Goal: Communication & Community: Answer question/provide support

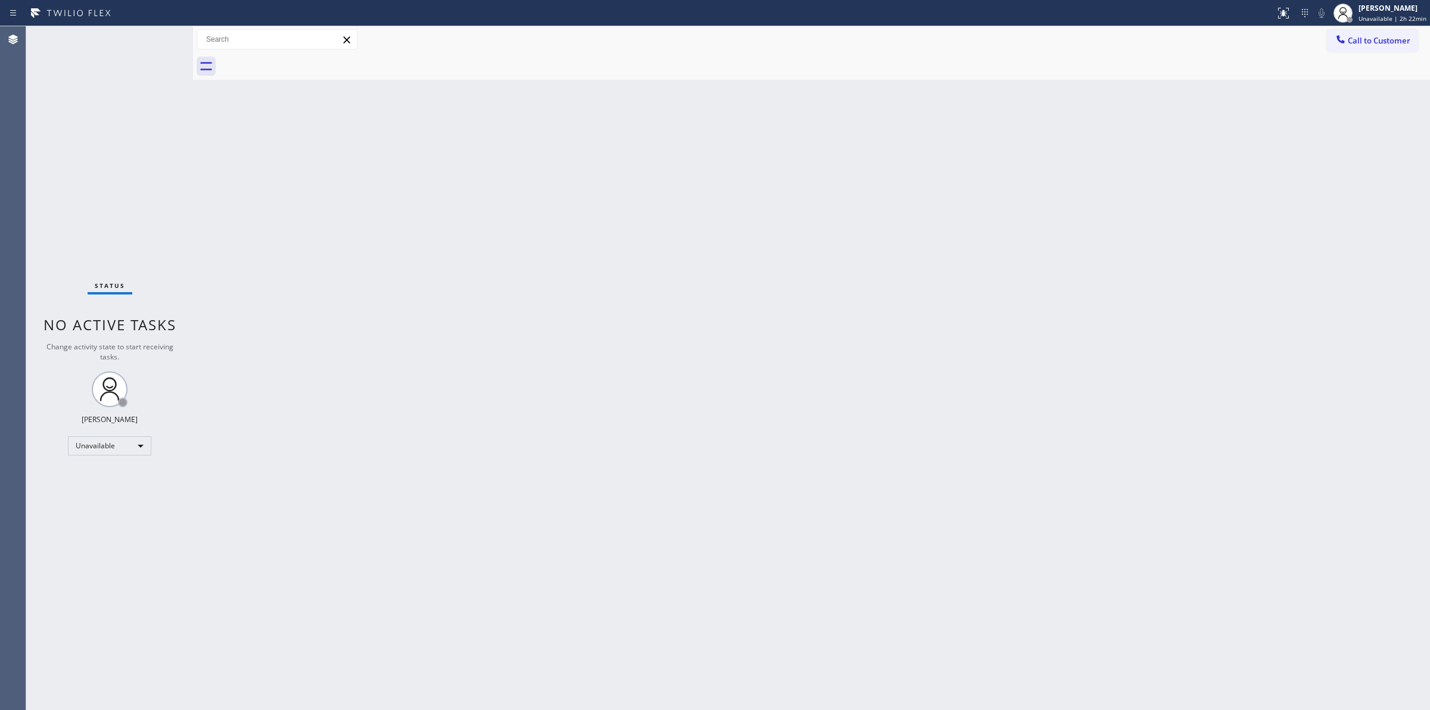
click at [779, 552] on div "Back to Dashboard Change Sender ID Customers Technicians Select a contact Outbo…" at bounding box center [811, 367] width 1237 height 683
click at [1404, 6] on div "[PERSON_NAME]" at bounding box center [1393, 8] width 68 height 10
click at [1357, 88] on button "Break" at bounding box center [1370, 93] width 119 height 15
click at [1402, 14] on span "Break | 12:39" at bounding box center [1386, 18] width 39 height 8
click at [1339, 73] on button "Unavailable" at bounding box center [1370, 78] width 119 height 15
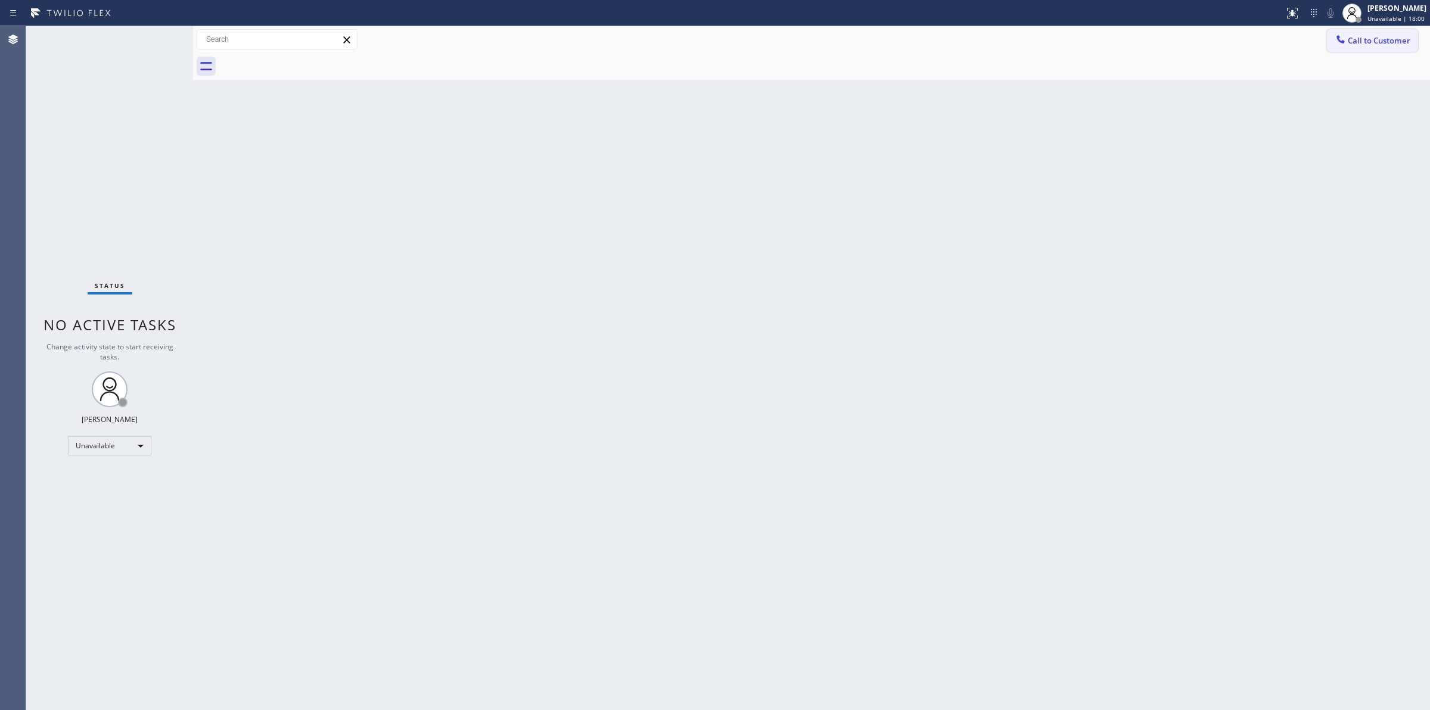
click at [1363, 35] on span "Call to Customer" at bounding box center [1379, 40] width 63 height 11
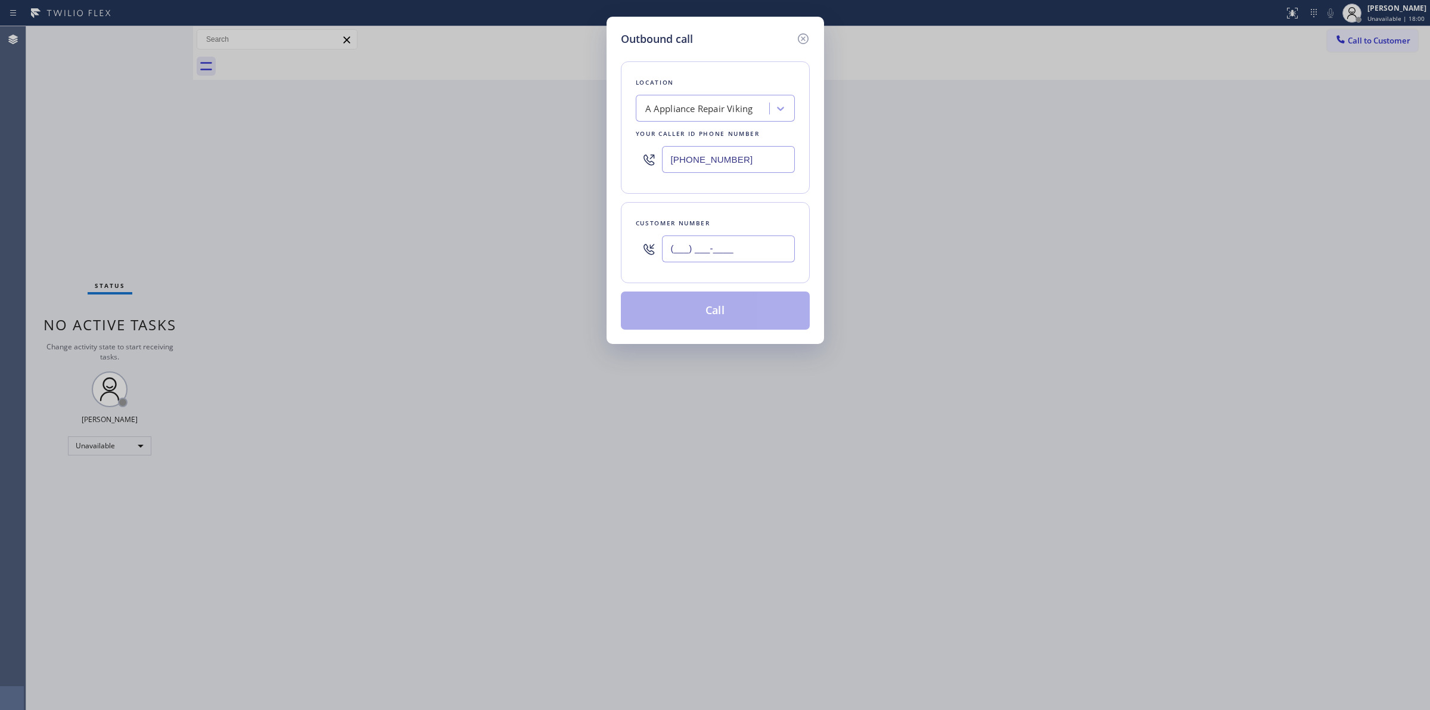
paste input "564) 201-6330"
click at [704, 243] on input "(___) ___-____" at bounding box center [728, 248] width 133 height 27
type input "[PHONE_NUMBER]"
click at [732, 130] on div "Your caller id phone number" at bounding box center [715, 134] width 159 height 13
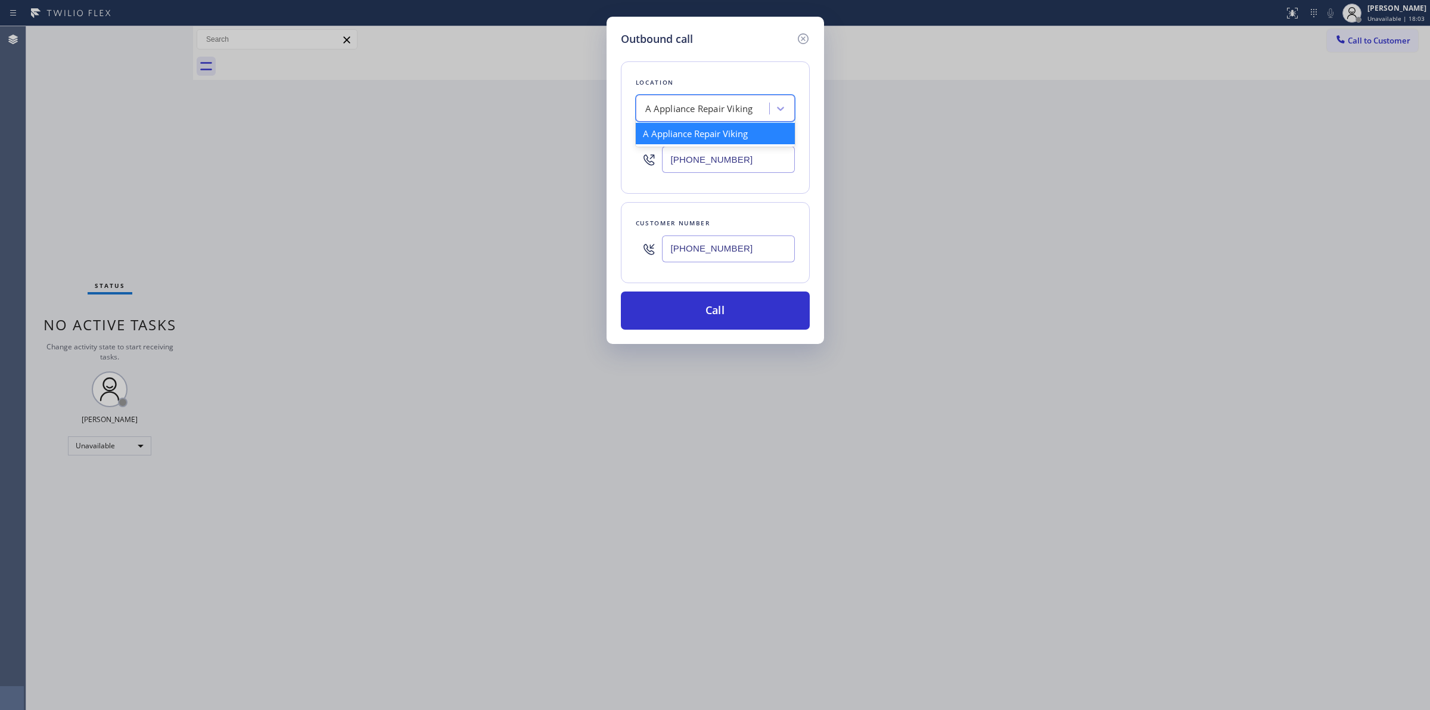
click at [731, 116] on div "A Appliance Repair Viking" at bounding box center [704, 108] width 130 height 21
type input "subzero"
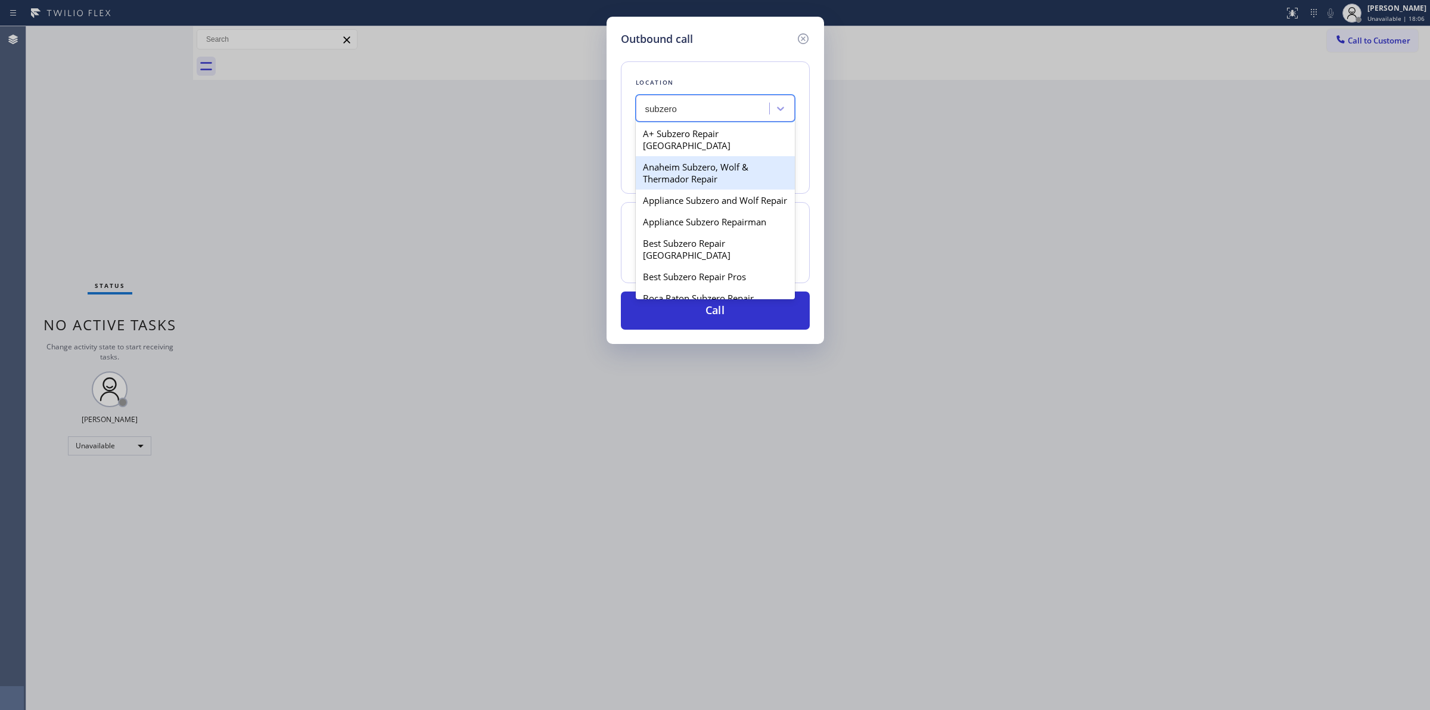
click at [716, 164] on div "Anaheim Subzero, Wolf & Thermador Repair" at bounding box center [715, 172] width 159 height 33
type input "[PHONE_NUMBER]"
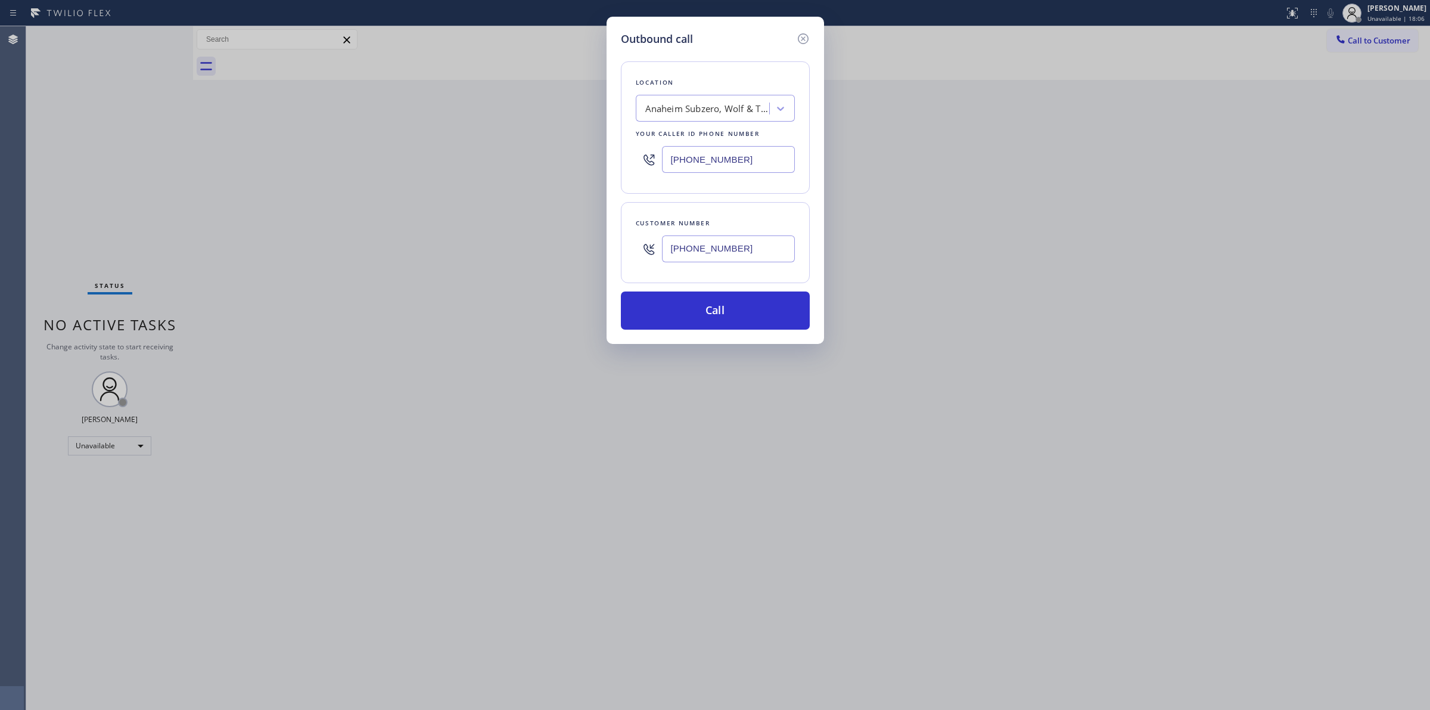
click at [701, 266] on div "[PHONE_NUMBER]" at bounding box center [728, 248] width 133 height 39
click at [701, 251] on input "[PHONE_NUMBER]" at bounding box center [728, 248] width 133 height 27
click at [701, 310] on button "Call" at bounding box center [715, 310] width 189 height 38
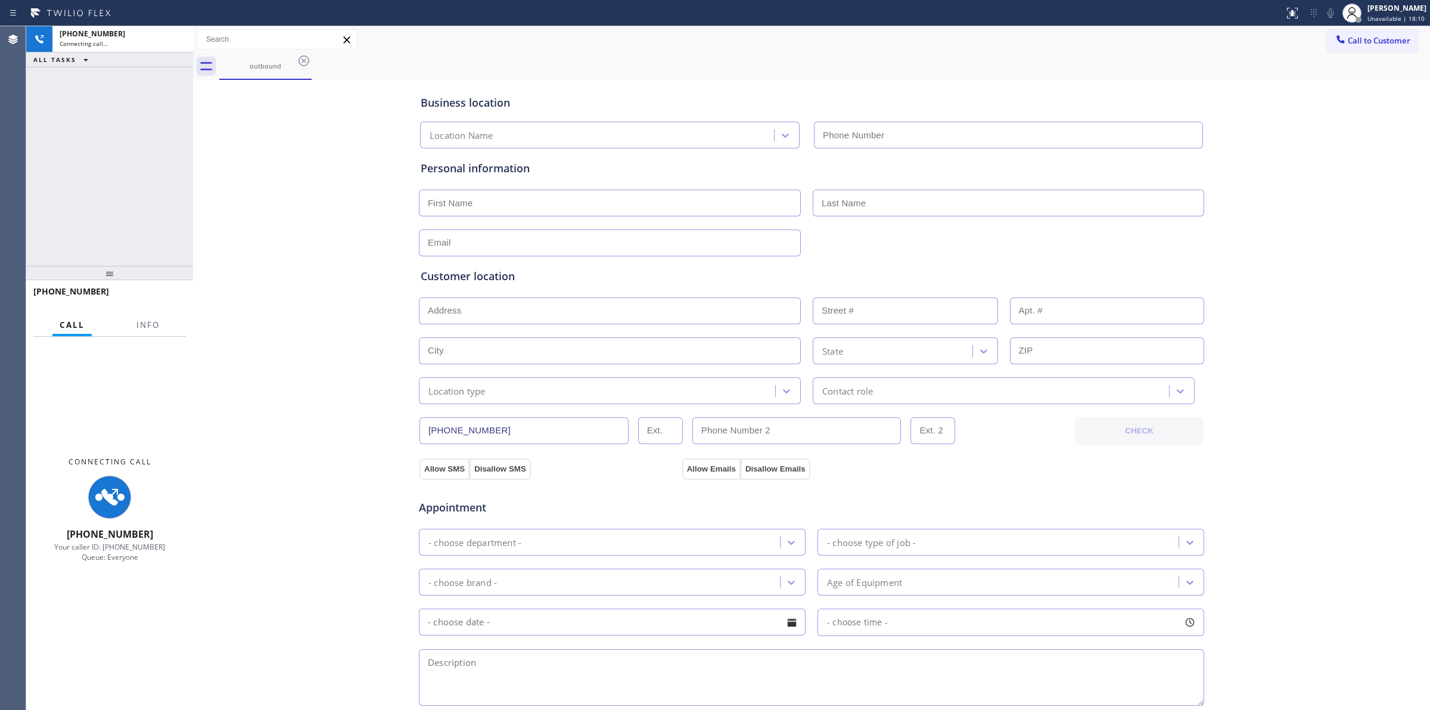
type input "[PHONE_NUMBER]"
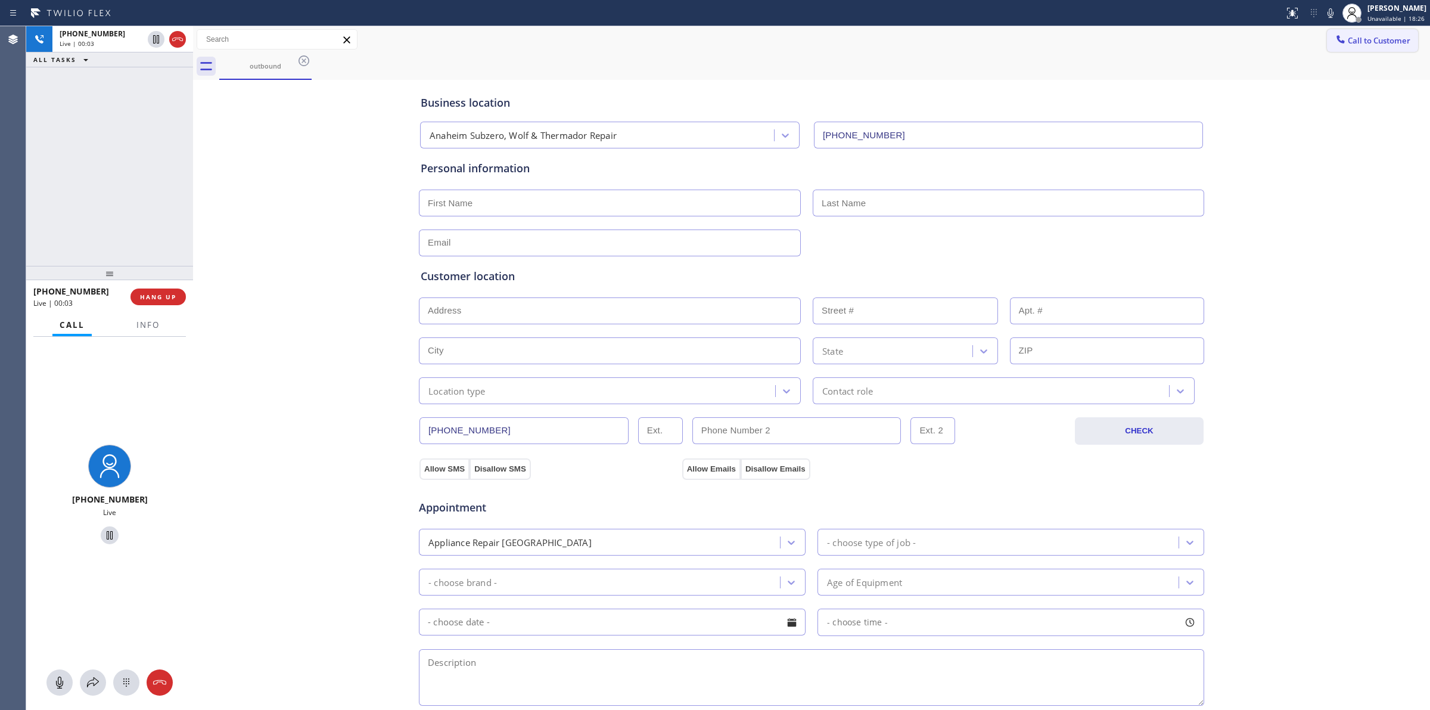
click at [1348, 45] on span "Call to Customer" at bounding box center [1379, 40] width 63 height 11
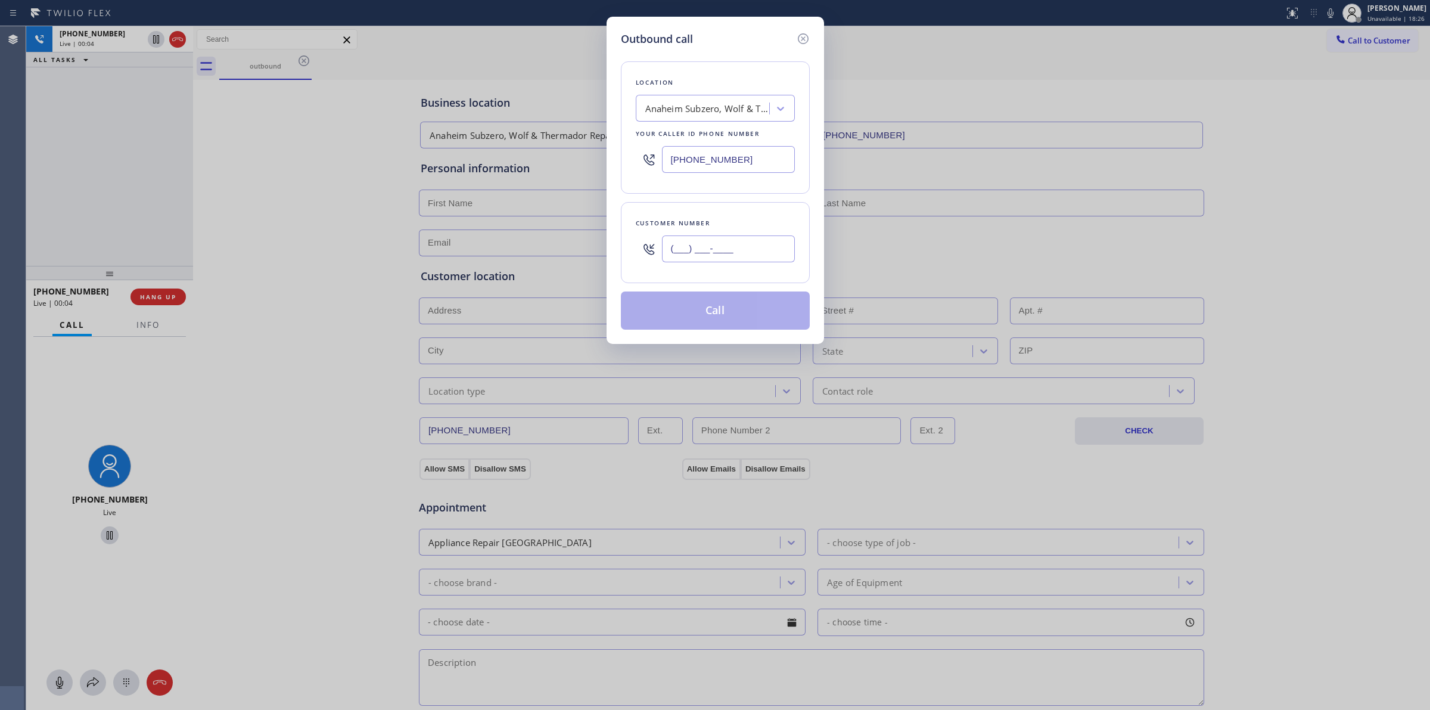
click at [779, 240] on input "(___) ___-____" at bounding box center [728, 248] width 133 height 27
paste input "564) 201-6330"
type input "[PHONE_NUMBER]"
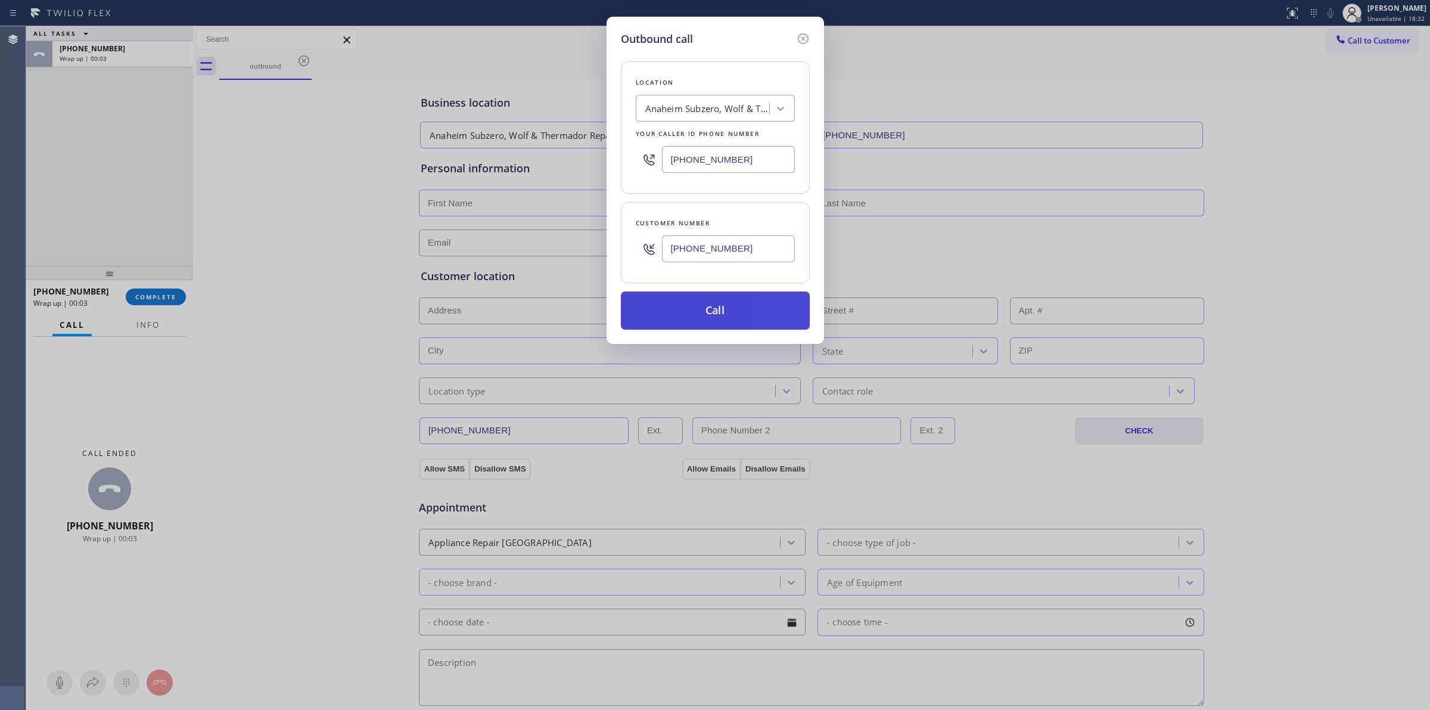
drag, startPoint x: 703, startPoint y: 289, endPoint x: 701, endPoint y: 302, distance: 13.2
click at [702, 293] on div "Location [GEOGRAPHIC_DATA], Wolf & Thermador Repair Your caller id phone number…" at bounding box center [715, 188] width 189 height 282
click at [701, 303] on button "Call" at bounding box center [715, 310] width 189 height 38
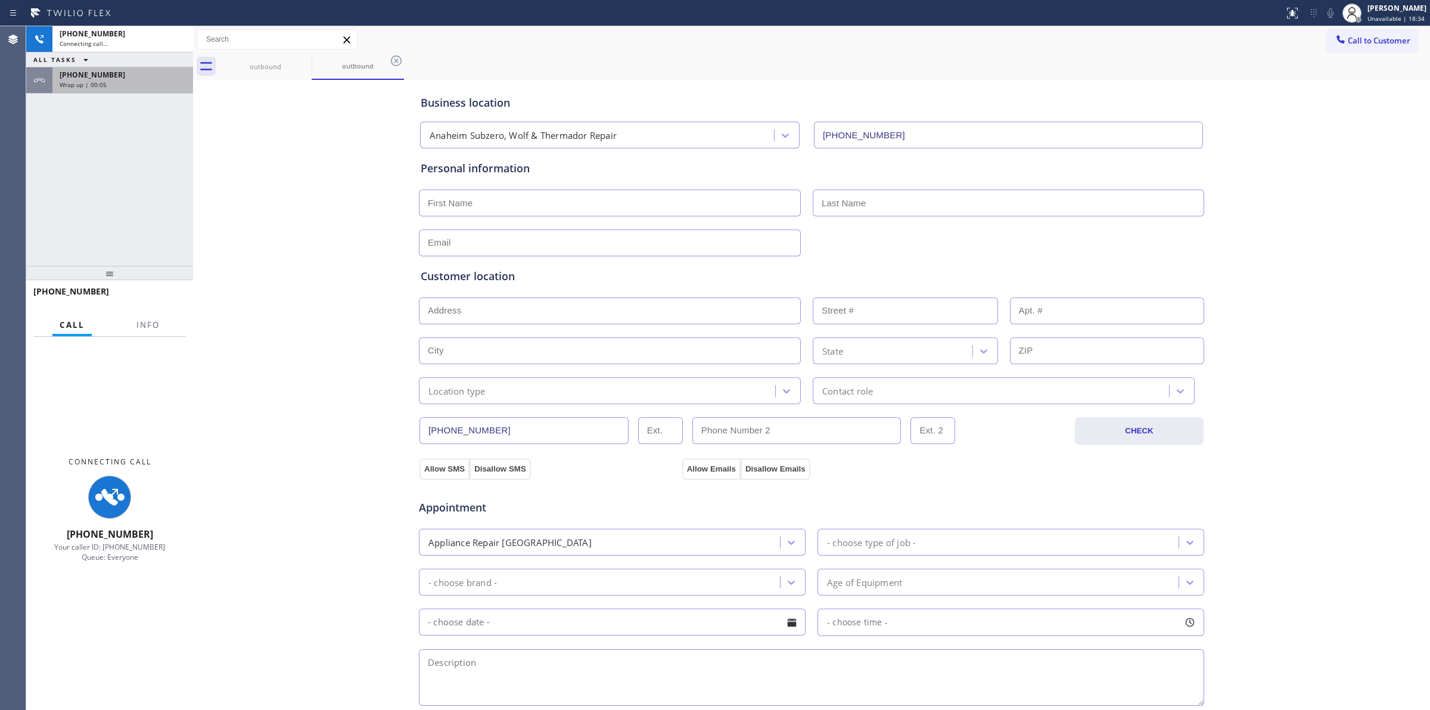
type input "[PHONE_NUMBER]"
click at [136, 91] on div "[PHONE_NUMBER] Wrap up | 00:05" at bounding box center [120, 80] width 136 height 26
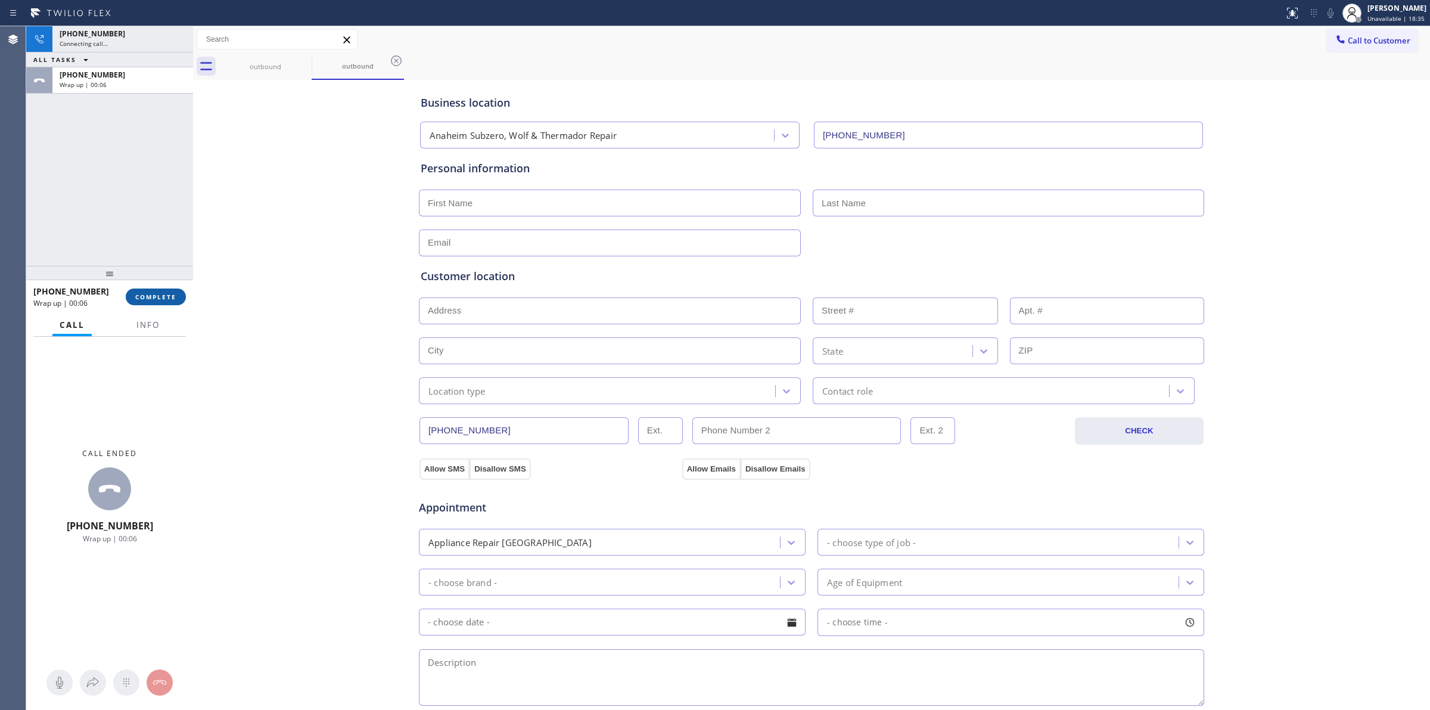
click at [156, 294] on span "COMPLETE" at bounding box center [155, 297] width 41 height 8
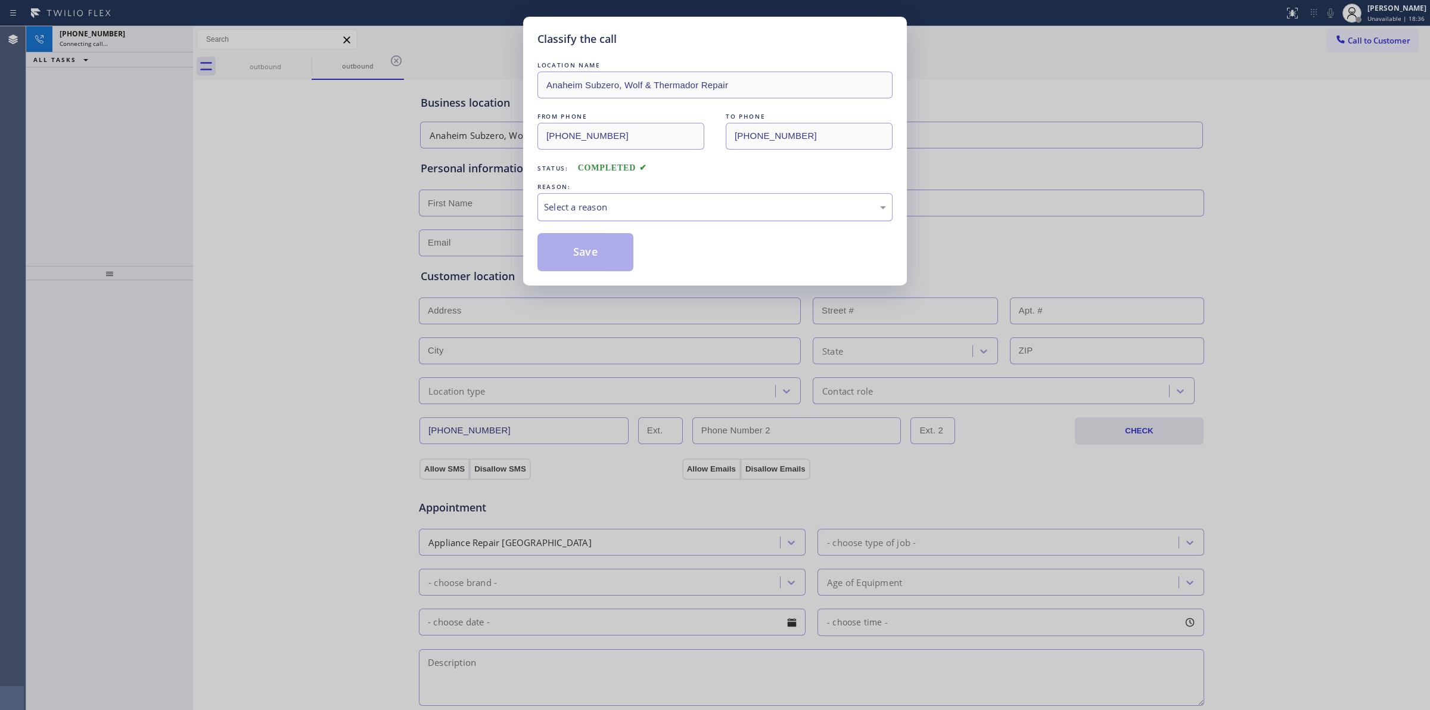
drag, startPoint x: 642, startPoint y: 207, endPoint x: 645, endPoint y: 213, distance: 6.7
click at [644, 209] on div "Select a reason" at bounding box center [715, 207] width 342 height 14
click at [596, 258] on button "Save" at bounding box center [585, 252] width 96 height 38
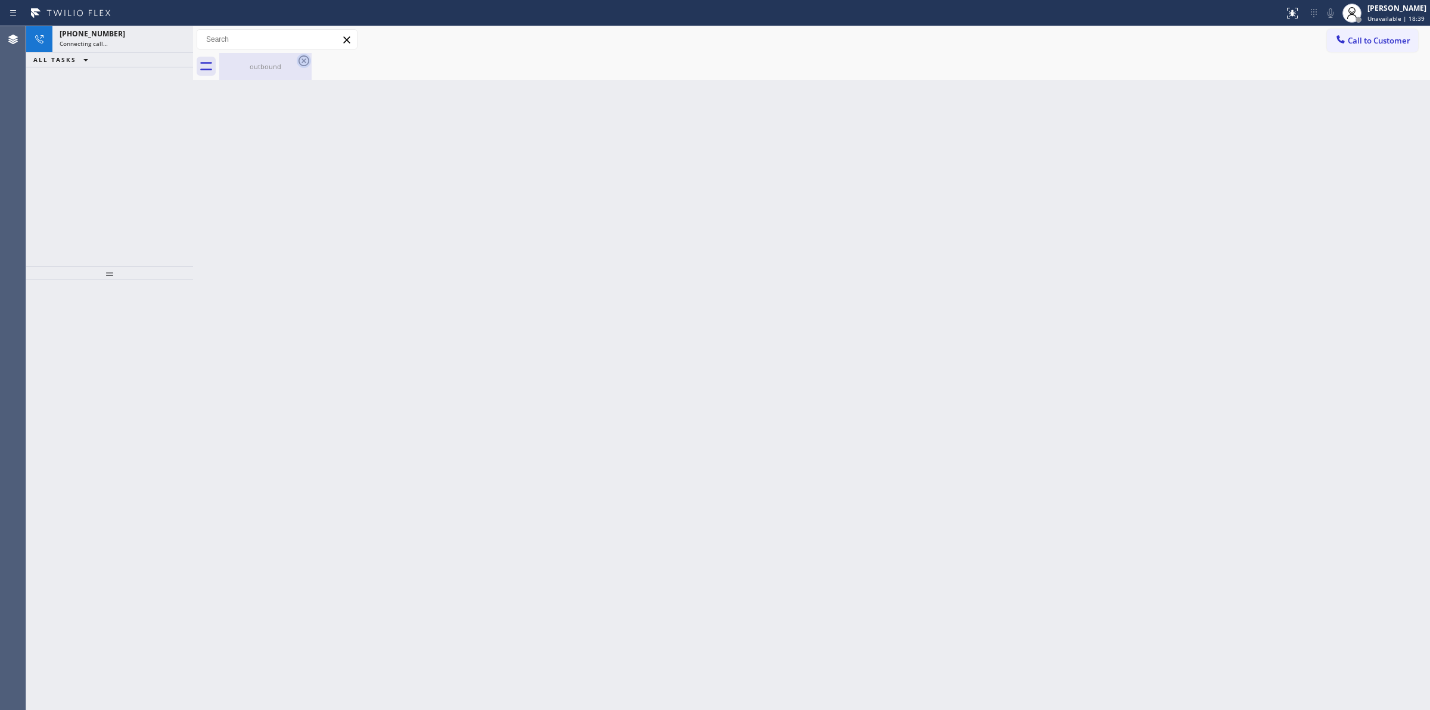
click at [301, 64] on icon at bounding box center [304, 60] width 11 height 11
click at [298, 60] on icon at bounding box center [304, 61] width 14 height 14
click at [296, 69] on div "outbound" at bounding box center [265, 66] width 90 height 9
click at [310, 60] on div at bounding box center [824, 66] width 1211 height 27
click at [1336, 12] on icon at bounding box center [1330, 13] width 14 height 14
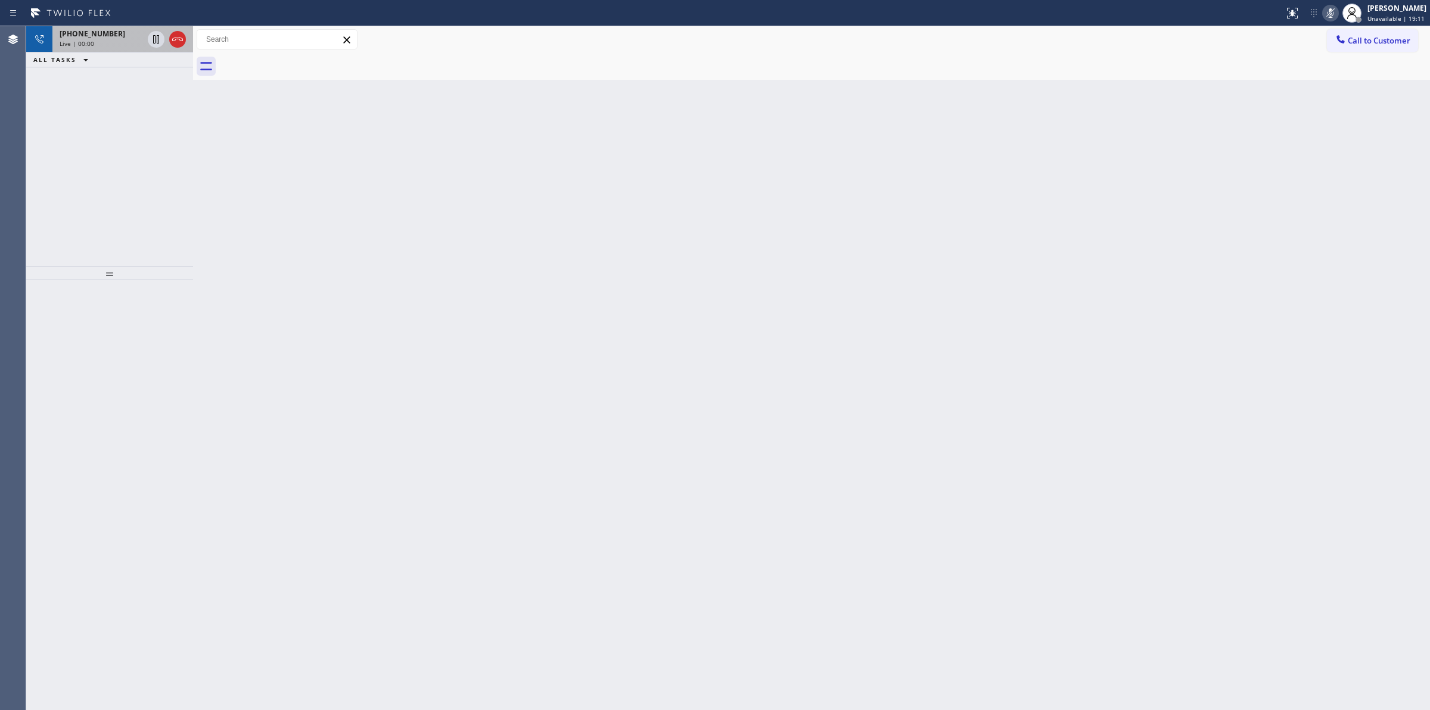
click at [114, 40] on div "Live | 00:00" at bounding box center [101, 43] width 83 height 8
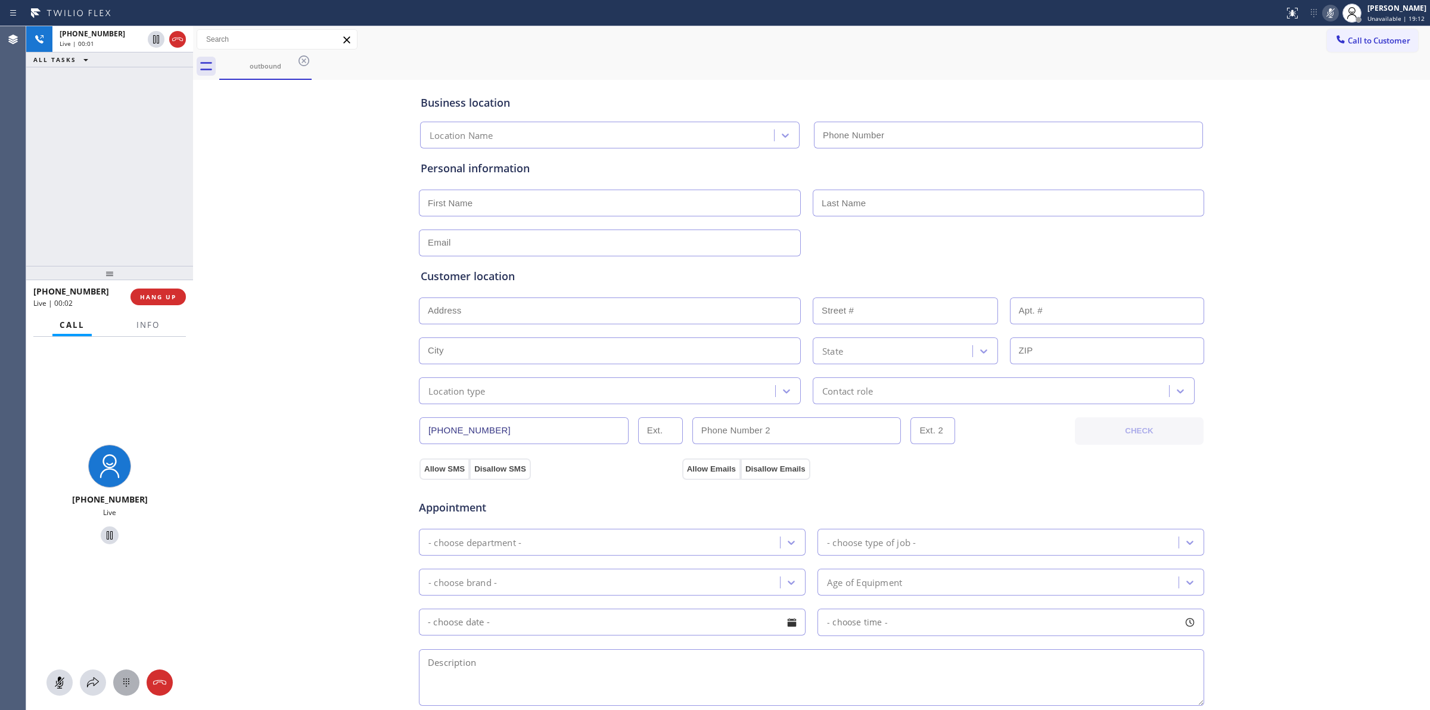
type input "[PHONE_NUMBER]"
click at [123, 677] on icon at bounding box center [126, 682] width 14 height 14
click at [1371, 32] on button "Call to Customer" at bounding box center [1372, 40] width 91 height 23
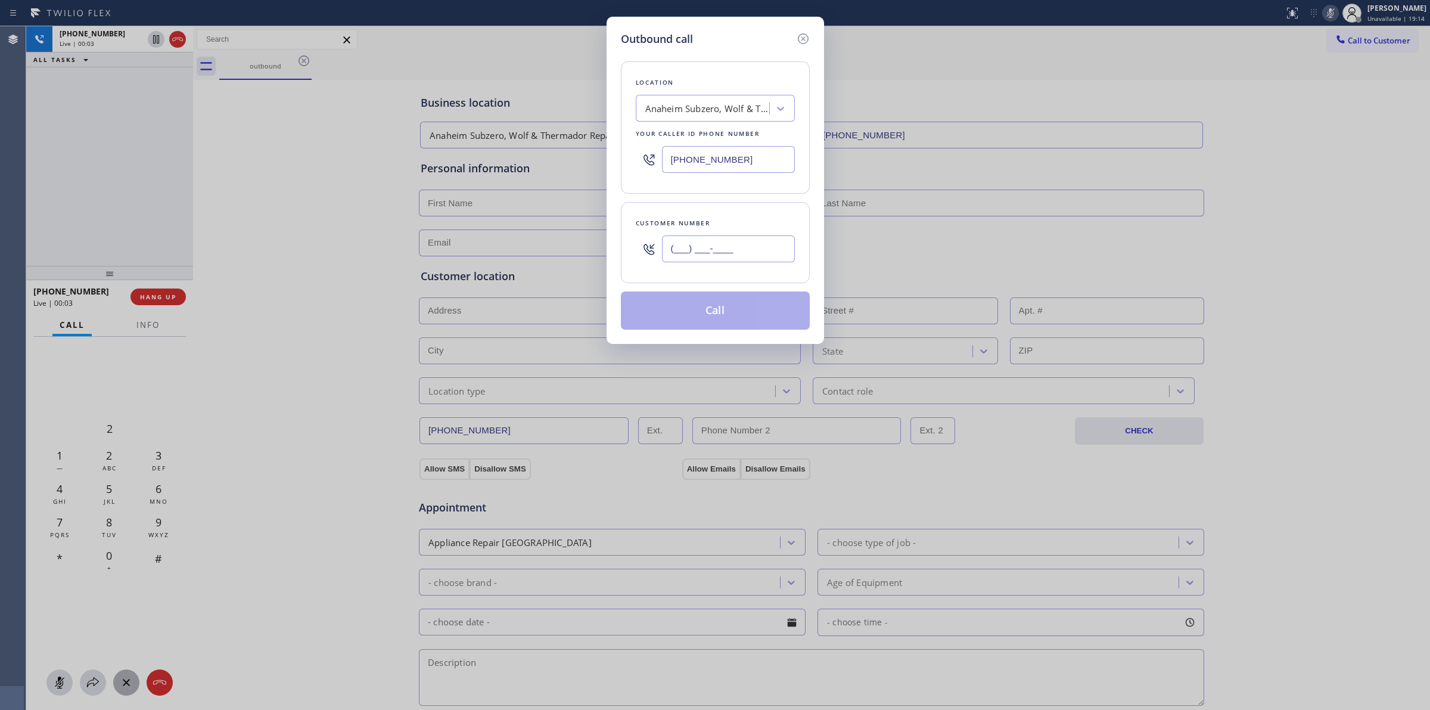
paste input "56"
click at [725, 244] on input "(___) ___-____" at bounding box center [728, 248] width 133 height 27
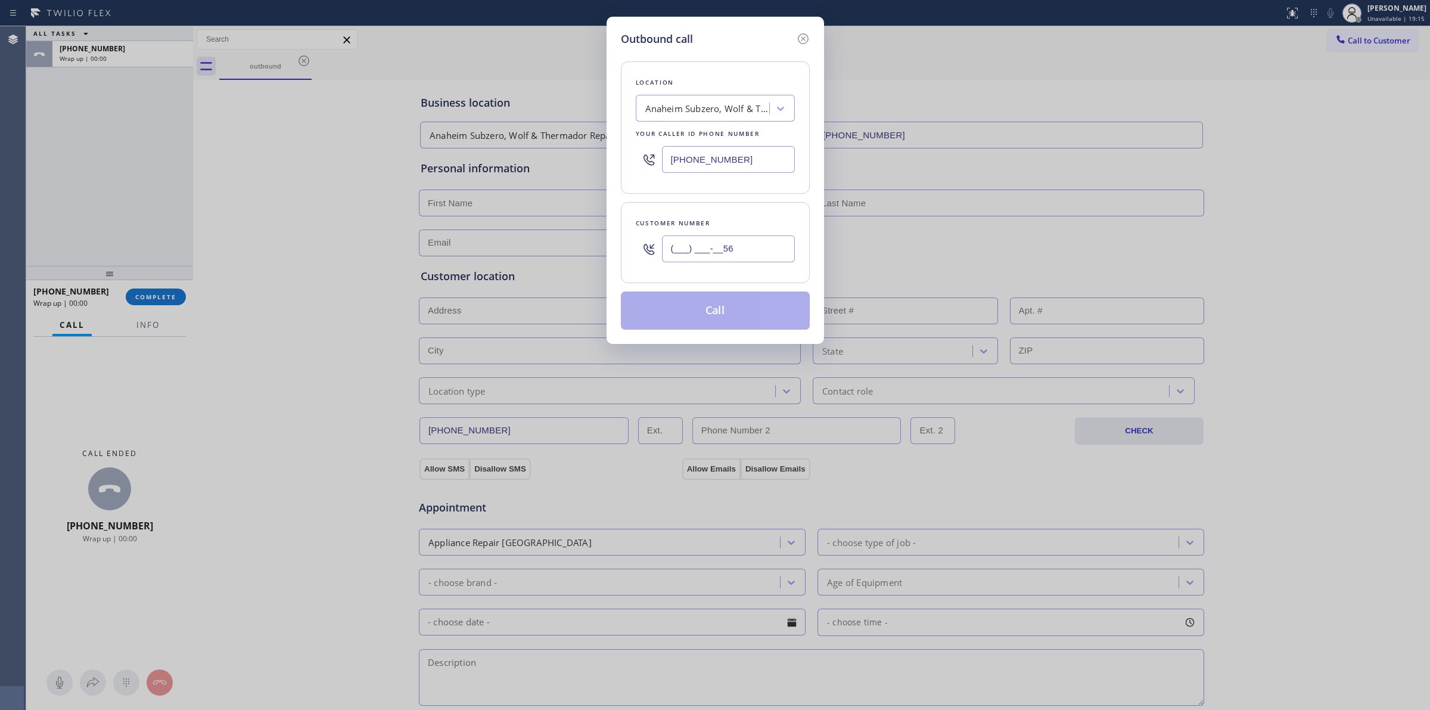
drag, startPoint x: 750, startPoint y: 257, endPoint x: 504, endPoint y: 257, distance: 245.5
click at [512, 259] on div "Outbound call Location [GEOGRAPHIC_DATA] Subzero, Wolf & Thermador Repair Your …" at bounding box center [715, 355] width 1430 height 710
paste input "564) 201-6330"
type input "[PHONE_NUMBER]"
click at [744, 327] on button "Call" at bounding box center [715, 310] width 189 height 38
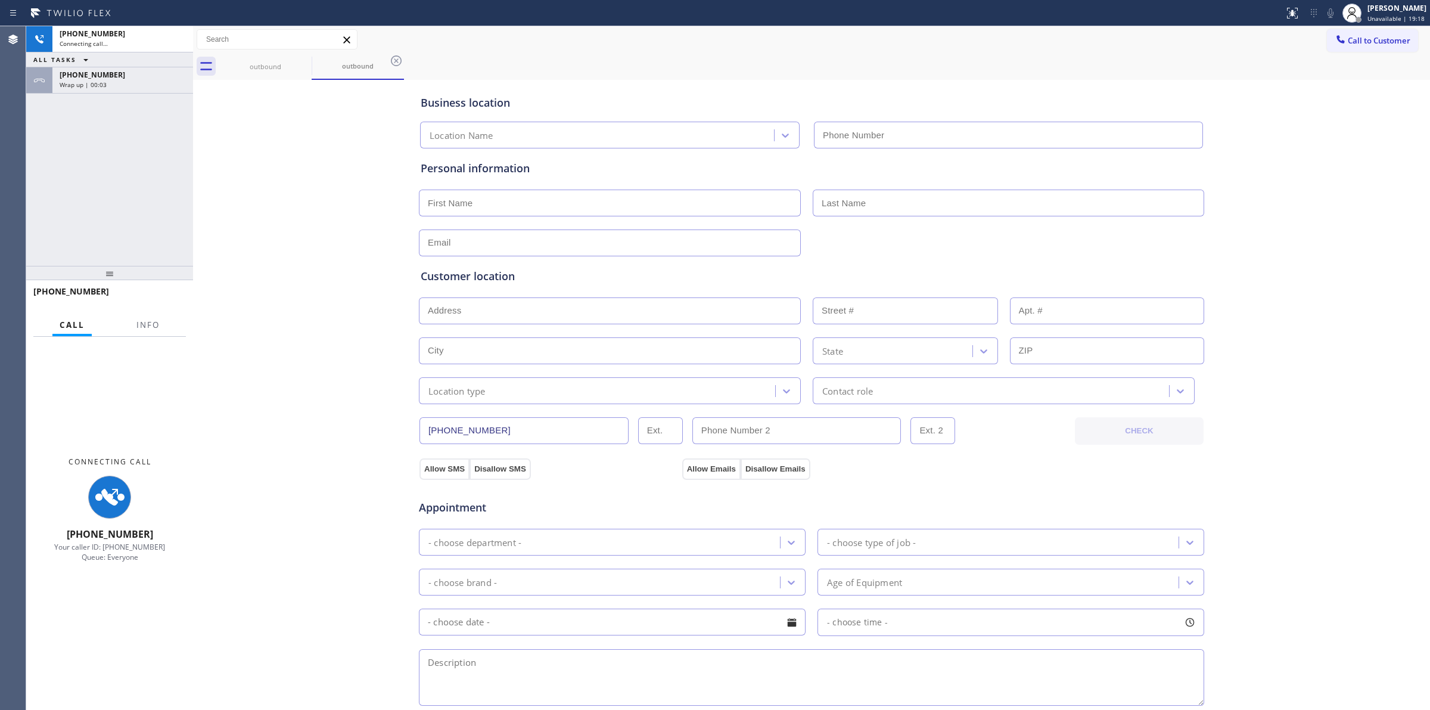
type input "[PHONE_NUMBER]"
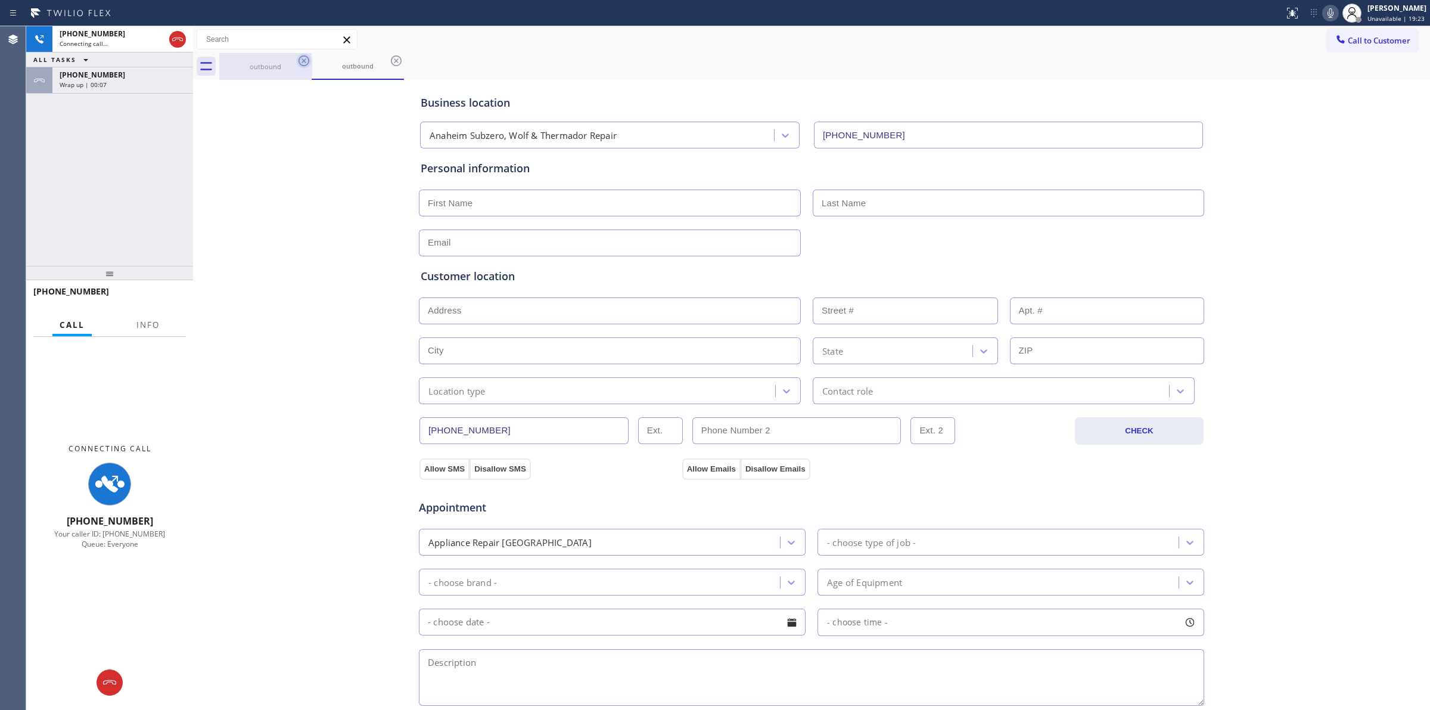
drag, startPoint x: 254, startPoint y: 66, endPoint x: 299, endPoint y: 60, distance: 44.5
click at [264, 64] on div "outbound" at bounding box center [265, 66] width 90 height 9
click at [300, 60] on icon at bounding box center [304, 61] width 14 height 14
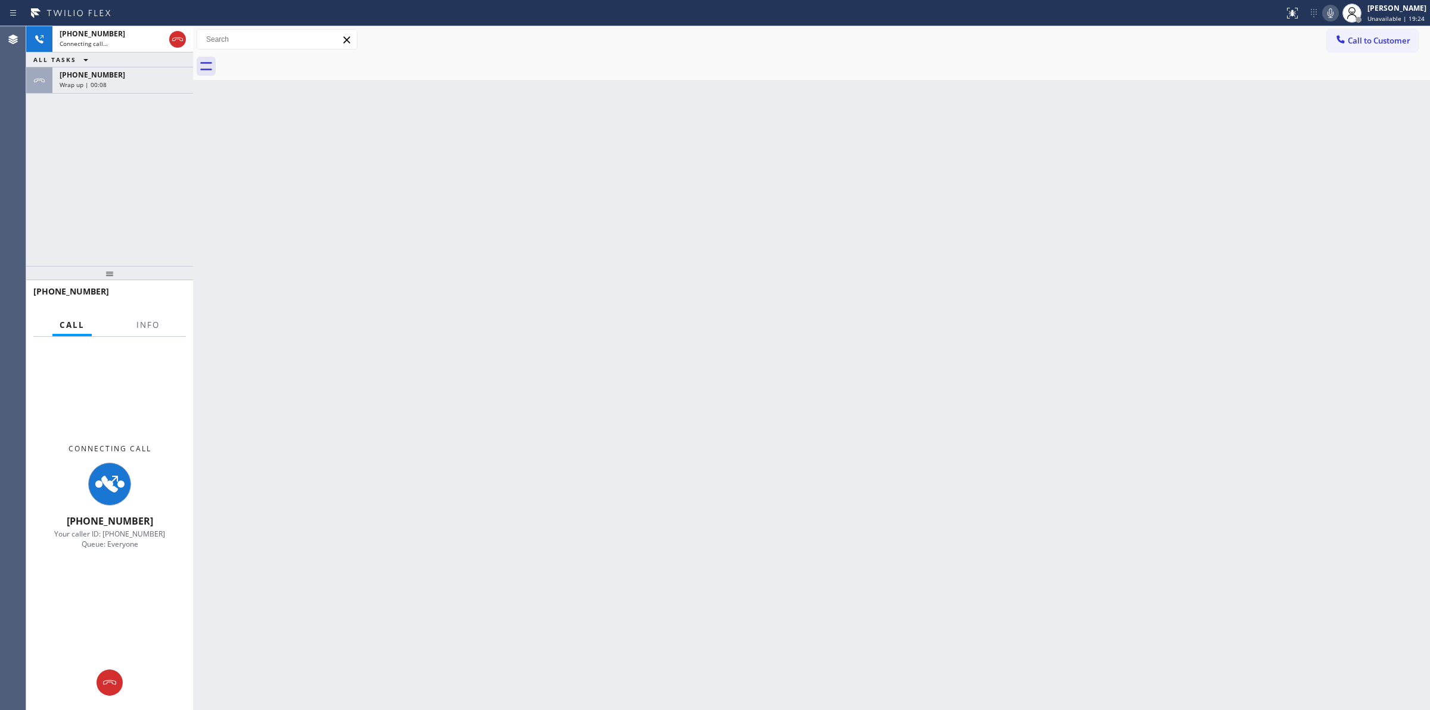
click at [150, 61] on div "ALL TASKS ALL TASKS ACTIVE TASKS TASKS IN WRAP UP" at bounding box center [109, 59] width 167 height 15
click at [144, 75] on div "[PHONE_NUMBER]" at bounding box center [123, 75] width 126 height 10
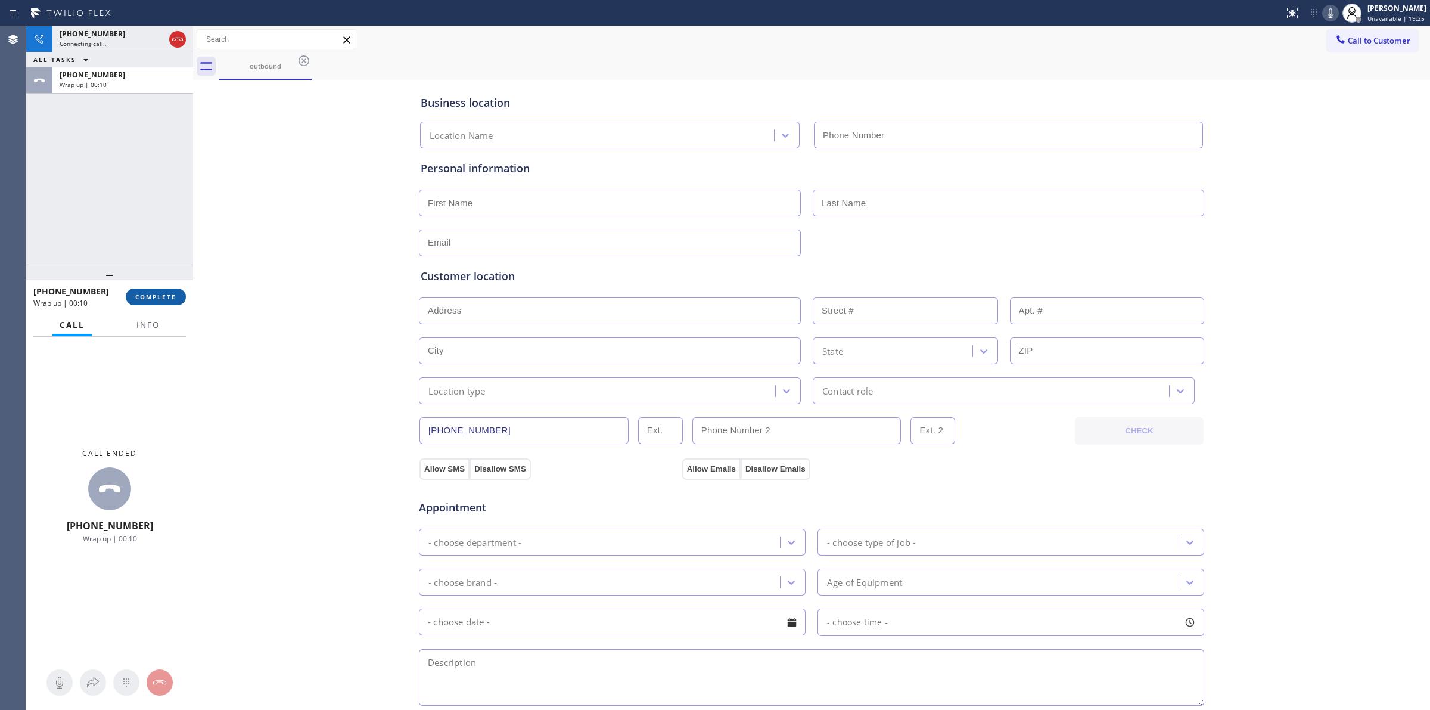
type input "[PHONE_NUMBER]"
click at [144, 300] on span "COMPLETE" at bounding box center [155, 297] width 41 height 8
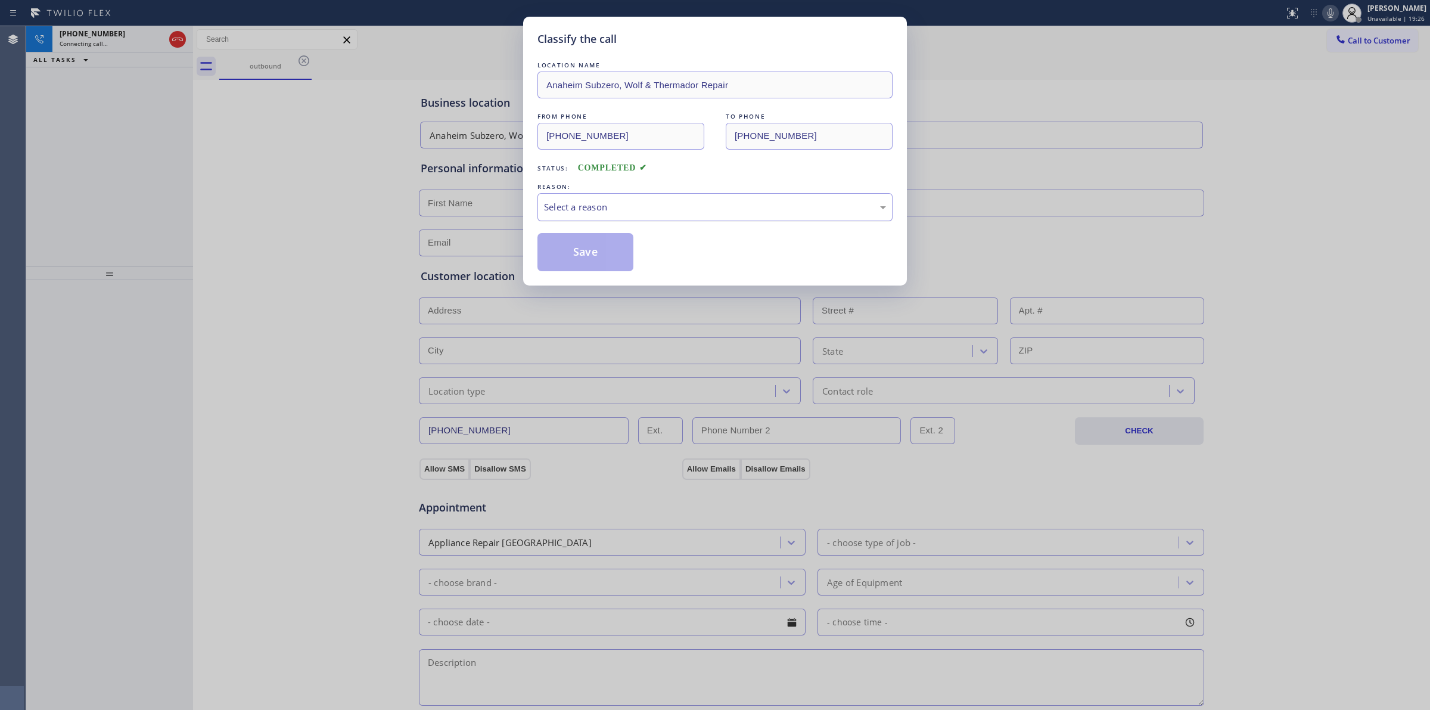
click at [686, 204] on div "Select a reason" at bounding box center [715, 207] width 342 height 14
click at [567, 262] on button "Save" at bounding box center [585, 252] width 96 height 38
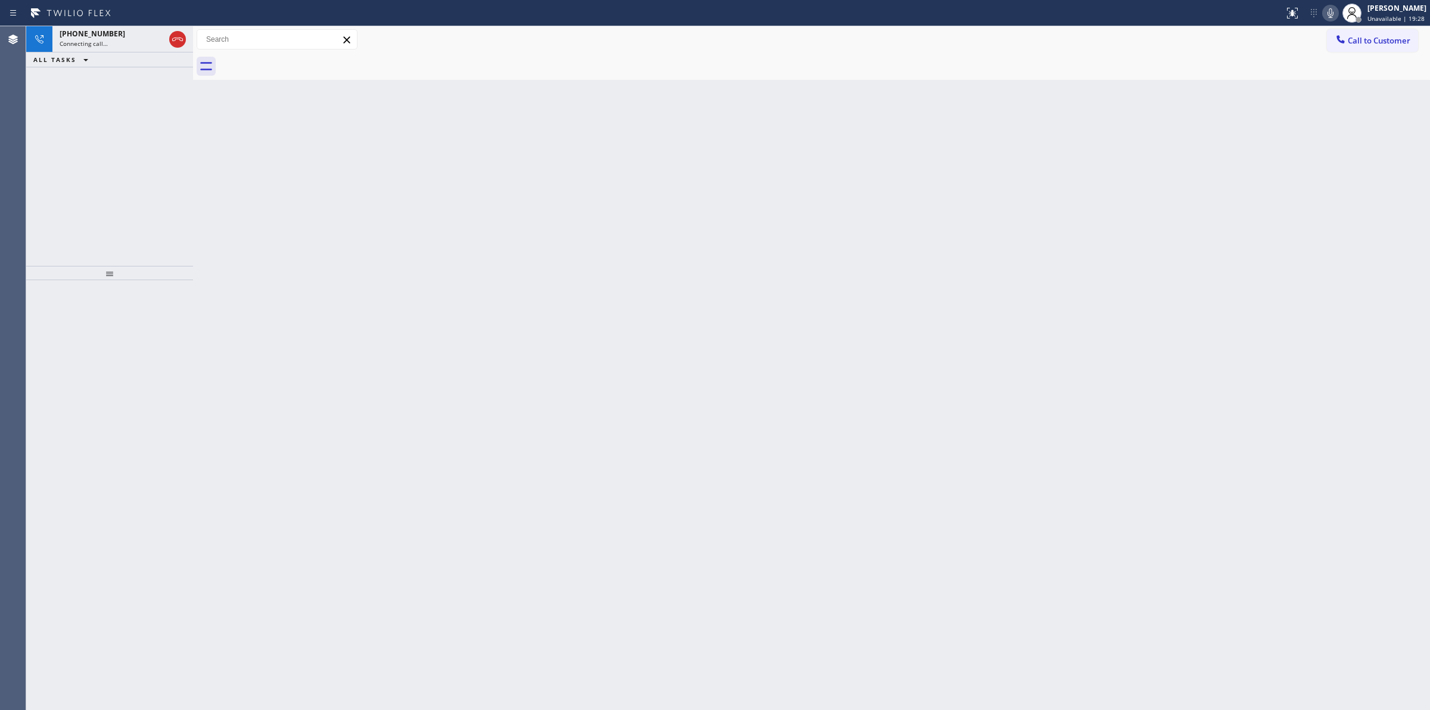
click at [1331, 91] on div "Back to Dashboard Change Sender ID Customers Technicians Select a contact Outbo…" at bounding box center [811, 367] width 1237 height 683
click at [1334, 13] on icon at bounding box center [1330, 13] width 14 height 14
click at [114, 31] on div "[PHONE_NUMBER]" at bounding box center [101, 34] width 83 height 10
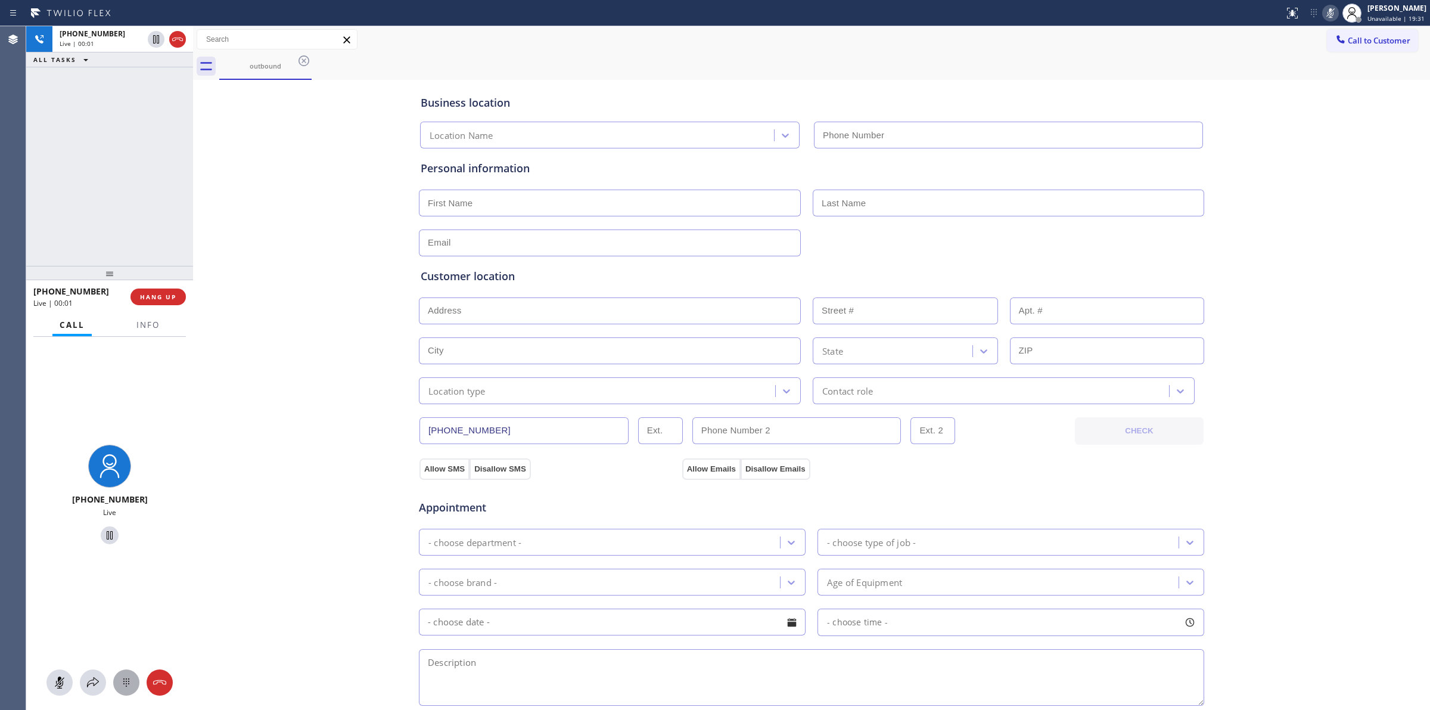
click at [122, 688] on icon at bounding box center [126, 682] width 14 height 14
type input "[PHONE_NUMBER]"
click at [1359, 45] on span "Call to Customer" at bounding box center [1379, 40] width 63 height 11
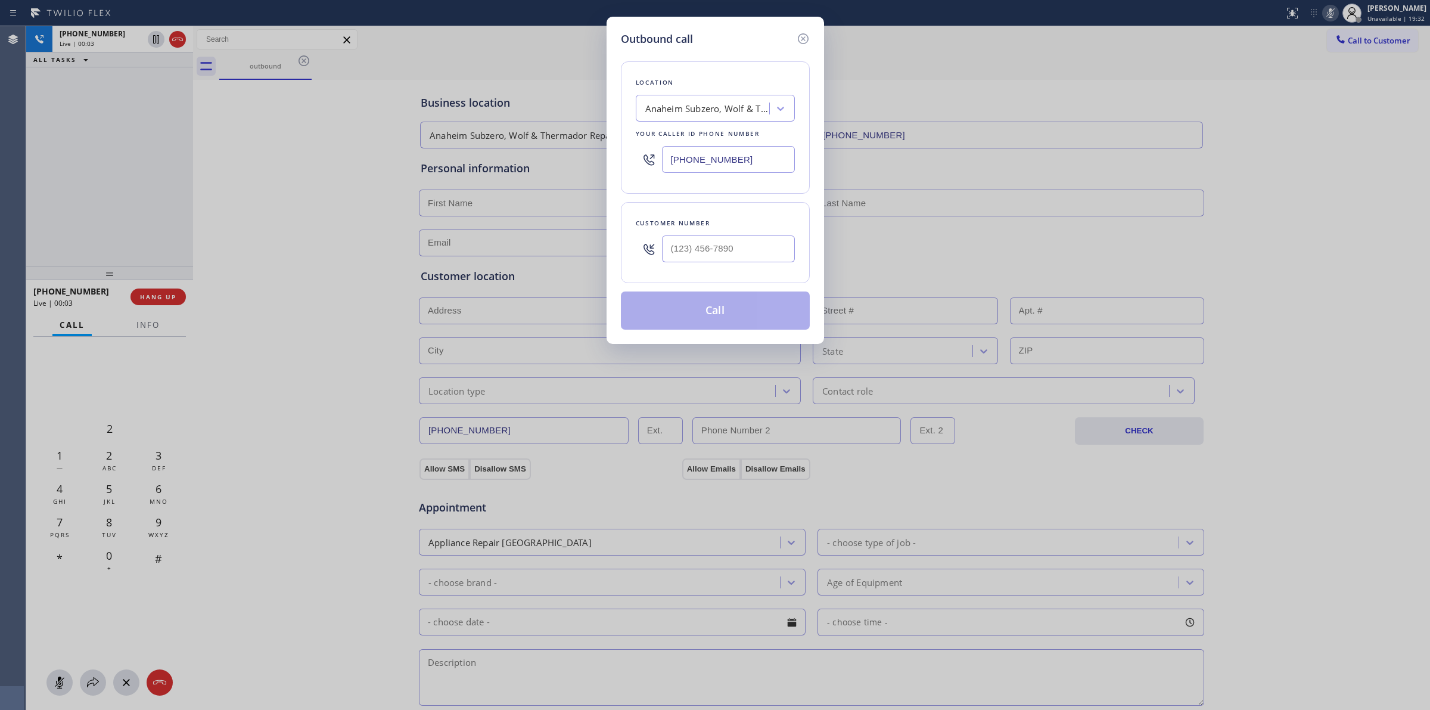
drag, startPoint x: 708, startPoint y: 272, endPoint x: 718, endPoint y: 271, distance: 10.1
click at [708, 275] on div "Customer number" at bounding box center [715, 242] width 189 height 81
paste input "979) 921-7766"
click at [730, 257] on input "[PHONE_NUMBER]" at bounding box center [728, 248] width 133 height 27
type input "[PHONE_NUMBER]"
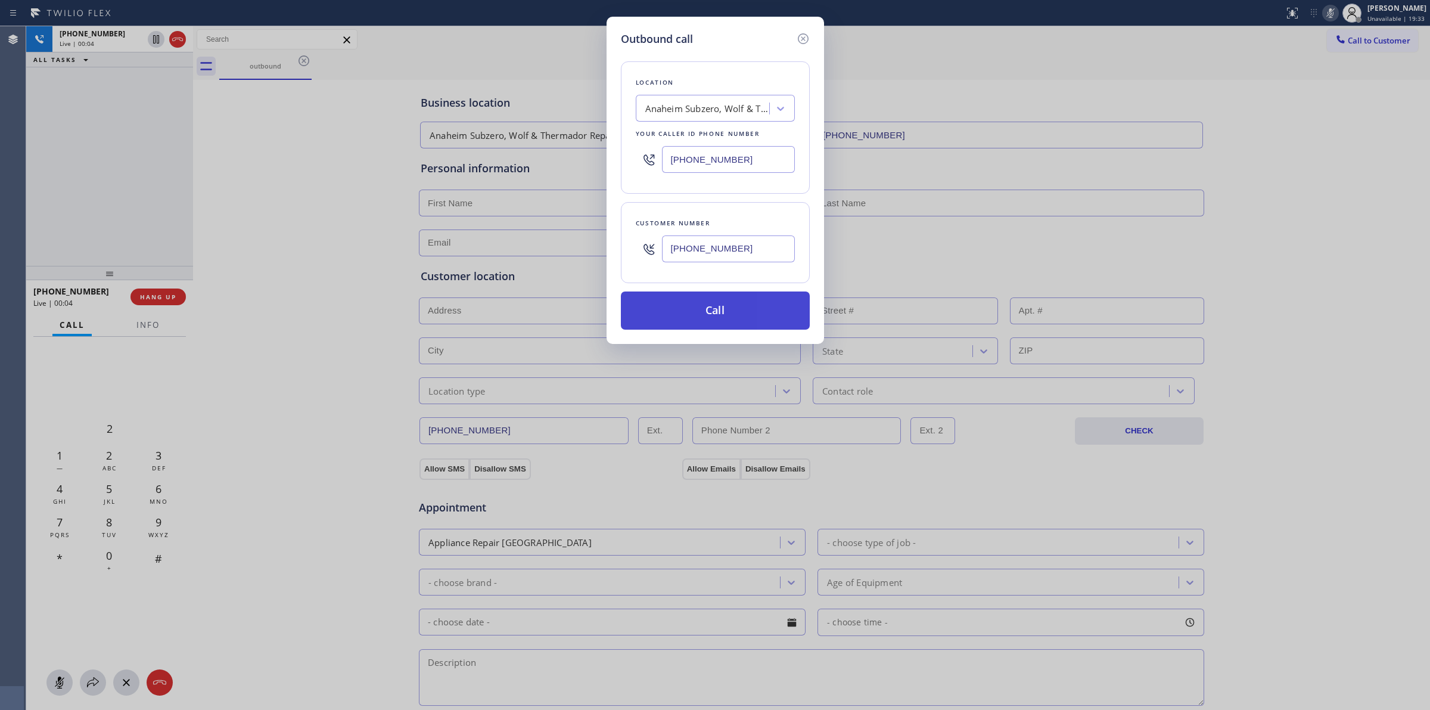
click at [725, 312] on button "Call" at bounding box center [715, 310] width 189 height 38
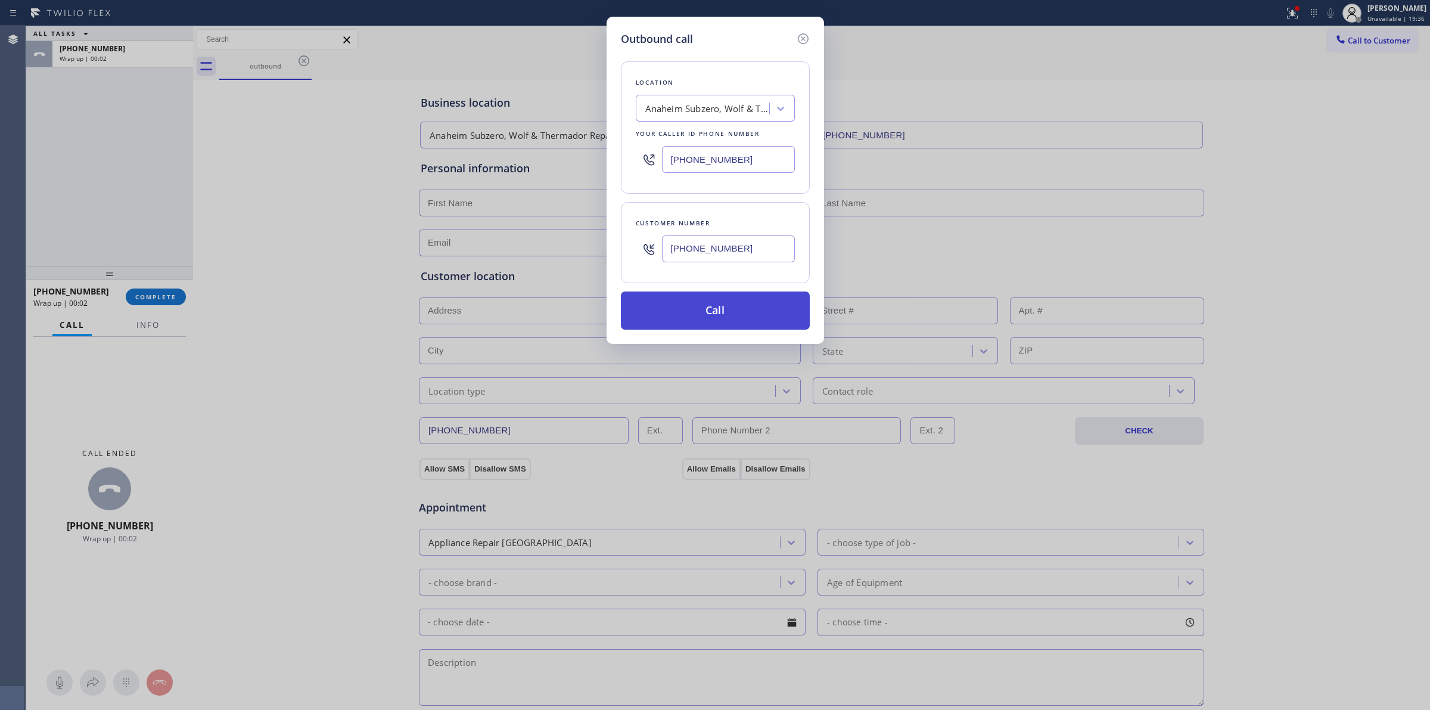
click at [719, 310] on button "Call" at bounding box center [715, 310] width 189 height 38
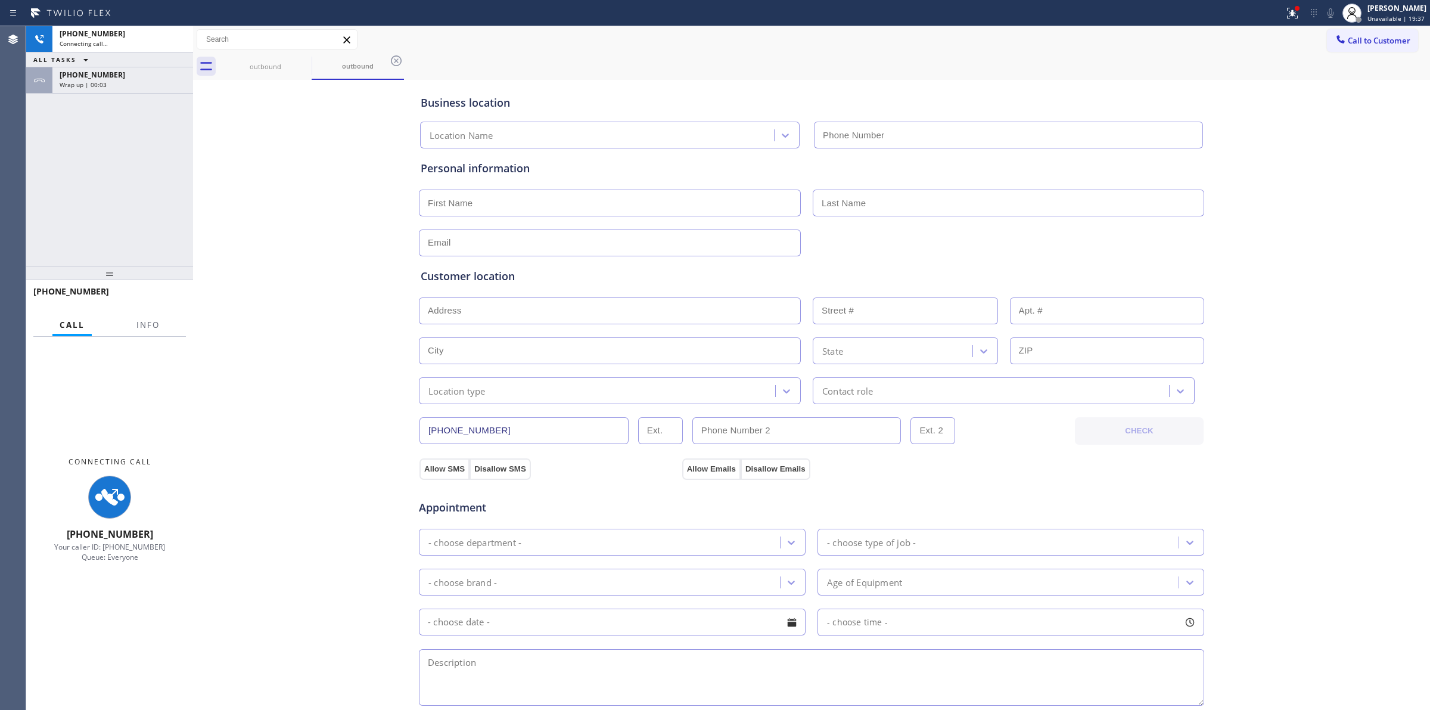
type input "[PHONE_NUMBER]"
drag, startPoint x: 725, startPoint y: 72, endPoint x: 94, endPoint y: 153, distance: 636.2
click at [716, 75] on div "outbound outbound" at bounding box center [824, 66] width 1211 height 27
click at [132, 80] on div "Wrap up | 00:04" at bounding box center [123, 84] width 126 height 8
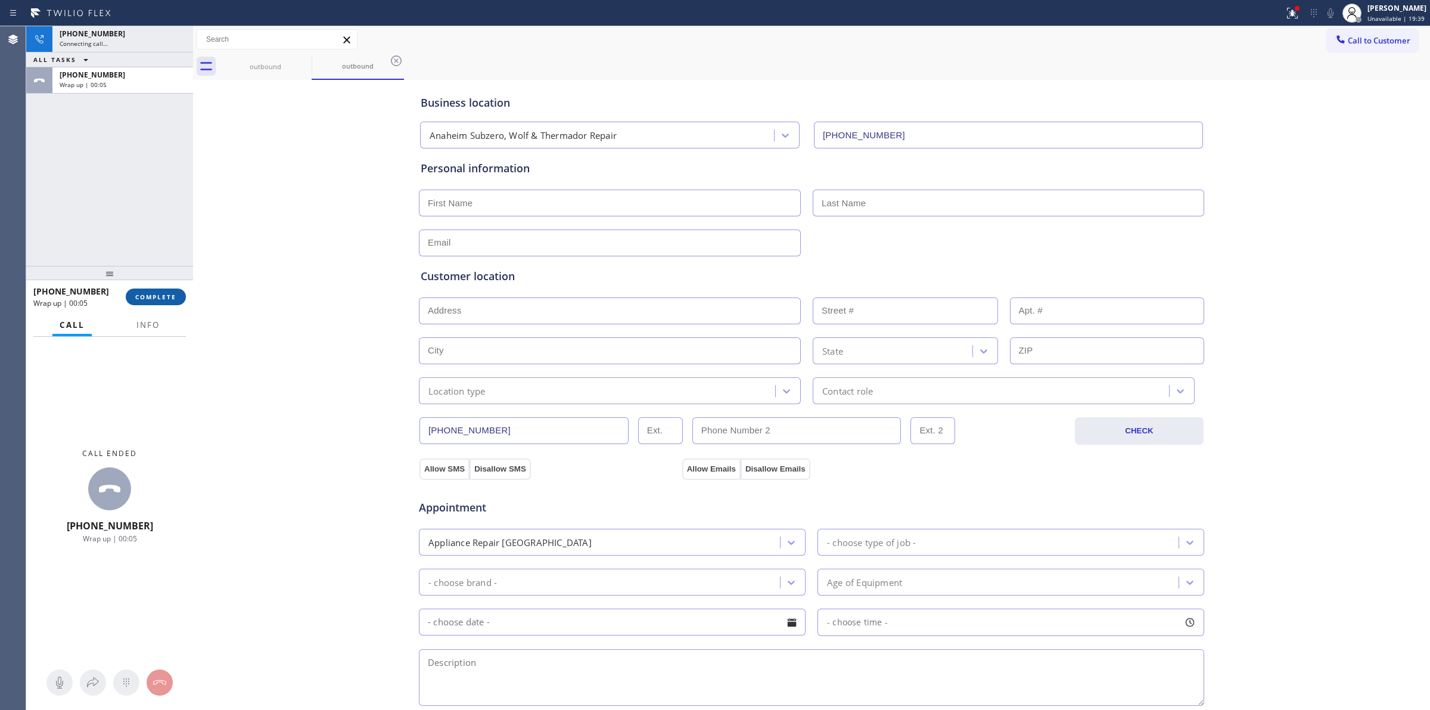
click at [163, 294] on span "COMPLETE" at bounding box center [155, 297] width 41 height 8
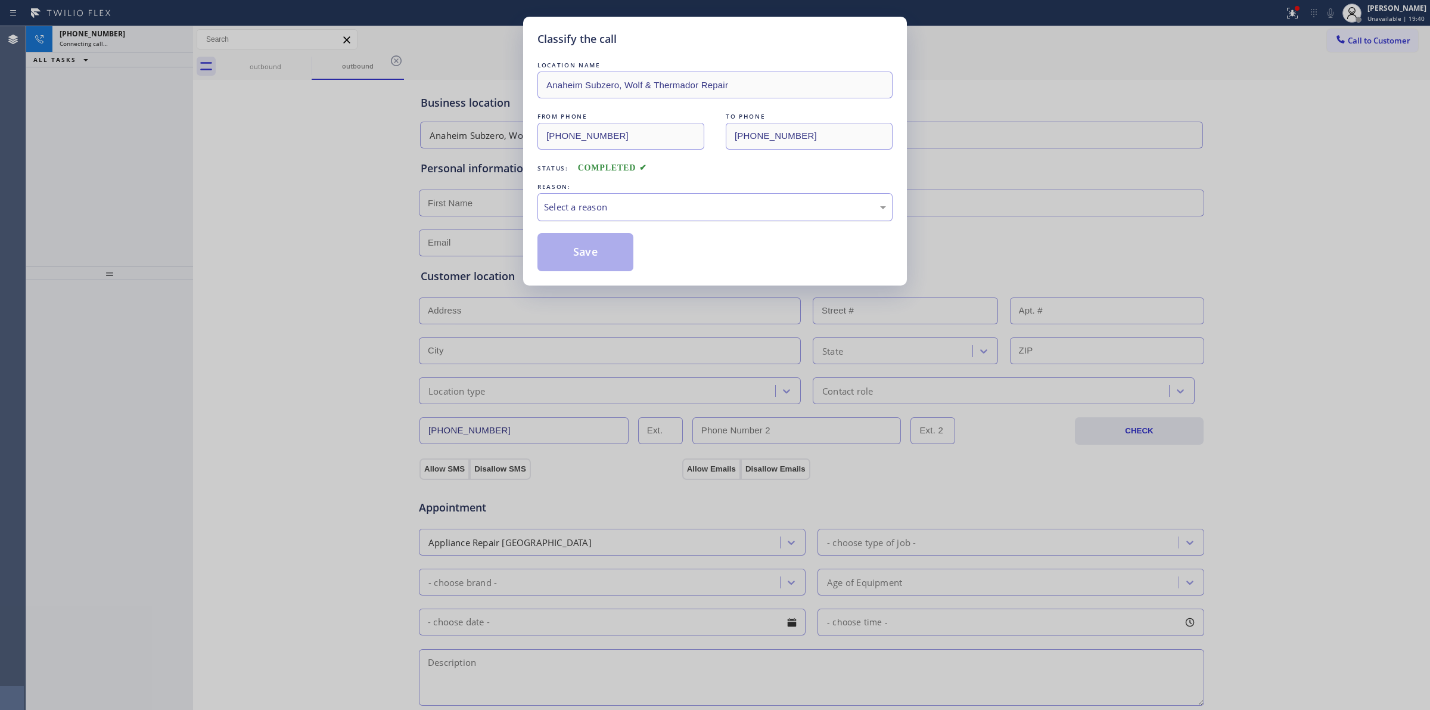
click at [666, 201] on div "Select a reason" at bounding box center [715, 207] width 342 height 14
click at [588, 252] on button "Save" at bounding box center [585, 252] width 96 height 38
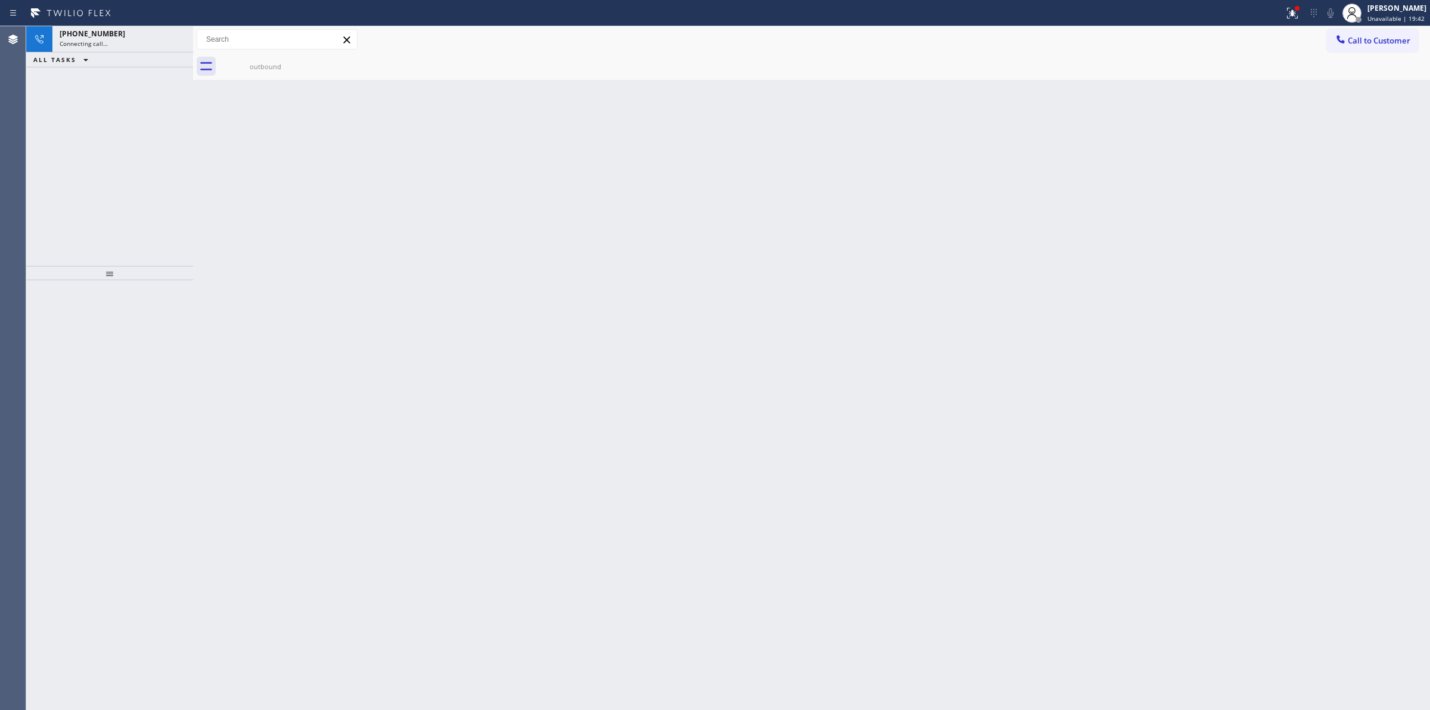
click at [1266, 100] on div "Back to Dashboard Change Sender ID Customers Technicians Select a contact Outbo…" at bounding box center [811, 367] width 1237 height 683
click at [107, 46] on div "Live | 00:03" at bounding box center [101, 43] width 83 height 8
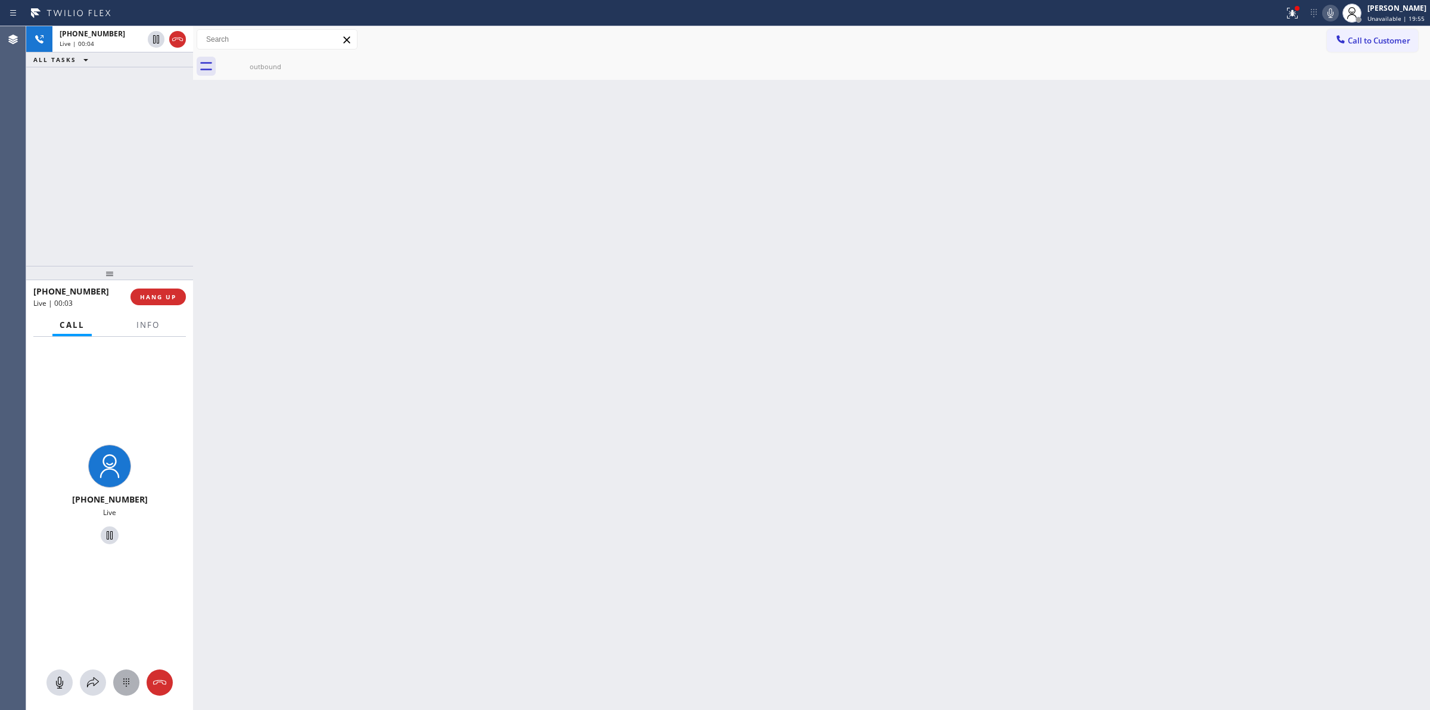
click at [123, 677] on icon at bounding box center [126, 682] width 14 height 14
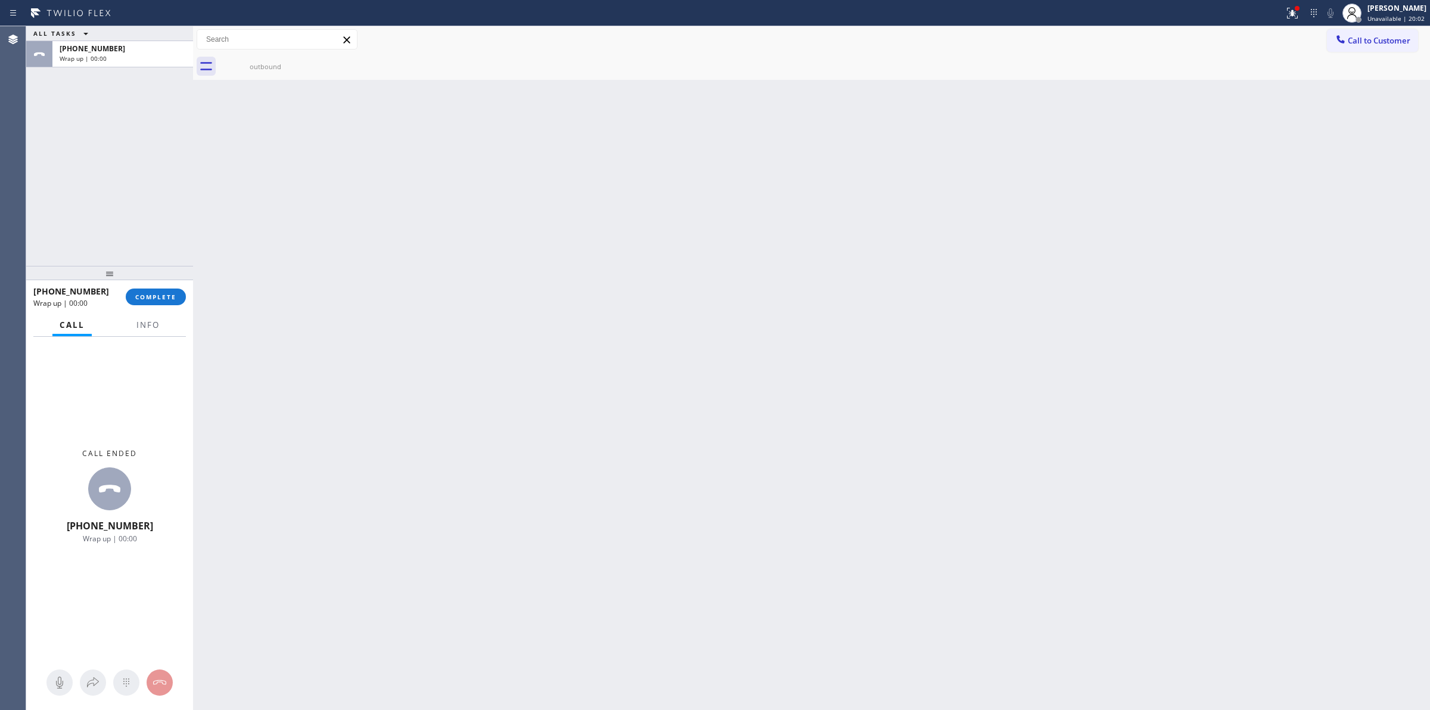
click at [1338, 43] on icon at bounding box center [1341, 39] width 12 height 12
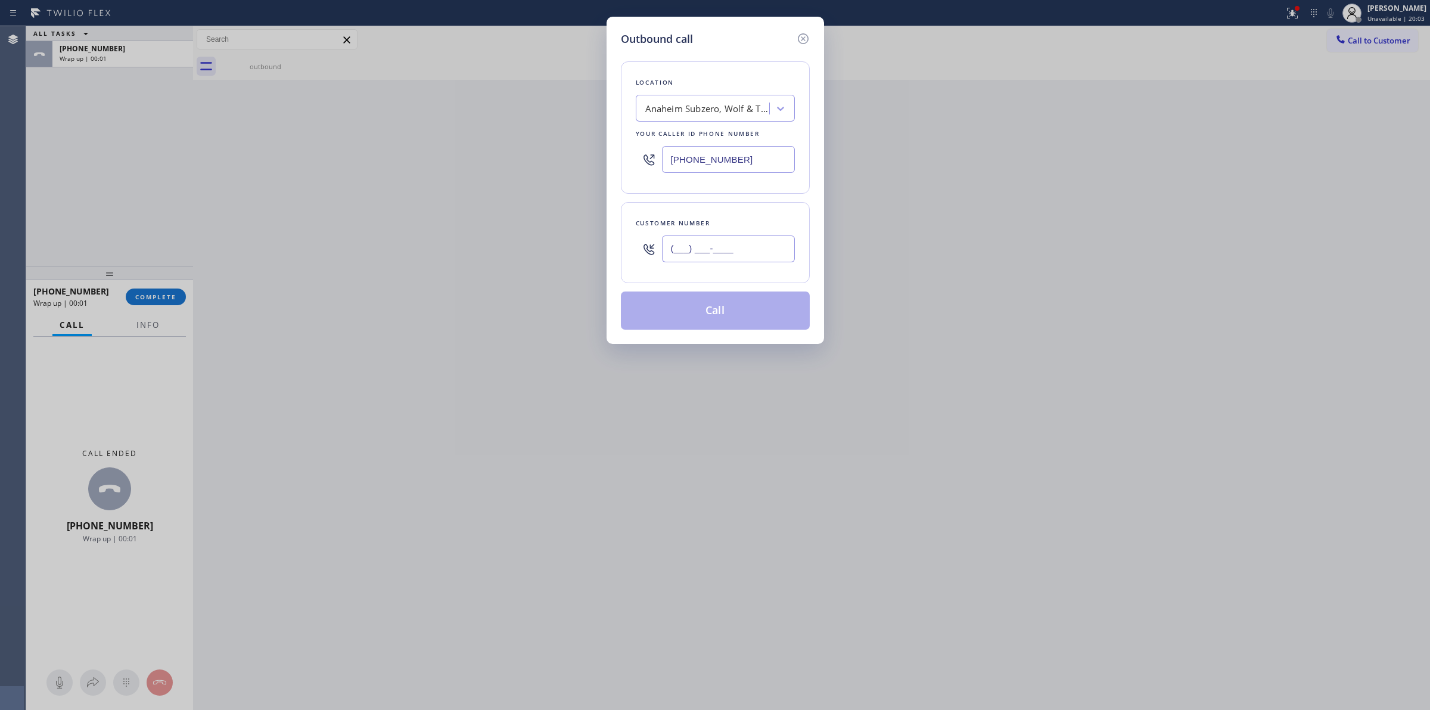
paste input "979) 921-7766"
click at [736, 258] on input "[PHONE_NUMBER]" at bounding box center [728, 248] width 133 height 27
type input "[PHONE_NUMBER]"
click at [729, 322] on button "Call" at bounding box center [715, 310] width 189 height 38
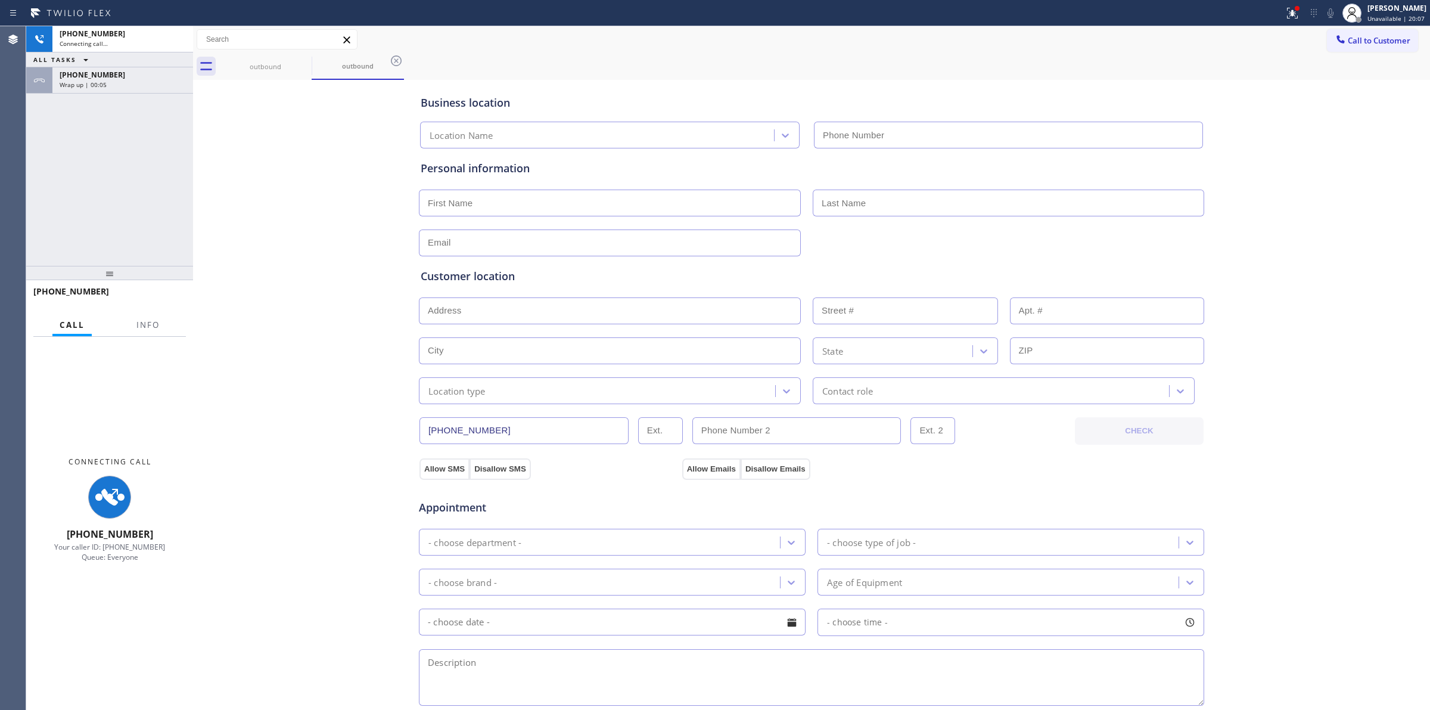
type input "[PHONE_NUMBER]"
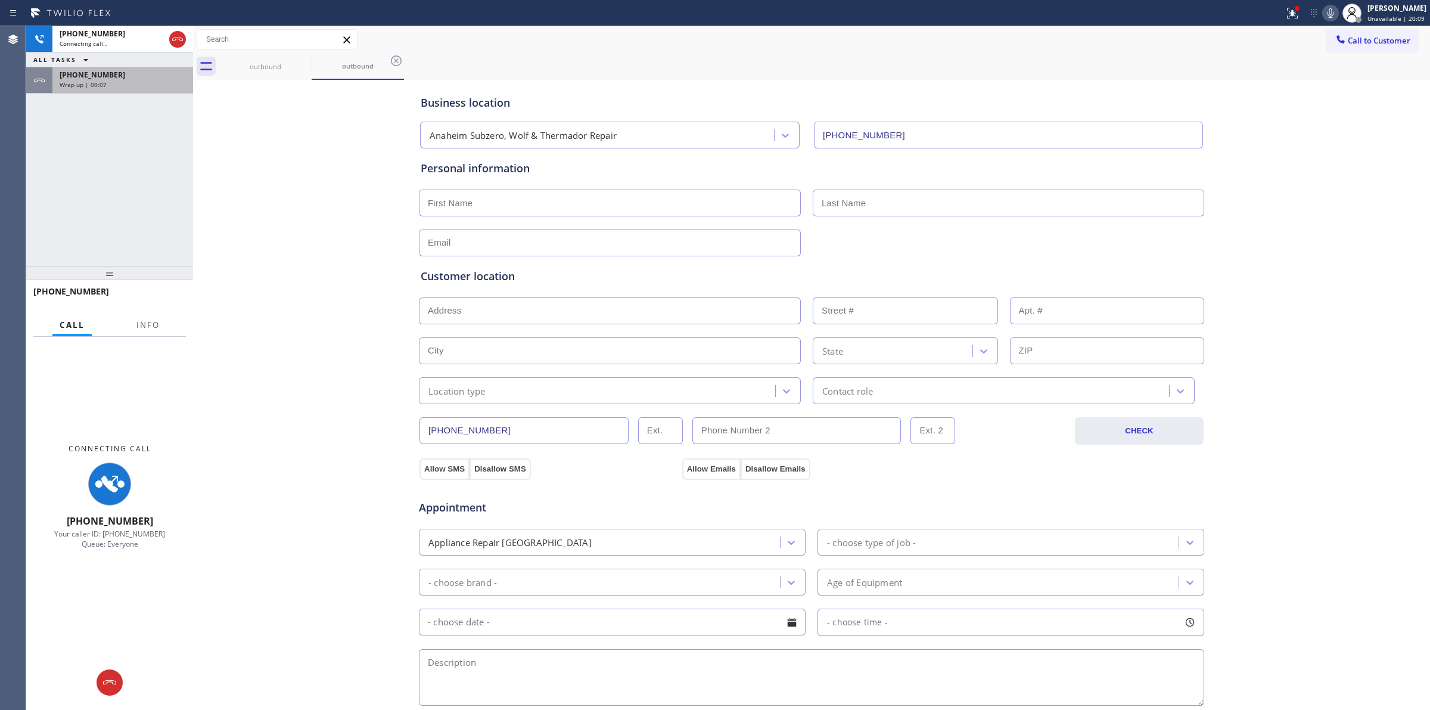
click at [105, 89] on div "[PHONE_NUMBER] Wrap up | 00:07" at bounding box center [120, 80] width 136 height 26
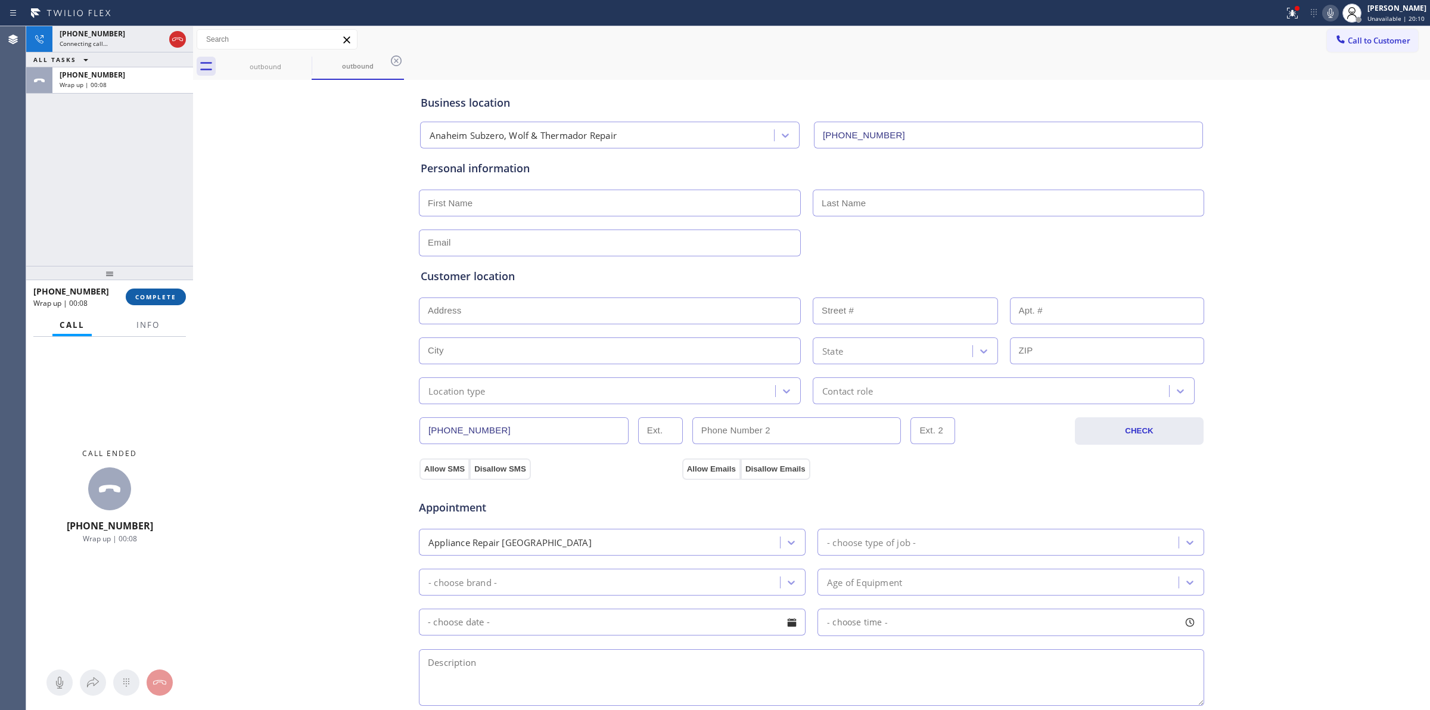
click at [143, 301] on button "COMPLETE" at bounding box center [156, 296] width 60 height 17
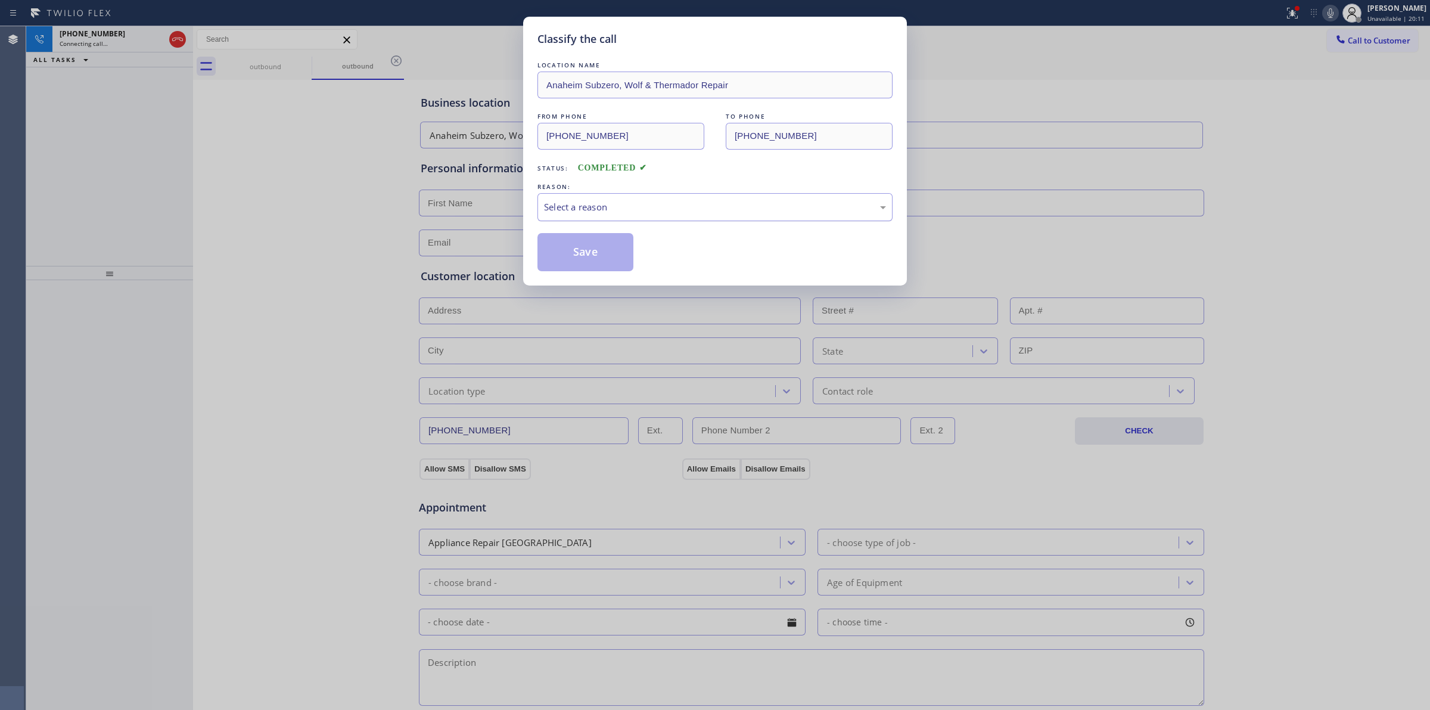
click at [672, 201] on div "Select a reason" at bounding box center [715, 207] width 342 height 14
drag, startPoint x: 613, startPoint y: 259, endPoint x: 772, endPoint y: 251, distance: 159.9
click at [613, 257] on button "Save" at bounding box center [585, 252] width 96 height 38
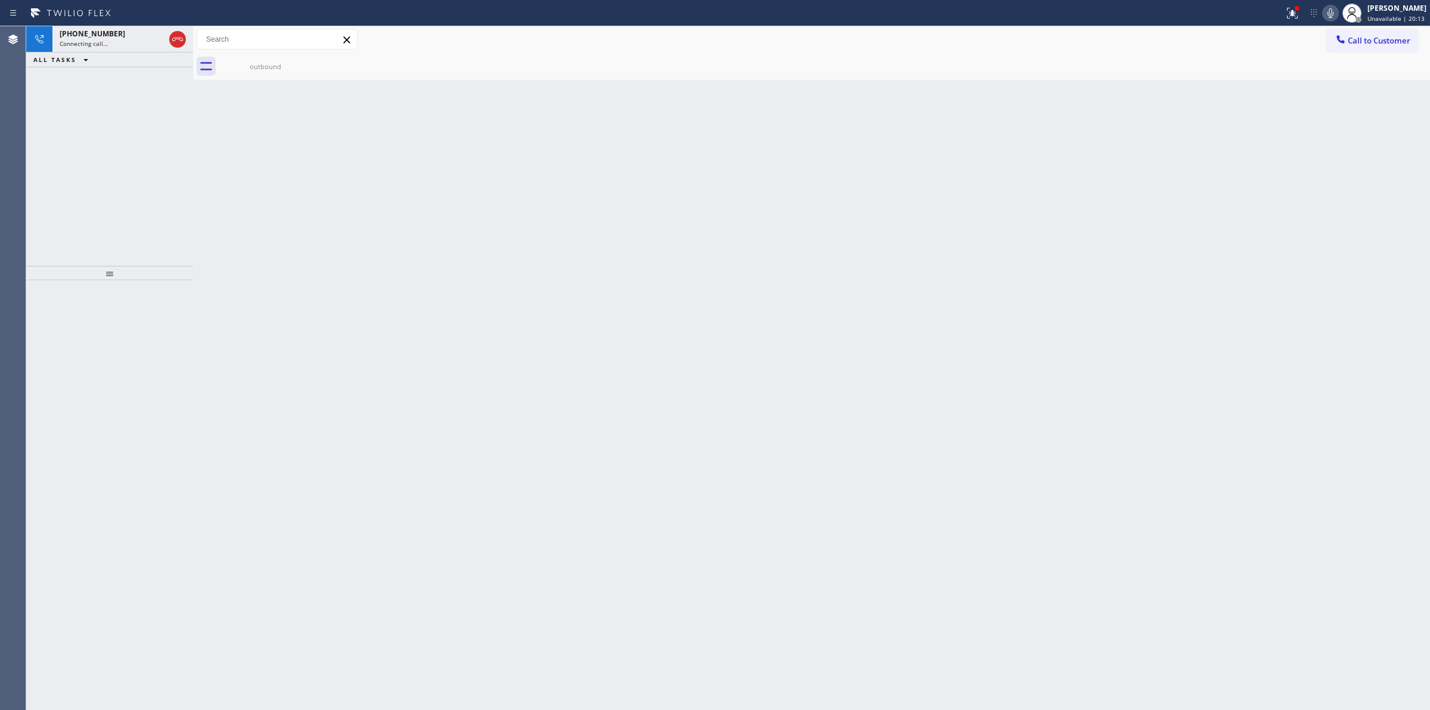
click at [1255, 186] on div "Back to Dashboard Change Sender ID Customers Technicians Select a contact Outbo…" at bounding box center [811, 367] width 1237 height 683
click at [113, 42] on div "Live | 00:00" at bounding box center [112, 43] width 105 height 8
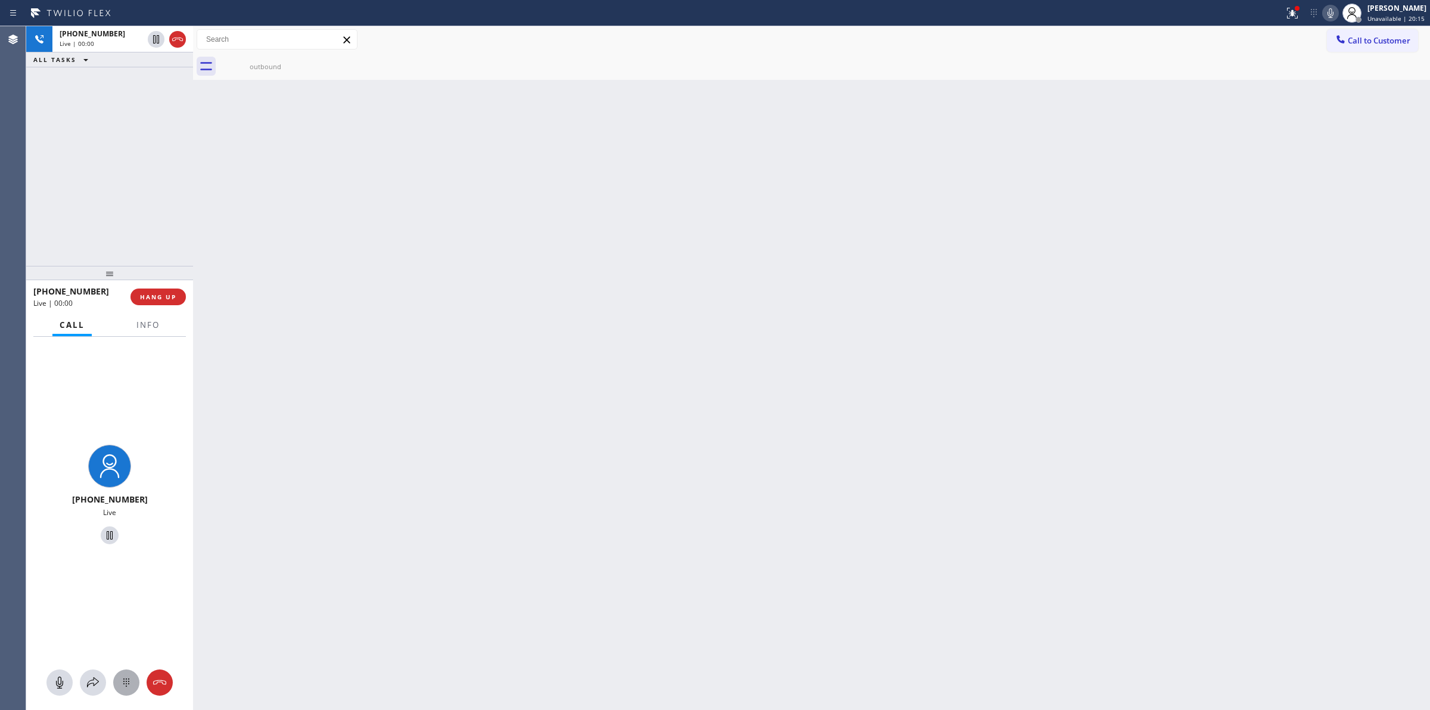
click at [122, 686] on icon at bounding box center [126, 682] width 14 height 14
click at [1336, 21] on div "Status report Issue detected This issue could affect your workflow. Please cont…" at bounding box center [1354, 13] width 151 height 26
click at [1336, 13] on icon at bounding box center [1330, 13] width 14 height 14
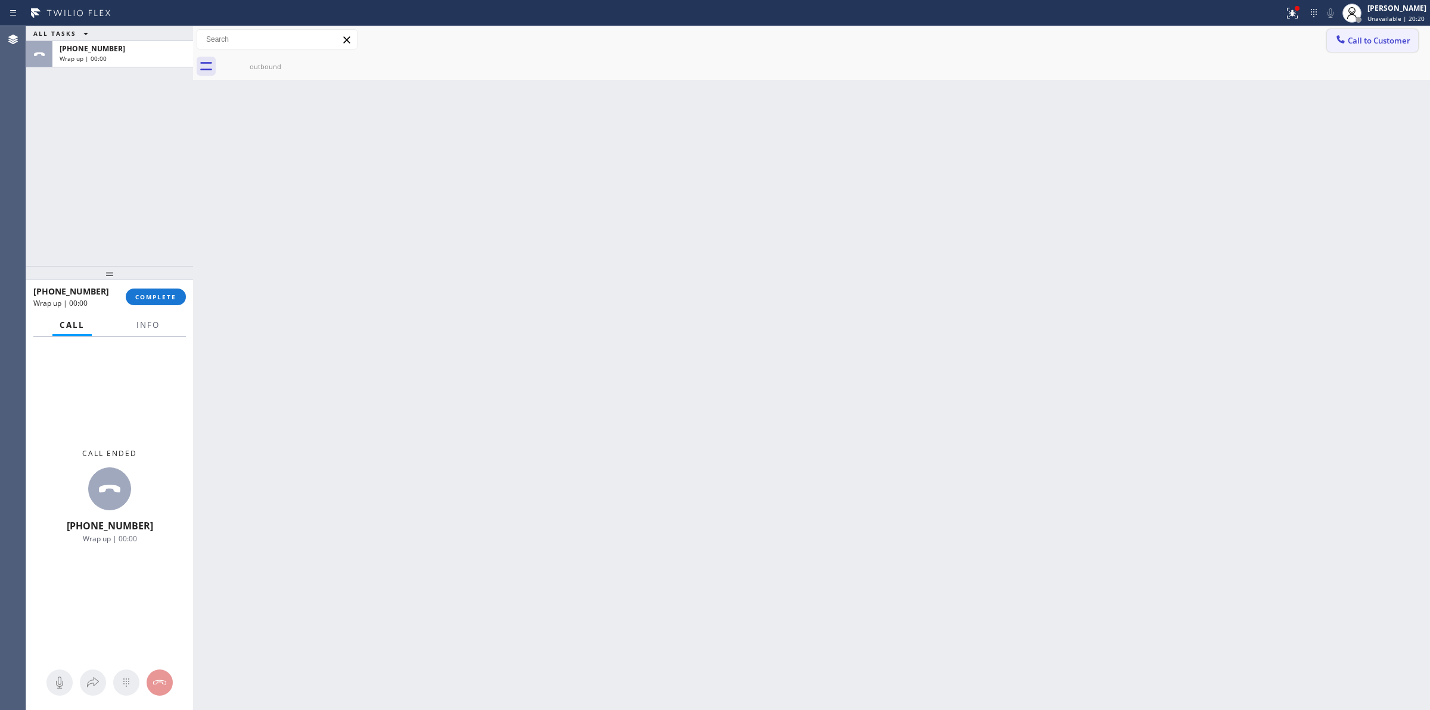
click at [1360, 42] on span "Call to Customer" at bounding box center [1379, 40] width 63 height 11
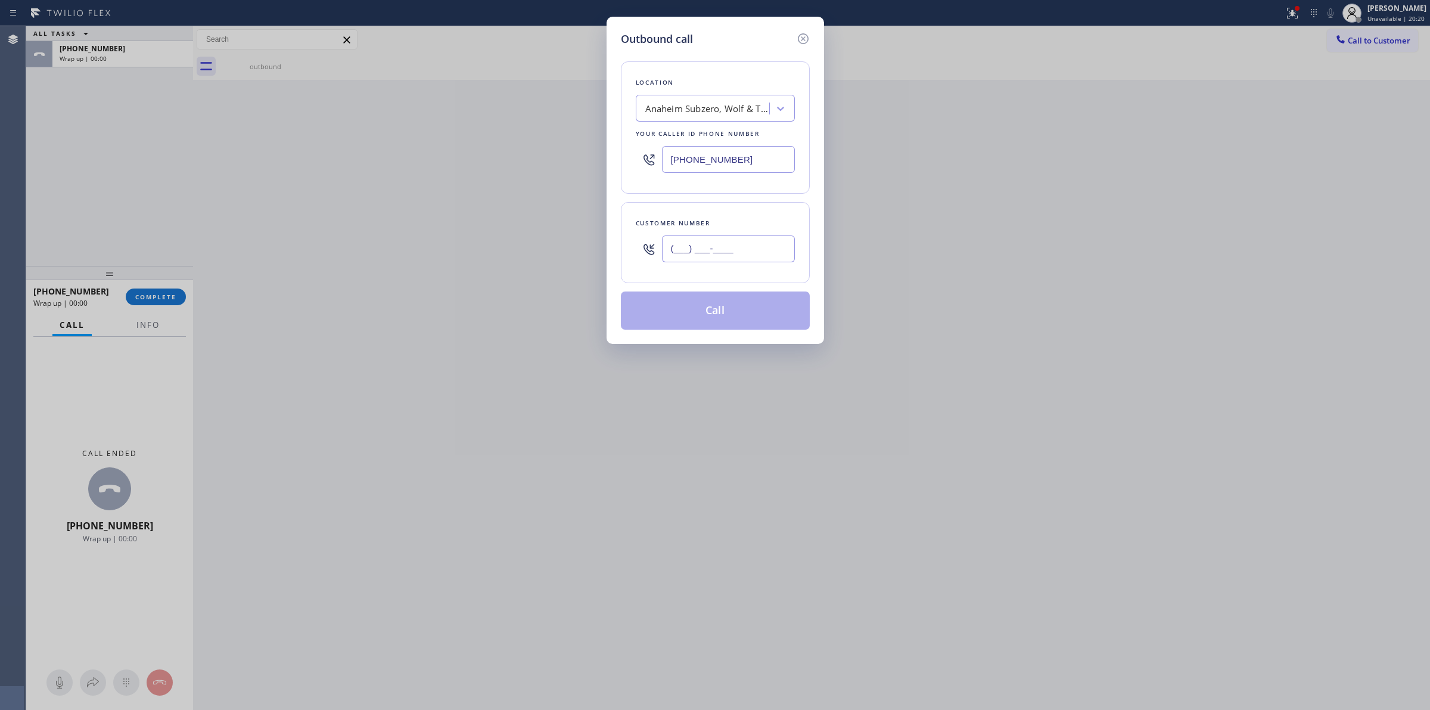
click at [751, 255] on input "(___) ___-____" at bounding box center [728, 248] width 133 height 27
paste input "979) 921-7766"
type input "[PHONE_NUMBER]"
click at [721, 320] on button "Call" at bounding box center [715, 310] width 189 height 38
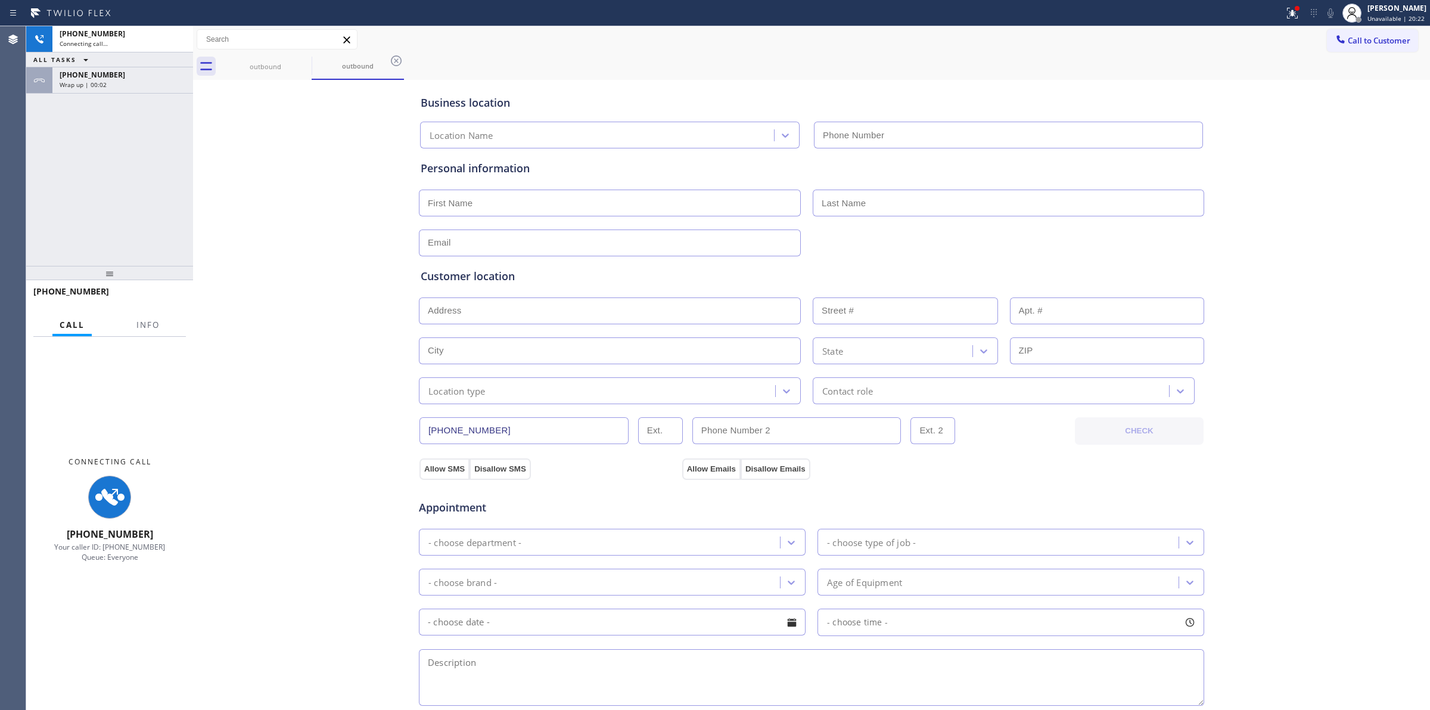
type input "[PHONE_NUMBER]"
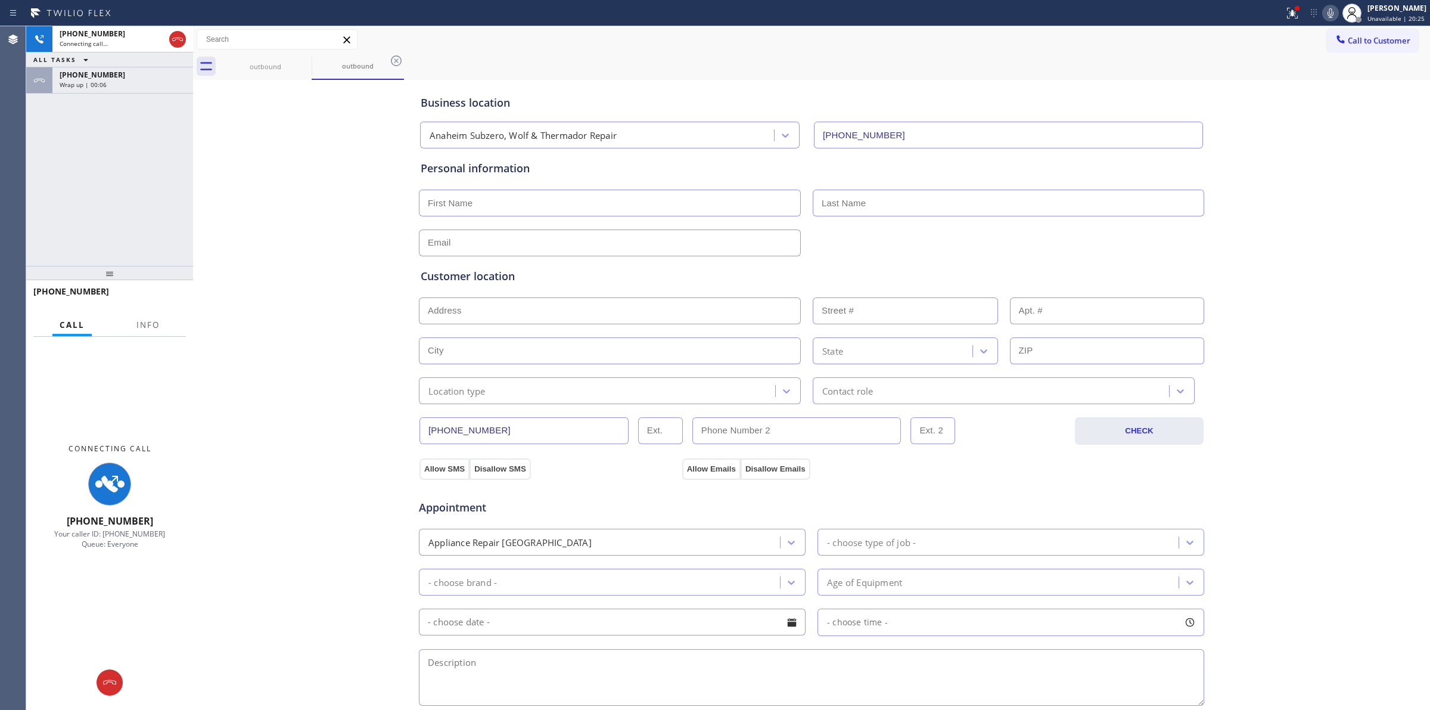
click at [97, 94] on div "[PHONE_NUMBER] Connecting call… ALL TASKS ALL TASKS ACTIVE TASKS TASKS IN WRAP …" at bounding box center [109, 146] width 167 height 240
click at [102, 89] on div "[PHONE_NUMBER] Wrap up | 00:06" at bounding box center [120, 80] width 136 height 26
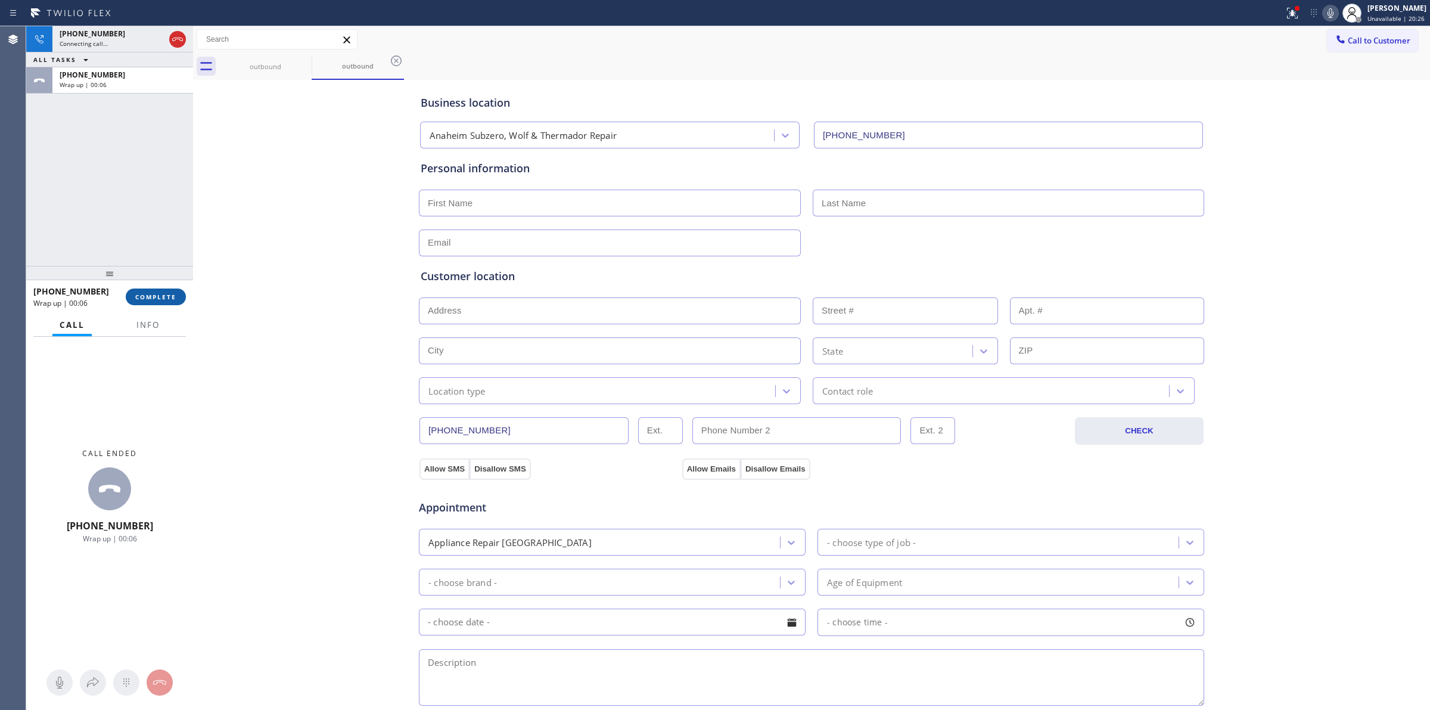
click at [156, 304] on button "COMPLETE" at bounding box center [156, 296] width 60 height 17
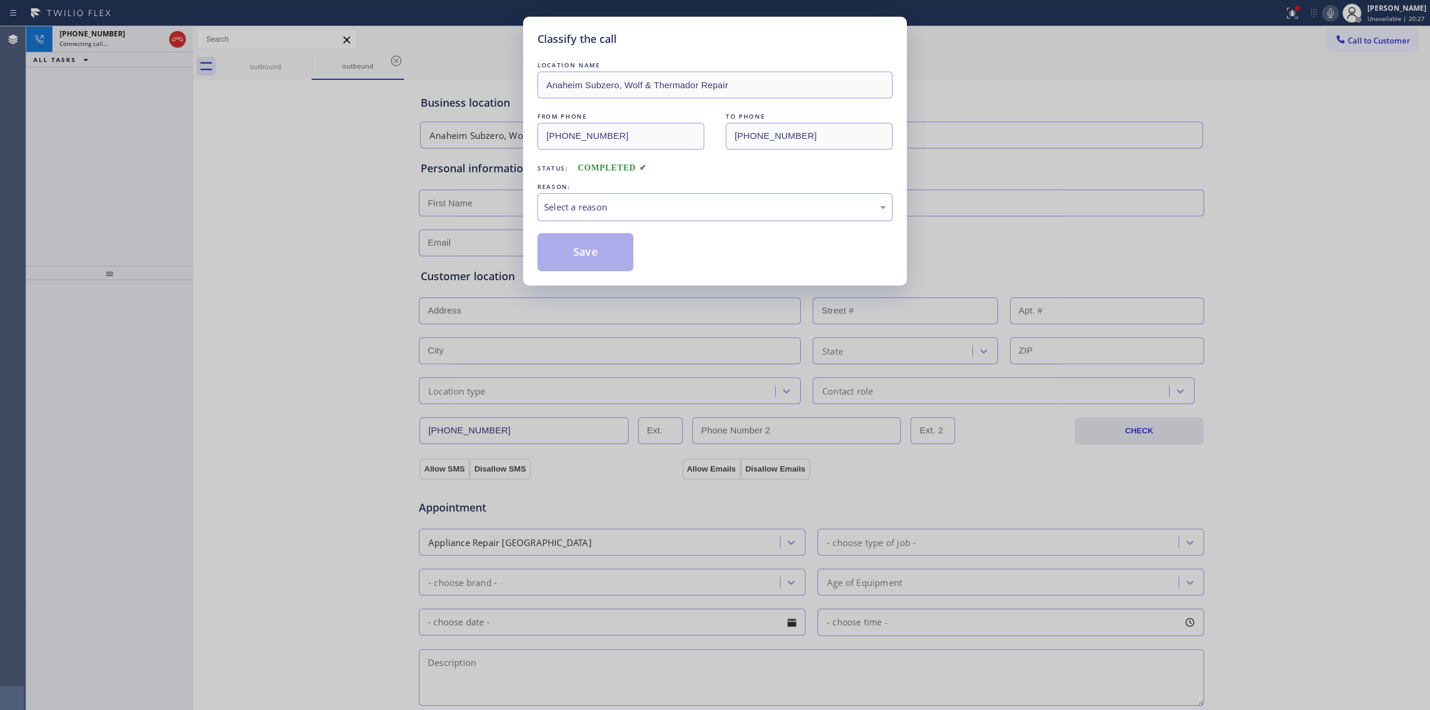
click at [700, 197] on div "Select a reason" at bounding box center [714, 207] width 355 height 28
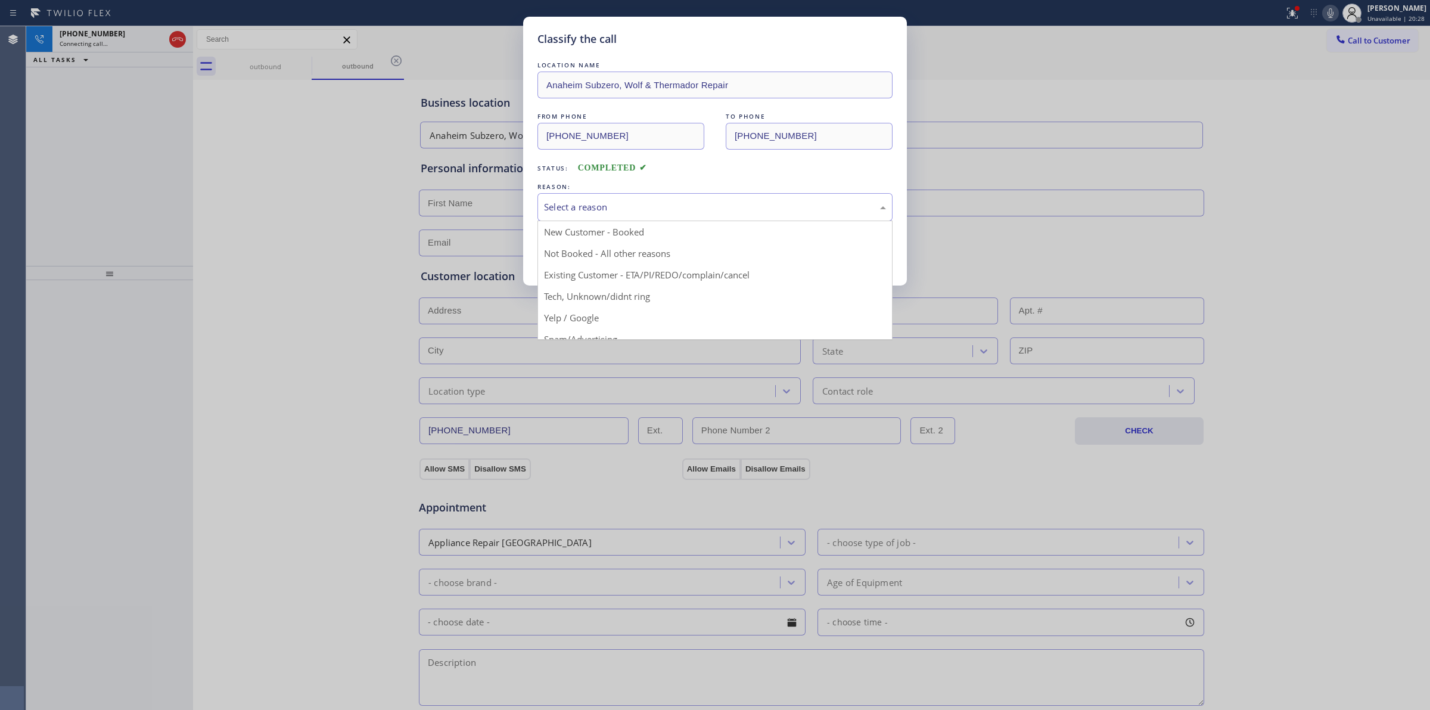
drag, startPoint x: 653, startPoint y: 303, endPoint x: 555, endPoint y: 231, distance: 121.1
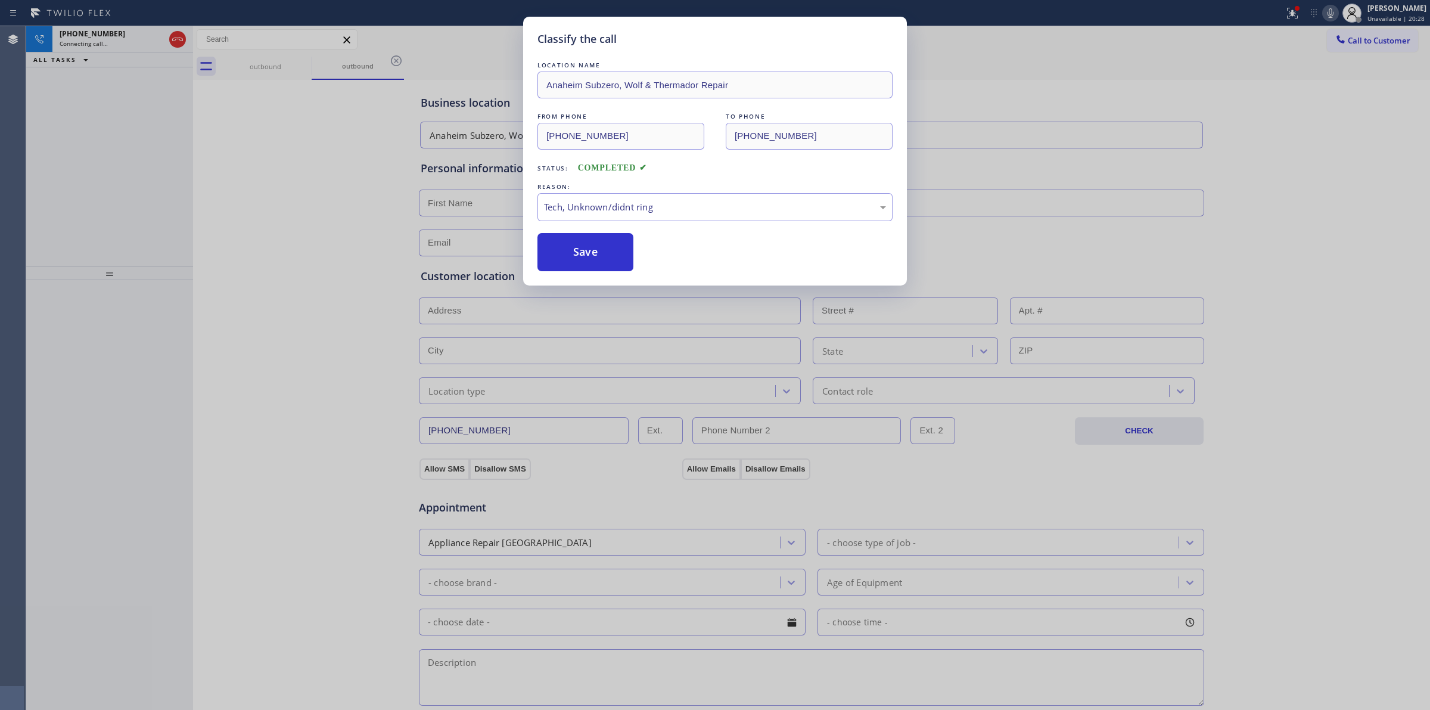
drag, startPoint x: 555, startPoint y: 231, endPoint x: 668, endPoint y: 232, distance: 112.6
click at [563, 230] on div "LOCATION NAME Anaheim Subzero, Wolf & Thermador Repair FROM PHONE [PHONE_NUMBER…" at bounding box center [714, 165] width 355 height 212
click at [590, 244] on button "Save" at bounding box center [585, 252] width 96 height 38
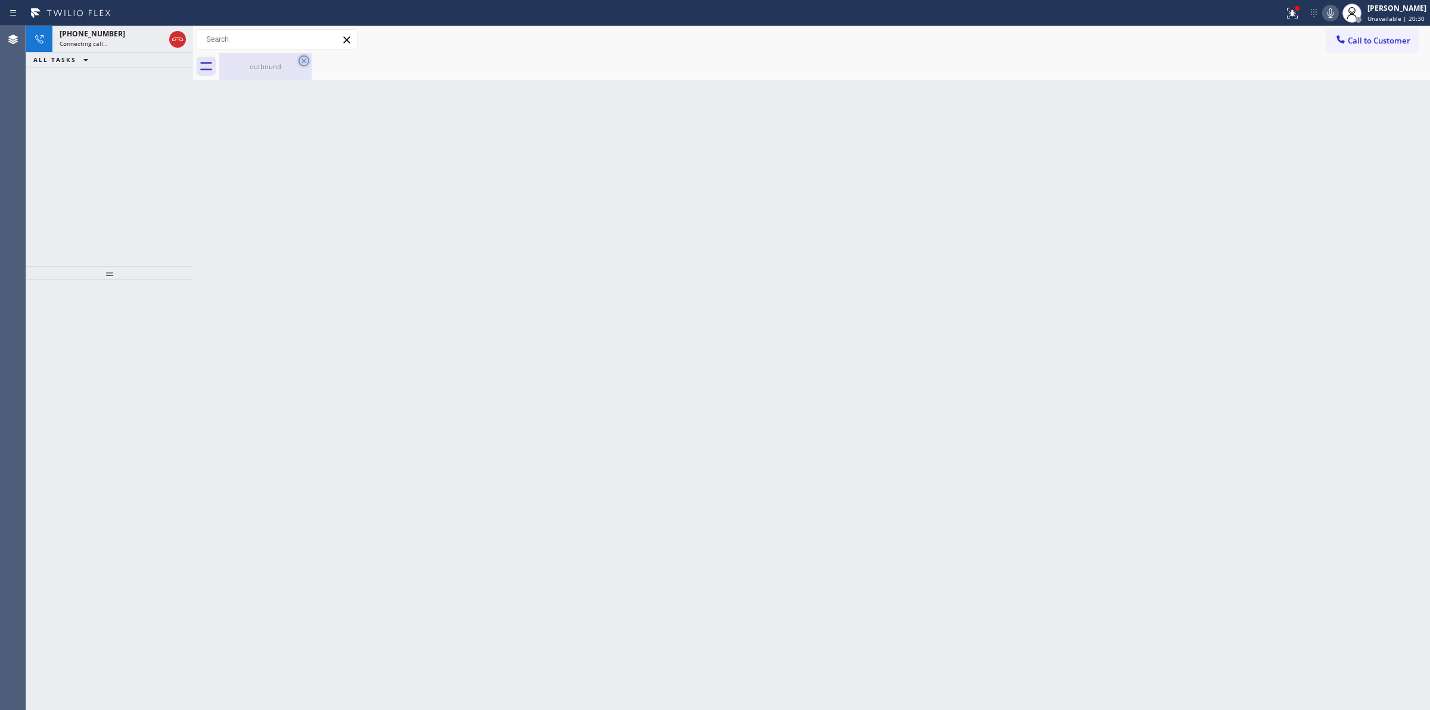
click at [303, 66] on icon at bounding box center [304, 61] width 14 height 14
click at [300, 61] on div at bounding box center [824, 66] width 1211 height 27
drag, startPoint x: 162, startPoint y: 49, endPoint x: 127, endPoint y: 45, distance: 35.3
click at [144, 45] on div "[PHONE_NUMBER] Live | 00:00" at bounding box center [109, 39] width 167 height 26
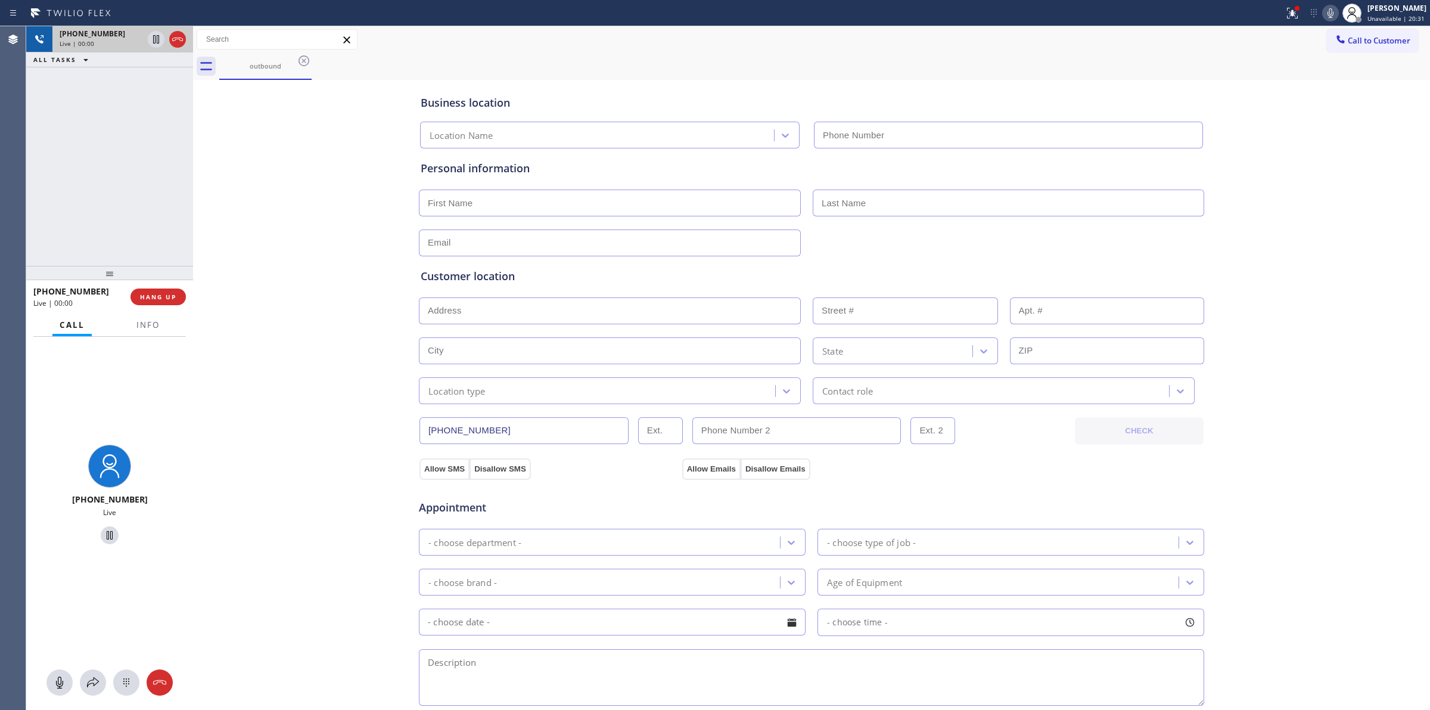
click at [127, 45] on div "Live | 00:00" at bounding box center [101, 43] width 83 height 8
type input "[PHONE_NUMBER]"
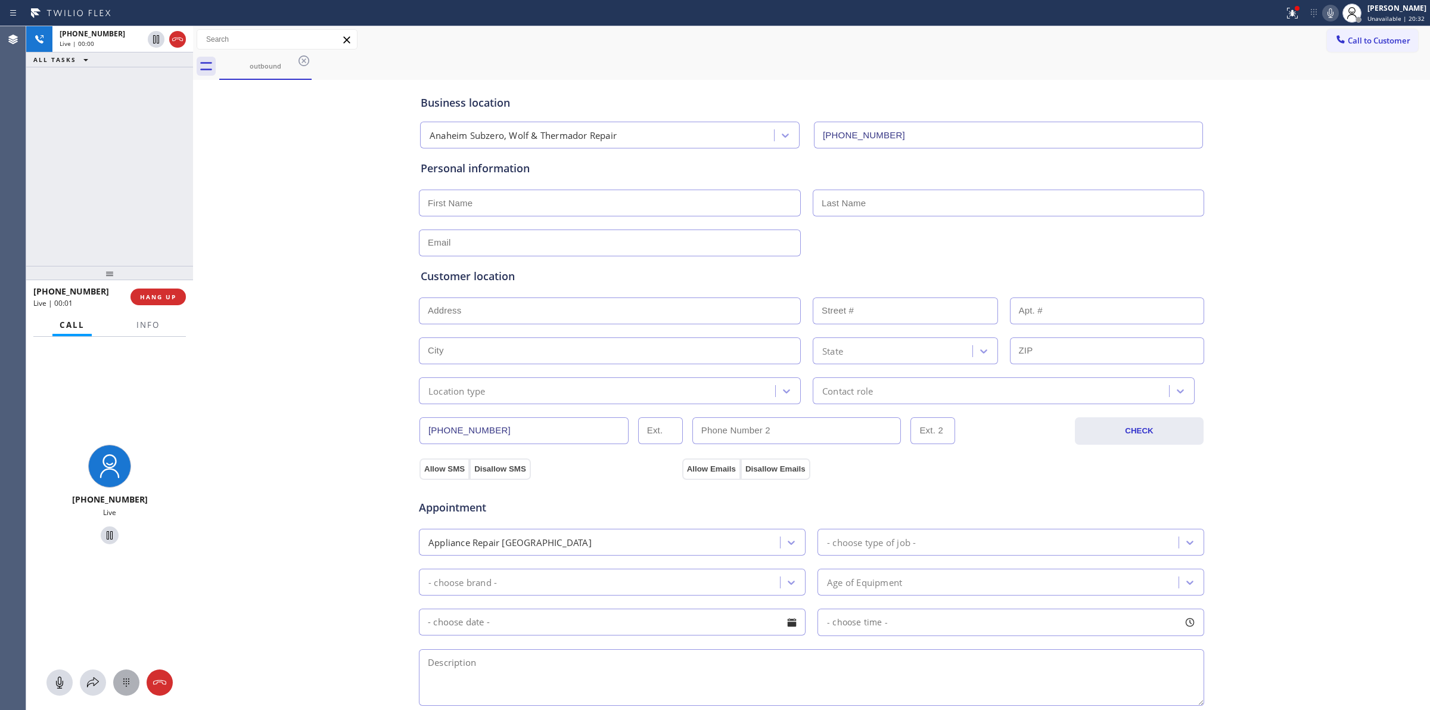
click at [122, 689] on icon at bounding box center [126, 682] width 14 height 14
click at [1360, 31] on button "Call to Customer" at bounding box center [1372, 40] width 91 height 23
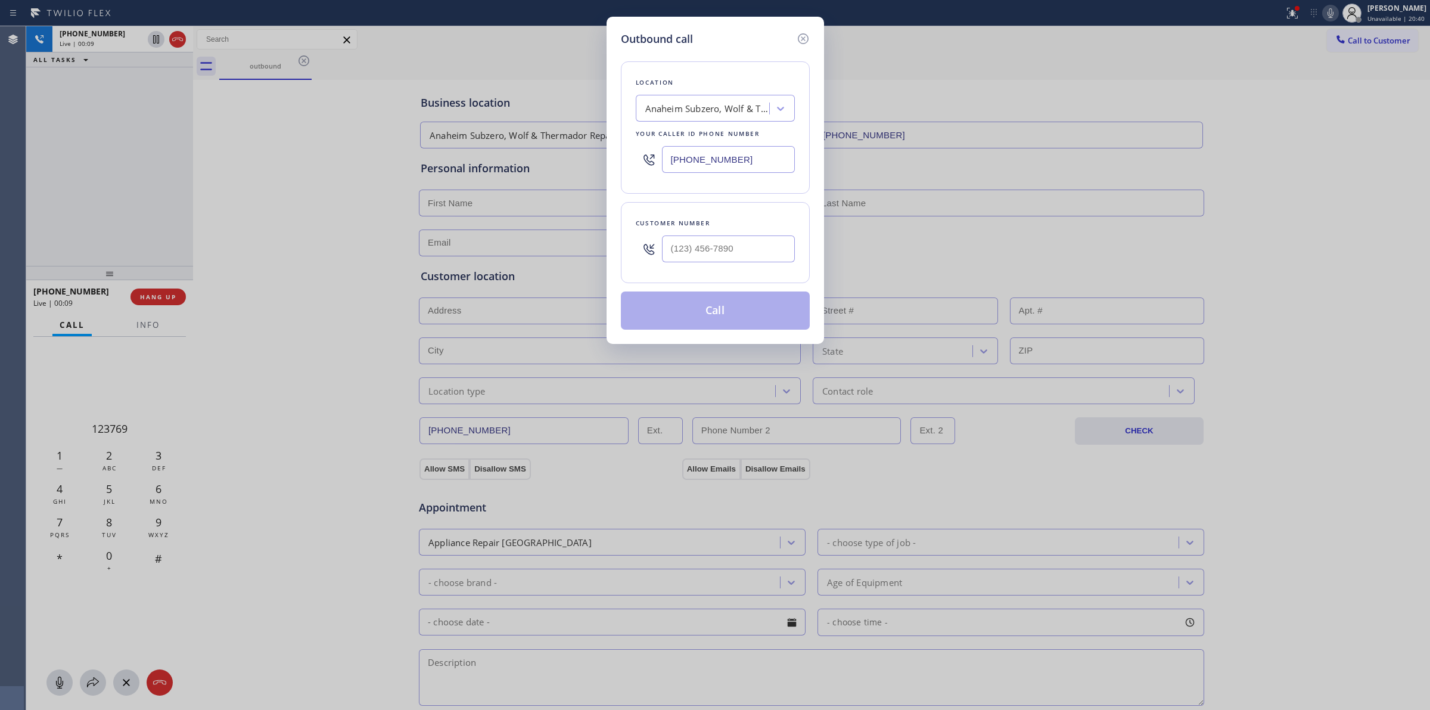
click at [804, 33] on icon at bounding box center [803, 39] width 14 height 14
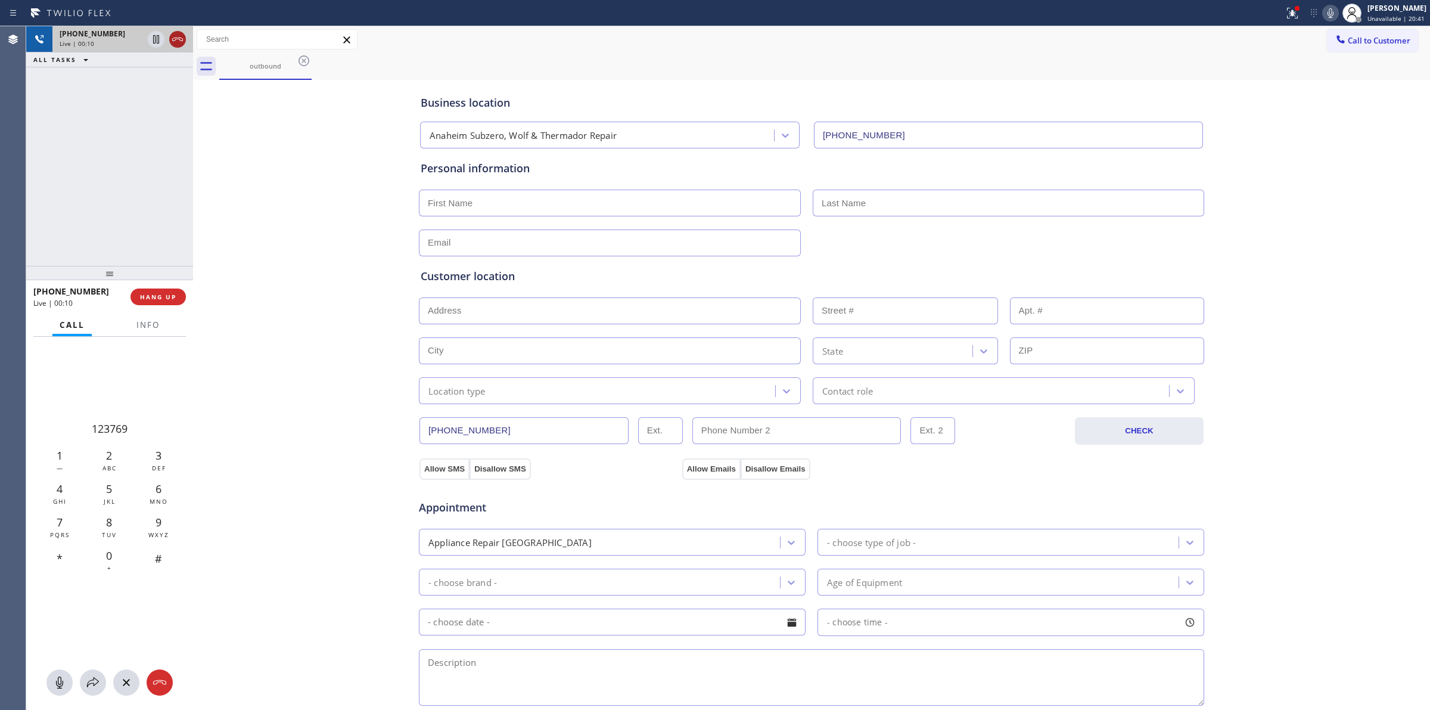
click at [176, 40] on icon at bounding box center [177, 39] width 14 height 14
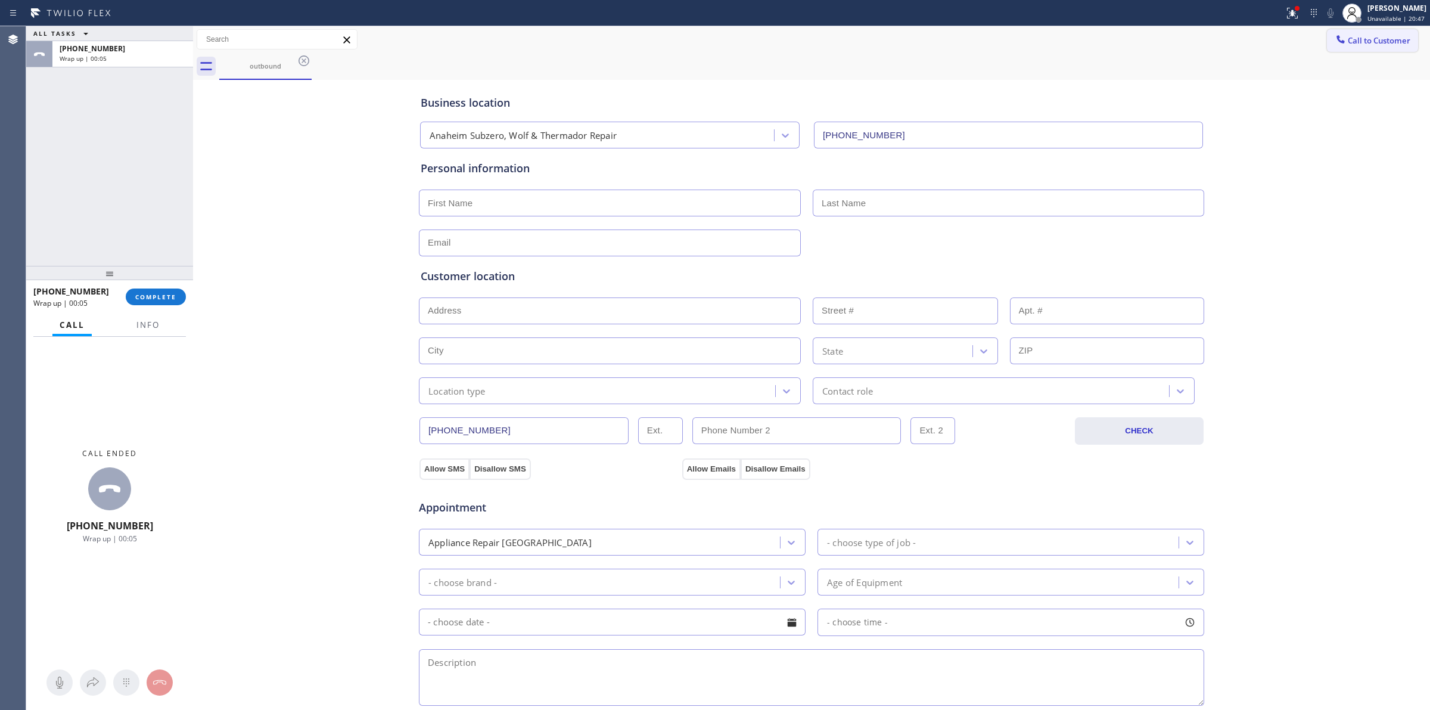
click at [1348, 38] on span "Call to Customer" at bounding box center [1379, 40] width 63 height 11
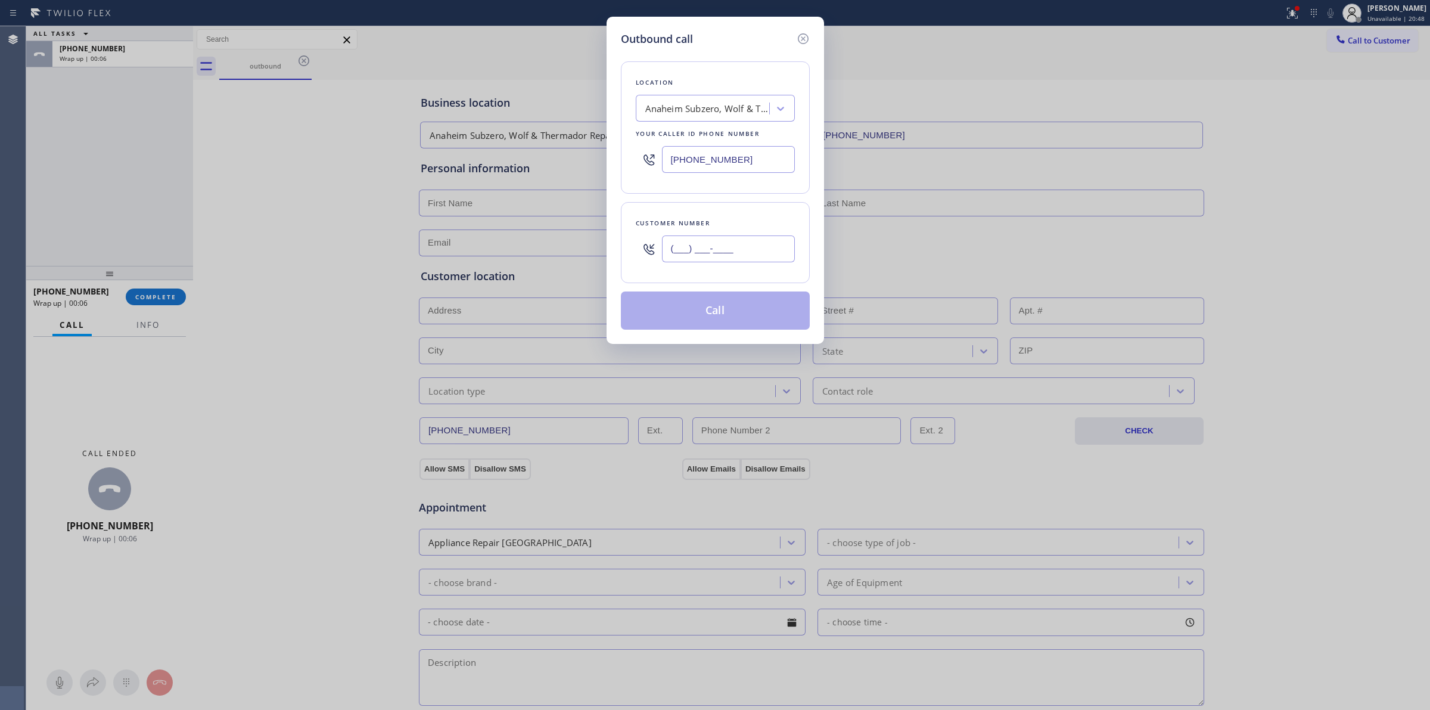
click at [706, 249] on input "(___) ___-____" at bounding box center [728, 248] width 133 height 27
paste input "817) 417-0326"
type input "[PHONE_NUMBER]"
click at [711, 132] on div "Your caller id phone number" at bounding box center [715, 134] width 159 height 13
click at [721, 107] on div "Anaheim Subzero, Wolf & Thermador Repair" at bounding box center [707, 109] width 125 height 14
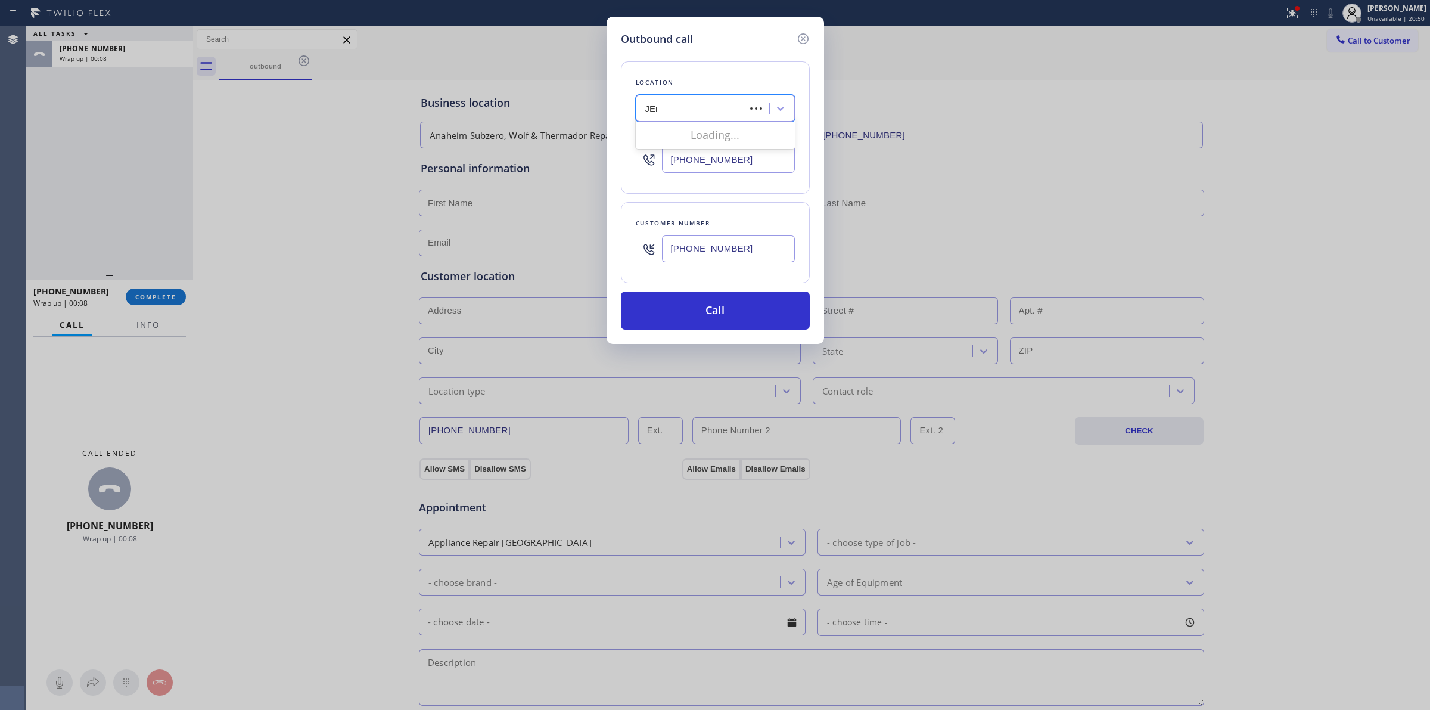
type input "JEnn"
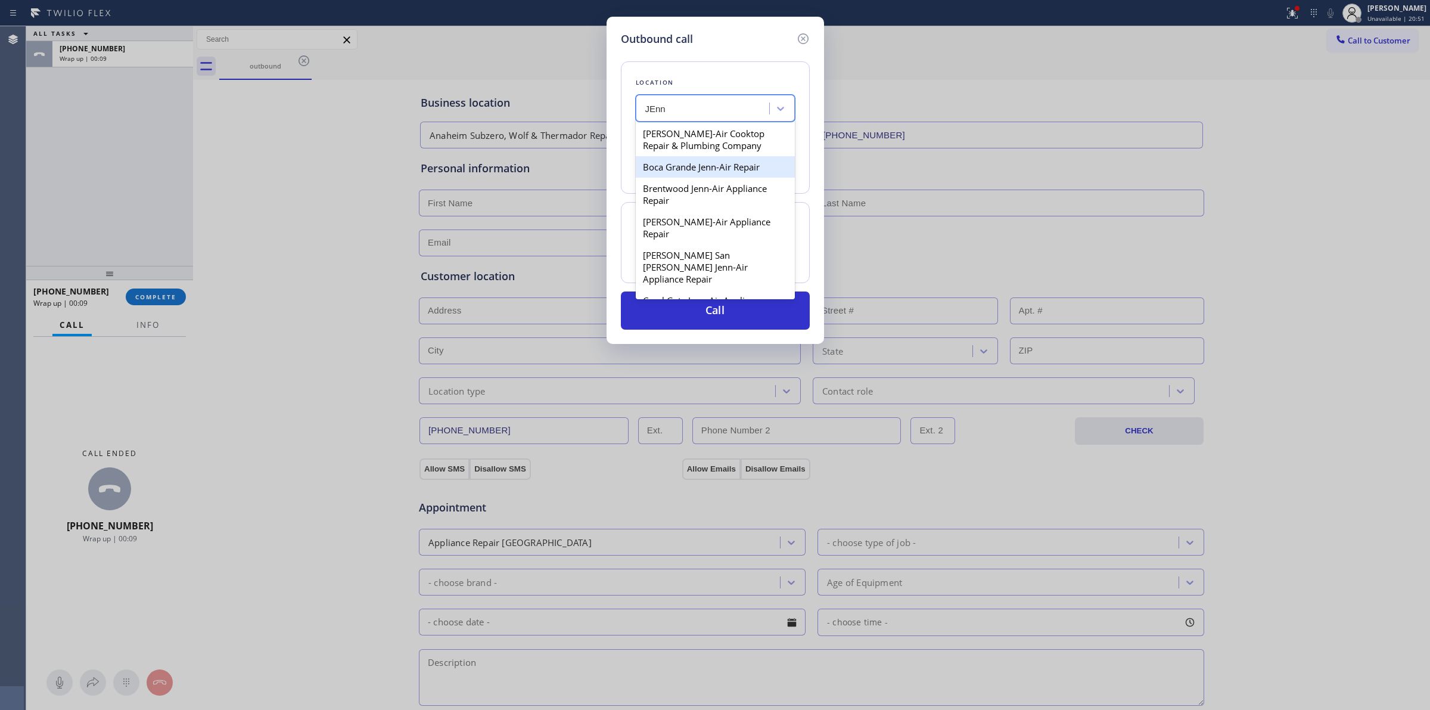
click at [713, 178] on div "Boca Grande Jenn-Air Repair" at bounding box center [715, 166] width 159 height 21
type input "[PHONE_NUMBER]"
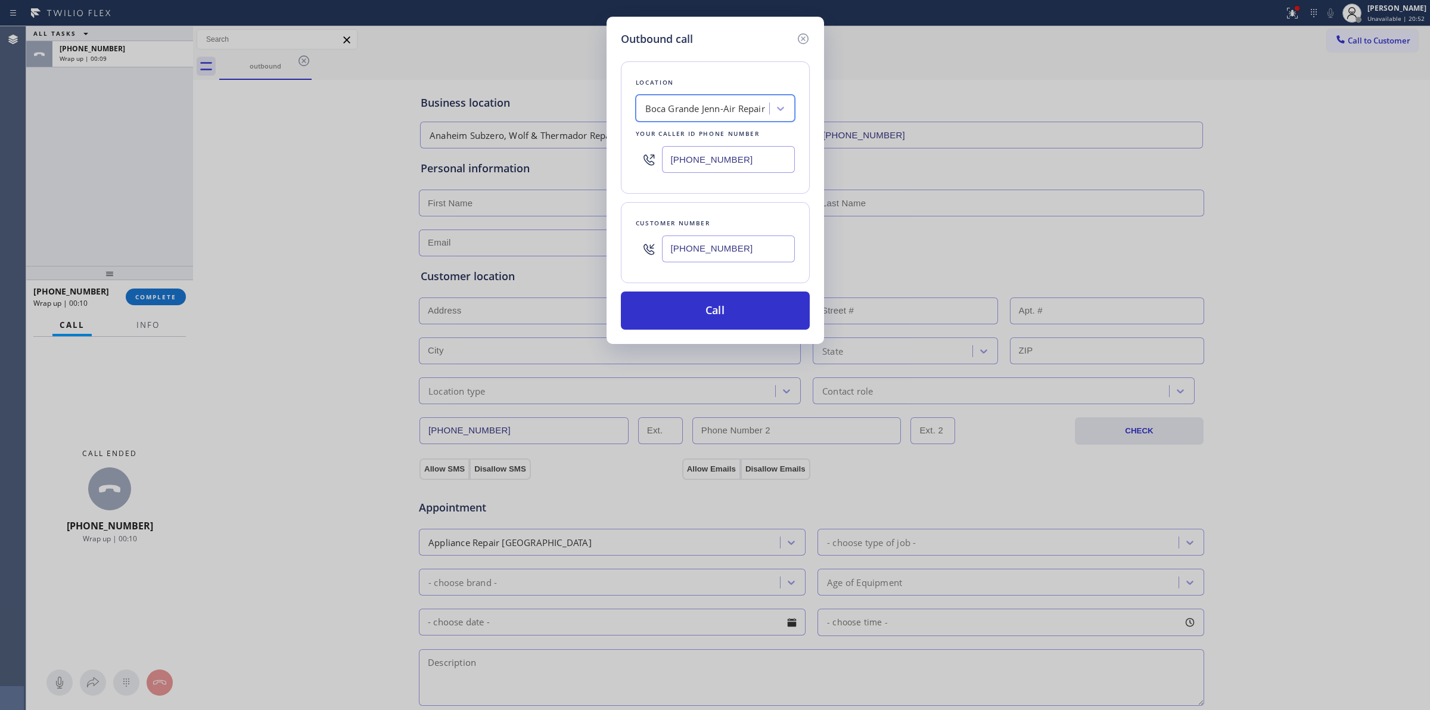
click at [705, 253] on input "[PHONE_NUMBER]" at bounding box center [728, 248] width 133 height 27
click at [705, 305] on button "Call" at bounding box center [715, 310] width 189 height 38
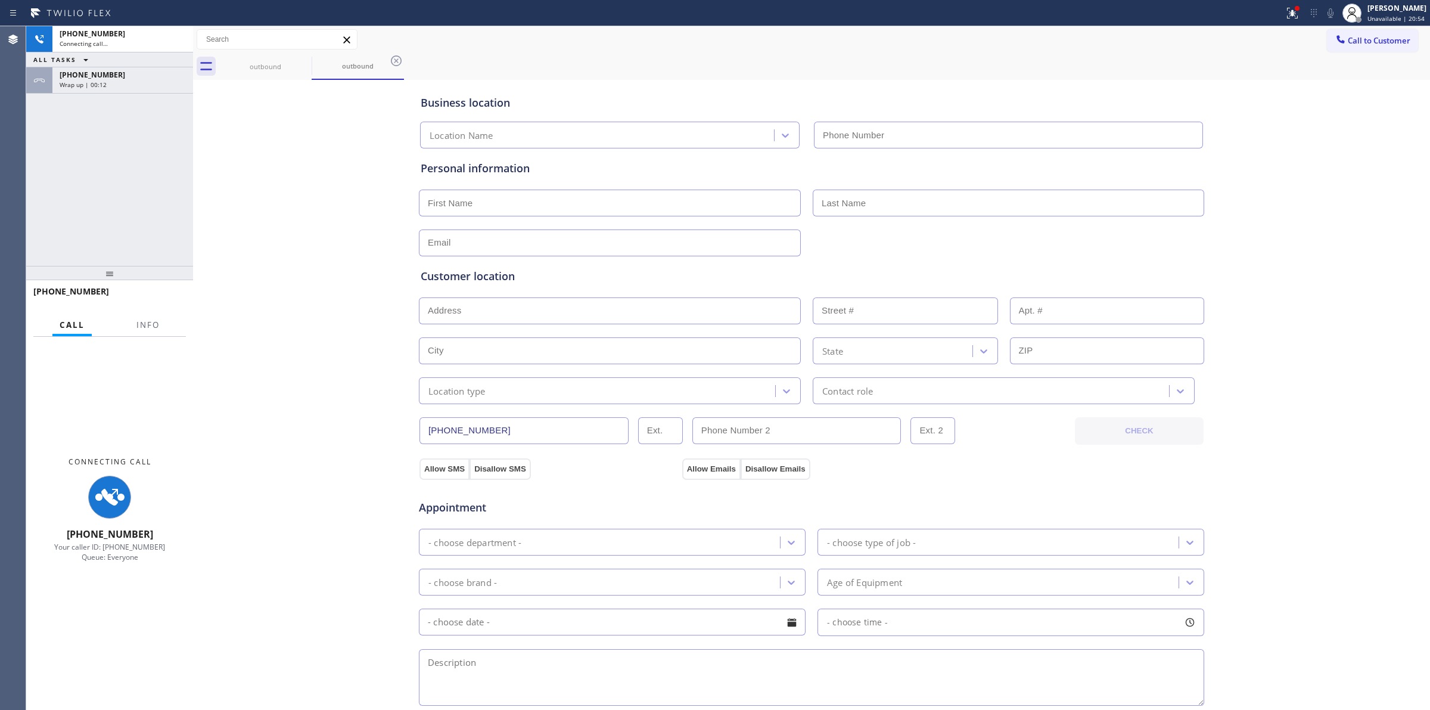
type input "[PHONE_NUMBER]"
drag, startPoint x: 489, startPoint y: 52, endPoint x: 0, endPoint y: 67, distance: 488.8
click at [383, 52] on div "Call to Customer Outbound call Location [GEOGRAPHIC_DATA] Jenn-Air Repair Your …" at bounding box center [811, 39] width 1237 height 27
click at [135, 86] on div "Wrap up | 00:13" at bounding box center [123, 84] width 126 height 8
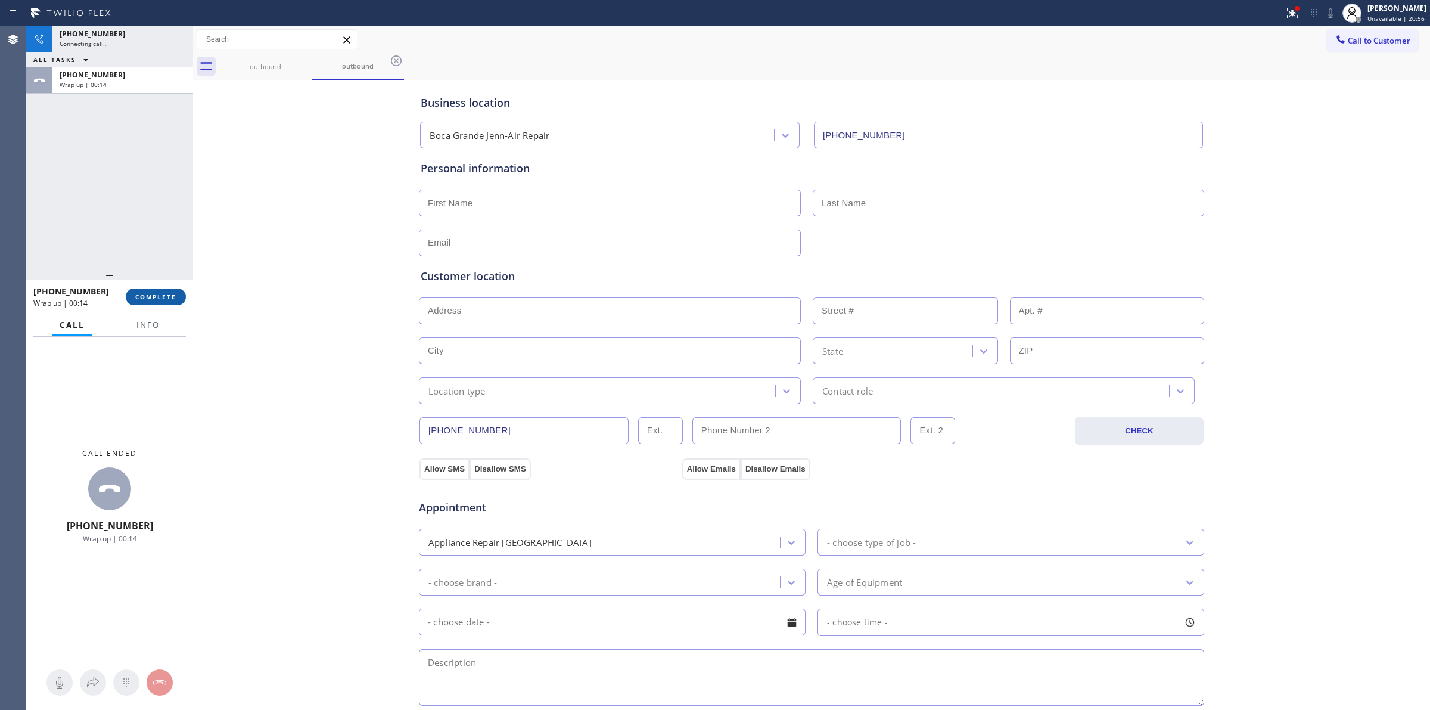
click at [153, 296] on span "COMPLETE" at bounding box center [155, 297] width 41 height 8
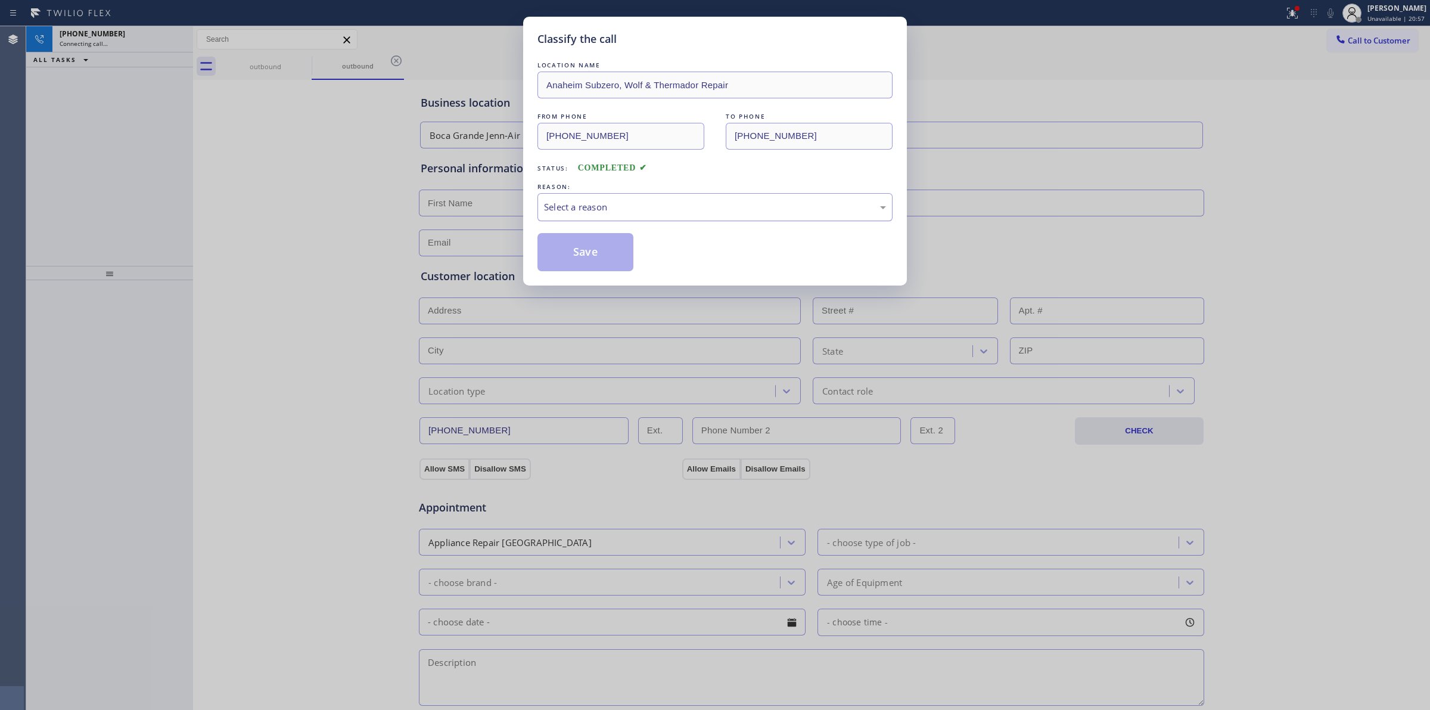
drag, startPoint x: 614, startPoint y: 212, endPoint x: 618, endPoint y: 219, distance: 8.8
click at [616, 214] on div "Select a reason" at bounding box center [715, 207] width 342 height 14
drag, startPoint x: 630, startPoint y: 301, endPoint x: 603, endPoint y: 255, distance: 53.4
click at [603, 255] on button "Save" at bounding box center [585, 252] width 96 height 38
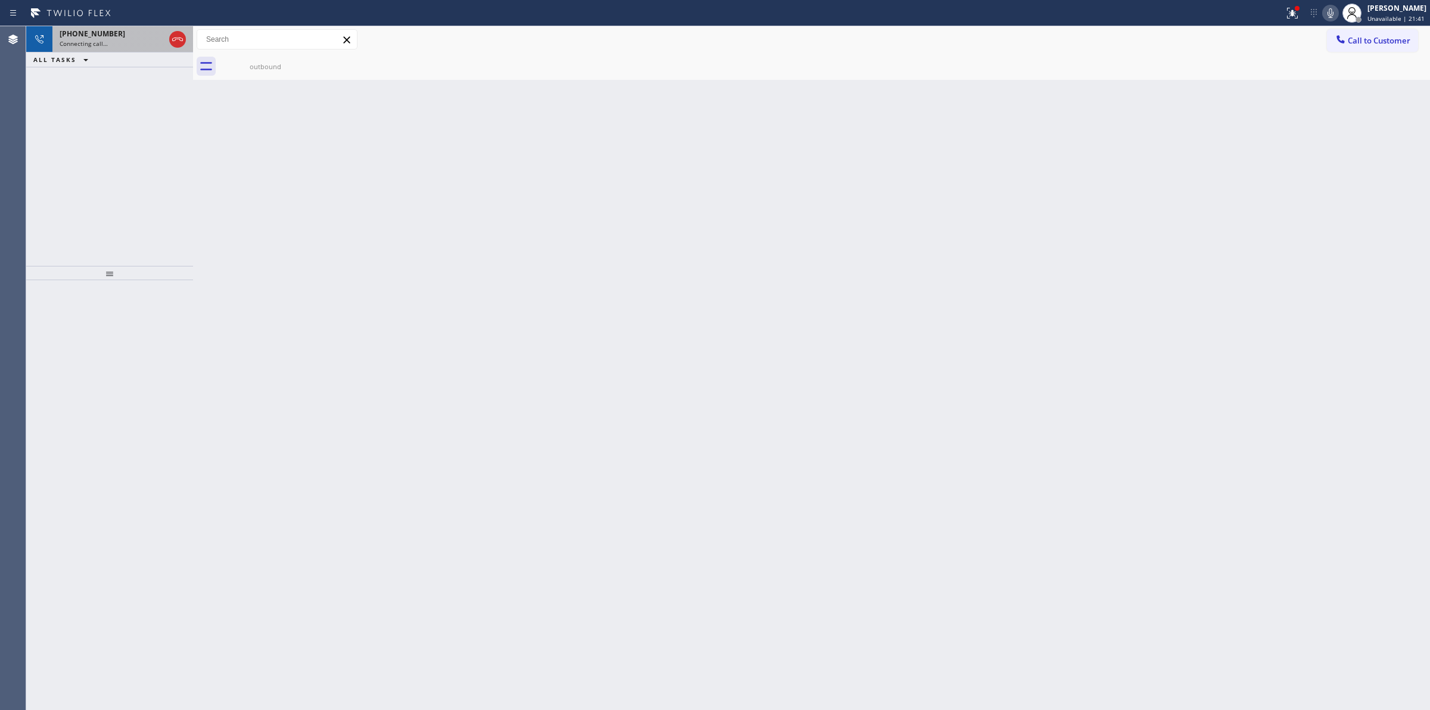
click at [123, 42] on div "Connecting call…" at bounding box center [112, 43] width 105 height 8
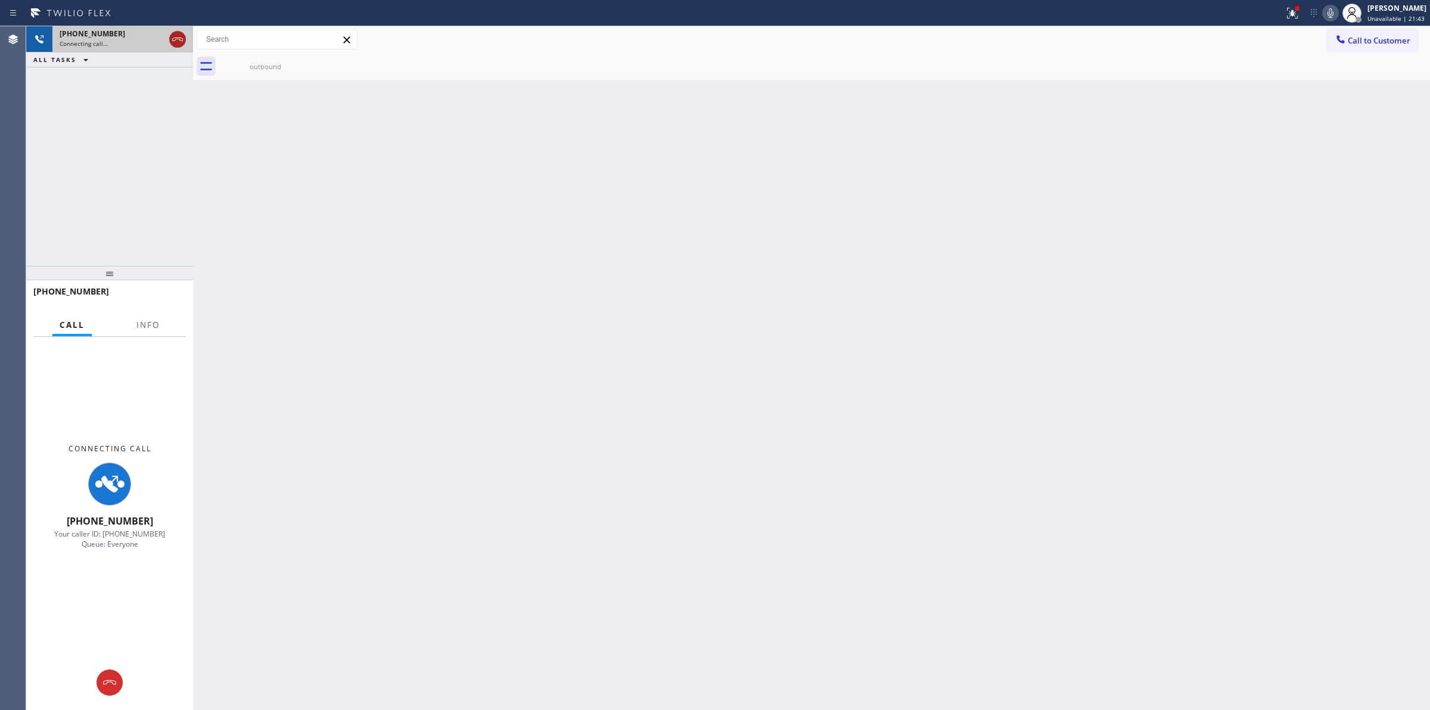
click at [177, 37] on icon at bounding box center [177, 39] width 14 height 14
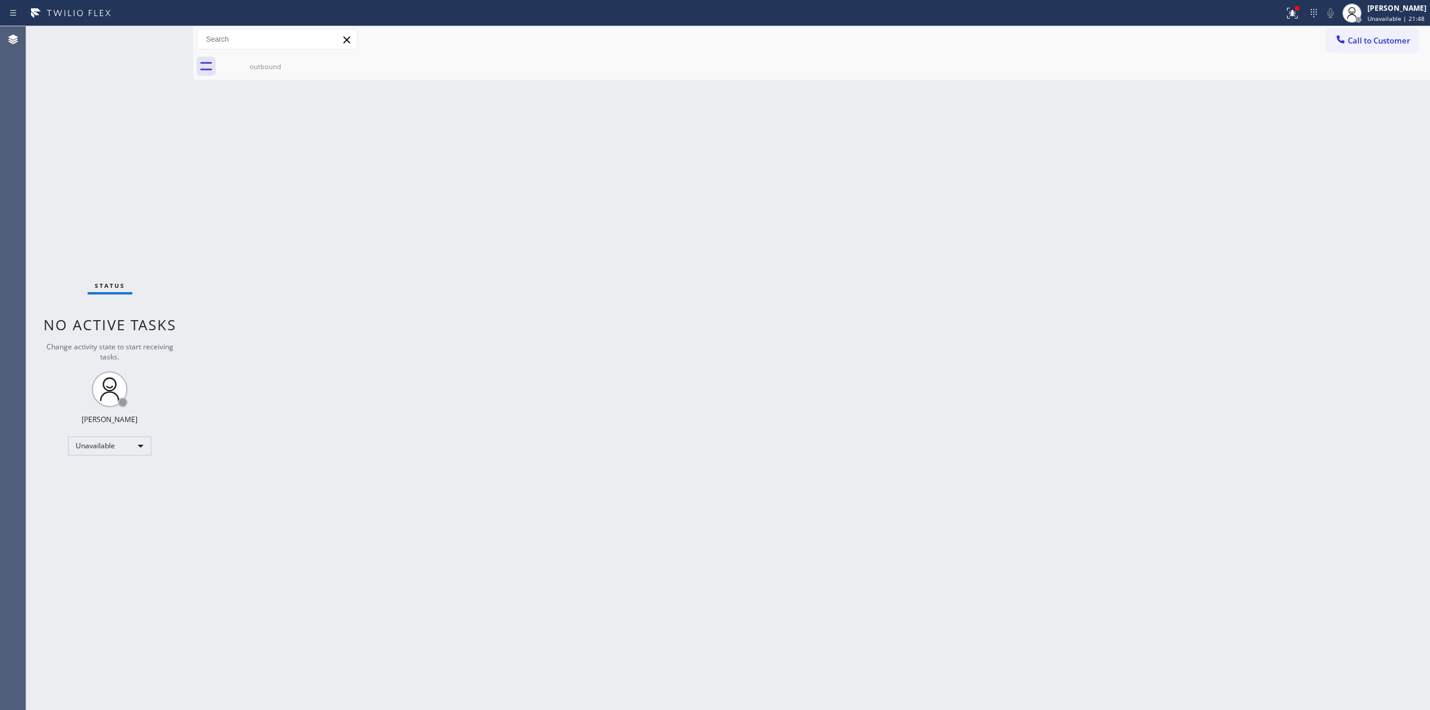
drag, startPoint x: 1330, startPoint y: 39, endPoint x: 1342, endPoint y: 46, distance: 13.6
click at [1336, 43] on button "Call to Customer" at bounding box center [1372, 40] width 91 height 23
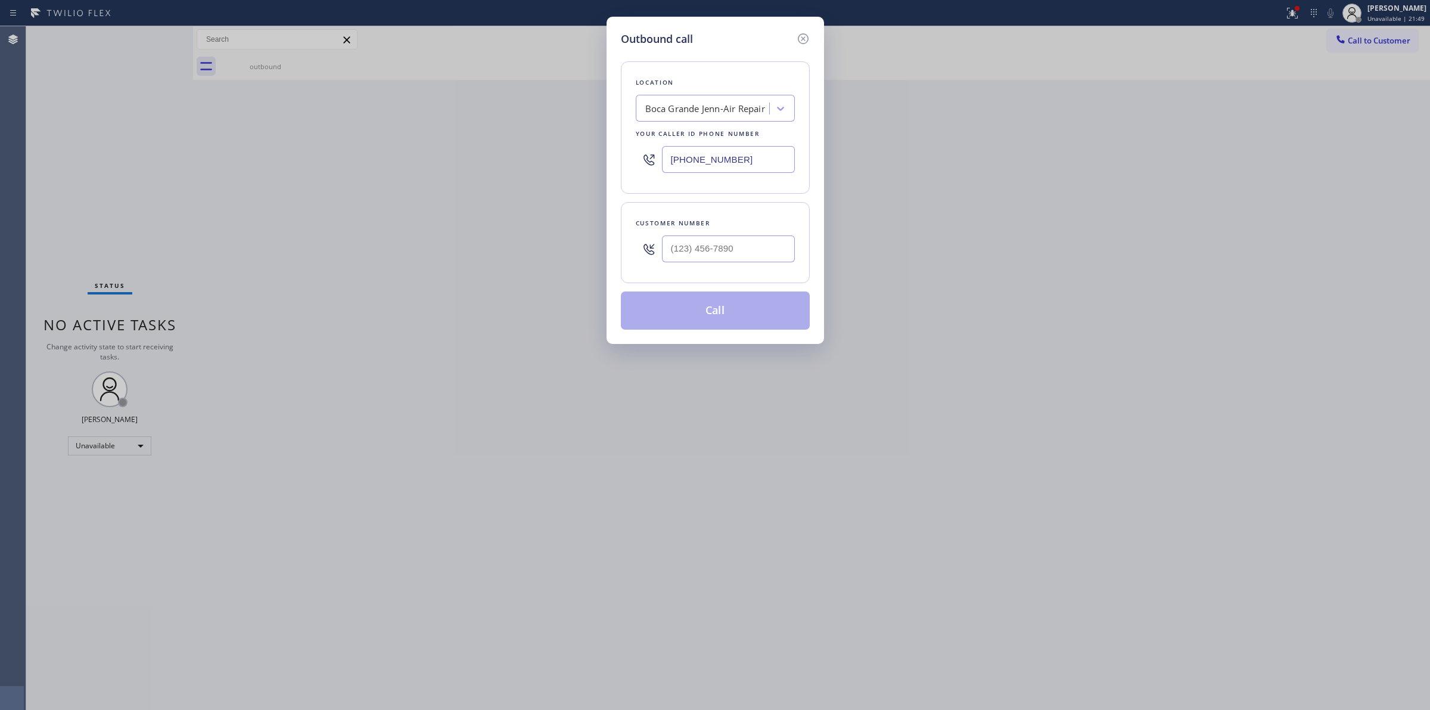
drag, startPoint x: 677, startPoint y: 234, endPoint x: 683, endPoint y: 243, distance: 10.4
click at [678, 235] on div at bounding box center [728, 248] width 133 height 39
paste input "817) 417-0326"
click at [684, 245] on input "[PHONE_NUMBER]" at bounding box center [728, 248] width 133 height 27
type input "[PHONE_NUMBER]"
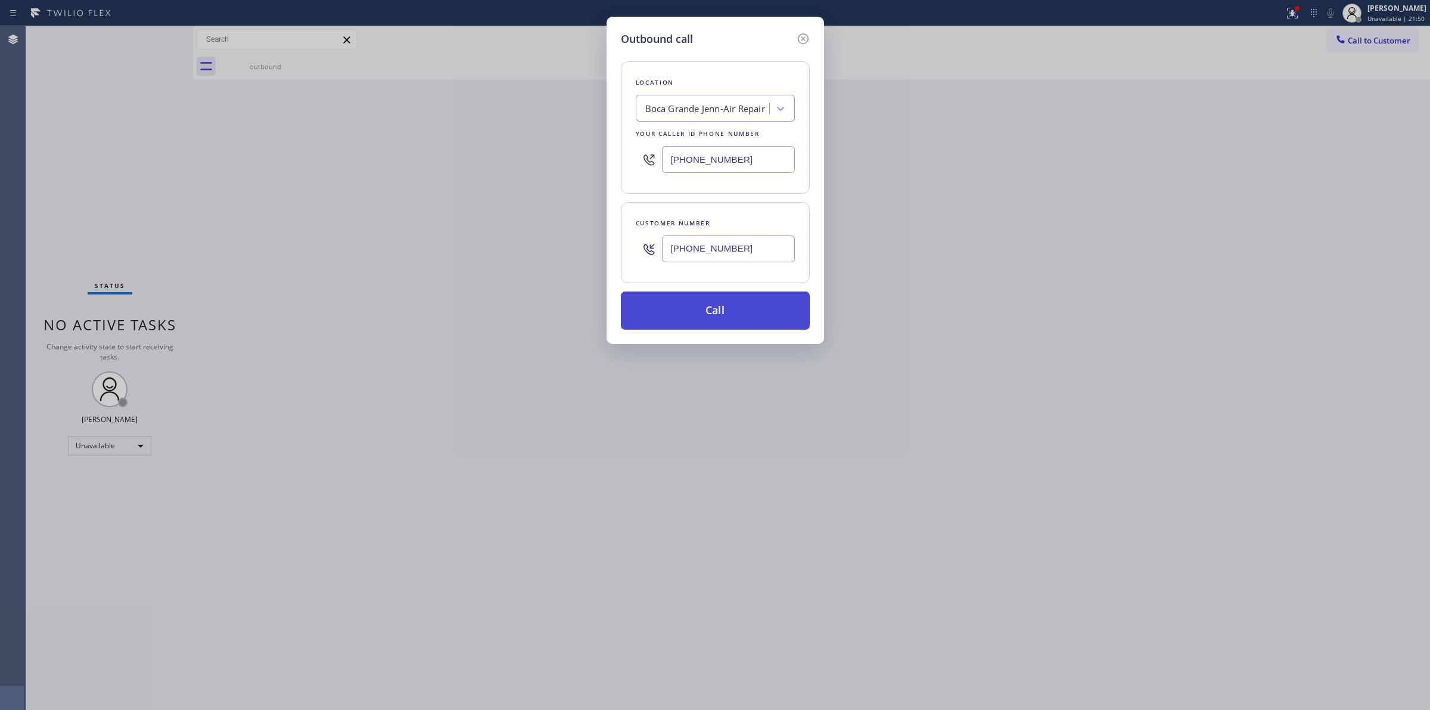
click at [695, 310] on button "Call" at bounding box center [715, 310] width 189 height 38
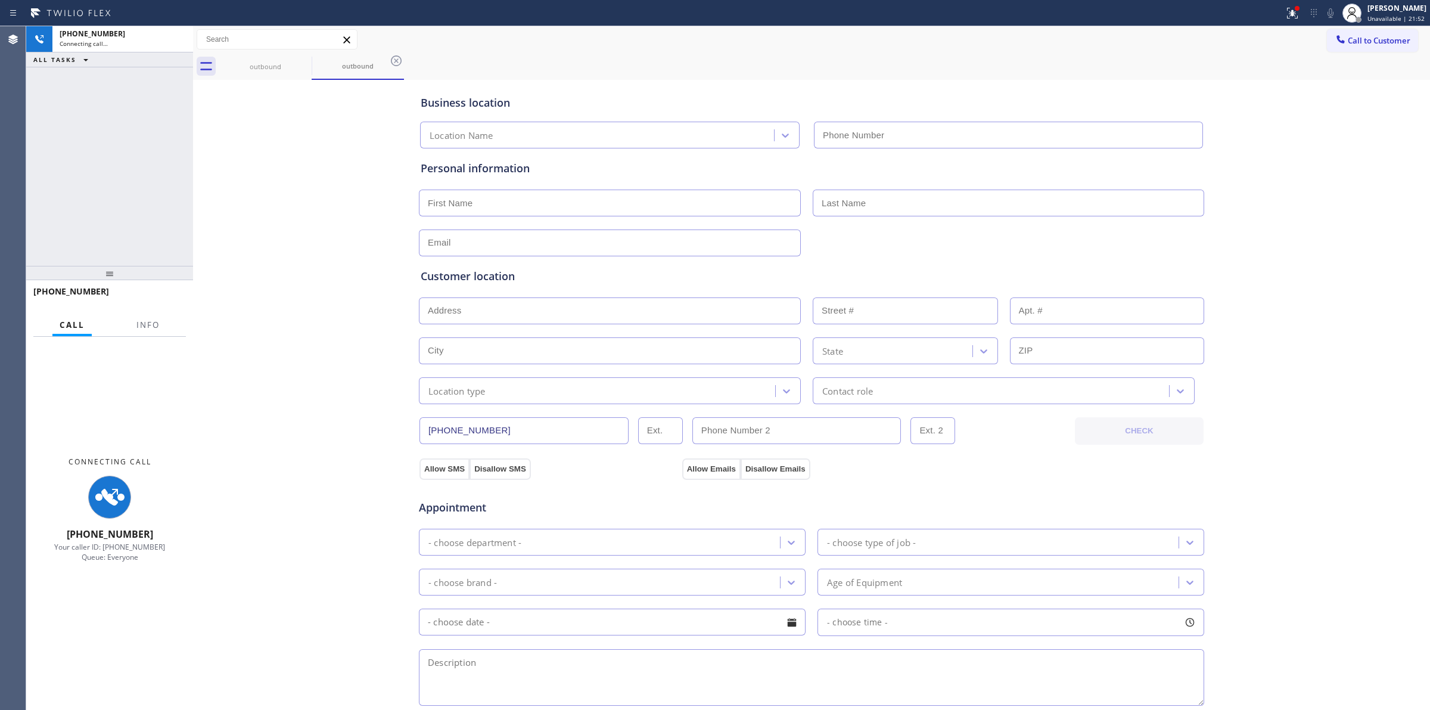
click at [555, 135] on div "Location Name" at bounding box center [610, 135] width 380 height 27
click at [666, 78] on div "Business location 0 results available. Use Up and Down to choose options, press…" at bounding box center [811, 113] width 787 height 70
type input "[PHONE_NUMBER]"
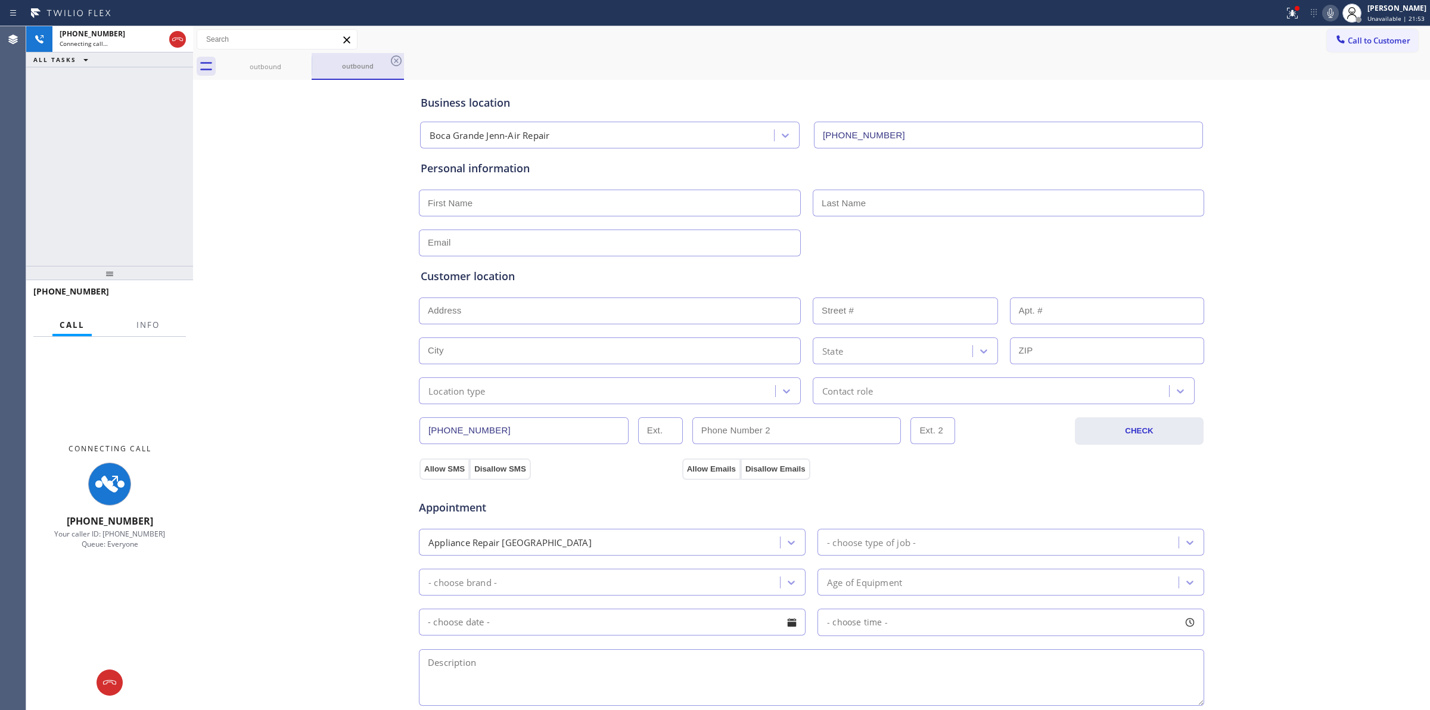
click at [317, 57] on div "outbound" at bounding box center [358, 66] width 90 height 26
click at [303, 58] on icon at bounding box center [304, 61] width 14 height 14
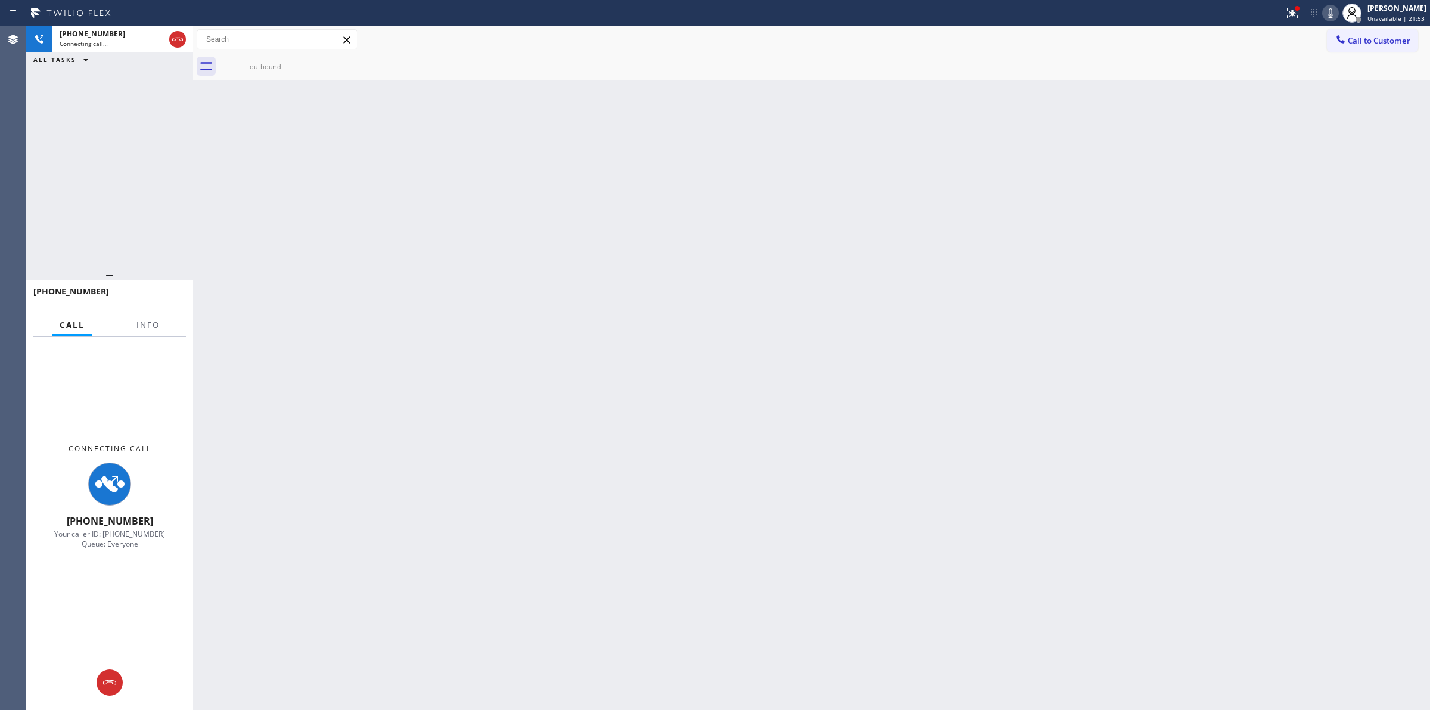
click at [0, 0] on icon at bounding box center [0, 0] width 0 height 0
click at [126, 43] on div "Connecting call…" at bounding box center [112, 43] width 105 height 8
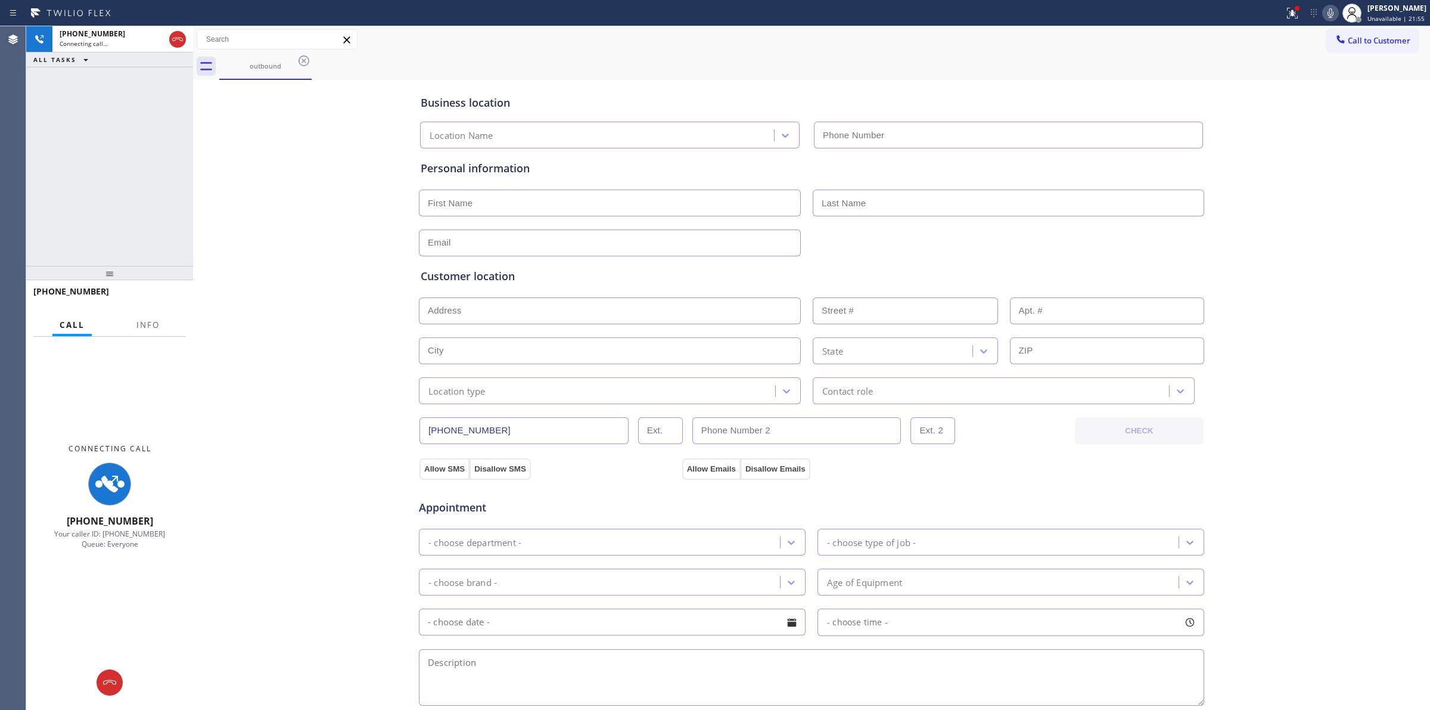
type input "[PHONE_NUMBER]"
drag, startPoint x: 138, startPoint y: 40, endPoint x: 170, endPoint y: 39, distance: 32.2
click at [138, 39] on div "Connecting call…" at bounding box center [112, 43] width 105 height 8
click at [170, 39] on icon at bounding box center [177, 39] width 14 height 14
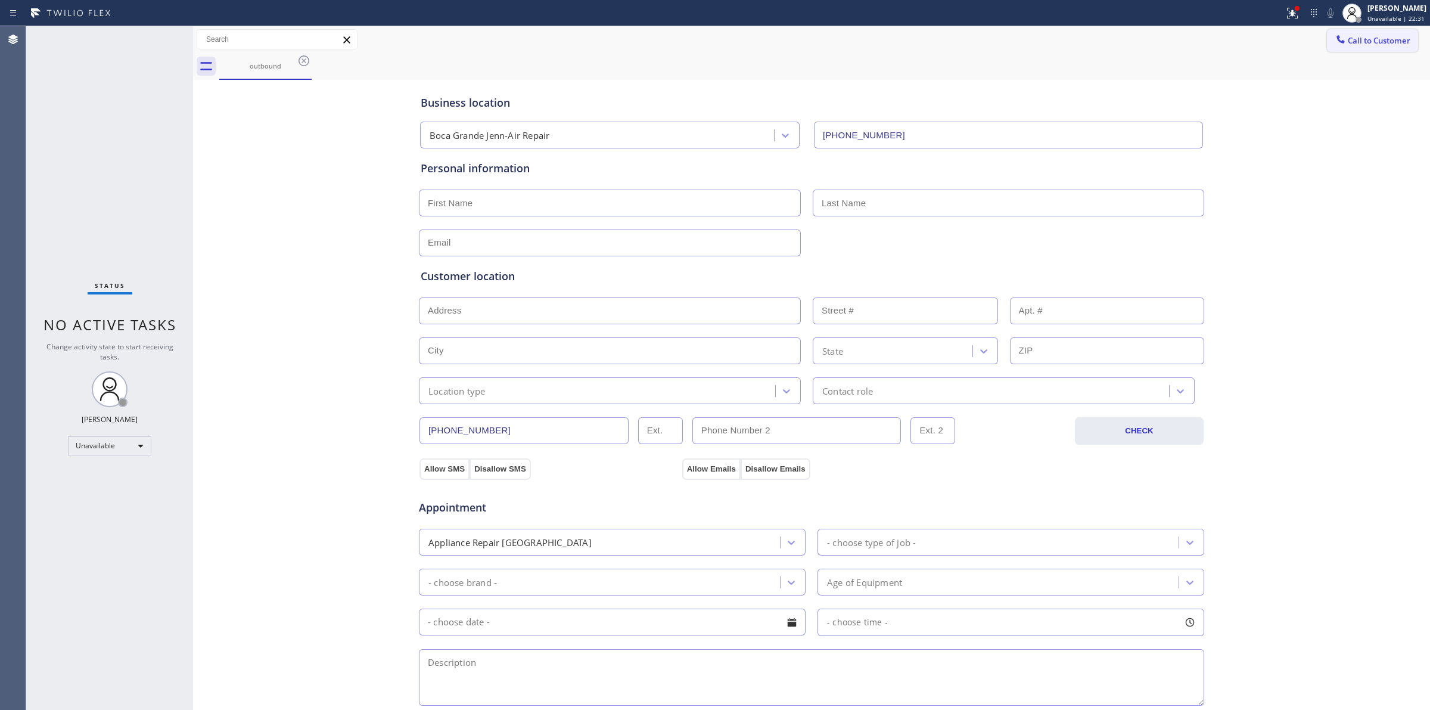
click at [1367, 36] on span "Call to Customer" at bounding box center [1379, 40] width 63 height 11
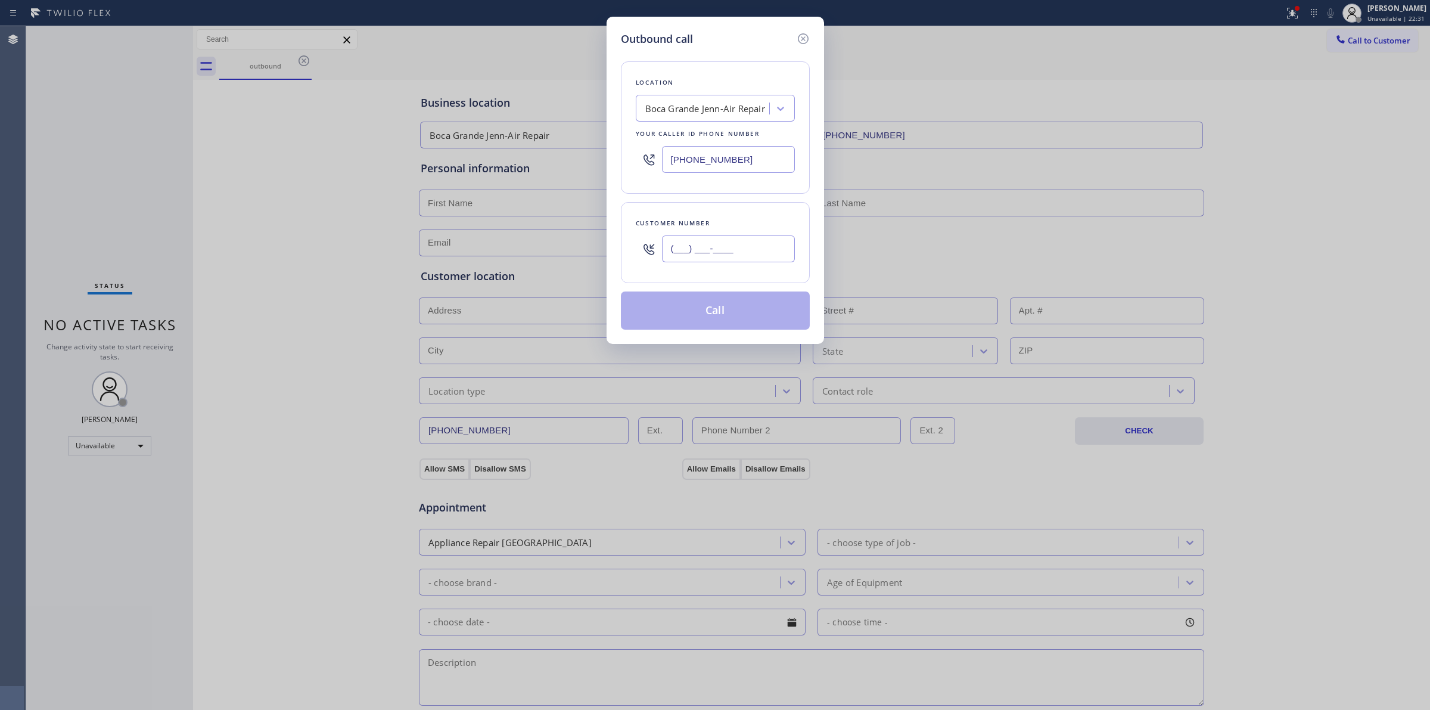
paste input "707) 378-0148"
click at [784, 251] on input "(___) ___-____" at bounding box center [728, 248] width 133 height 27
type input "[PHONE_NUMBER]"
click at [733, 95] on div "Boca Grande Jenn-Air Repair" at bounding box center [715, 108] width 159 height 27
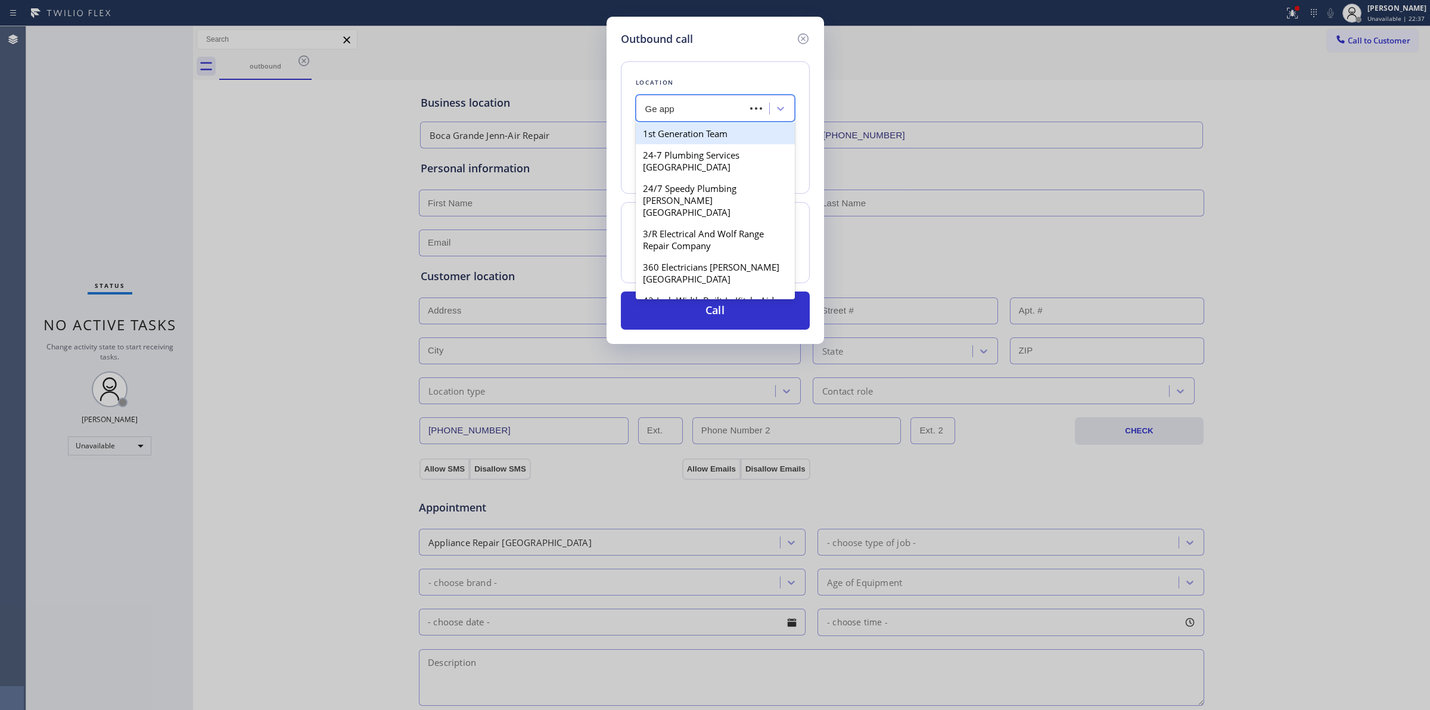
type input "Ge appl"
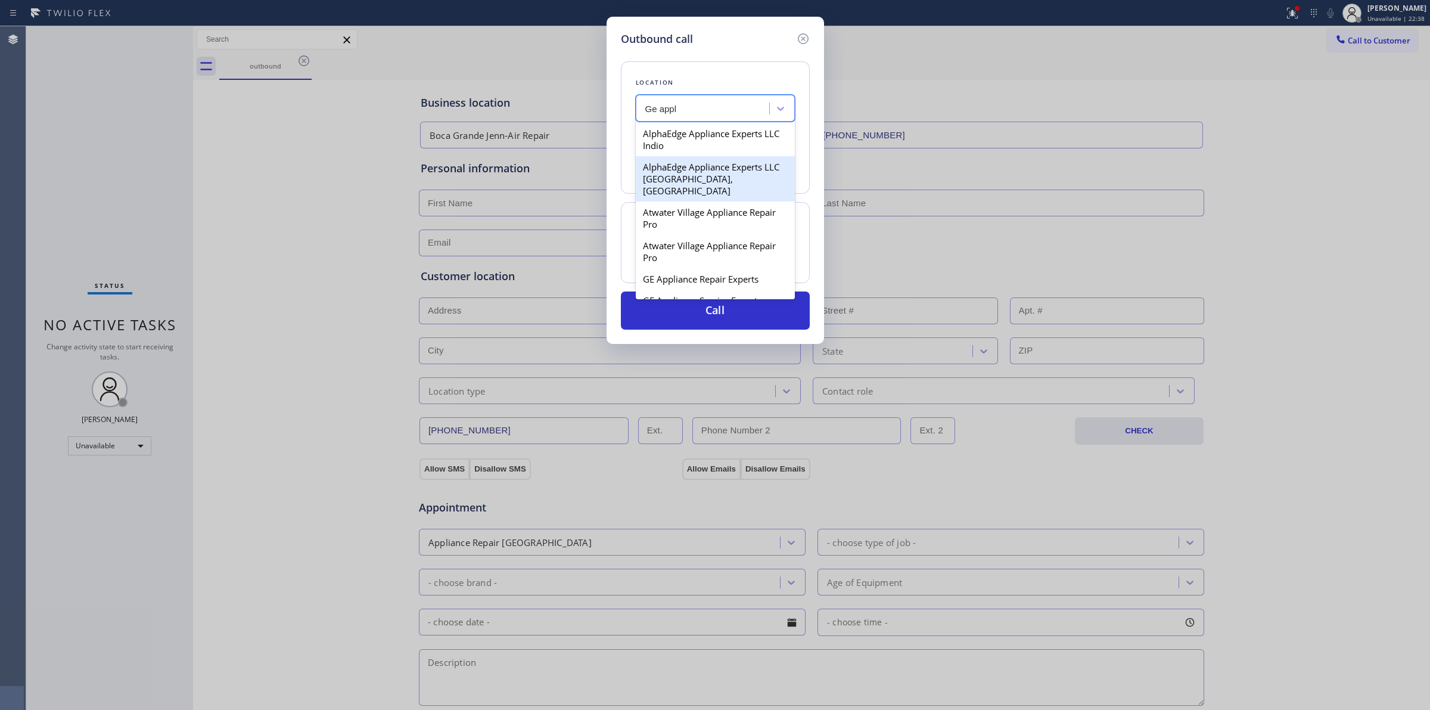
scroll to position [223, 0]
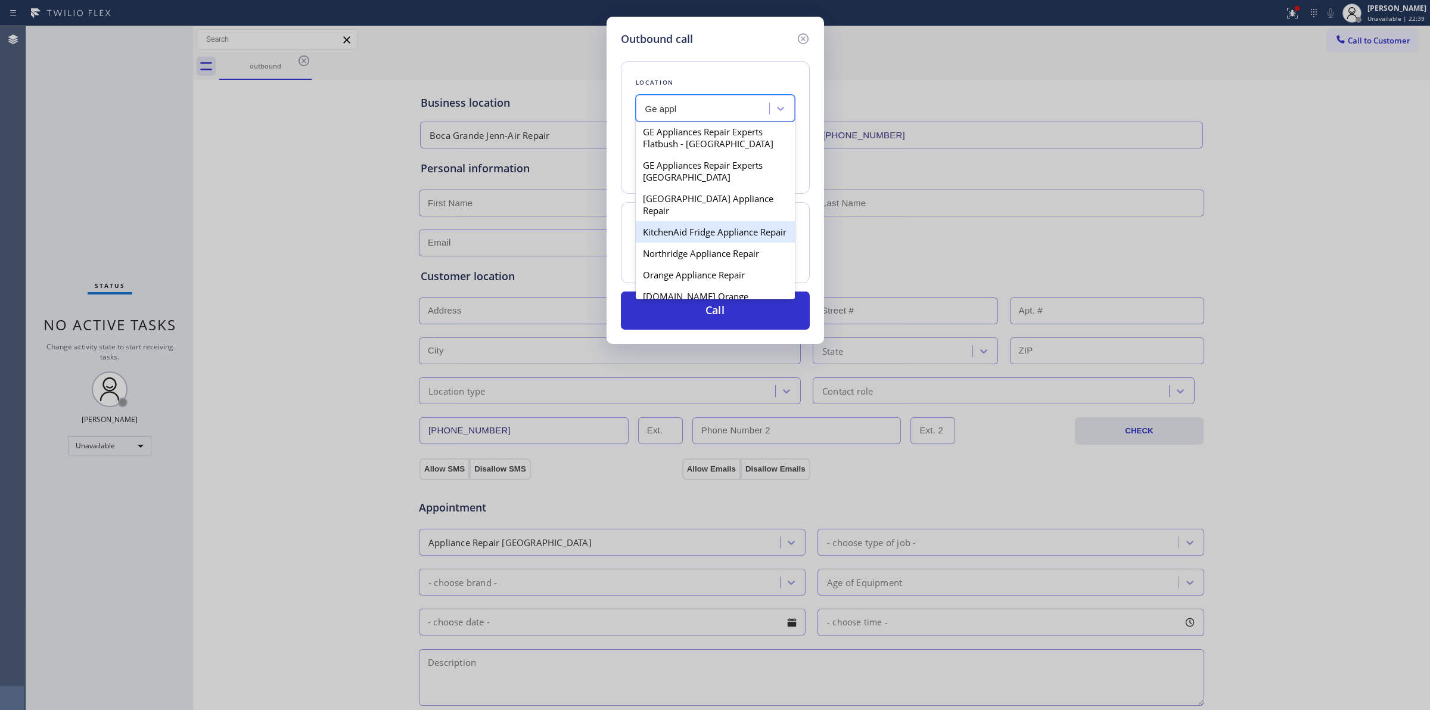
click at [688, 239] on div "KitchenAid Fridge Appliance Repair" at bounding box center [715, 231] width 159 height 21
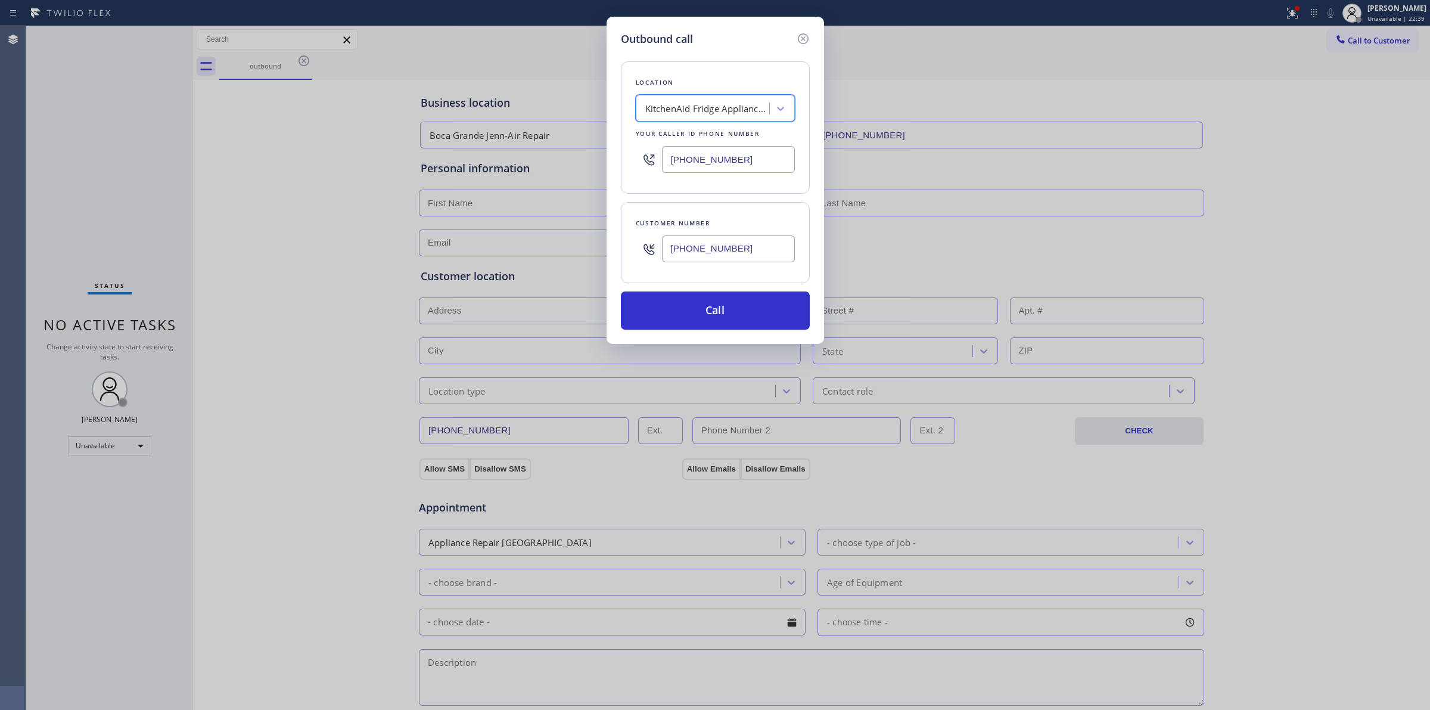
click at [722, 254] on input "[PHONE_NUMBER]" at bounding box center [728, 248] width 133 height 27
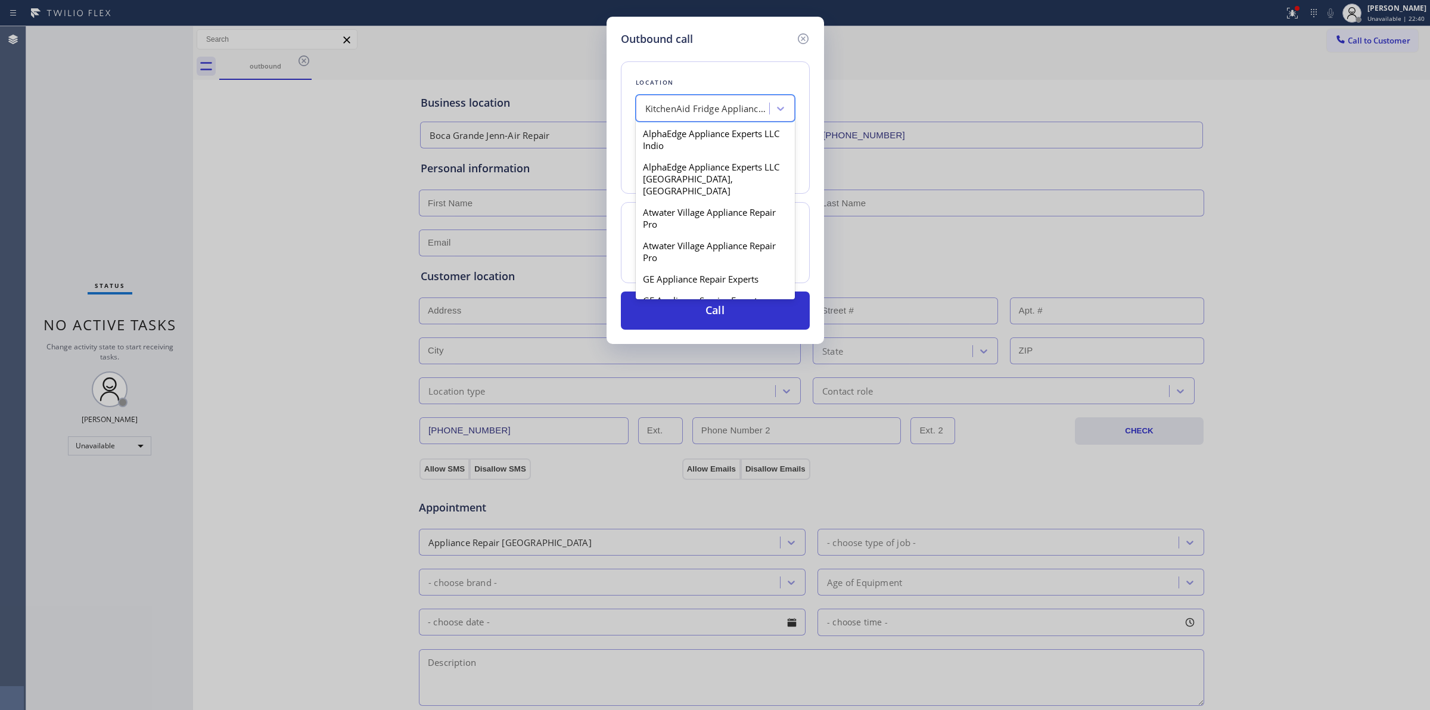
click at [728, 110] on div "KitchenAid Fridge Appliance Repair" at bounding box center [707, 109] width 125 height 14
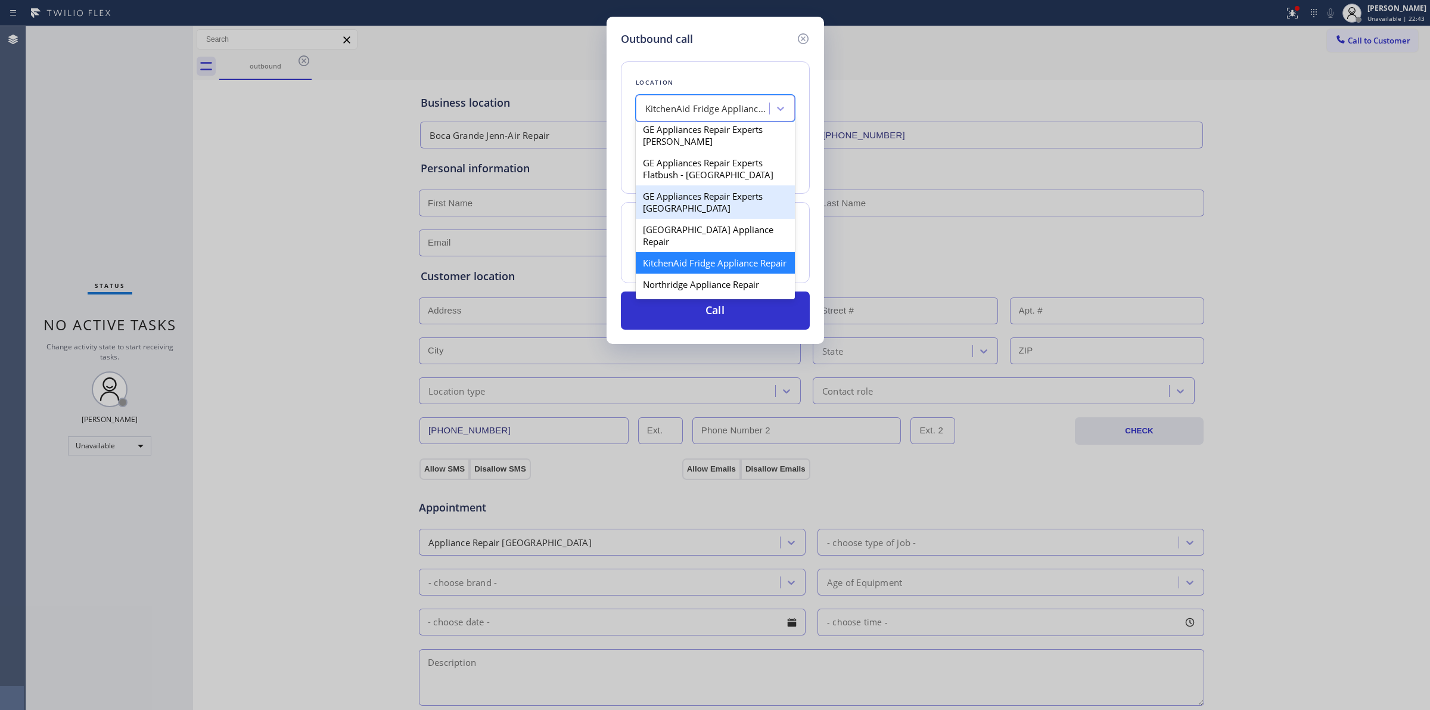
click at [698, 209] on div "GE Appliances Repair Experts [GEOGRAPHIC_DATA]" at bounding box center [715, 201] width 159 height 33
type input "[PHONE_NUMBER]"
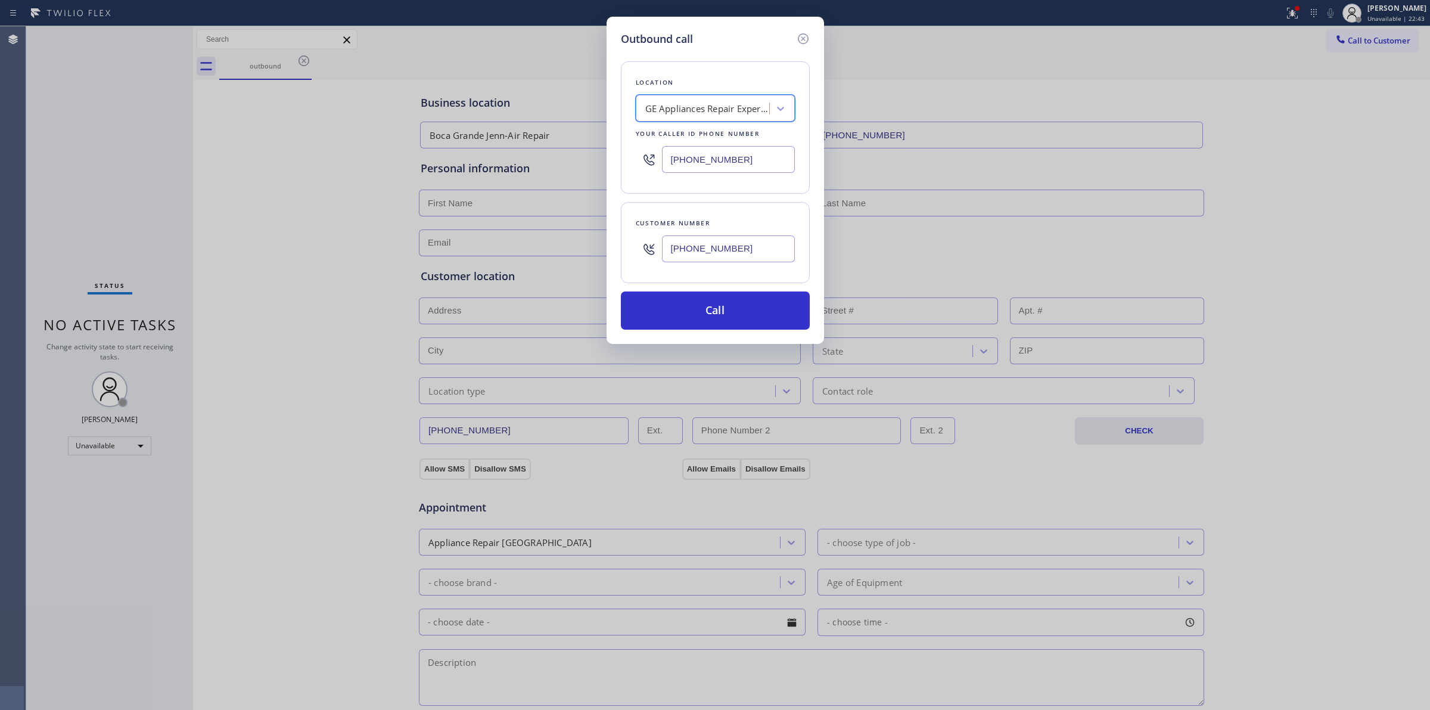
click at [706, 248] on input "[PHONE_NUMBER]" at bounding box center [728, 248] width 133 height 27
click at [701, 322] on button "Call" at bounding box center [715, 310] width 189 height 38
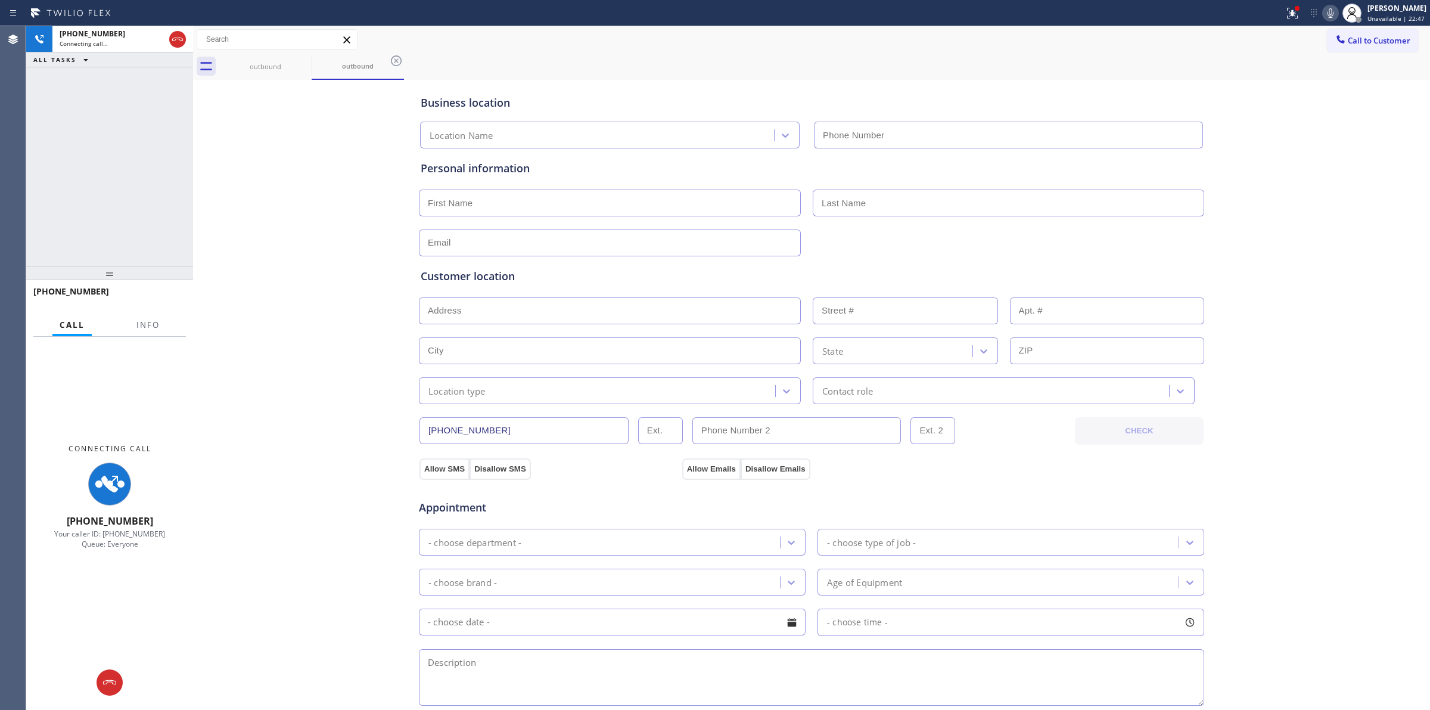
click at [1338, 8] on icon at bounding box center [1330, 13] width 14 height 14
type input "[PHONE_NUMBER]"
click at [296, 73] on div "outbound" at bounding box center [265, 66] width 90 height 27
click at [304, 64] on icon at bounding box center [304, 61] width 14 height 14
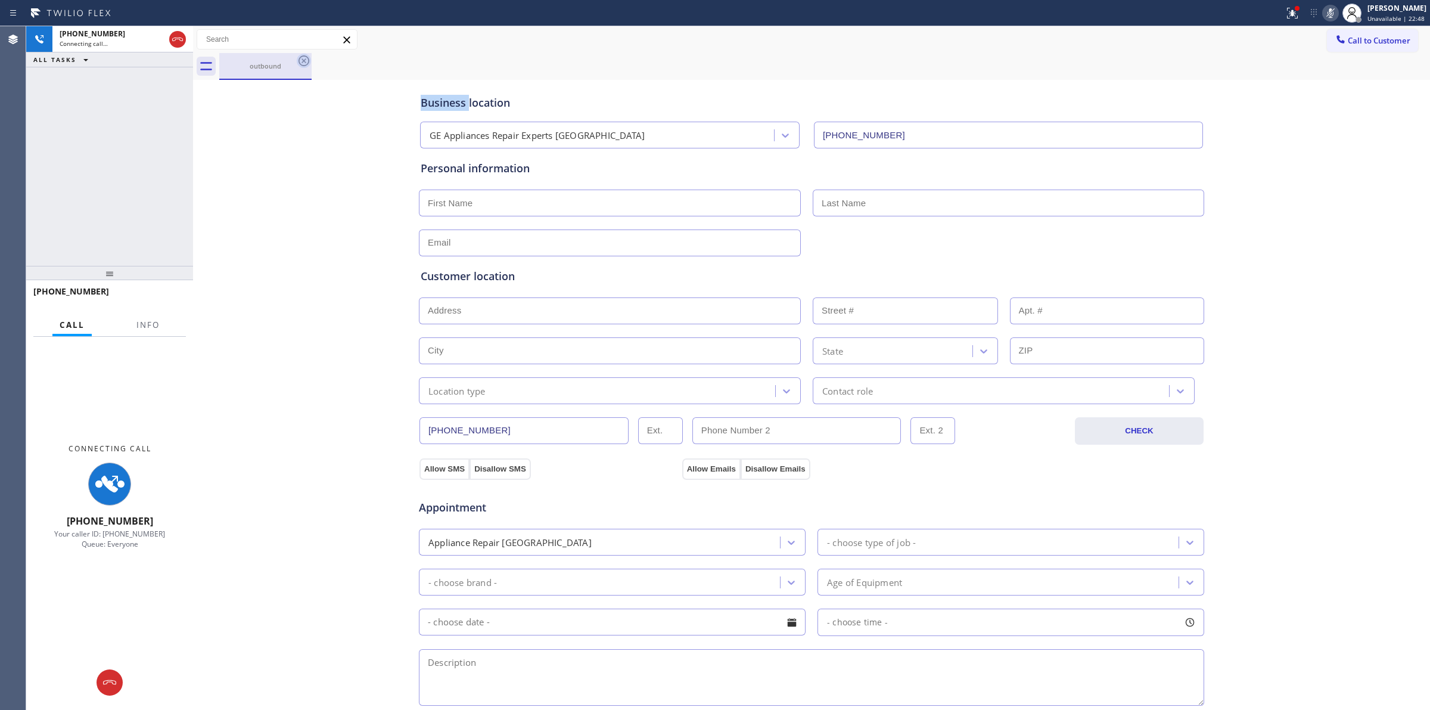
click at [304, 64] on icon at bounding box center [304, 61] width 14 height 14
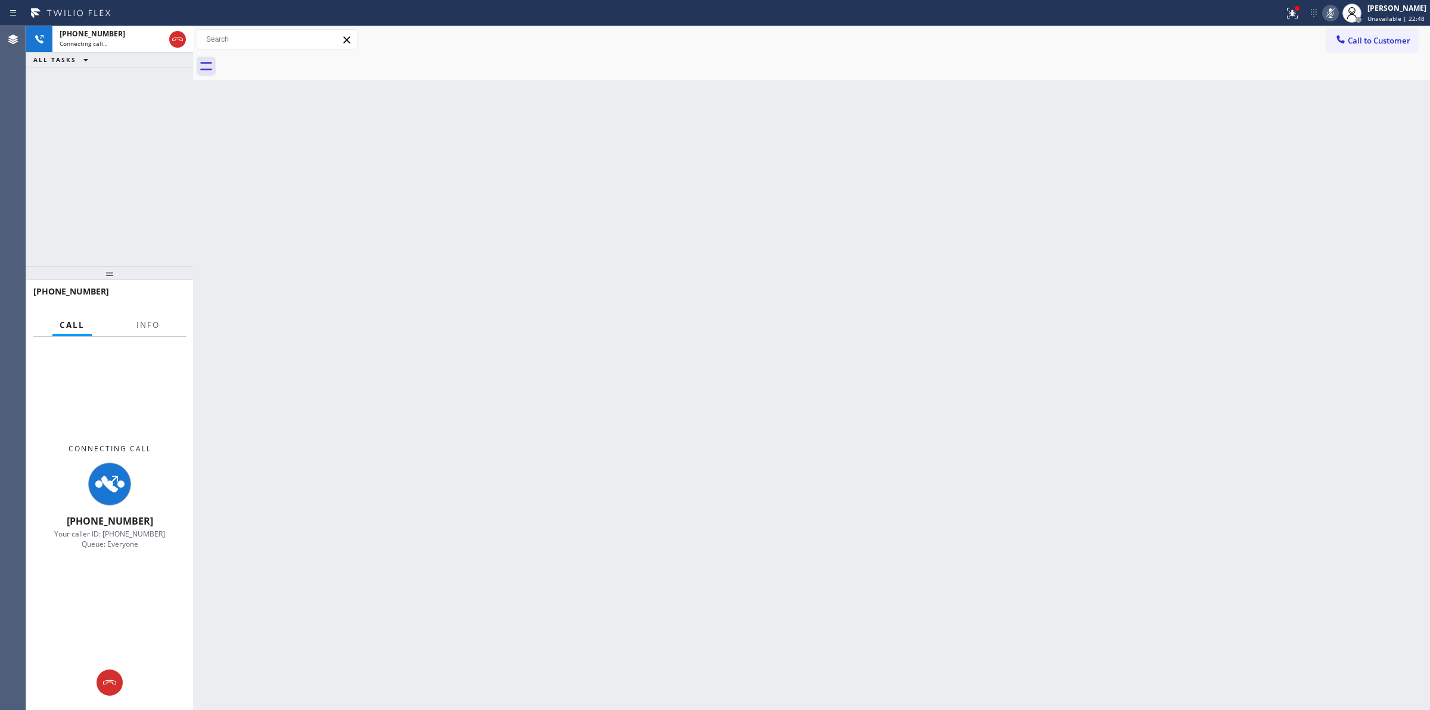
click at [304, 64] on div at bounding box center [824, 66] width 1211 height 27
click at [95, 23] on div "Status report Issue detected This issue could affect your workflow. Please cont…" at bounding box center [715, 13] width 1430 height 26
drag, startPoint x: 95, startPoint y: 24, endPoint x: 122, endPoint y: 26, distance: 26.8
click at [98, 24] on div "Status report Issue detected This issue could affect your workflow. Please cont…" at bounding box center [715, 13] width 1430 height 26
click at [130, 27] on div "[PHONE_NUMBER] Connecting call…" at bounding box center [109, 39] width 114 height 26
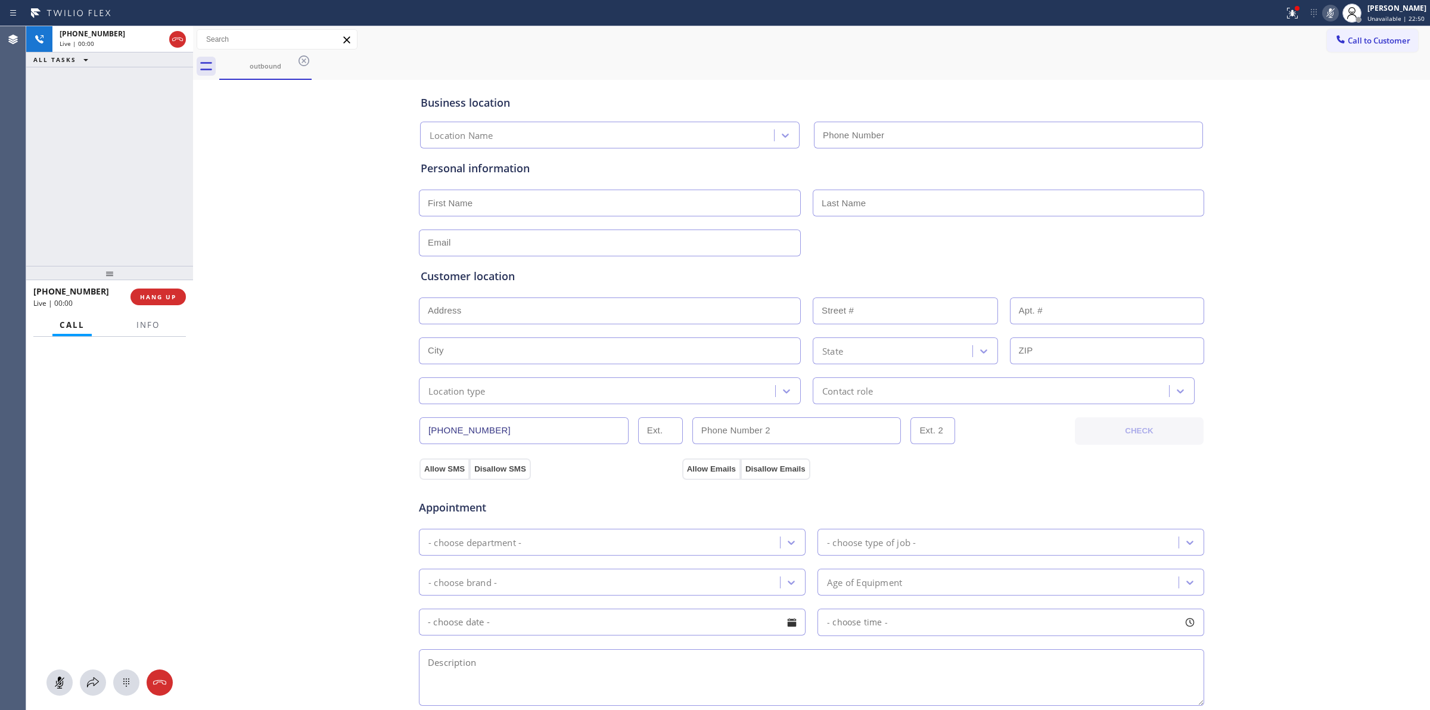
type input "[PHONE_NUMBER]"
click at [1347, 64] on div "outbound" at bounding box center [824, 66] width 1211 height 27
click at [1350, 33] on button "Call to Customer" at bounding box center [1372, 40] width 91 height 23
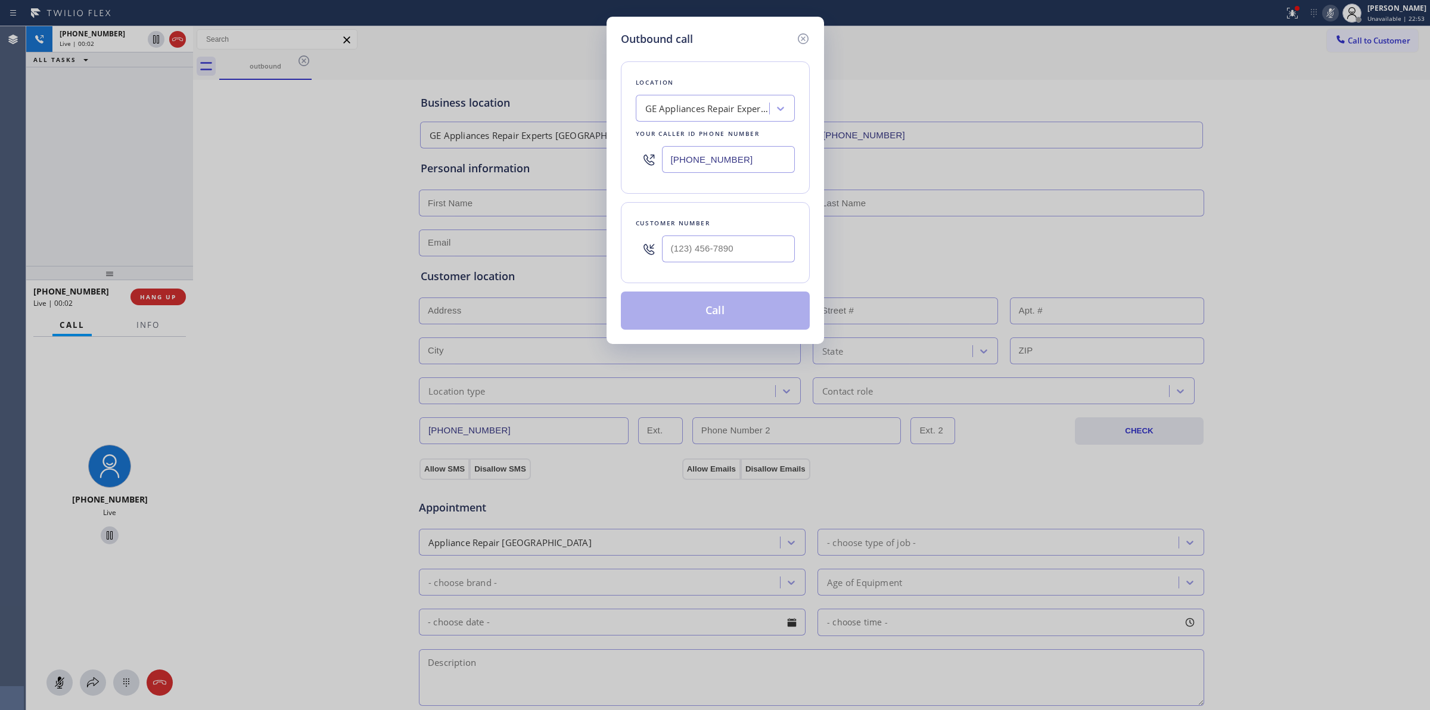
drag, startPoint x: 726, startPoint y: 229, endPoint x: 723, endPoint y: 236, distance: 7.2
click at [725, 234] on div "Customer number" at bounding box center [715, 242] width 189 height 81
click at [722, 241] on input "(___) ___-____" at bounding box center [728, 248] width 133 height 27
paste input "707) 378-0148"
type input "[PHONE_NUMBER]"
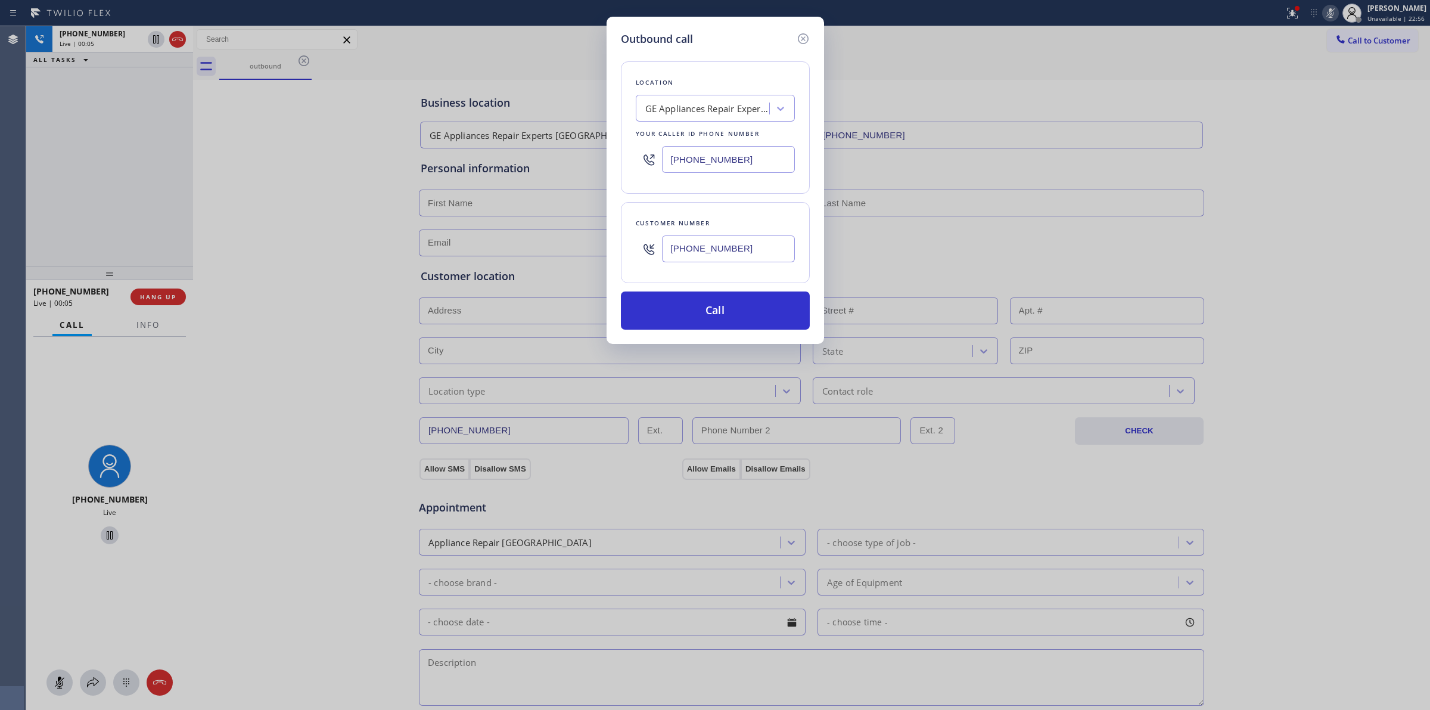
click at [726, 69] on div "Location GE Appliances Repair Experts [GEOGRAPHIC_DATA] Your caller id phone nu…" at bounding box center [715, 127] width 189 height 132
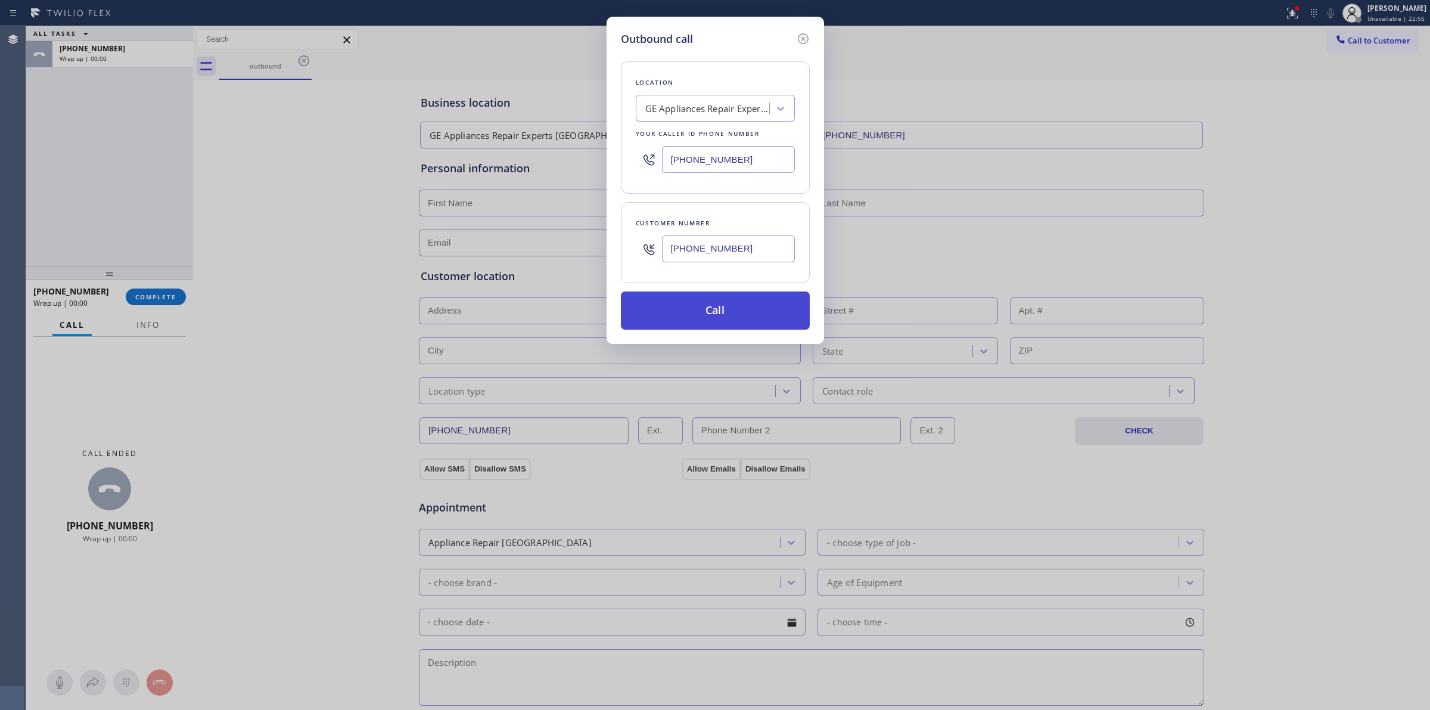
click at [706, 303] on button "Call" at bounding box center [715, 310] width 189 height 38
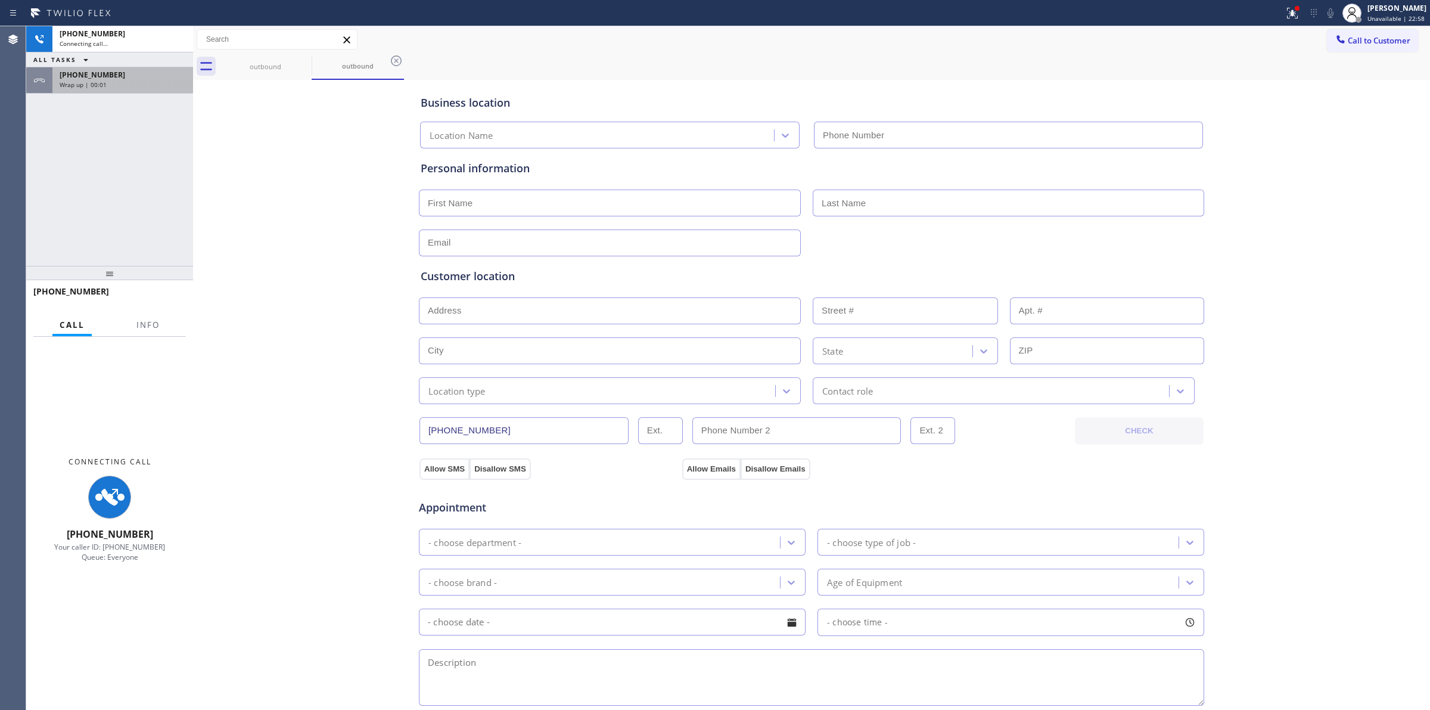
type input "[PHONE_NUMBER]"
drag, startPoint x: 138, startPoint y: 73, endPoint x: 138, endPoint y: 79, distance: 6.0
click at [138, 73] on div "[PHONE_NUMBER]" at bounding box center [123, 75] width 126 height 10
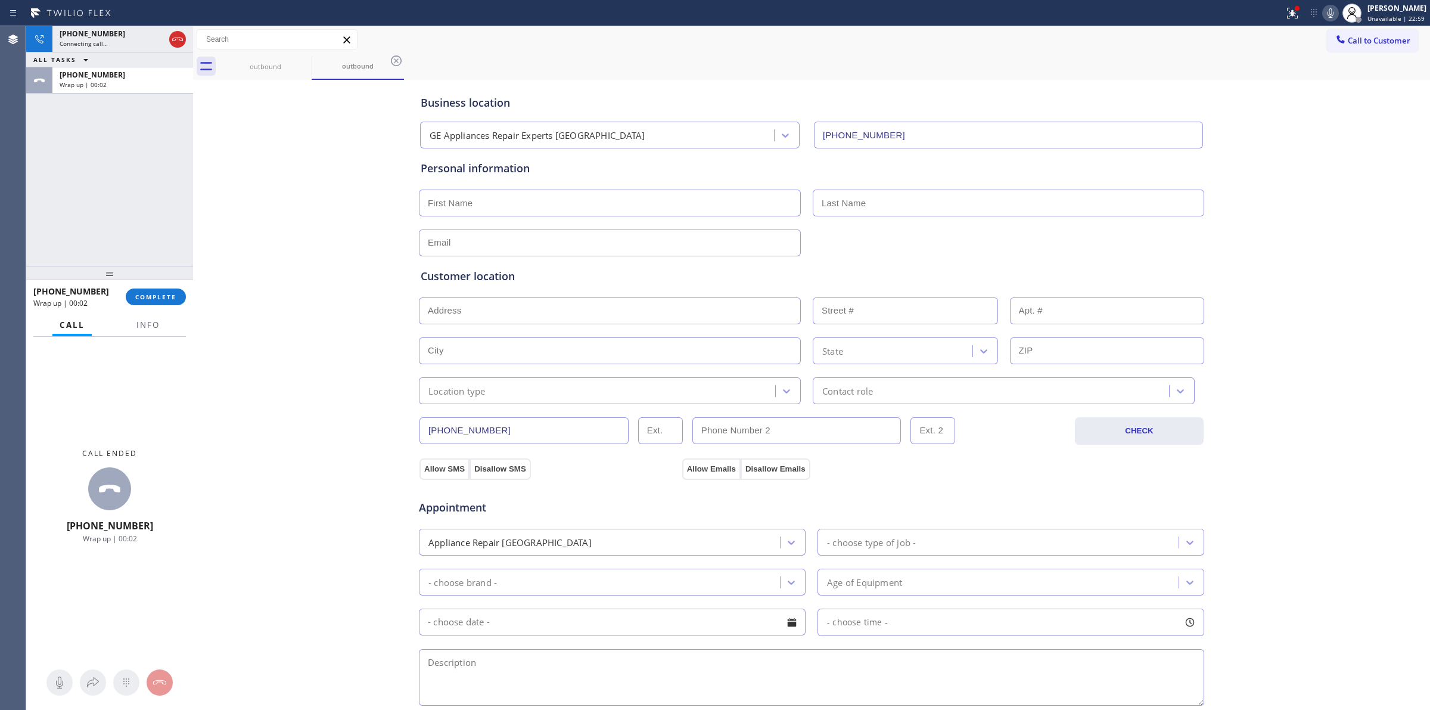
click at [166, 287] on div "[PHONE_NUMBER] Wrap up | 00:02 COMPLETE" at bounding box center [109, 296] width 153 height 31
click at [166, 298] on span "COMPLETE" at bounding box center [155, 297] width 41 height 8
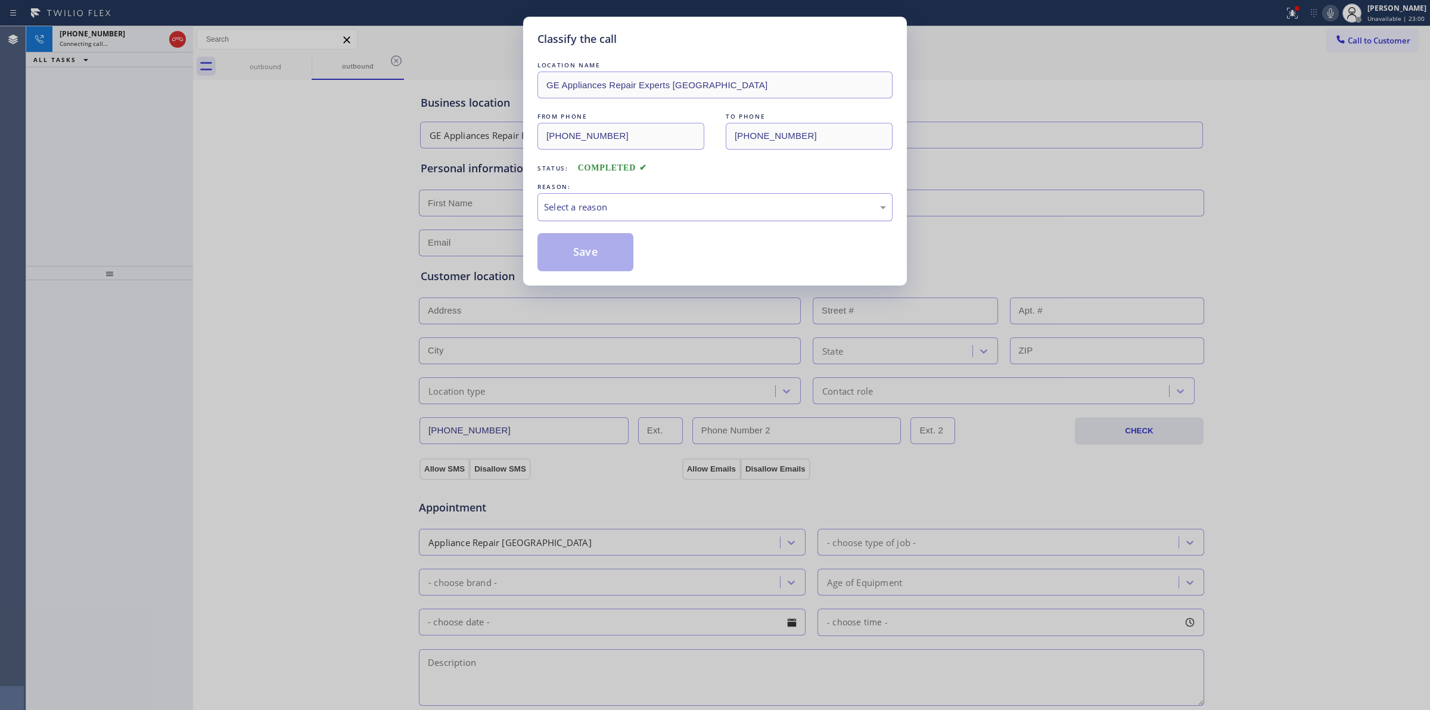
click at [694, 200] on div "Select a reason" at bounding box center [714, 207] width 355 height 28
click at [603, 233] on div "LOCATION NAME GE Appliances Repair Experts Mission Bay FROM PHONE [PHONE_NUMBER…" at bounding box center [714, 165] width 355 height 212
click at [604, 248] on button "Save" at bounding box center [585, 252] width 96 height 38
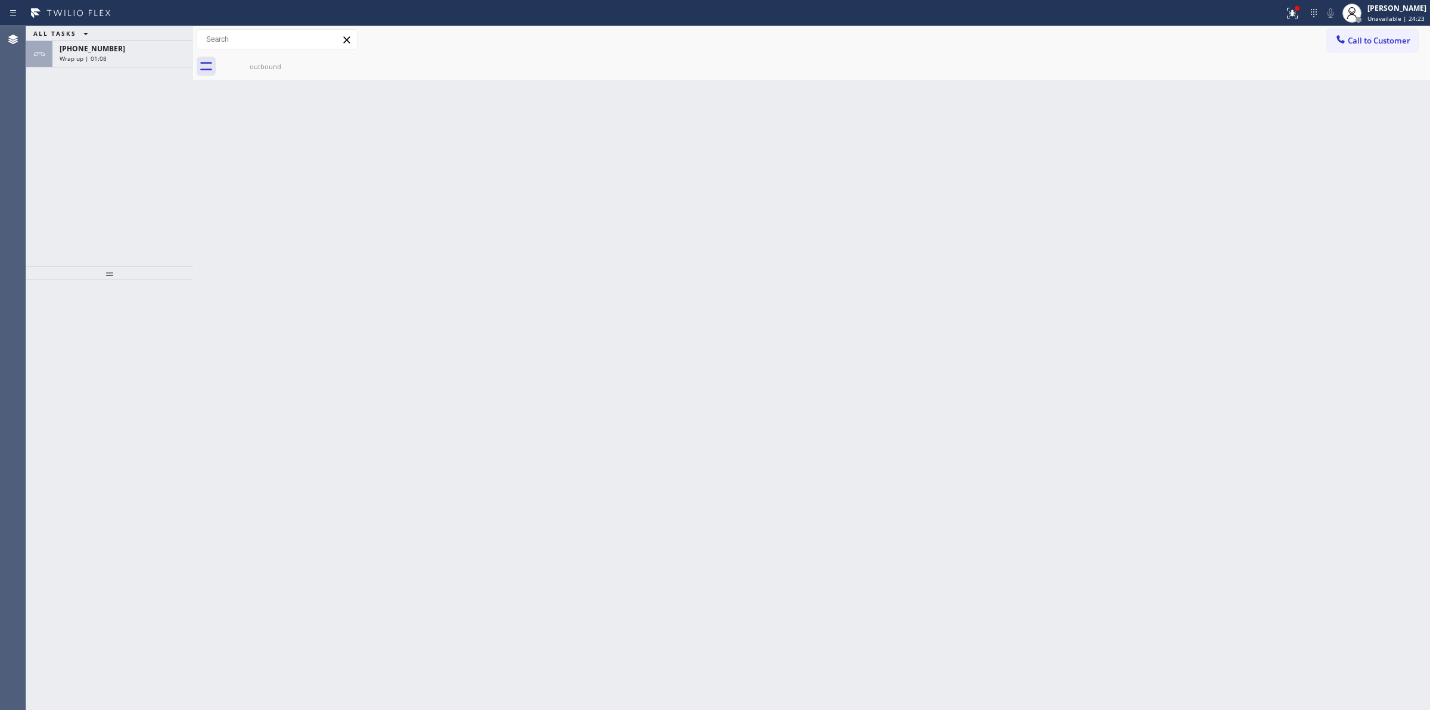
drag, startPoint x: 0, startPoint y: 626, endPoint x: 0, endPoint y: 739, distance: 113.2
drag, startPoint x: 0, startPoint y: 739, endPoint x: 127, endPoint y: 45, distance: 705.7
click at [127, 45] on div "[PHONE_NUMBER]" at bounding box center [123, 48] width 126 height 10
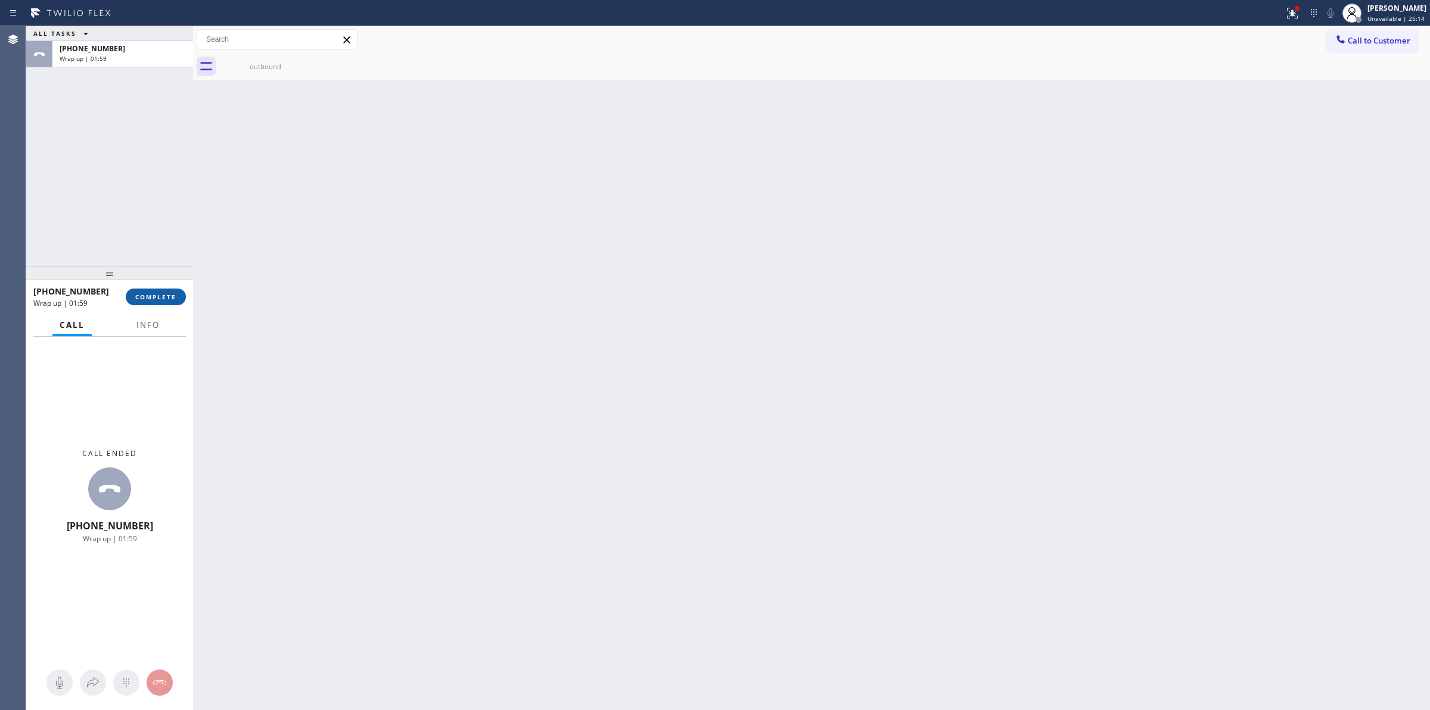
click at [185, 299] on button "COMPLETE" at bounding box center [156, 296] width 60 height 17
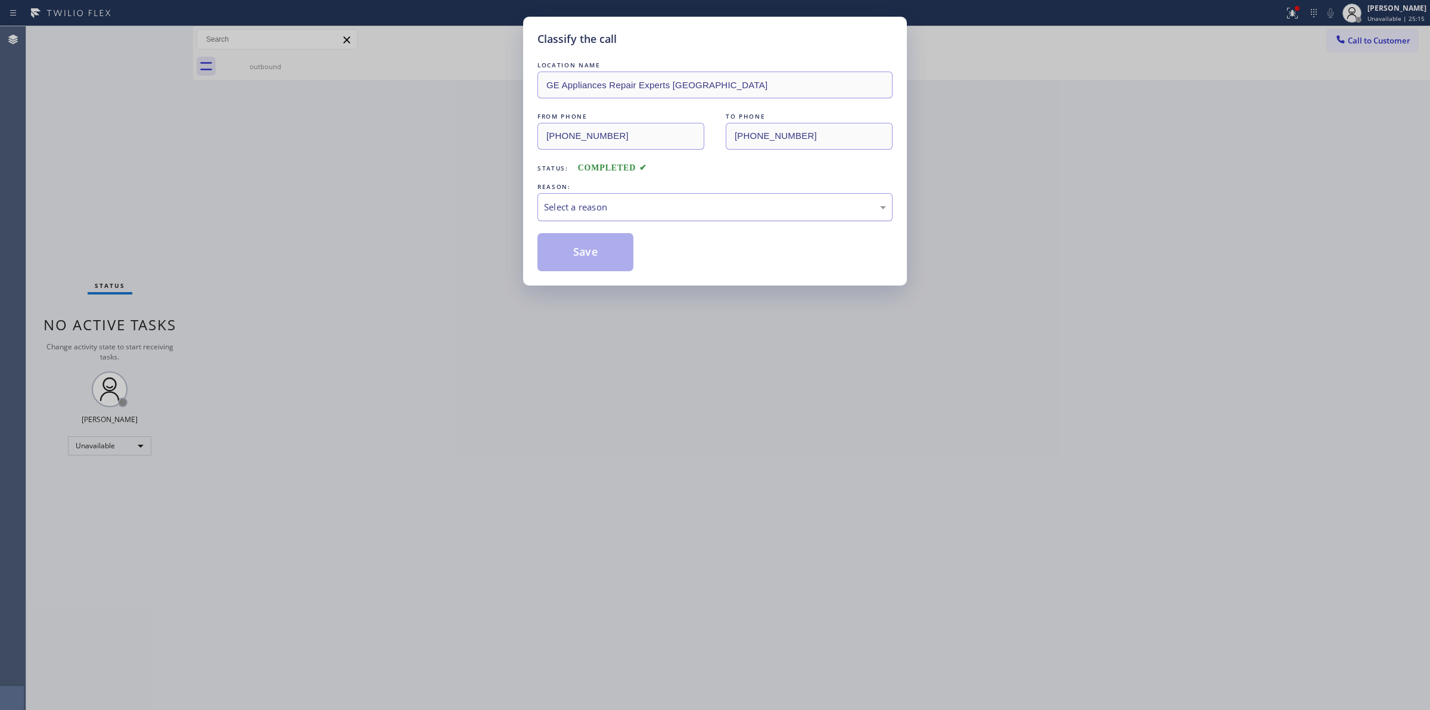
click at [688, 207] on div "Select a reason" at bounding box center [715, 207] width 342 height 14
click at [587, 248] on button "Save" at bounding box center [585, 252] width 96 height 38
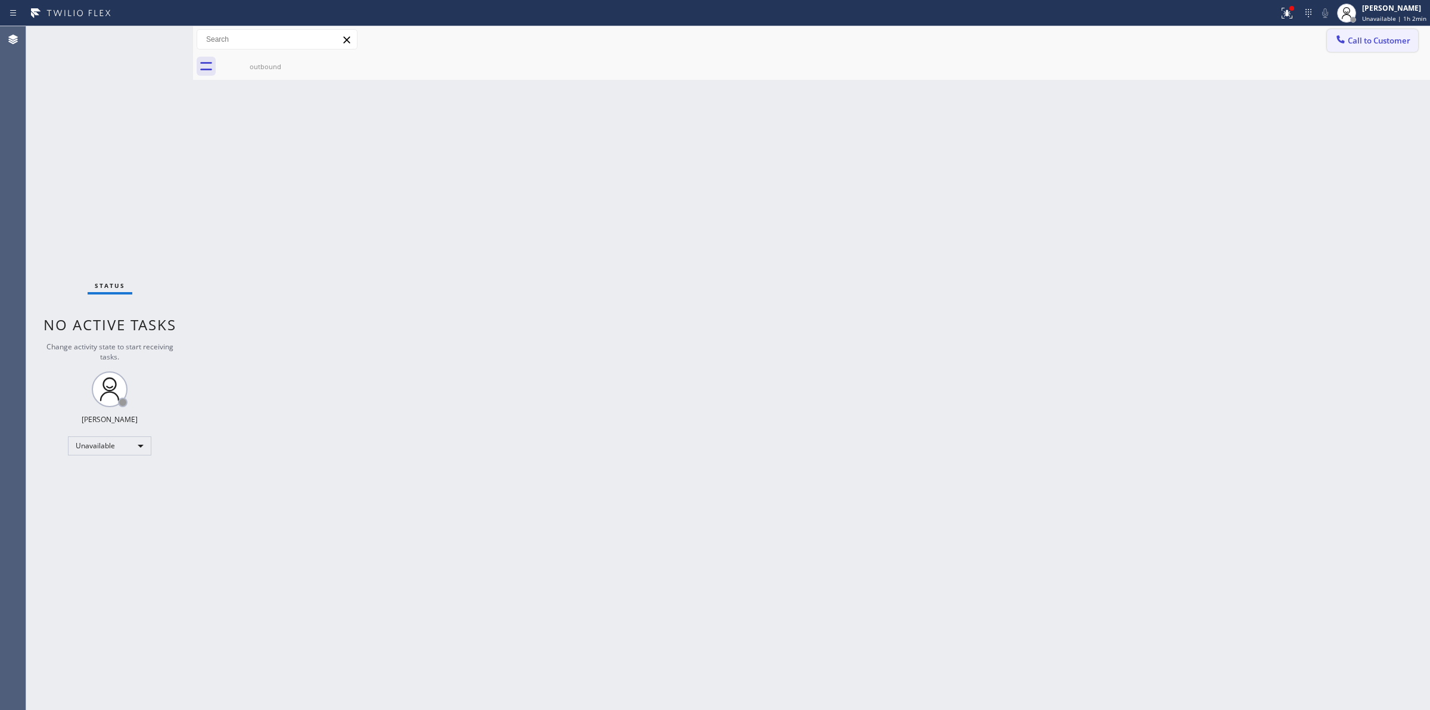
click at [1356, 48] on button "Call to Customer" at bounding box center [1372, 40] width 91 height 23
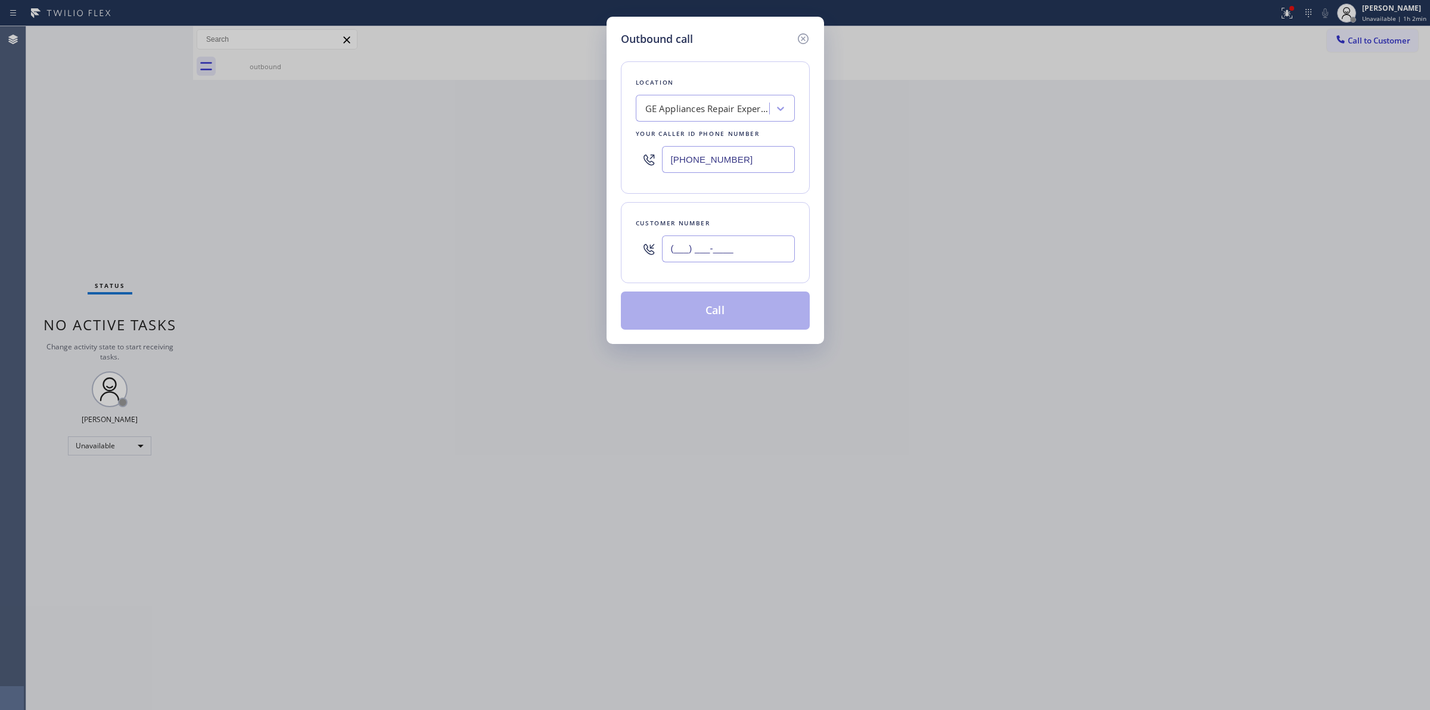
paste input "564) 201-6330"
click at [711, 250] on input "(___) ___-____" at bounding box center [728, 248] width 133 height 27
type input "[PHONE_NUMBER]"
click at [698, 108] on div "GE Appliances Repair Experts [GEOGRAPHIC_DATA]" at bounding box center [707, 109] width 125 height 14
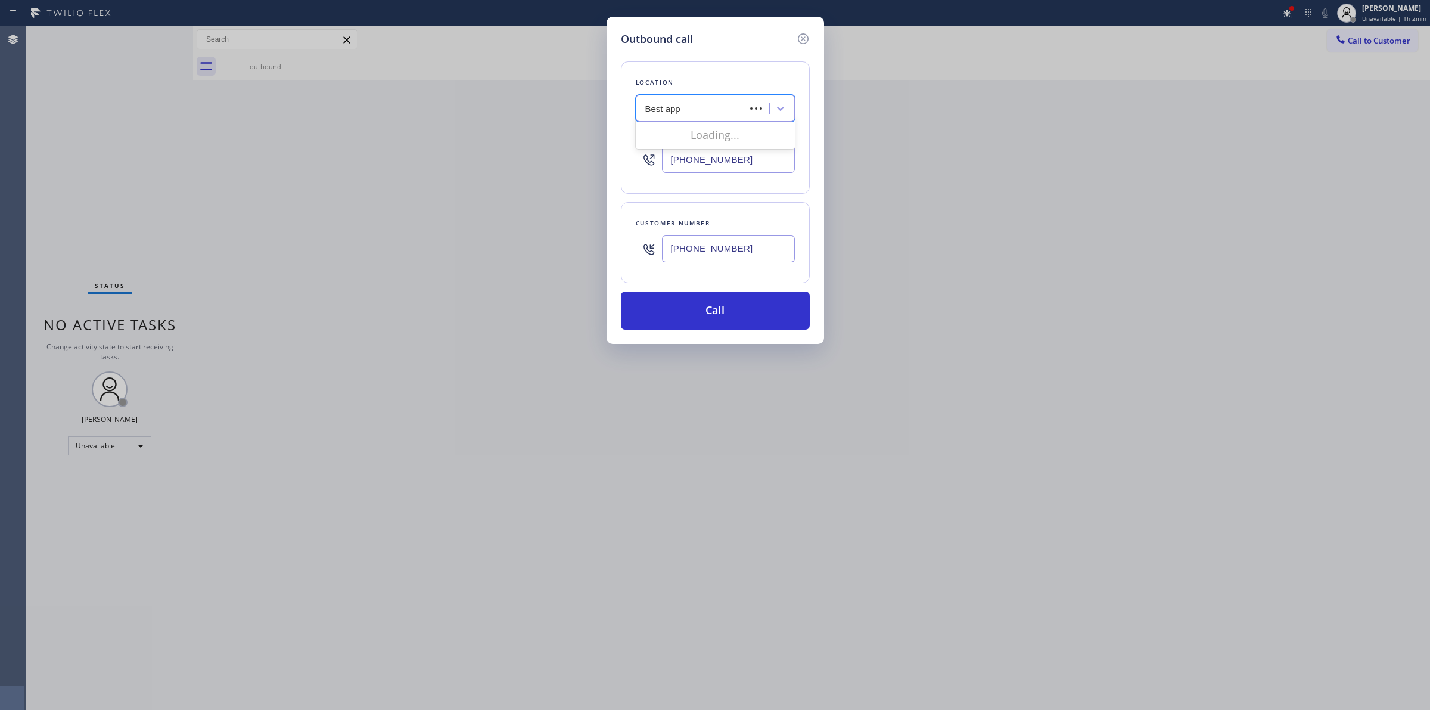
type input "Best appl"
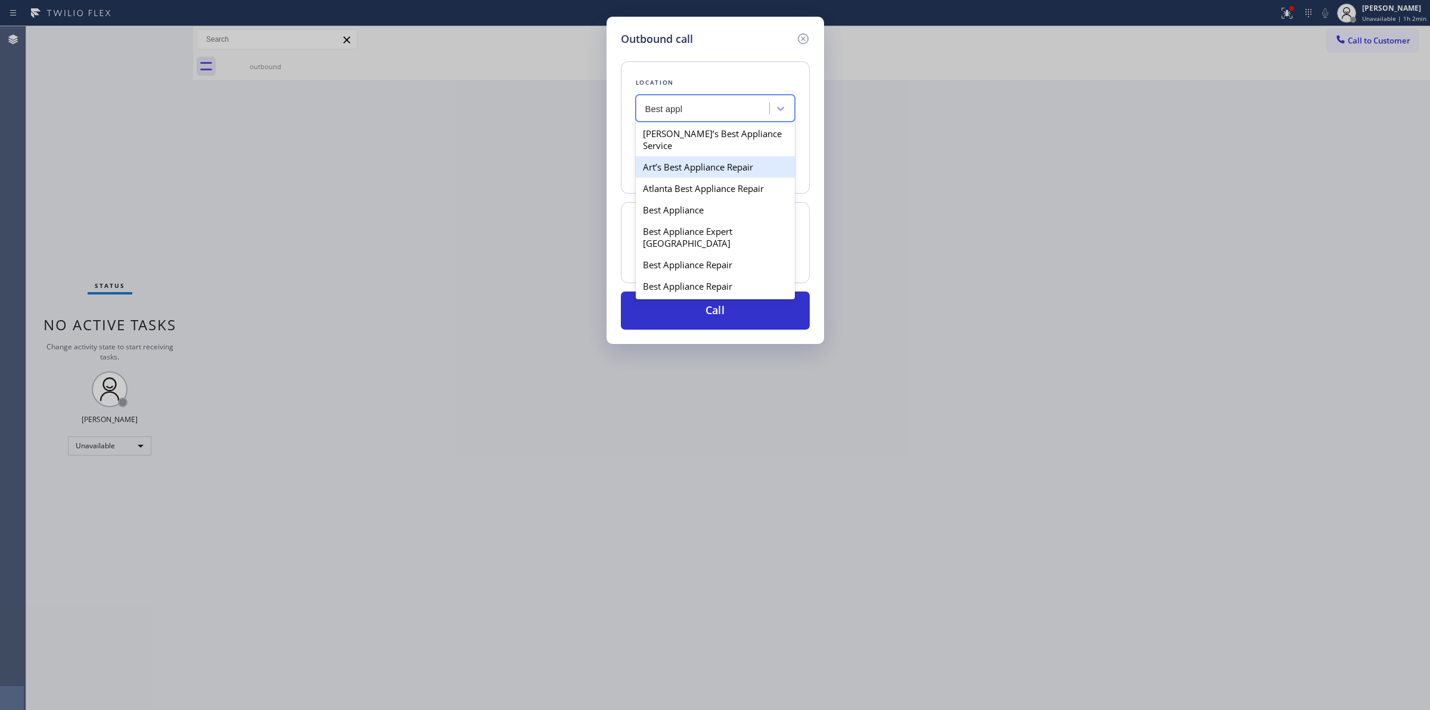
click at [698, 161] on div "Art’s Best Appliance Repair" at bounding box center [715, 166] width 159 height 21
type input "[PHONE_NUMBER]"
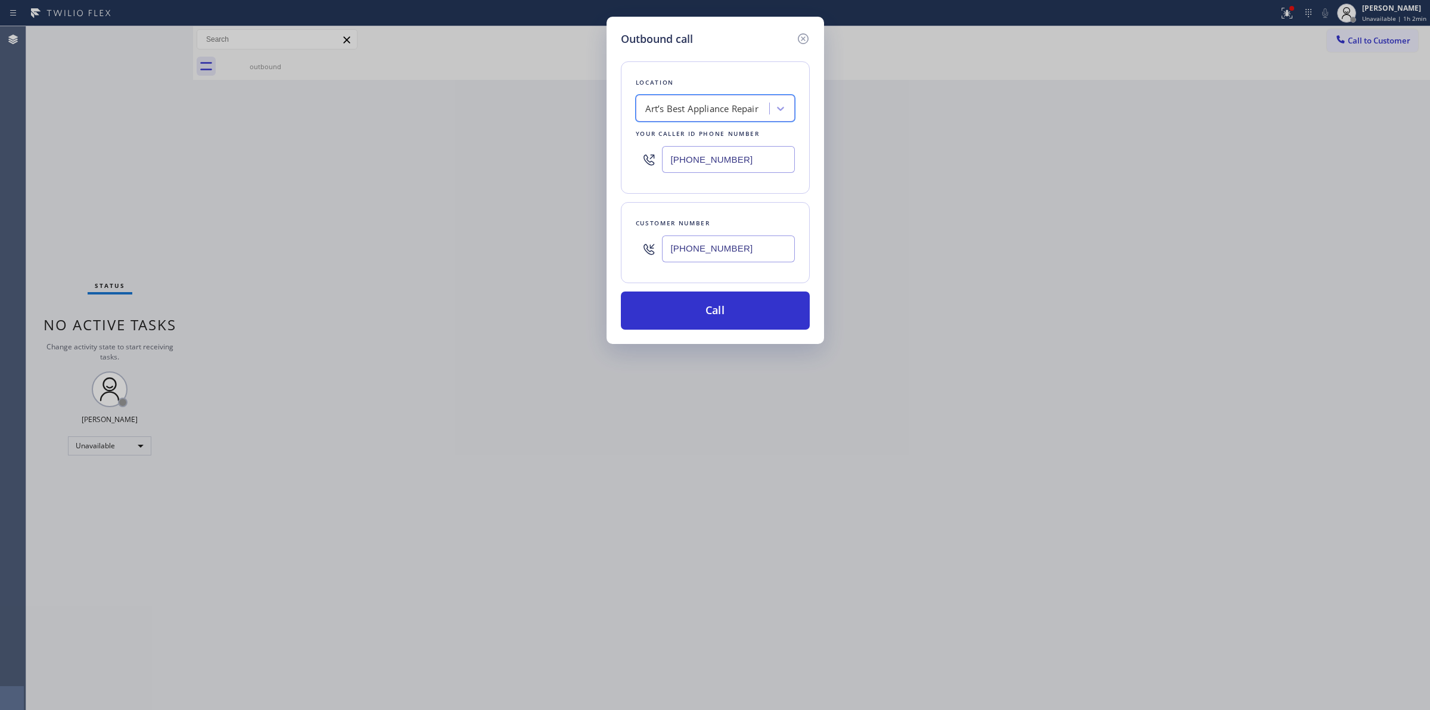
click at [718, 243] on input "[PHONE_NUMBER]" at bounding box center [728, 248] width 133 height 27
click at [710, 318] on button "Call" at bounding box center [715, 310] width 189 height 38
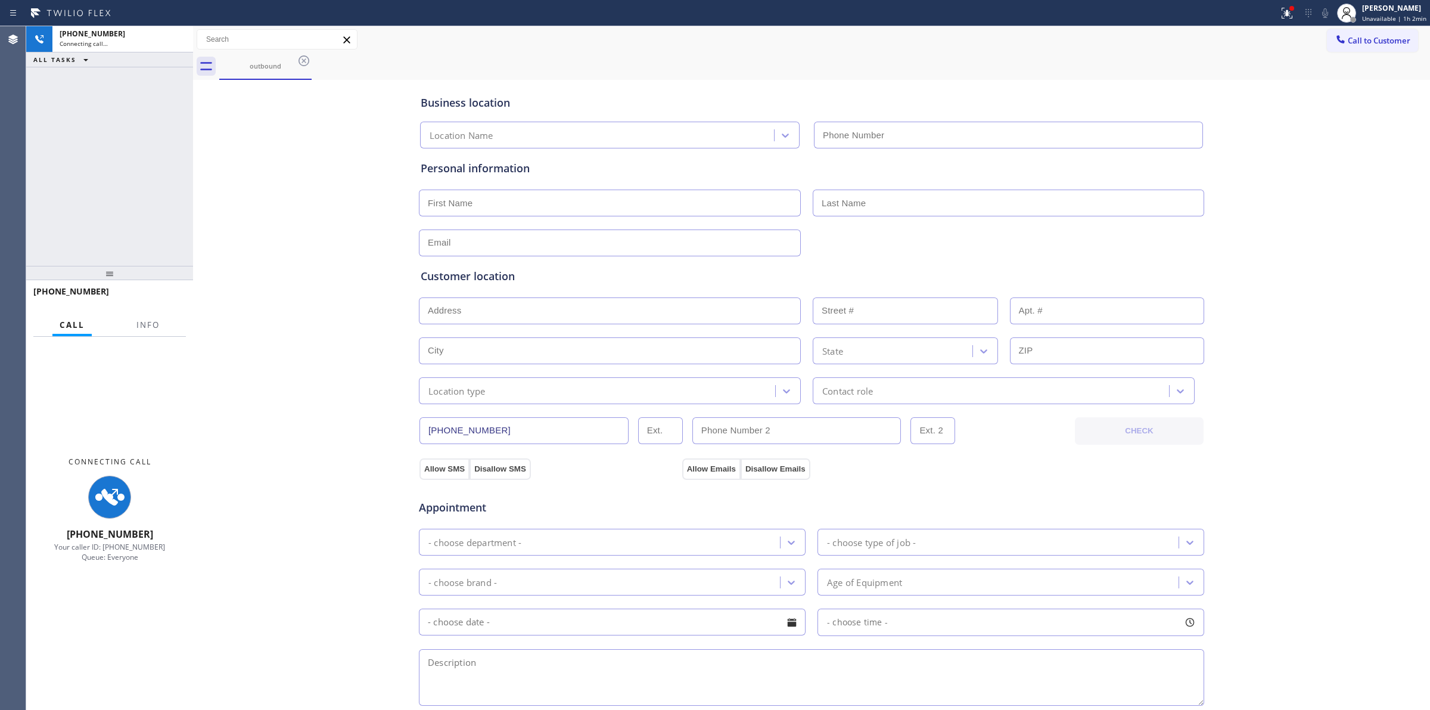
type input "[PHONE_NUMBER]"
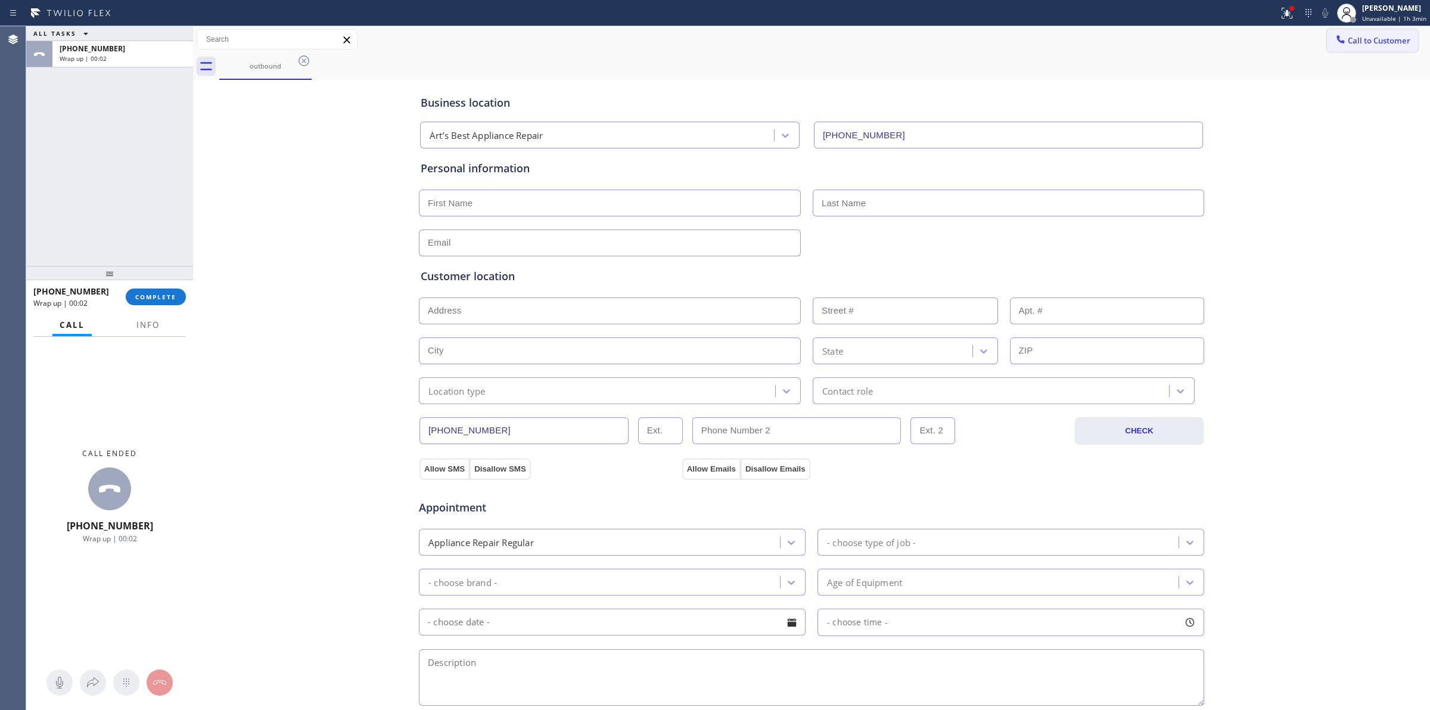
click at [1367, 39] on span "Call to Customer" at bounding box center [1379, 40] width 63 height 11
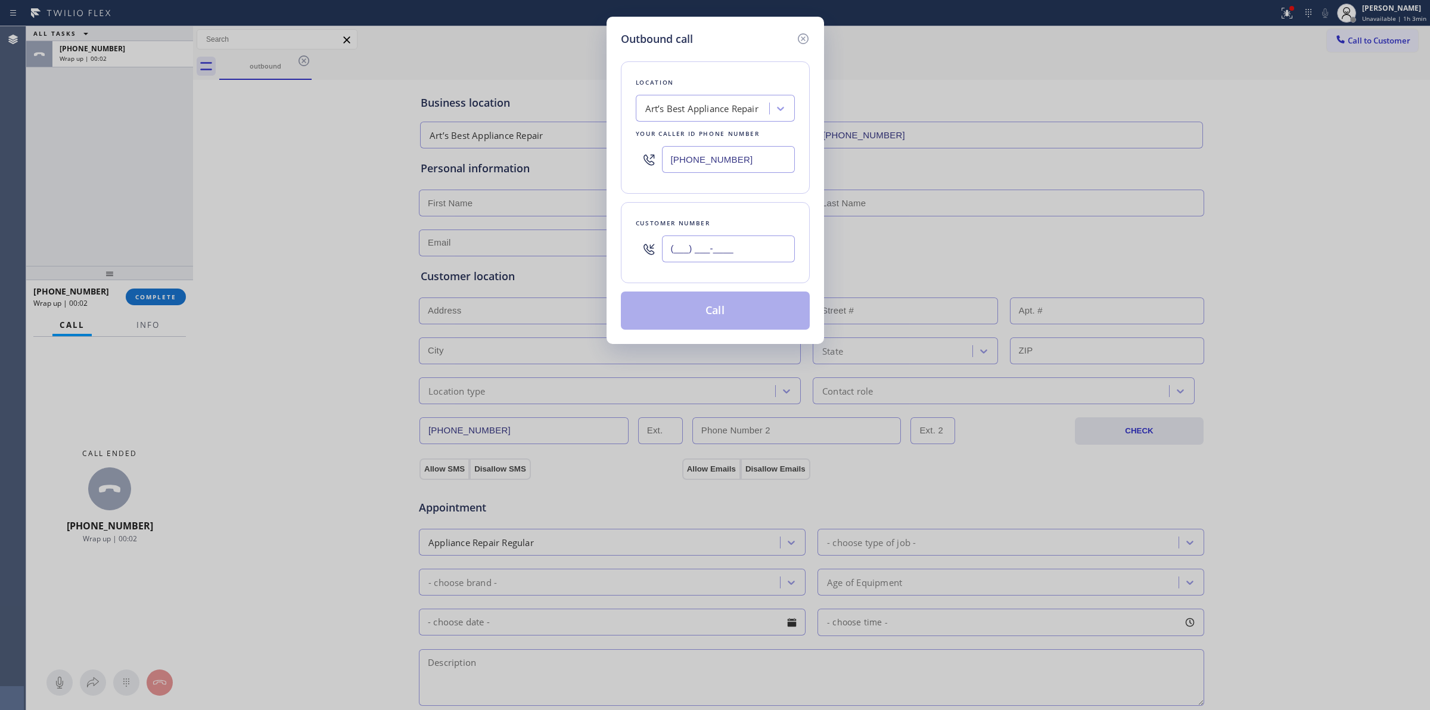
click at [715, 259] on input "(___) ___-____" at bounding box center [728, 248] width 133 height 27
paste input "564) 201-6330"
type input "[PHONE_NUMBER]"
click at [708, 310] on button "Call" at bounding box center [715, 310] width 189 height 38
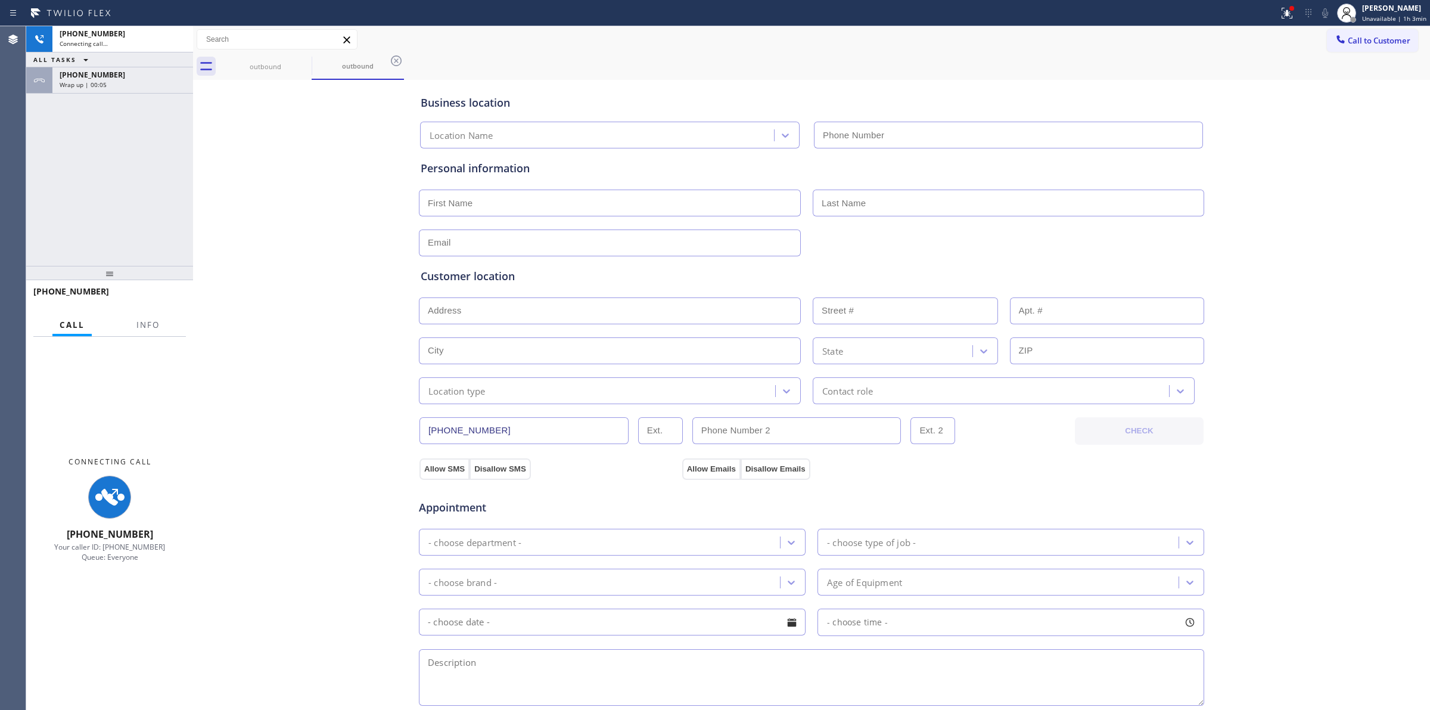
type input "[PHONE_NUMBER]"
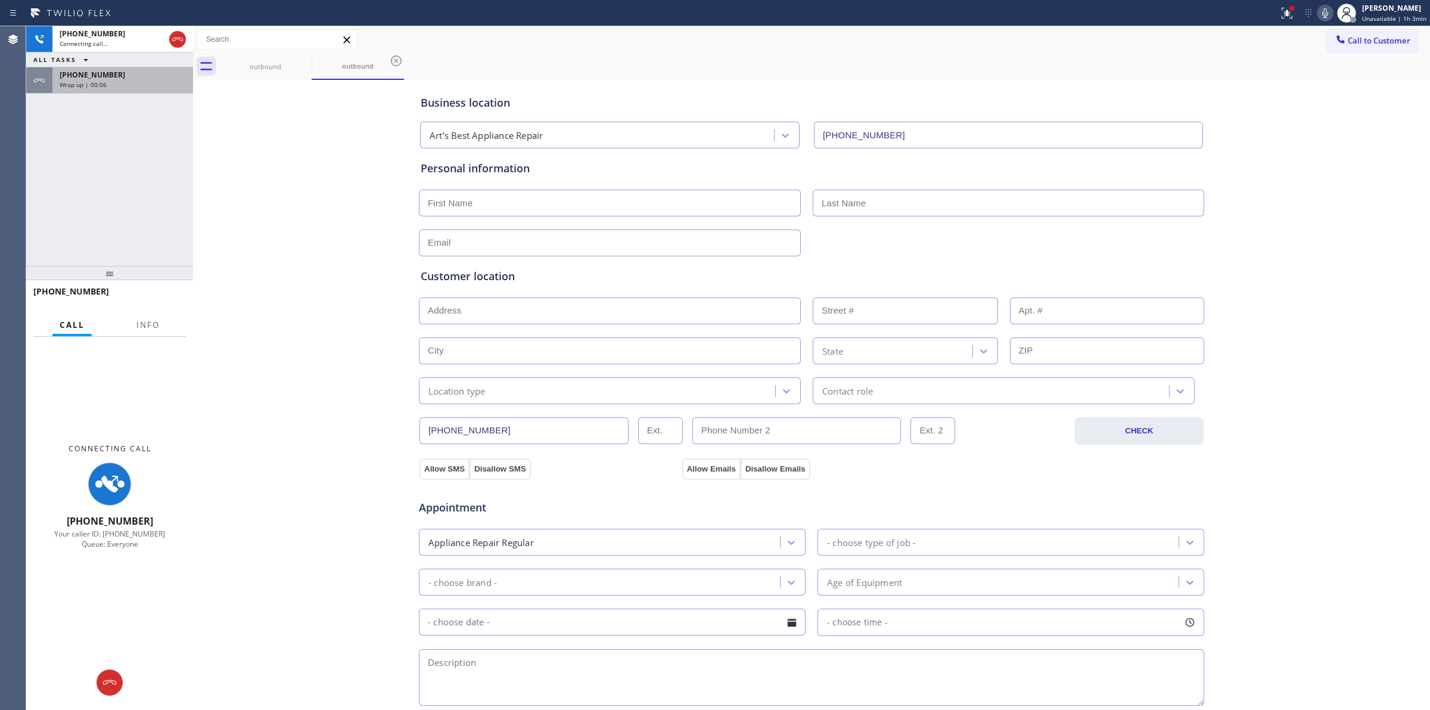
click at [124, 80] on div "Wrap up | 00:06" at bounding box center [123, 84] width 126 height 8
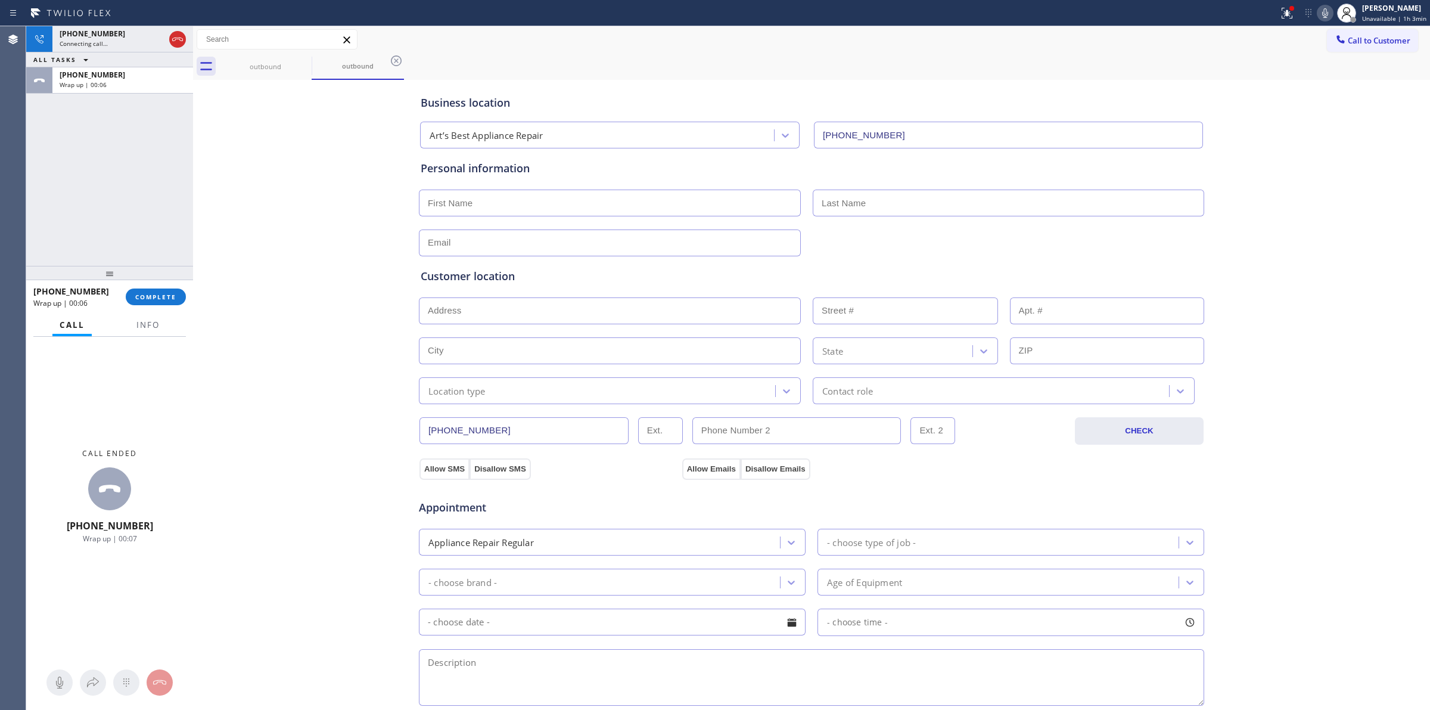
click at [141, 305] on div "[PHONE_NUMBER] Wrap up | 00:06 COMPLETE" at bounding box center [109, 296] width 153 height 31
click at [150, 293] on span "COMPLETE" at bounding box center [155, 297] width 41 height 8
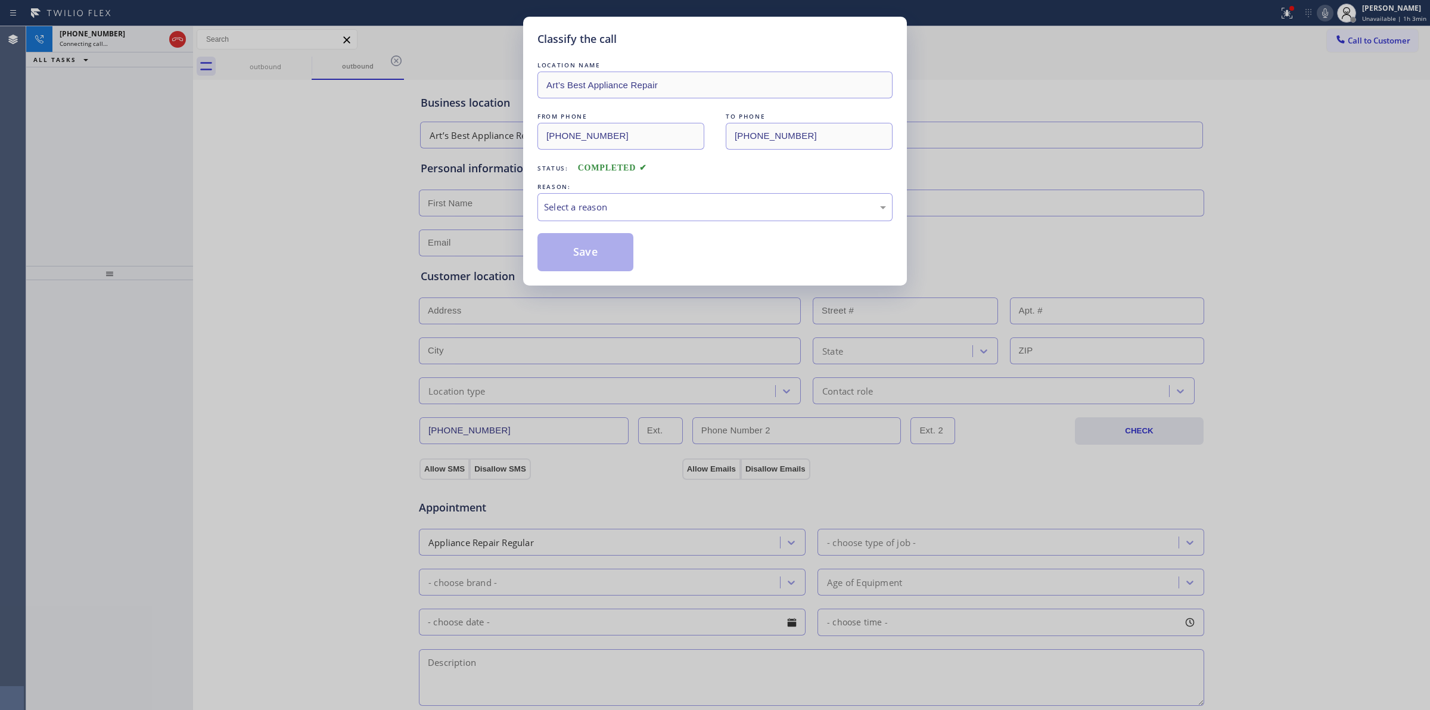
click at [515, 212] on div "Classify the call LOCATION NAME Art’s Best Appliance Repair FROM PHONE [PHONE_N…" at bounding box center [715, 355] width 1430 height 710
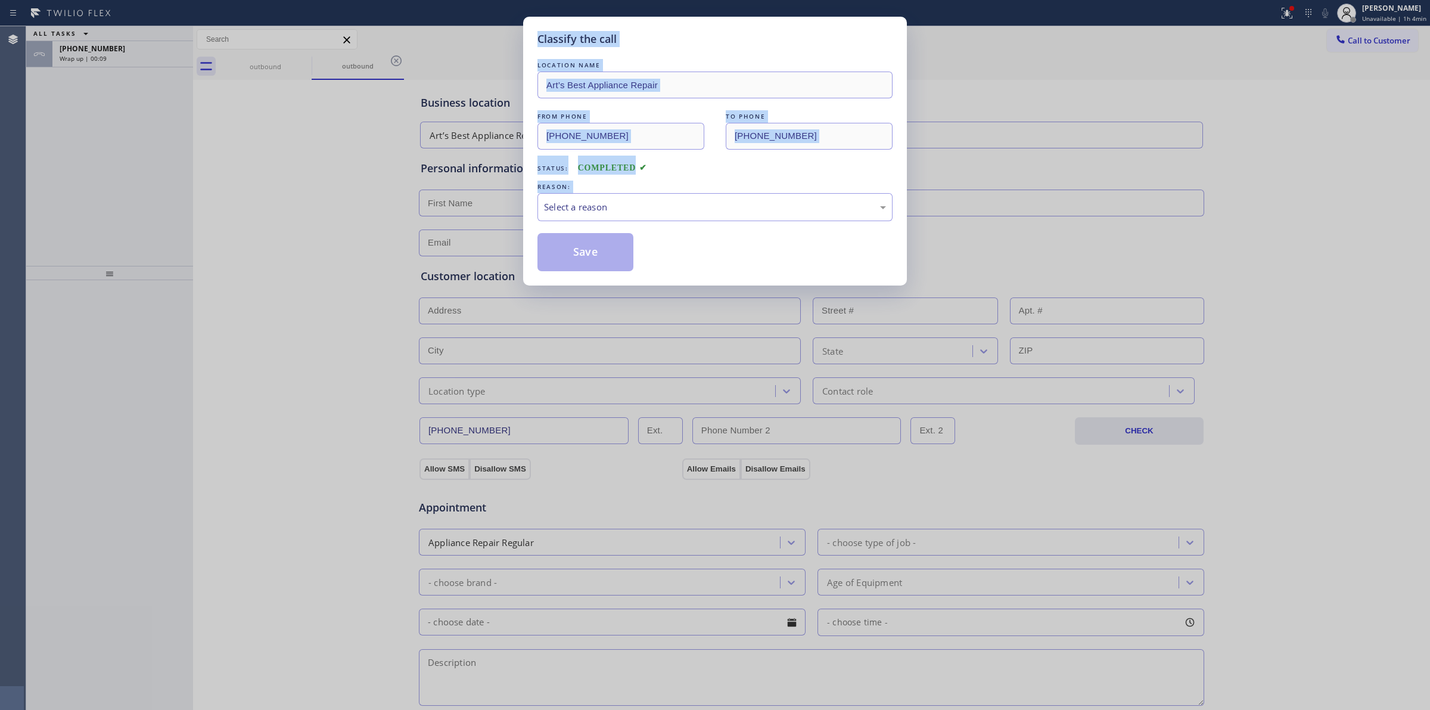
drag, startPoint x: 0, startPoint y: 711, endPoint x: 0, endPoint y: 738, distance: 26.8
click at [0, 709] on html "Status report Issue detected This issue could affect your workflow. Please cont…" at bounding box center [715, 355] width 1430 height 710
click at [715, 201] on div "Select a reason" at bounding box center [715, 207] width 342 height 14
drag, startPoint x: 653, startPoint y: 293, endPoint x: 594, endPoint y: 248, distance: 74.4
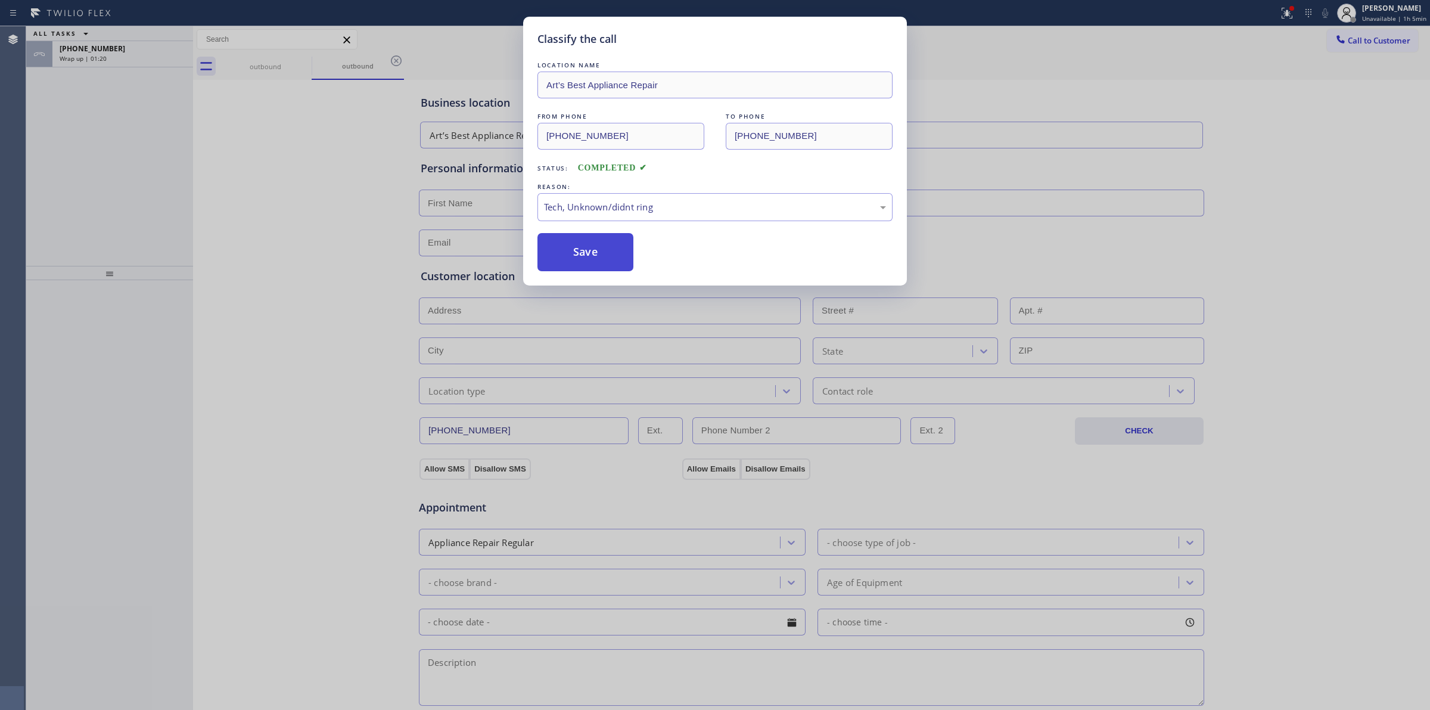
click at [593, 246] on button "Save" at bounding box center [585, 252] width 96 height 38
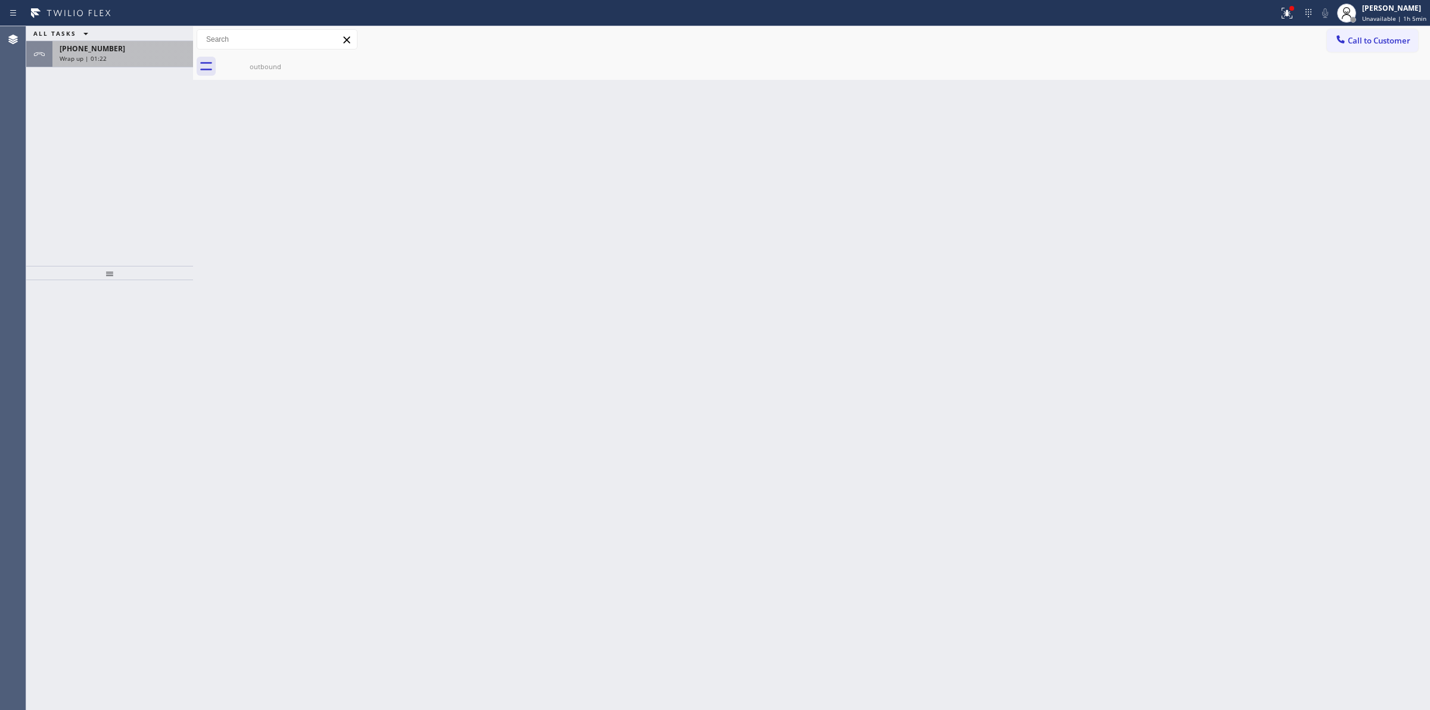
click at [114, 52] on div "[PHONE_NUMBER]" at bounding box center [123, 48] width 126 height 10
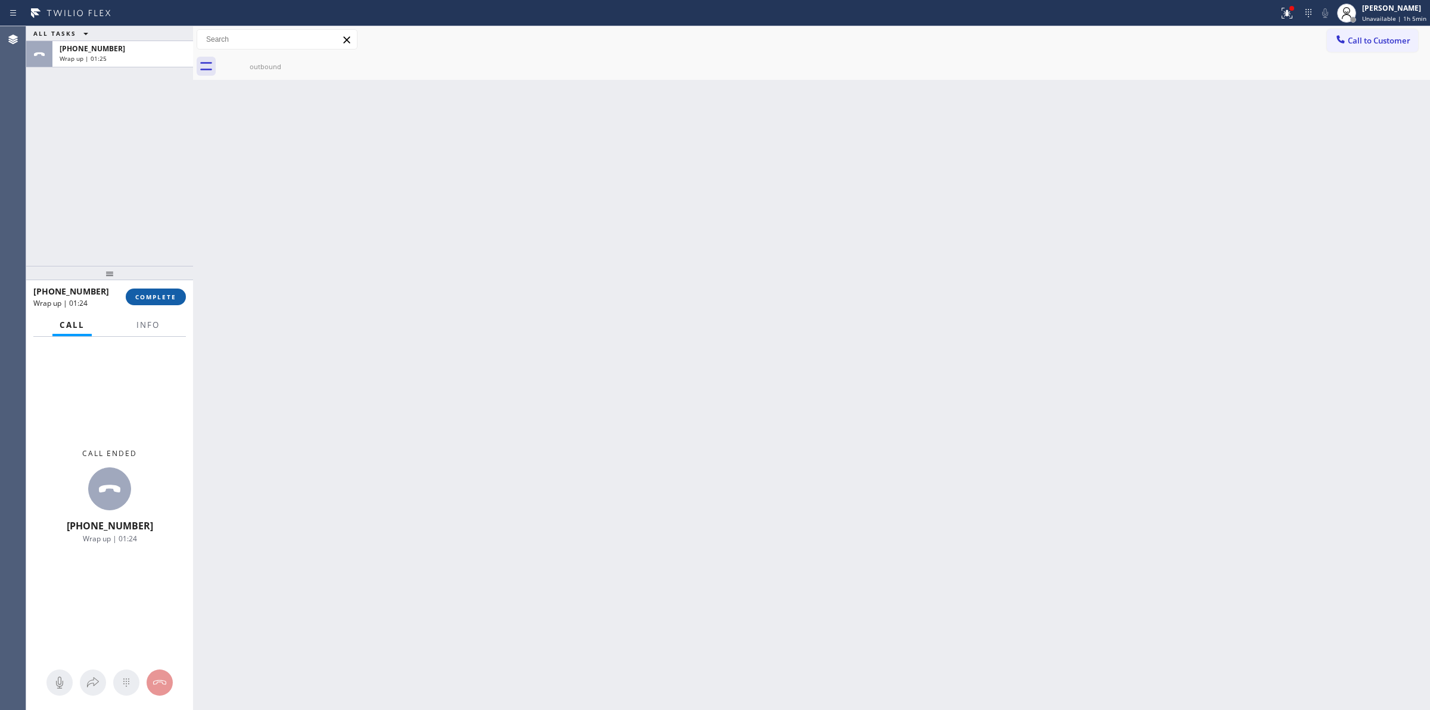
click at [172, 299] on span "COMPLETE" at bounding box center [155, 297] width 41 height 8
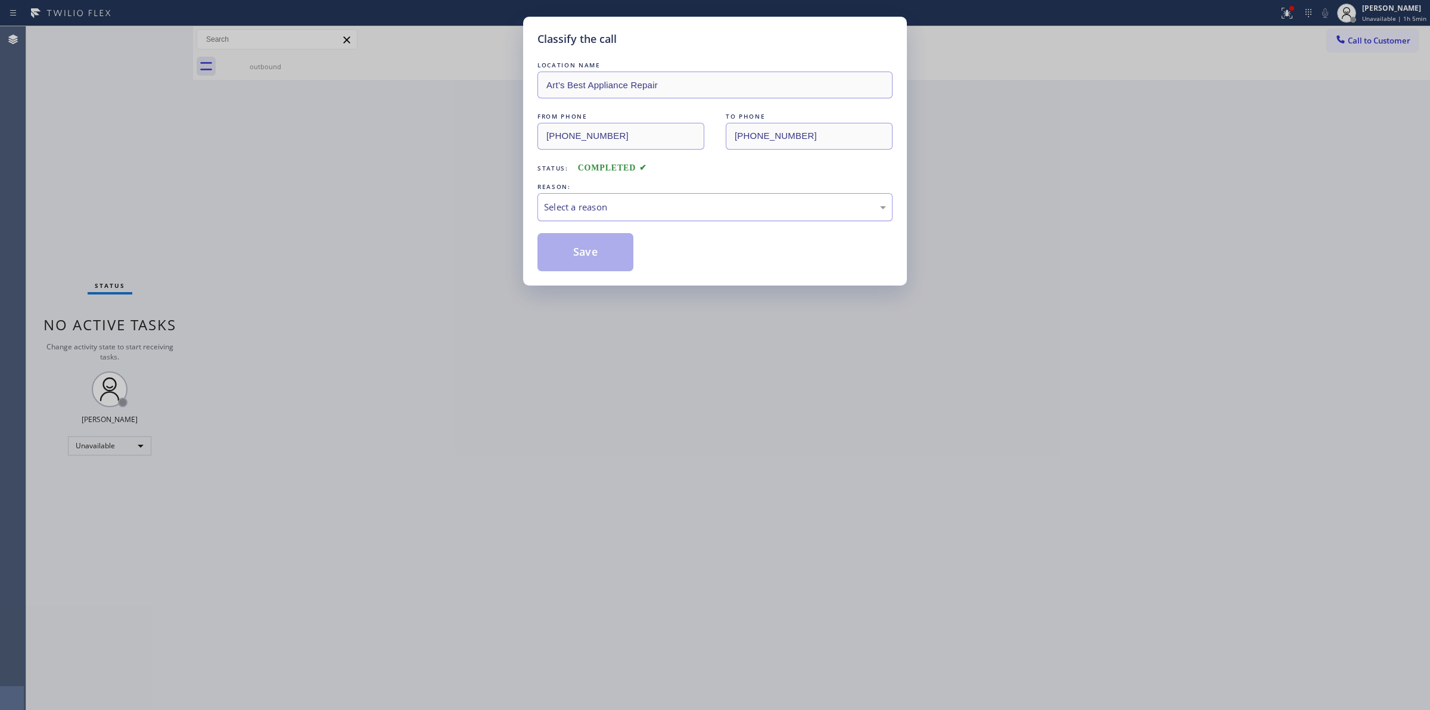
click at [662, 212] on div "Select a reason" at bounding box center [715, 207] width 342 height 14
click at [586, 271] on button "Save" at bounding box center [585, 252] width 96 height 38
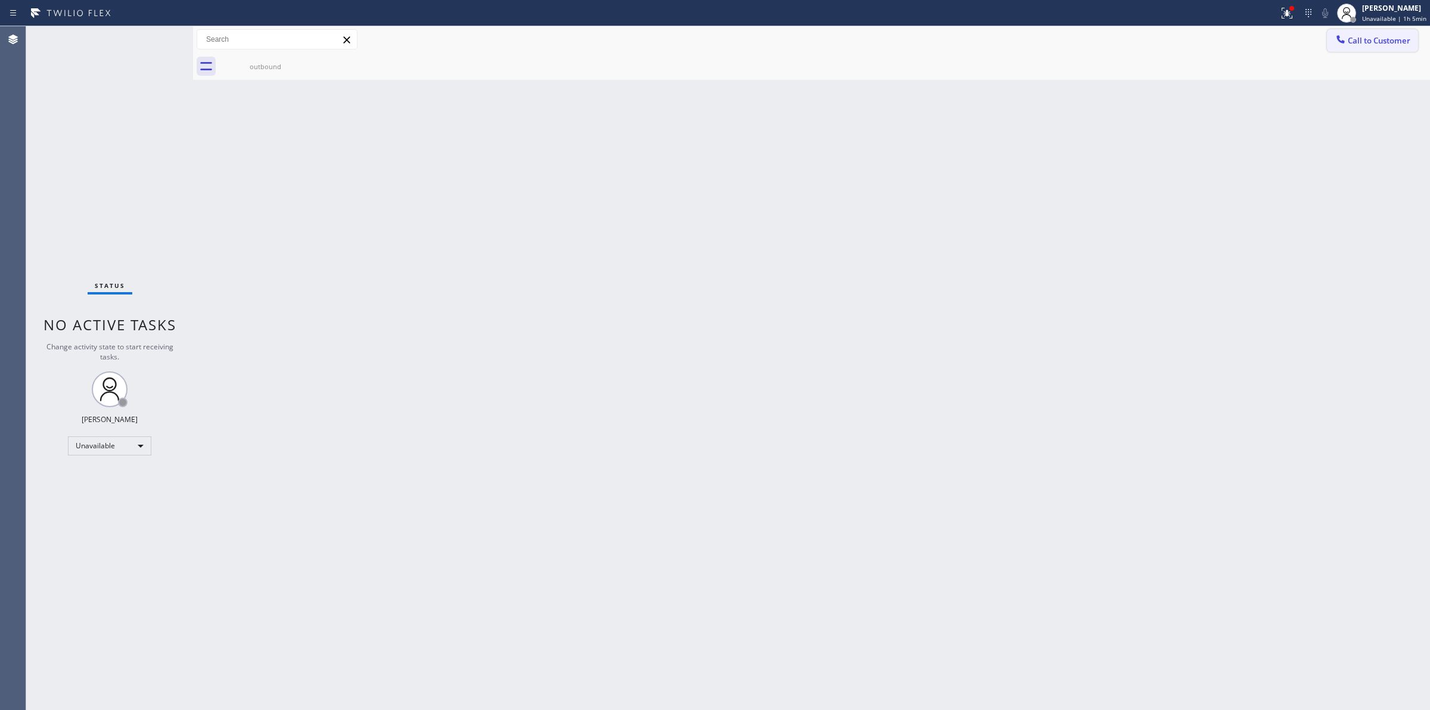
drag, startPoint x: 907, startPoint y: 219, endPoint x: 1332, endPoint y: 49, distance: 457.0
click at [930, 210] on div "Back to Dashboard Change Sender ID Customers Technicians Select a contact Outbo…" at bounding box center [811, 367] width 1237 height 683
click at [1354, 30] on button "Call to Customer" at bounding box center [1372, 40] width 91 height 23
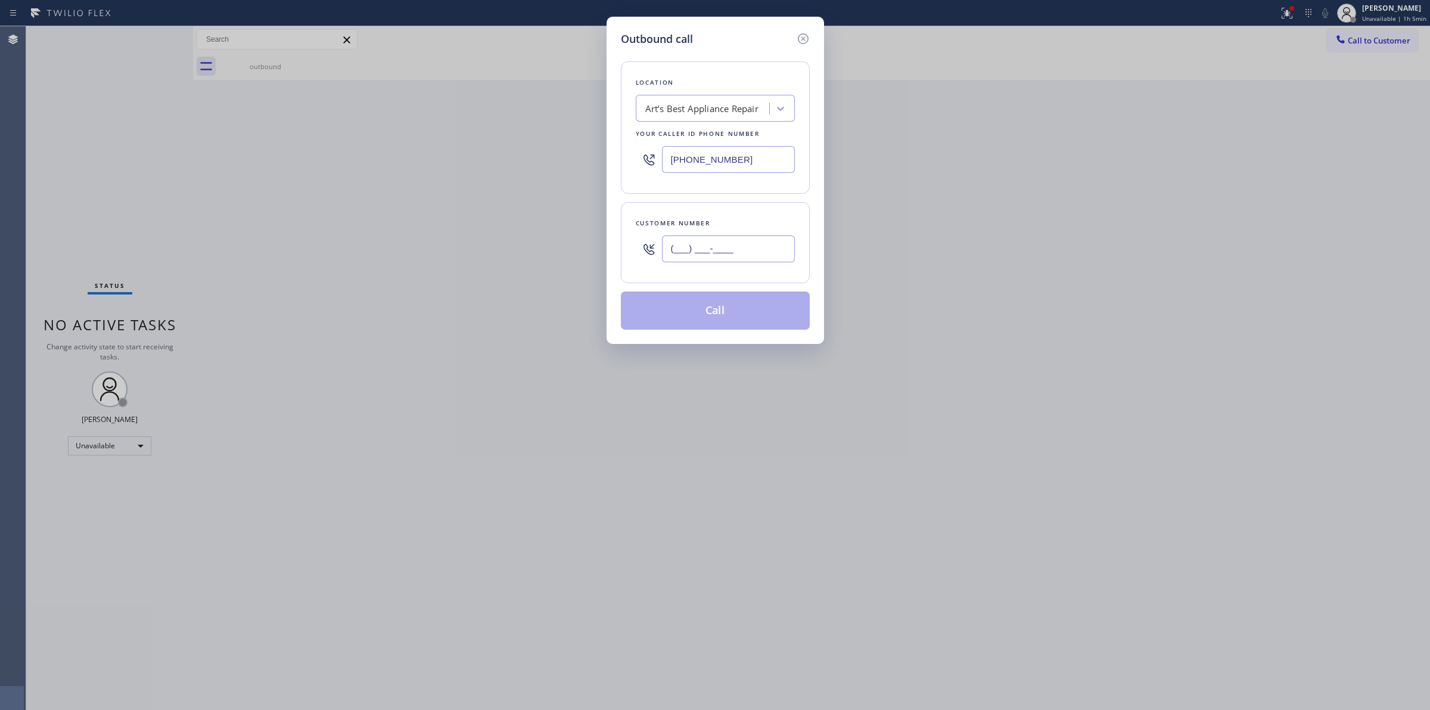
paste input "350) 999-8678"
click at [747, 243] on input "(___) ___-____" at bounding box center [728, 248] width 133 height 27
type input "[PHONE_NUMBER]"
click at [743, 120] on div "Art’s Best Appliance Repair" at bounding box center [715, 108] width 159 height 27
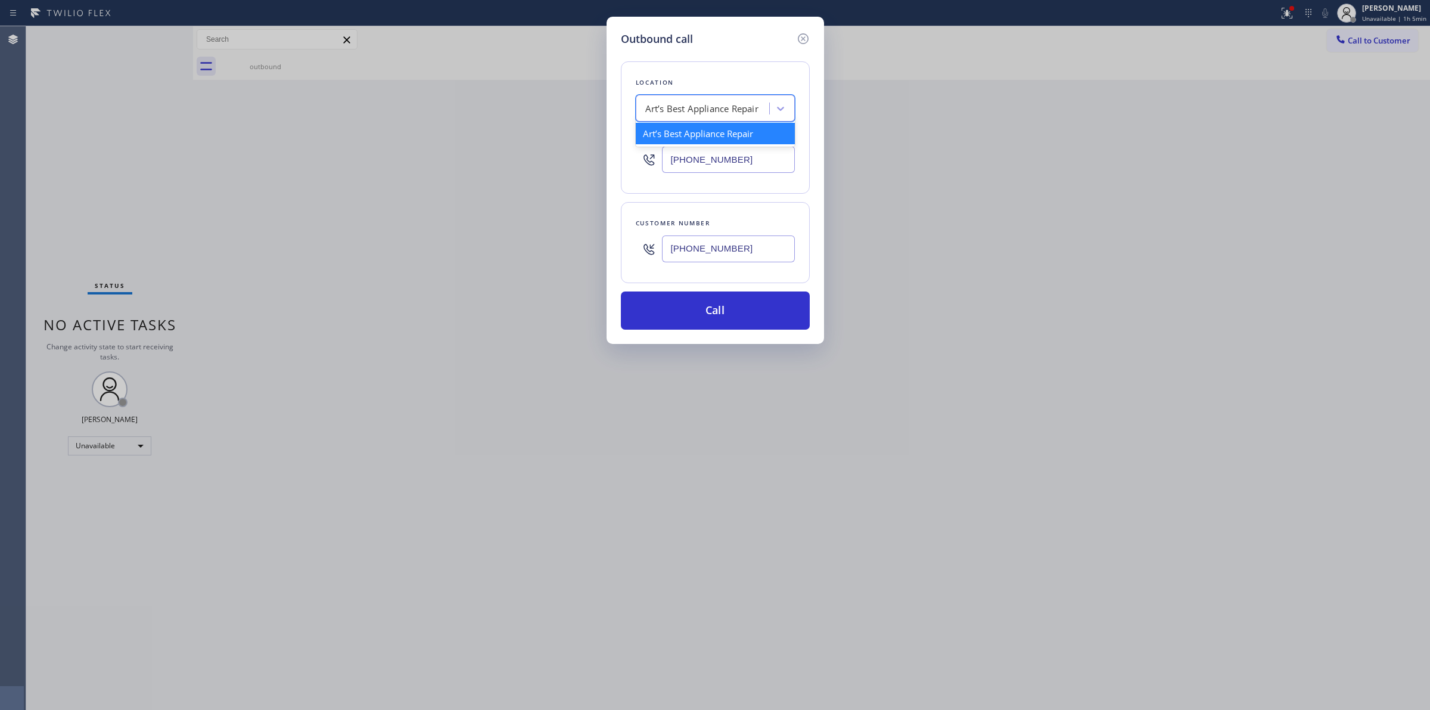
type input "J"
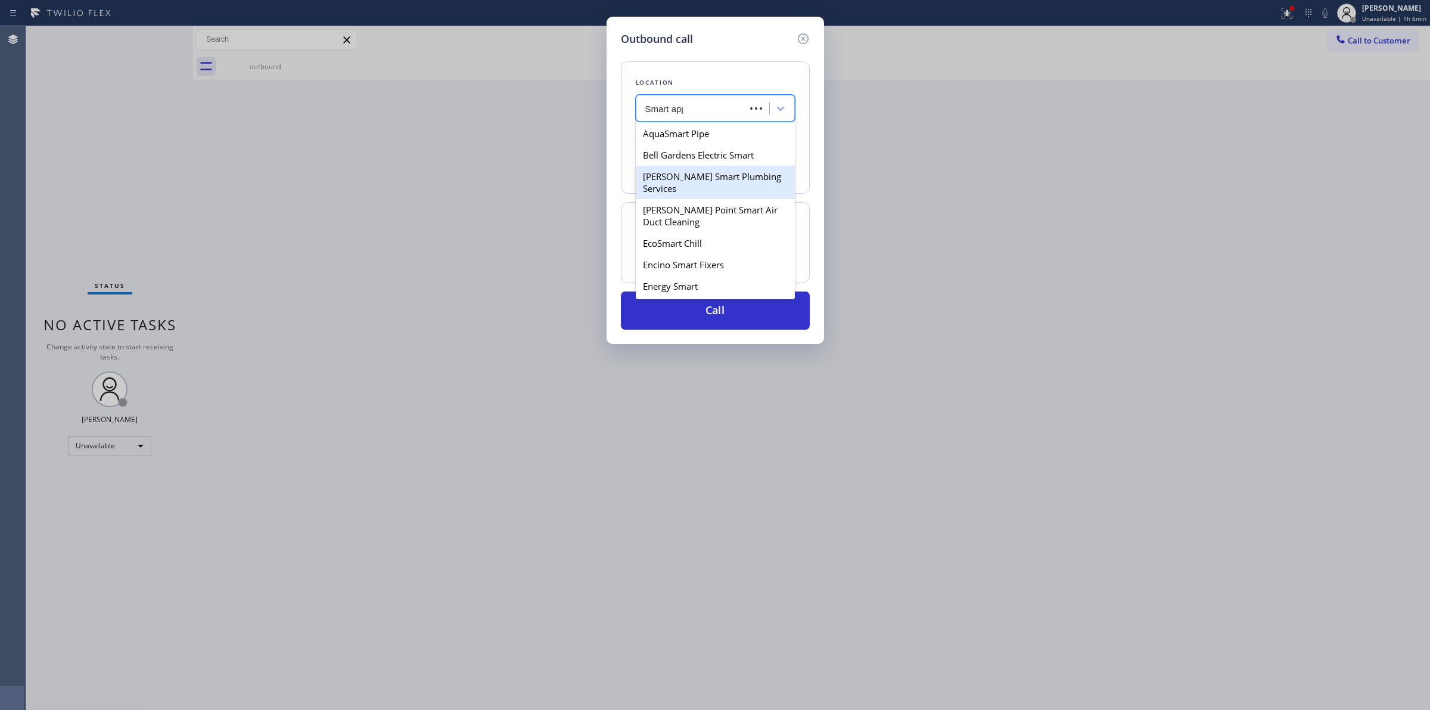
type input "Smart appl"
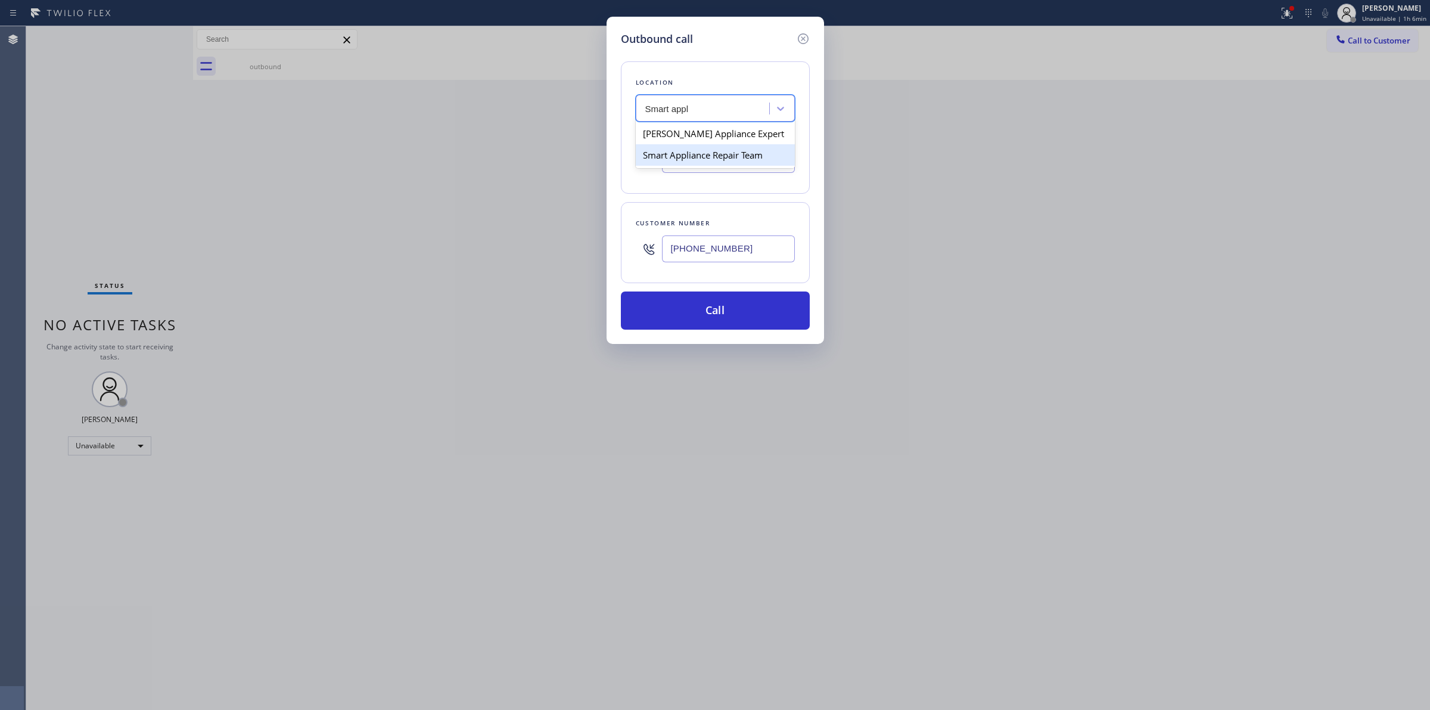
click at [700, 164] on div "Smart Appliance Repair Team" at bounding box center [715, 154] width 159 height 21
type input "[PHONE_NUMBER]"
click at [742, 237] on input "[PHONE_NUMBER]" at bounding box center [728, 248] width 133 height 27
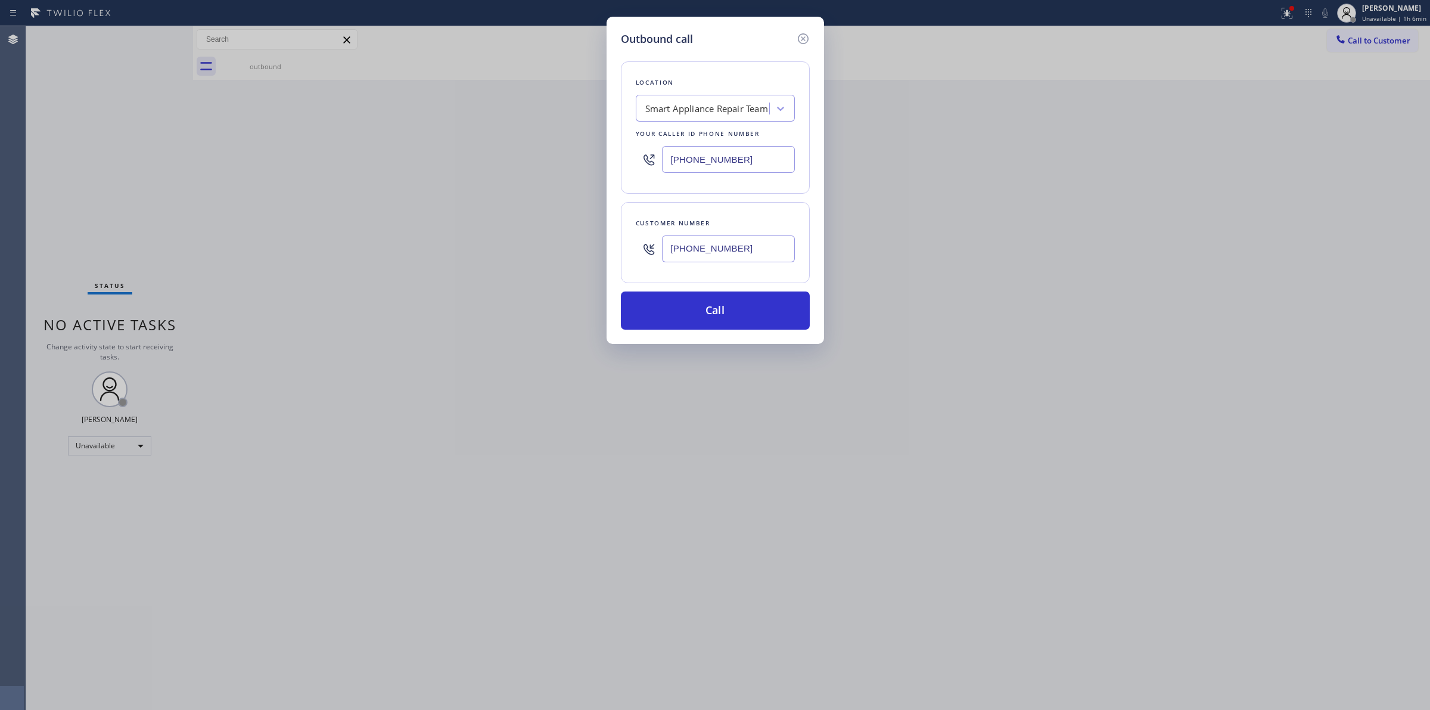
drag, startPoint x: 687, startPoint y: 316, endPoint x: 891, endPoint y: 170, distance: 251.2
click at [687, 316] on button "Call" at bounding box center [715, 310] width 189 height 38
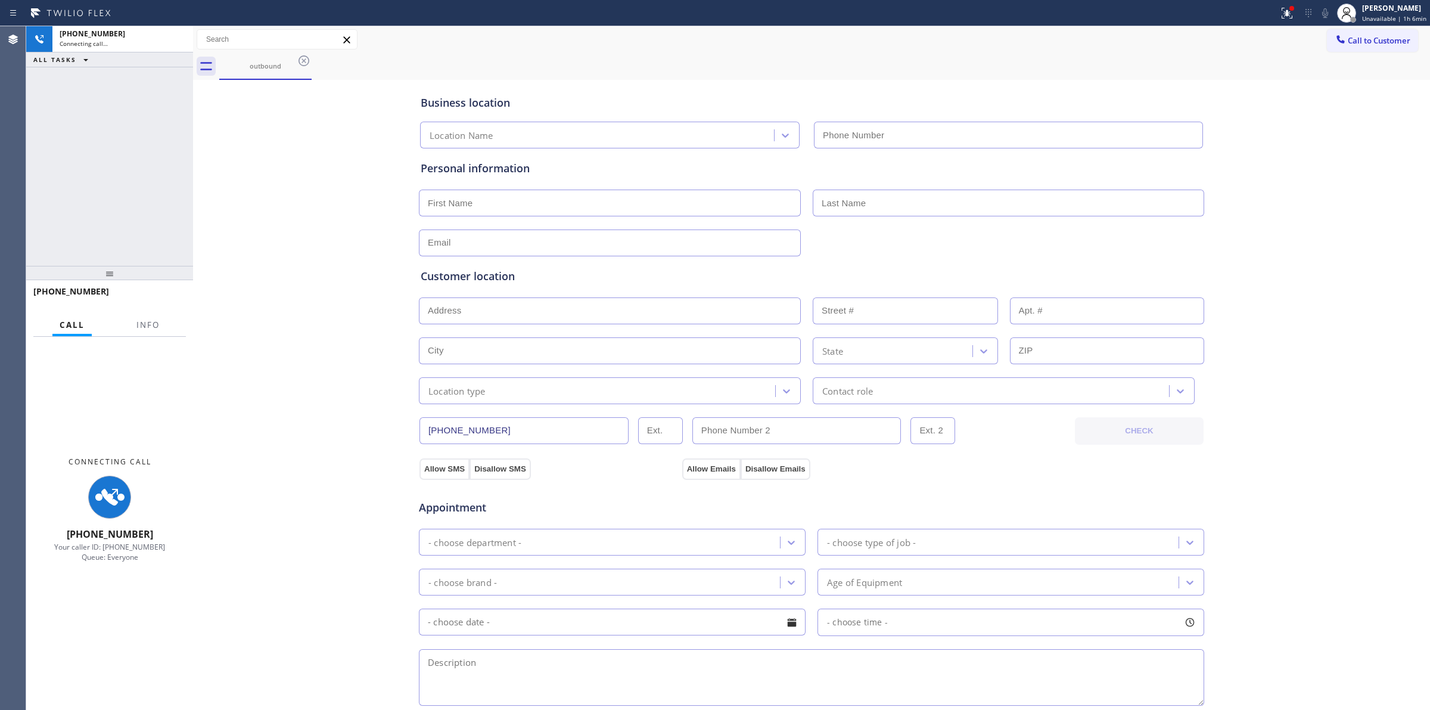
drag, startPoint x: 822, startPoint y: 85, endPoint x: 829, endPoint y: 84, distance: 7.2
click at [823, 84] on div "Business location Location Name" at bounding box center [811, 116] width 787 height 66
click at [1323, 15] on icon at bounding box center [1325, 13] width 14 height 14
type input "[PHONE_NUMBER]"
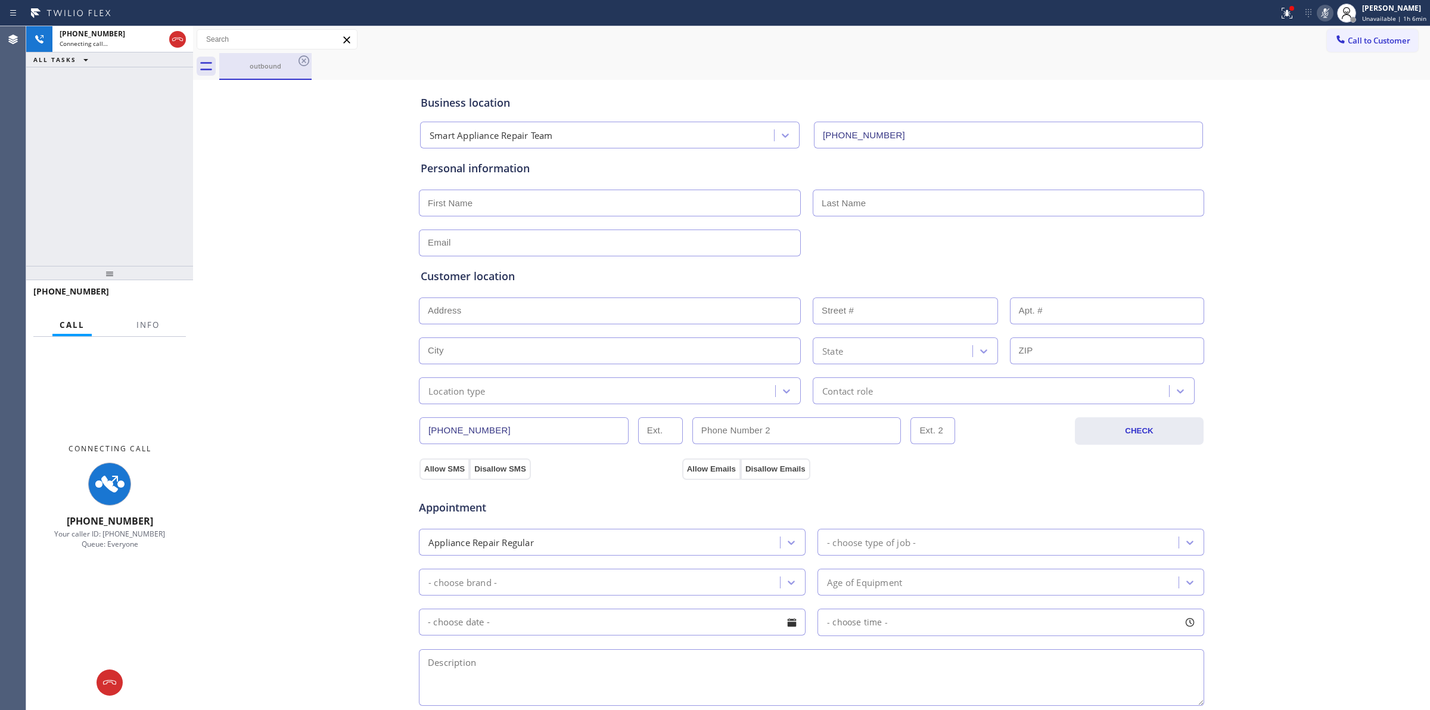
click at [275, 58] on div "outbound" at bounding box center [265, 66] width 90 height 26
click at [304, 57] on icon at bounding box center [304, 61] width 14 height 14
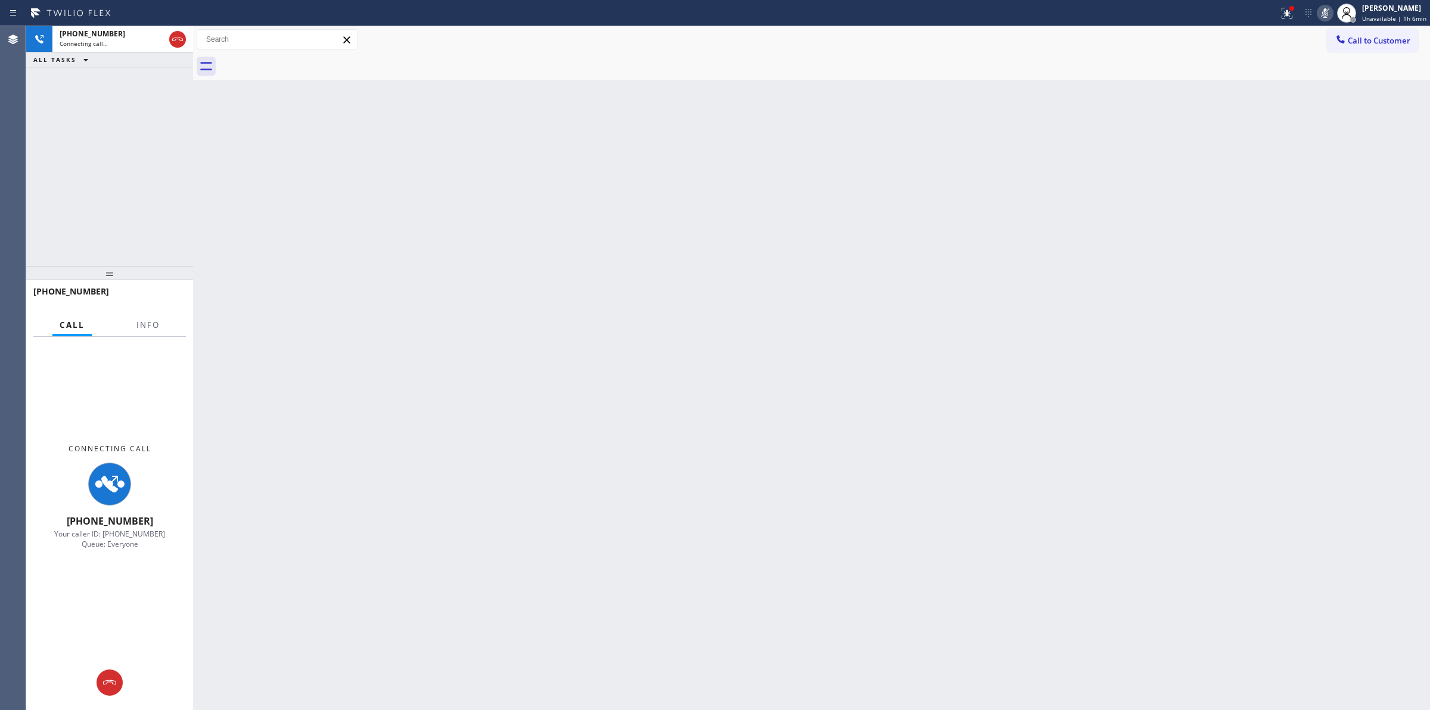
click at [304, 57] on div at bounding box center [824, 66] width 1211 height 27
click at [106, 38] on span "[PHONE_NUMBER]" at bounding box center [93, 34] width 66 height 10
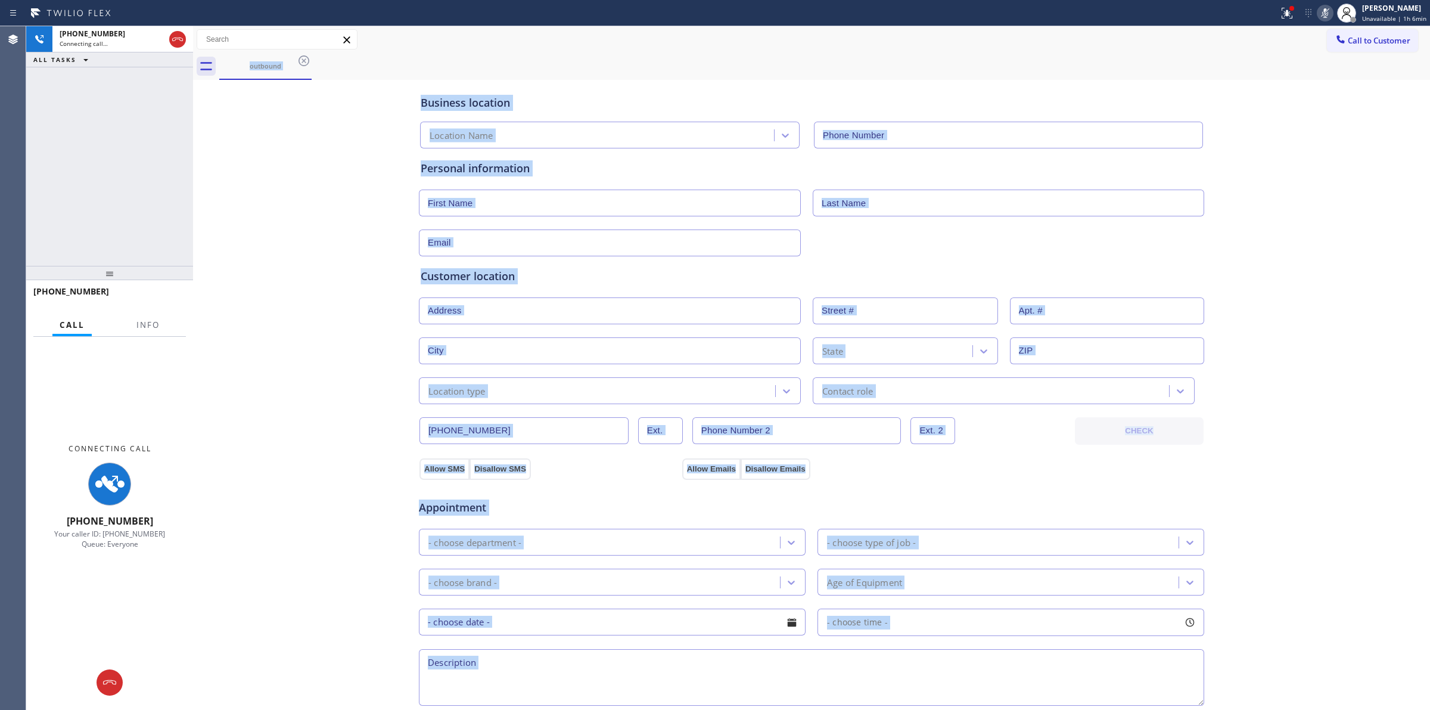
type input "[PHONE_NUMBER]"
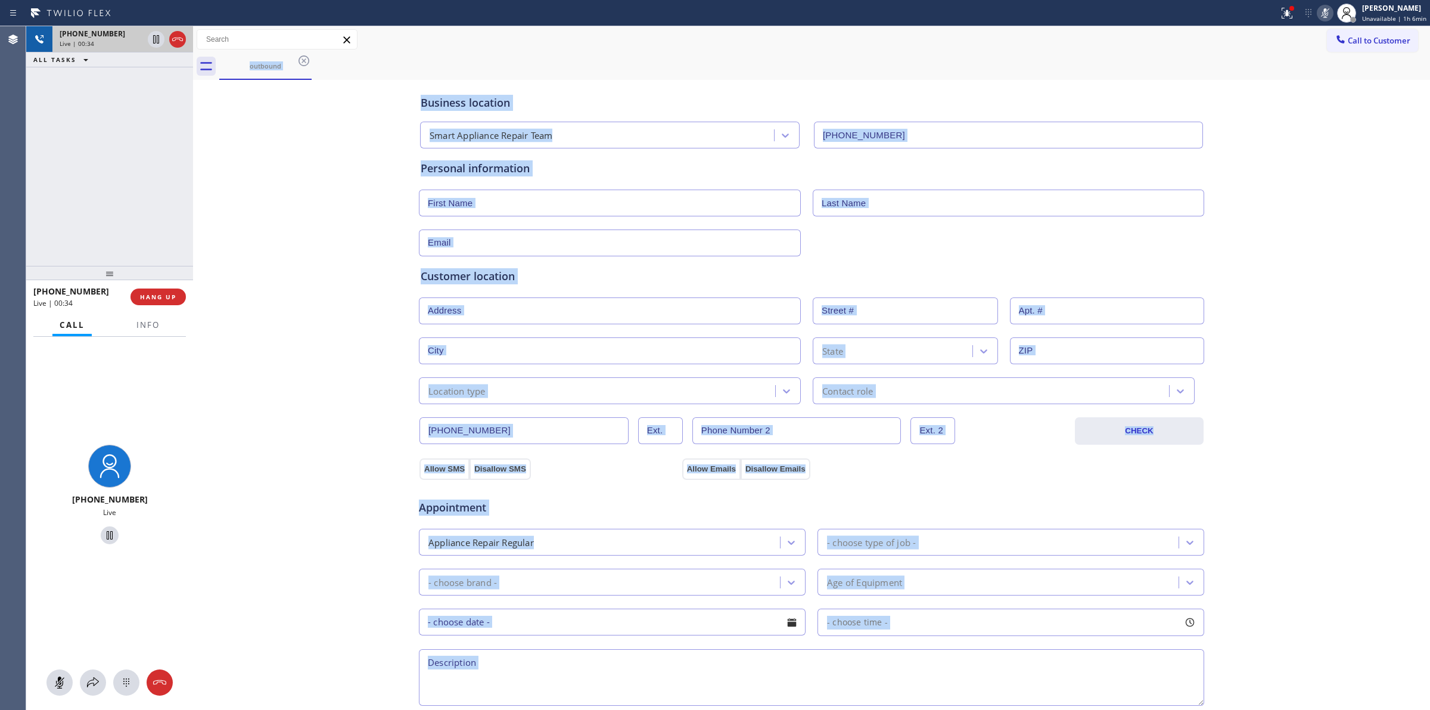
click at [96, 37] on span "[PHONE_NUMBER]" at bounding box center [93, 34] width 66 height 10
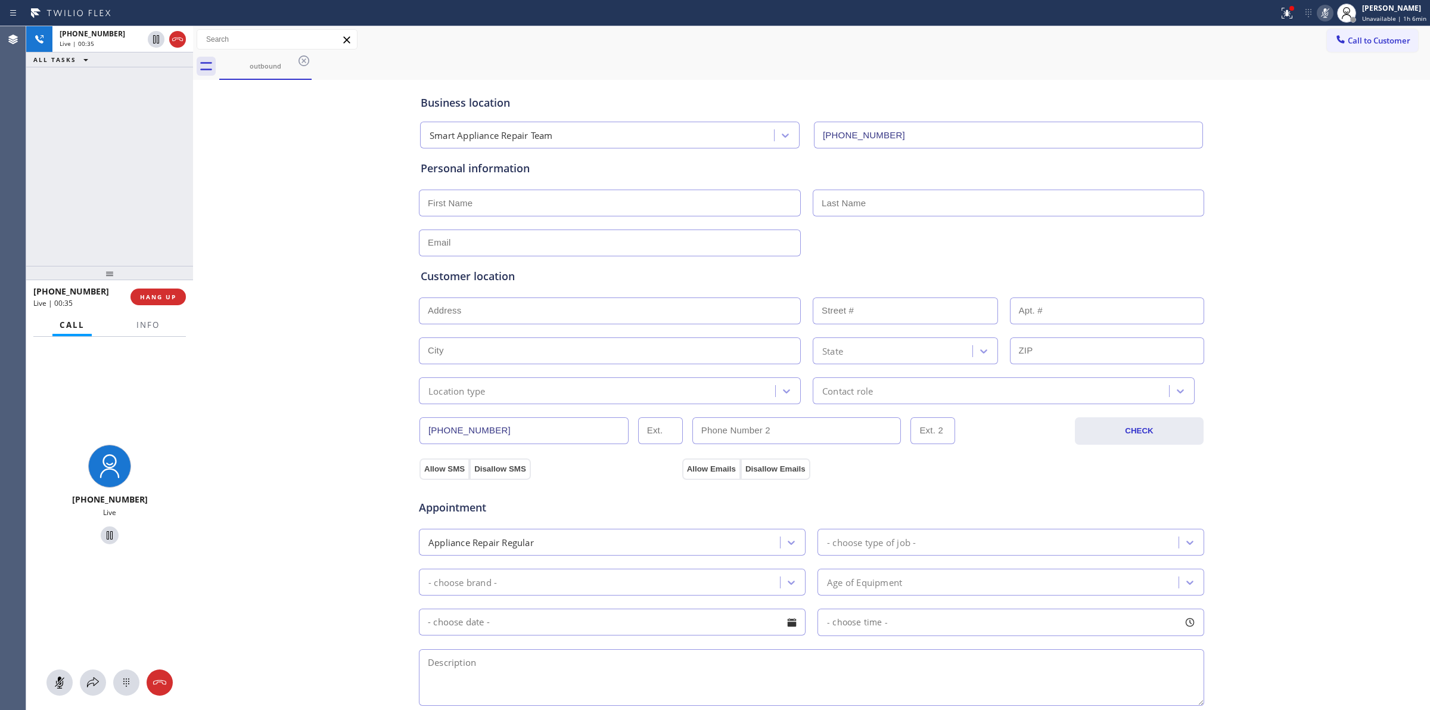
click at [110, 701] on div "[PHONE_NUMBER] Live" at bounding box center [109, 523] width 167 height 373
click at [117, 693] on div "[PHONE_NUMBER] Live" at bounding box center [109, 523] width 167 height 373
click at [120, 692] on button at bounding box center [126, 682] width 26 height 26
drag, startPoint x: 1342, startPoint y: 37, endPoint x: 1317, endPoint y: 48, distance: 27.2
click at [1348, 36] on span "Call to Customer" at bounding box center [1379, 40] width 63 height 11
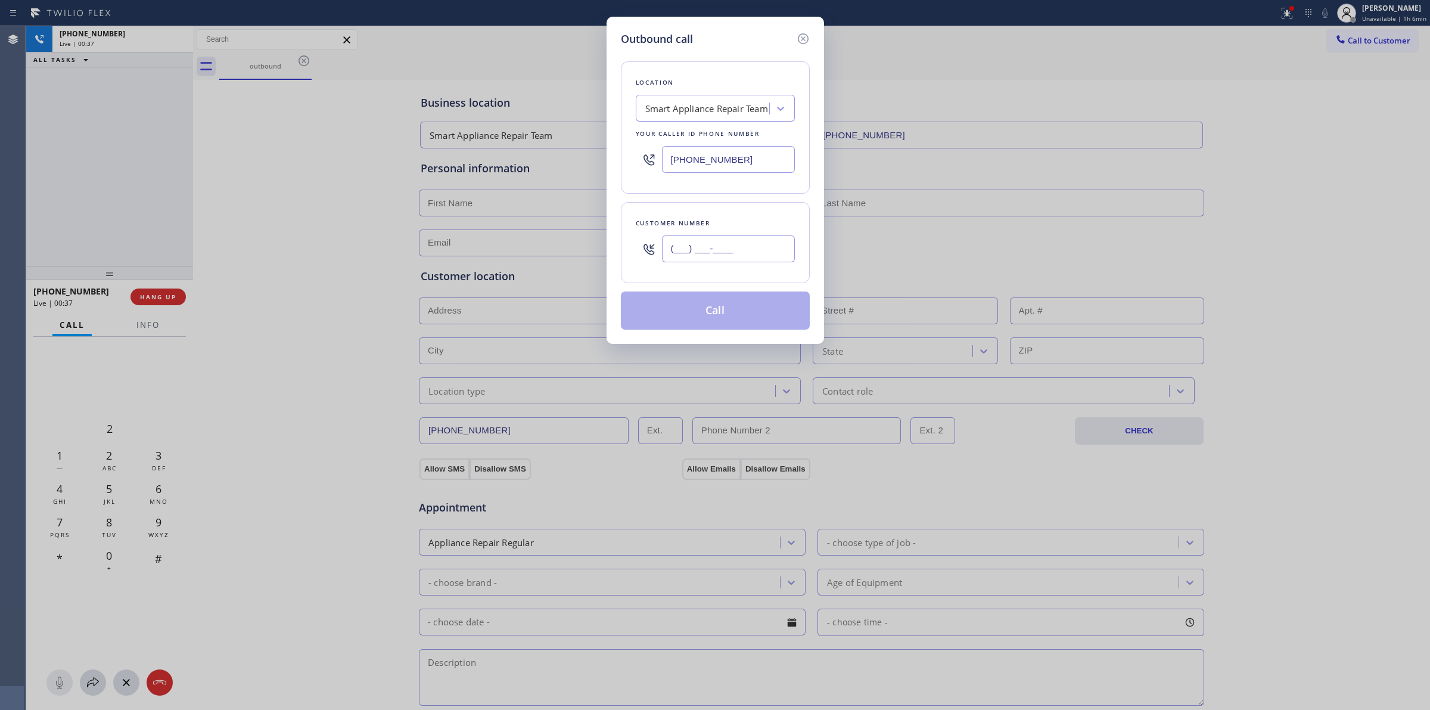
paste input "350) 999-8678"
click at [737, 257] on input "[PHONE_NUMBER]" at bounding box center [728, 248] width 133 height 27
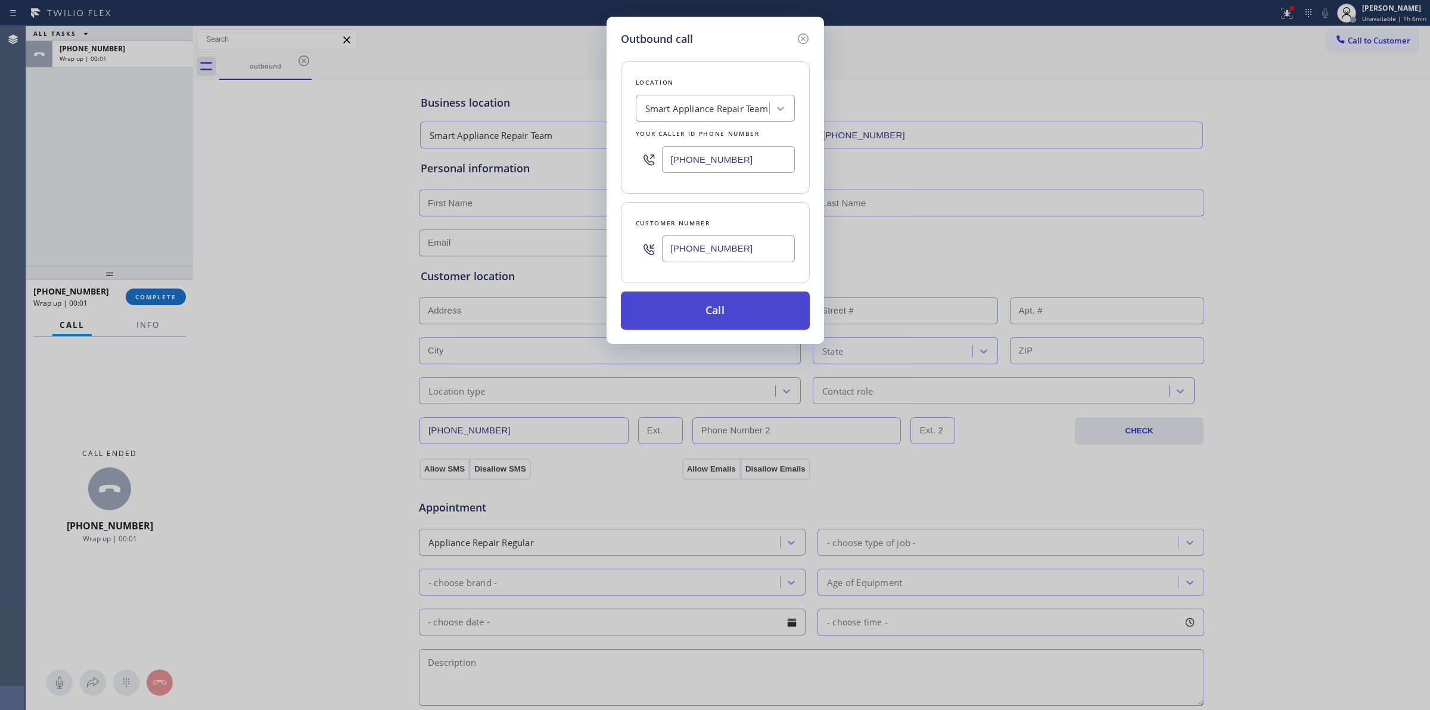
type input "[PHONE_NUMBER]"
click at [757, 315] on button "Call" at bounding box center [715, 310] width 189 height 38
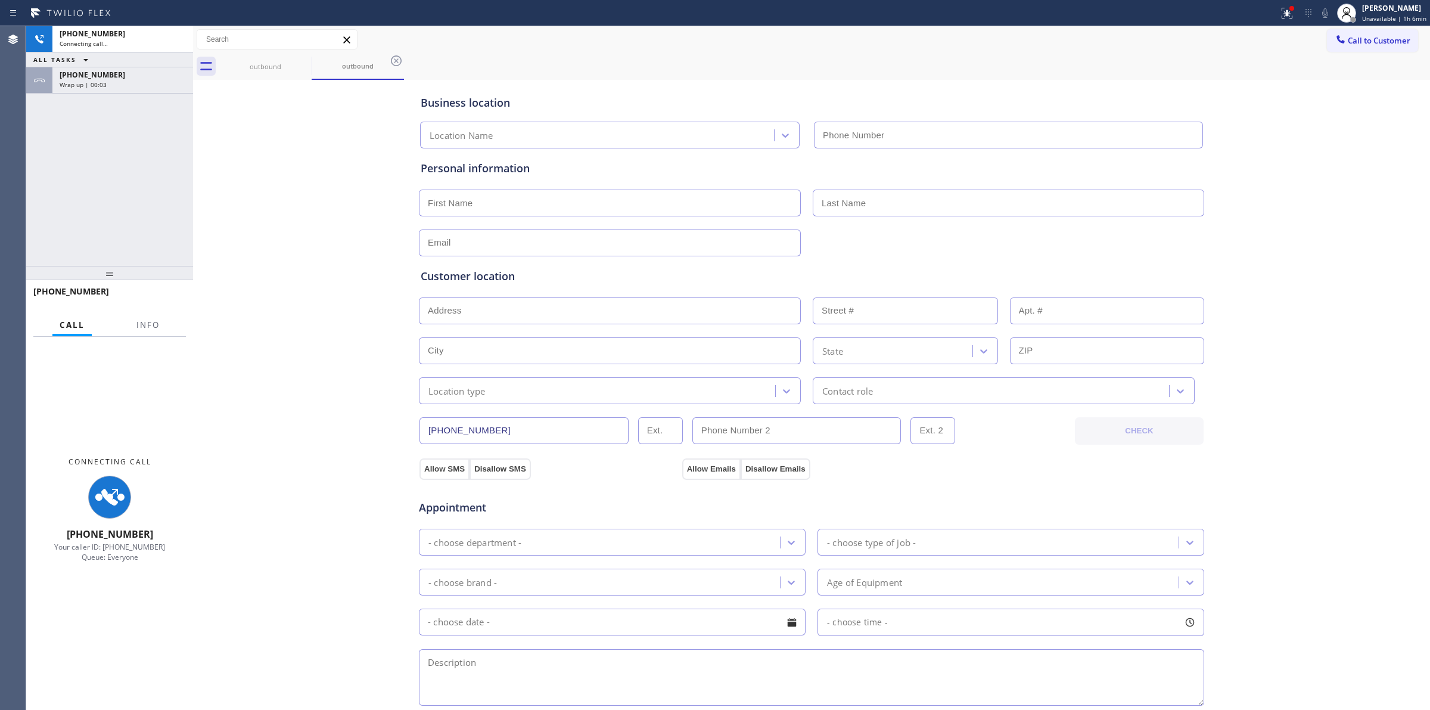
type input "[PHONE_NUMBER]"
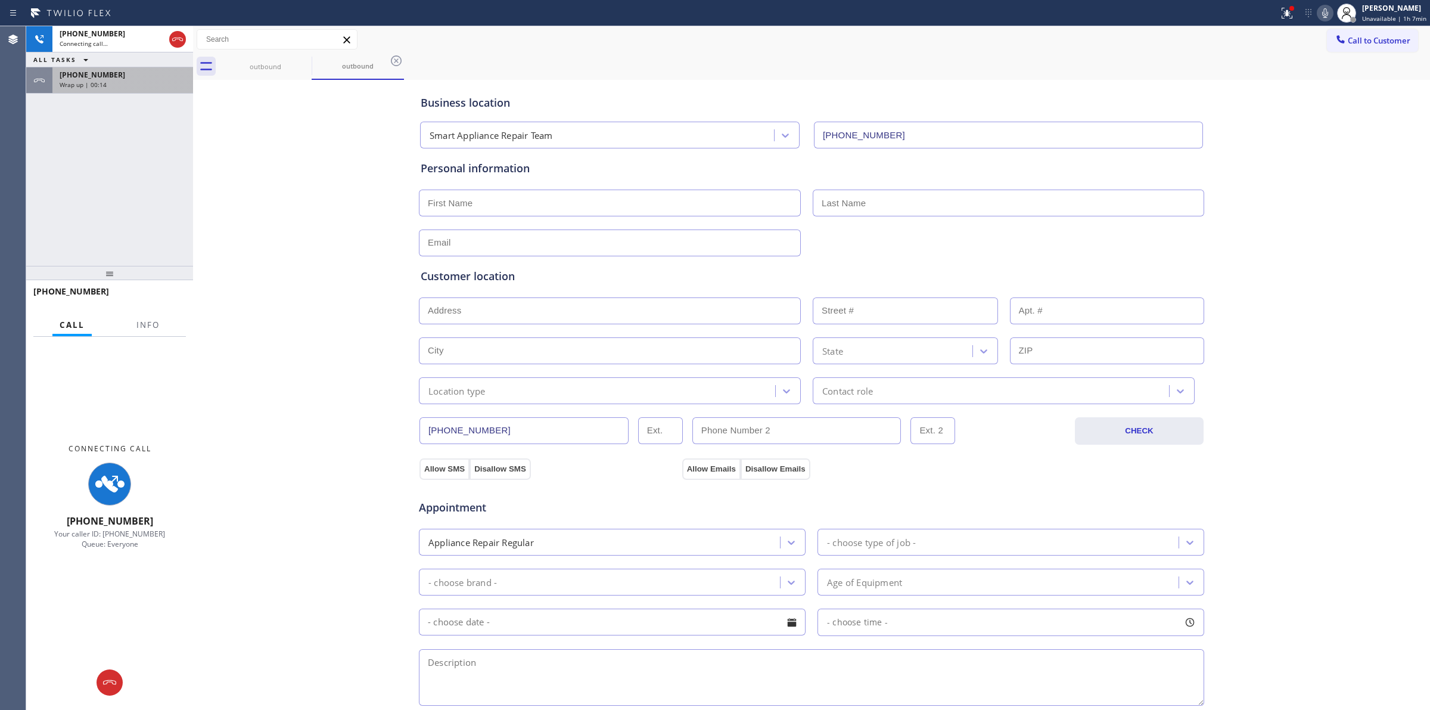
click at [158, 87] on div "Wrap up | 00:14" at bounding box center [123, 84] width 126 height 8
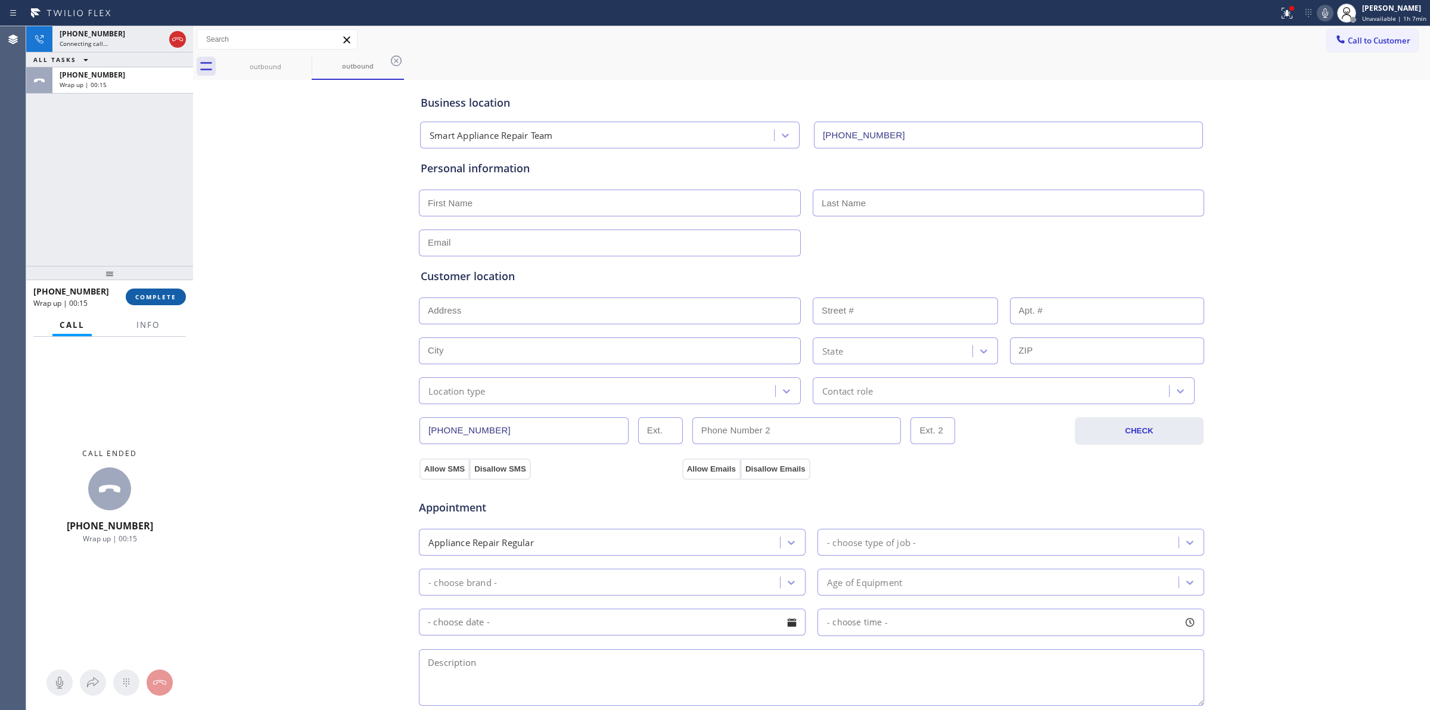
click at [164, 303] on button "COMPLETE" at bounding box center [156, 296] width 60 height 17
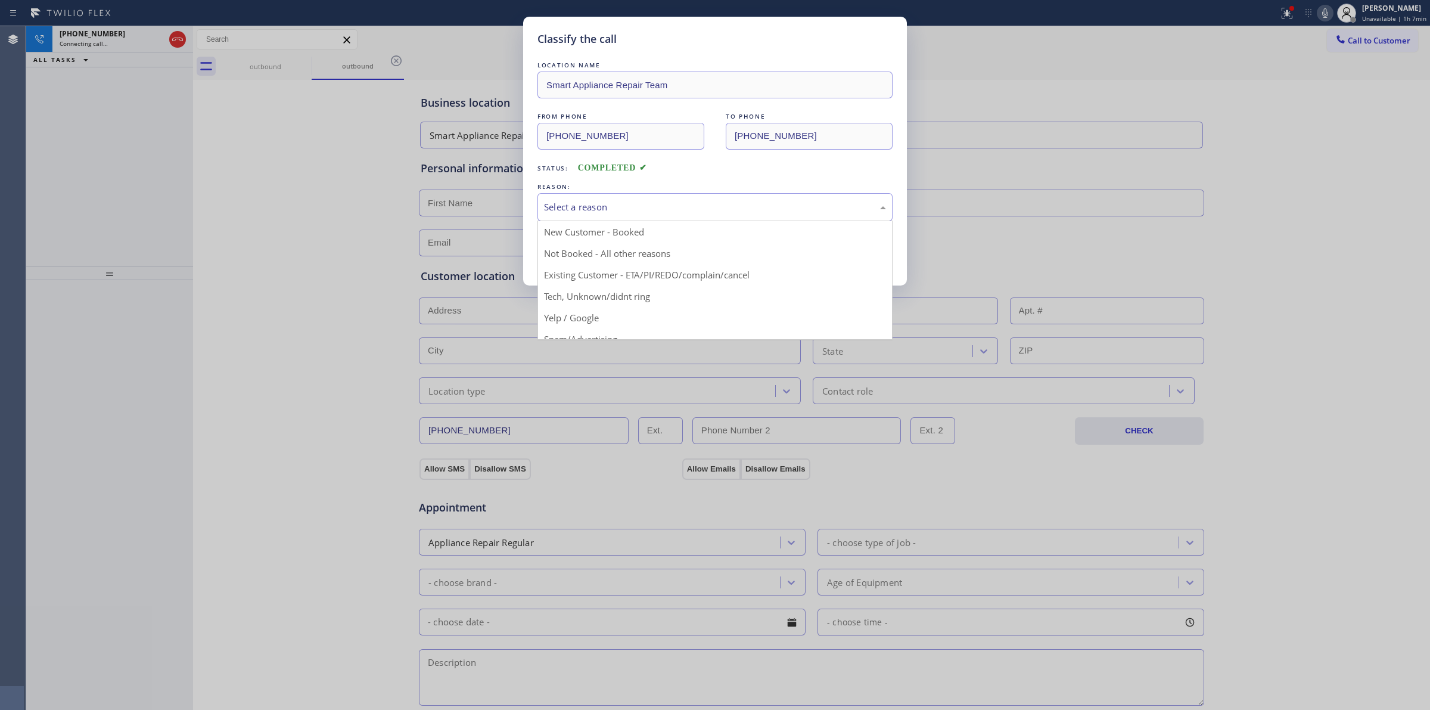
click at [716, 203] on div "Select a reason" at bounding box center [715, 207] width 342 height 14
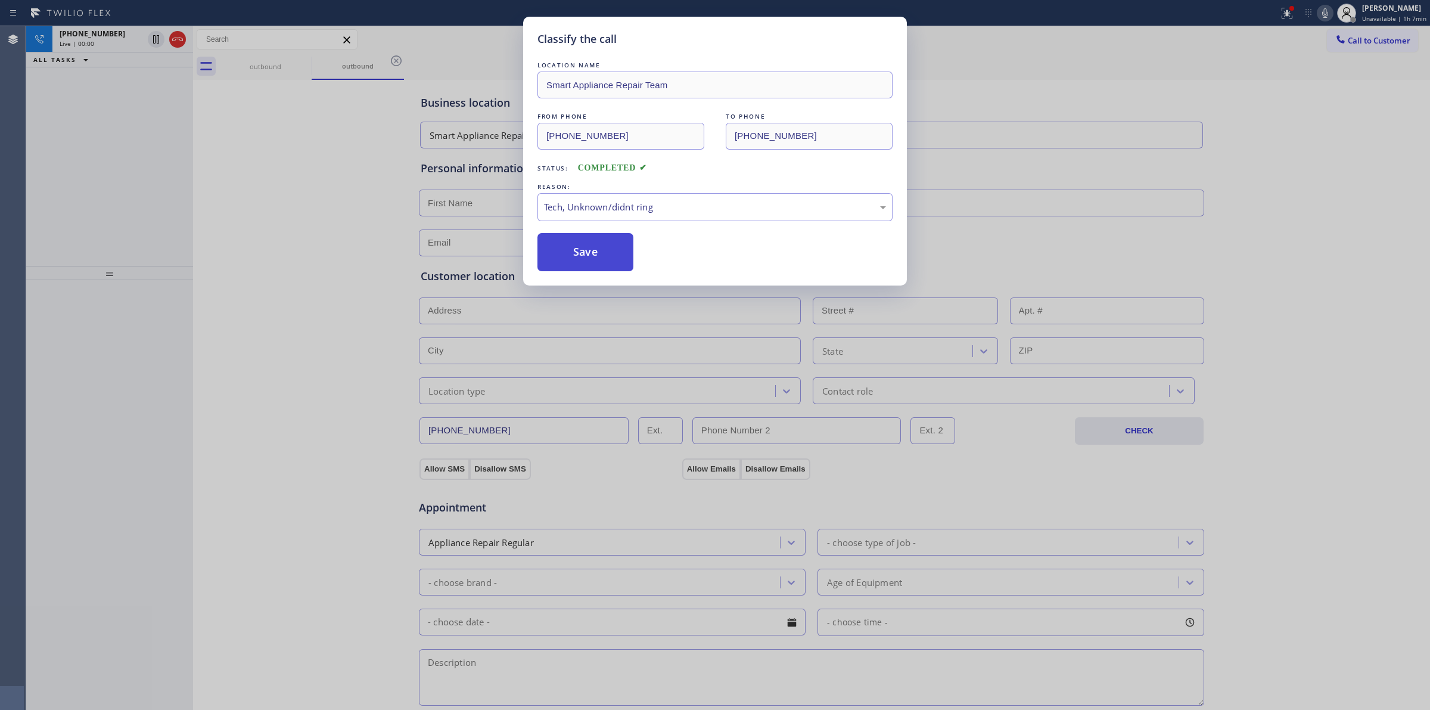
drag, startPoint x: 624, startPoint y: 298, endPoint x: 570, endPoint y: 241, distance: 78.4
click at [570, 241] on button "Save" at bounding box center [585, 252] width 96 height 38
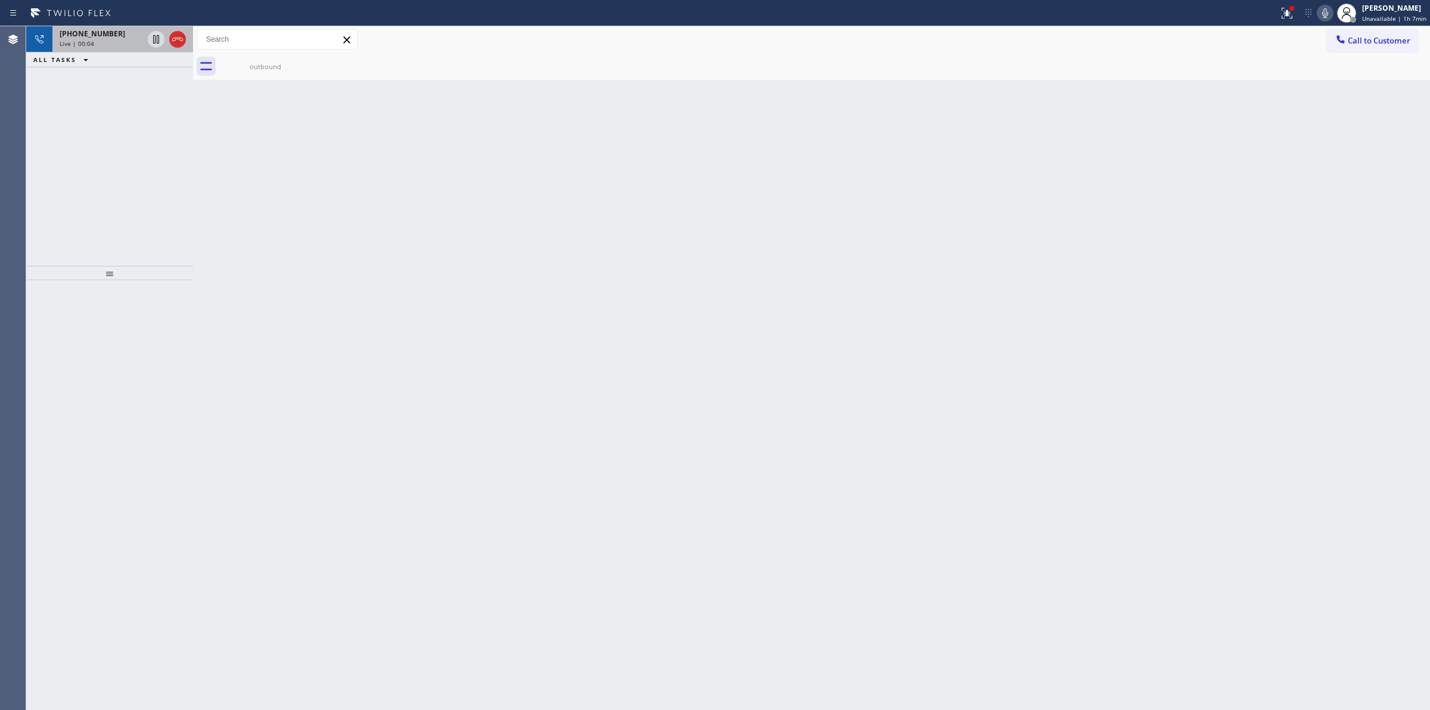
drag, startPoint x: 82, startPoint y: 21, endPoint x: 95, endPoint y: 27, distance: 14.9
click at [85, 22] on div "Status report Issue detected This issue could affect your workflow. Please cont…" at bounding box center [715, 13] width 1430 height 26
drag, startPoint x: 96, startPoint y: 29, endPoint x: 110, endPoint y: 52, distance: 27.3
click at [97, 31] on span "[PHONE_NUMBER]" at bounding box center [93, 34] width 66 height 10
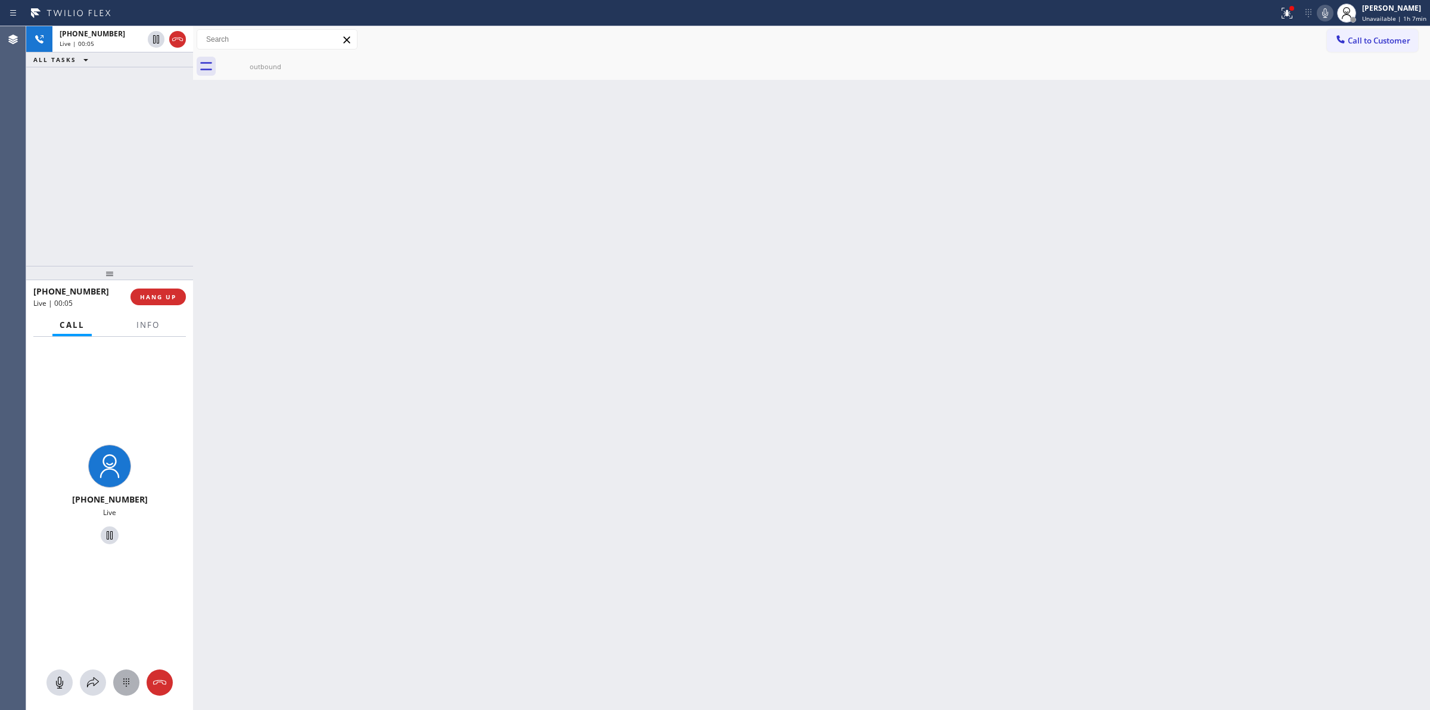
click at [123, 690] on button at bounding box center [126, 682] width 26 height 26
click at [117, 467] on div "2 ABC" at bounding box center [108, 458] width 49 height 33
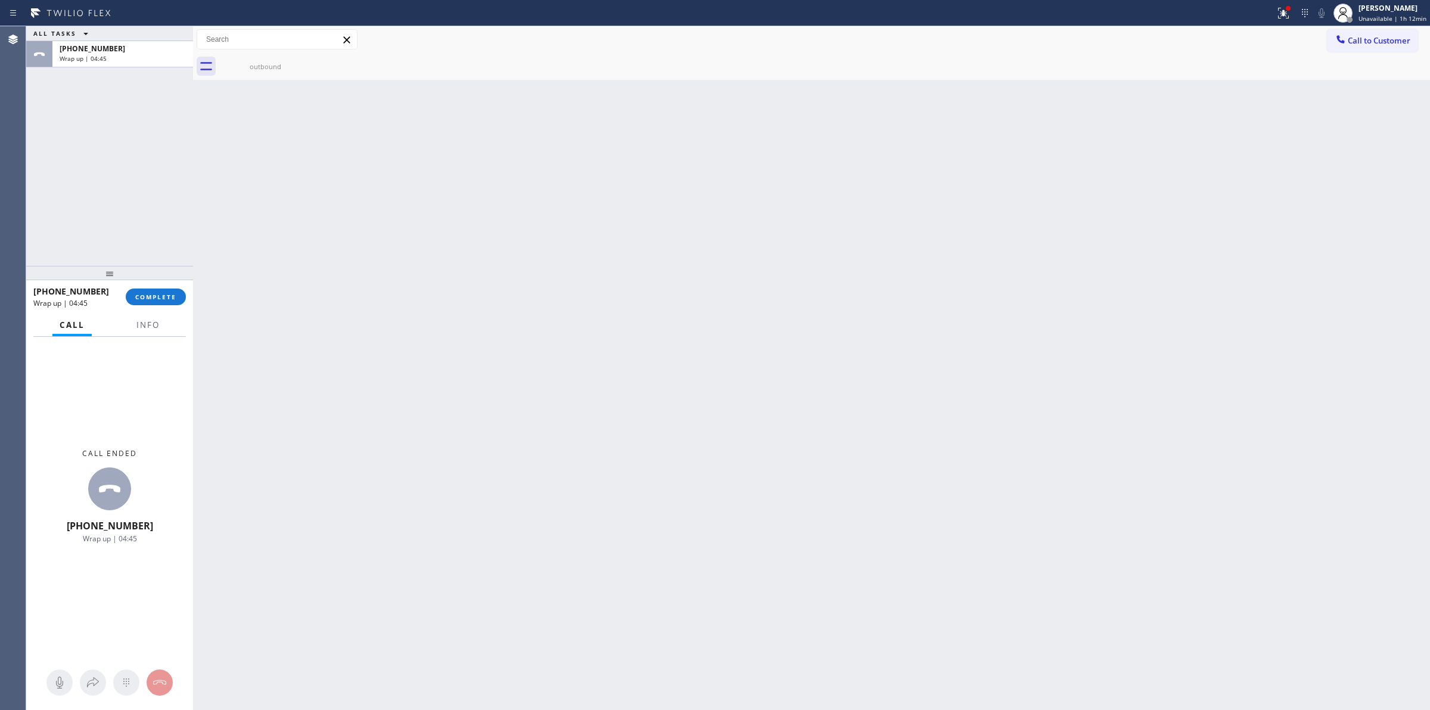
drag, startPoint x: 524, startPoint y: 302, endPoint x: 328, endPoint y: 305, distance: 196.7
click at [523, 295] on div "Back to Dashboard Change Sender ID Customers Technicians Select a contact Outbo…" at bounding box center [811, 367] width 1237 height 683
click at [155, 286] on div "[PHONE_NUMBER] Wrap up | 04:46 COMPLETE" at bounding box center [109, 296] width 153 height 31
click at [155, 296] on span "COMPLETE" at bounding box center [155, 297] width 41 height 8
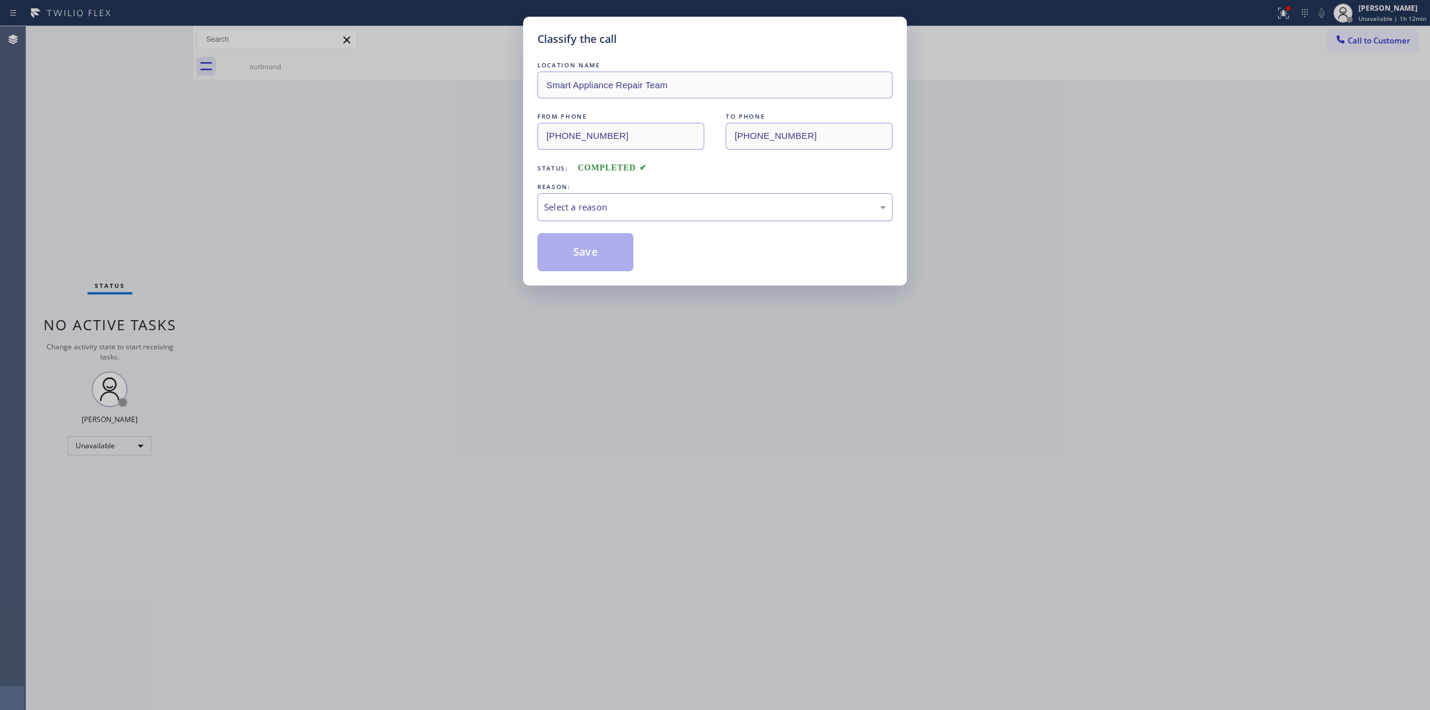
click at [706, 198] on div "Select a reason" at bounding box center [714, 207] width 355 height 28
click at [581, 263] on button "Save" at bounding box center [585, 252] width 96 height 38
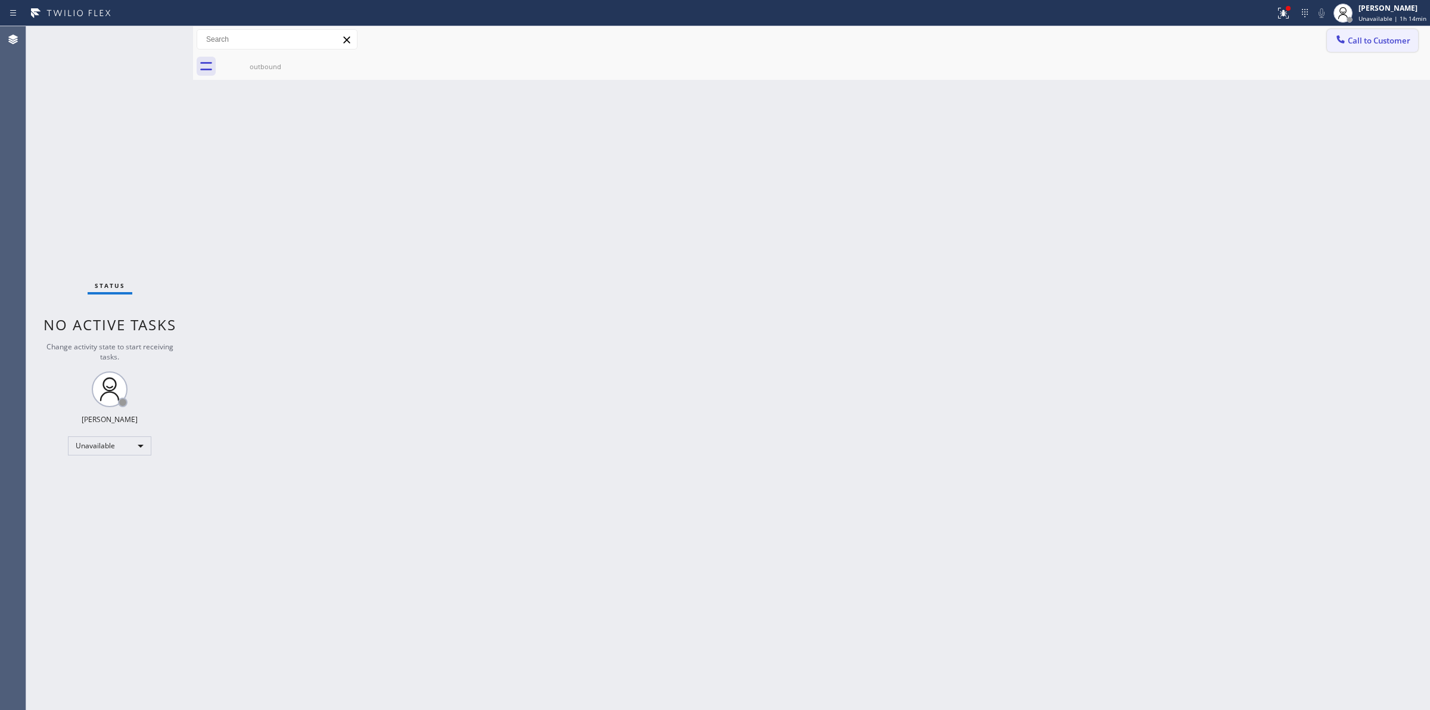
click at [1392, 33] on button "Call to Customer" at bounding box center [1372, 40] width 91 height 23
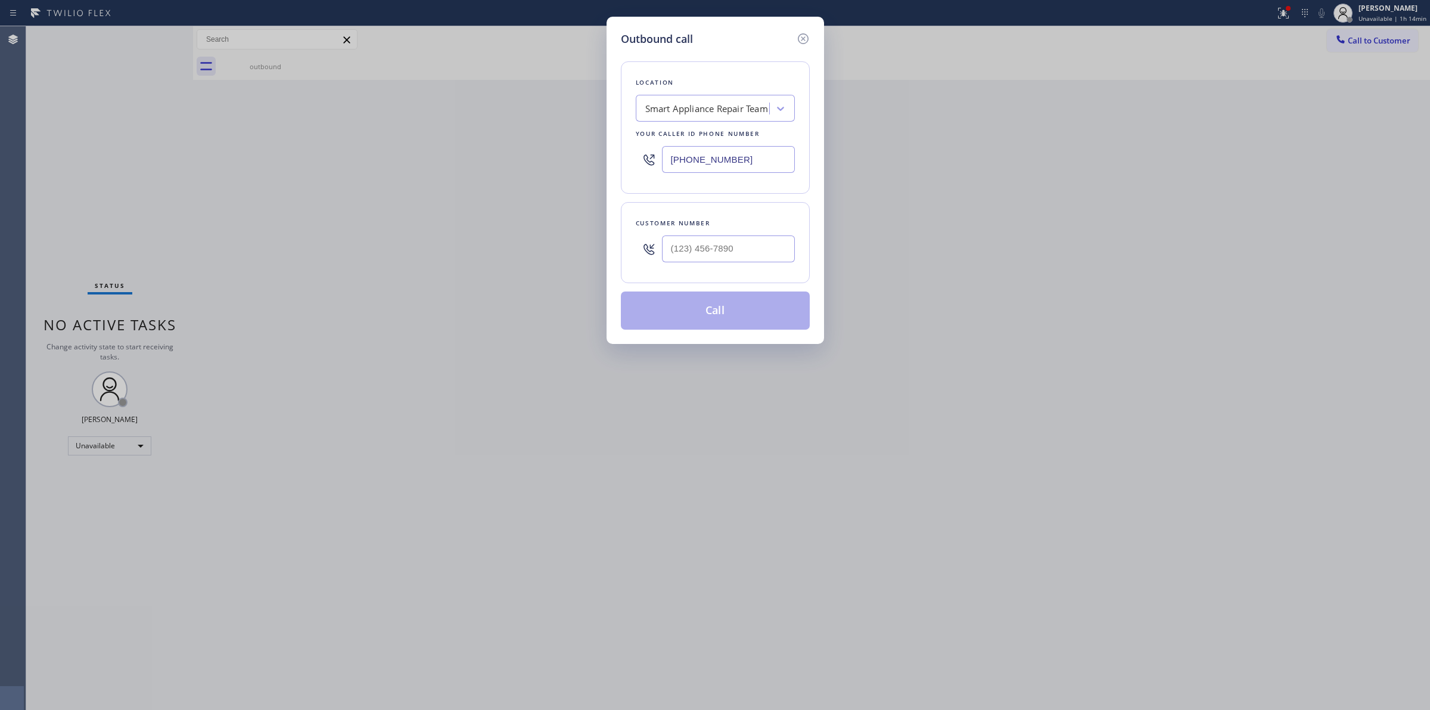
drag, startPoint x: 748, startPoint y: 158, endPoint x: 508, endPoint y: 158, distance: 240.1
click at [520, 158] on div "Outbound call Location Smart Appliance Repair Team Your caller id phone number …" at bounding box center [715, 355] width 1430 height 710
paste input "71) 626-1642"
type input "[PHONE_NUMBER]"
click at [376, 669] on div "Outbound call Location 4B2.Paid Viking Repair Service (Google Ads, [GEOGRAPHIC_…" at bounding box center [715, 355] width 1430 height 710
